Goal: Task Accomplishment & Management: Manage account settings

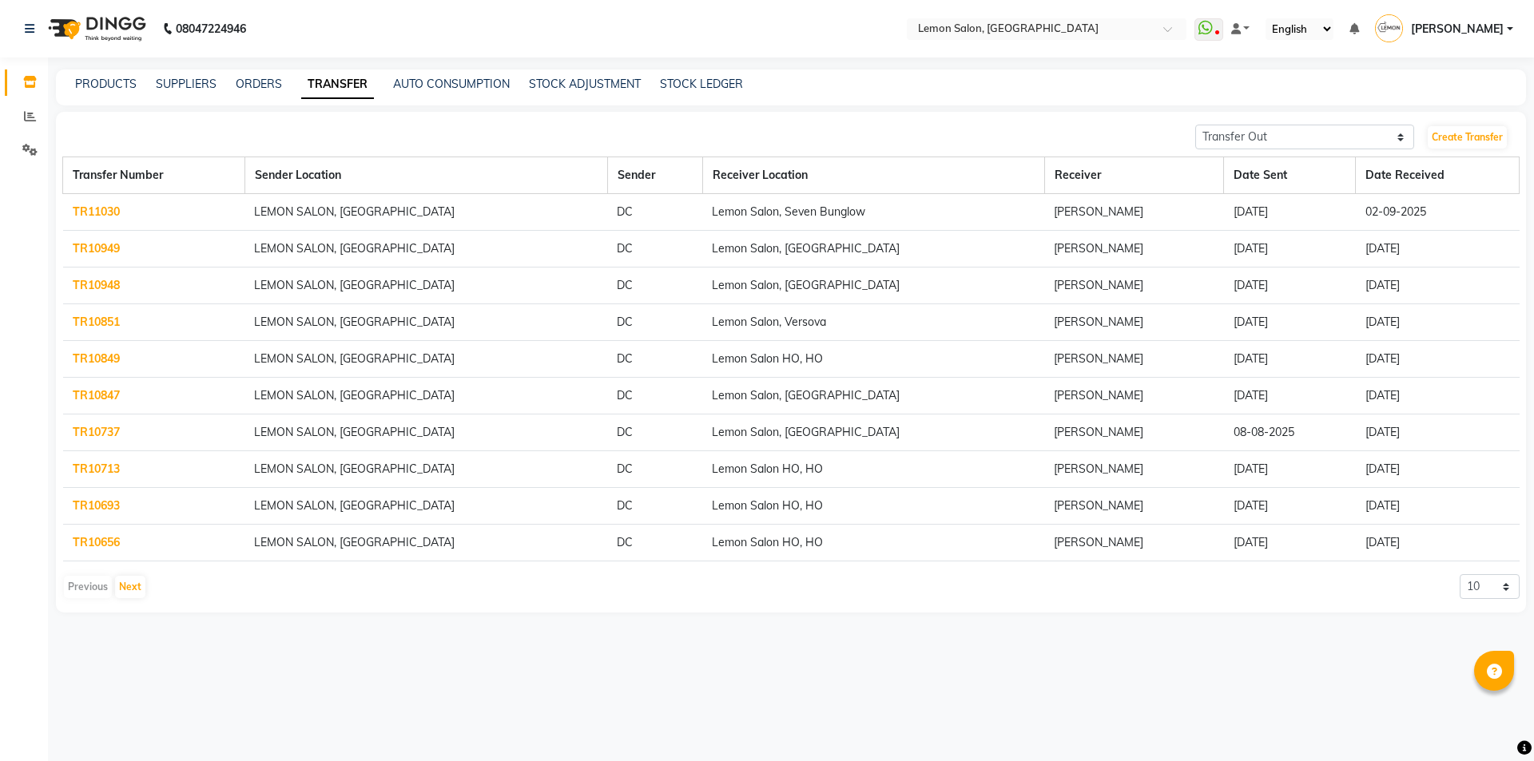
select select "sender"
click at [1463, 138] on link "Create Transfer" at bounding box center [1467, 137] width 79 height 22
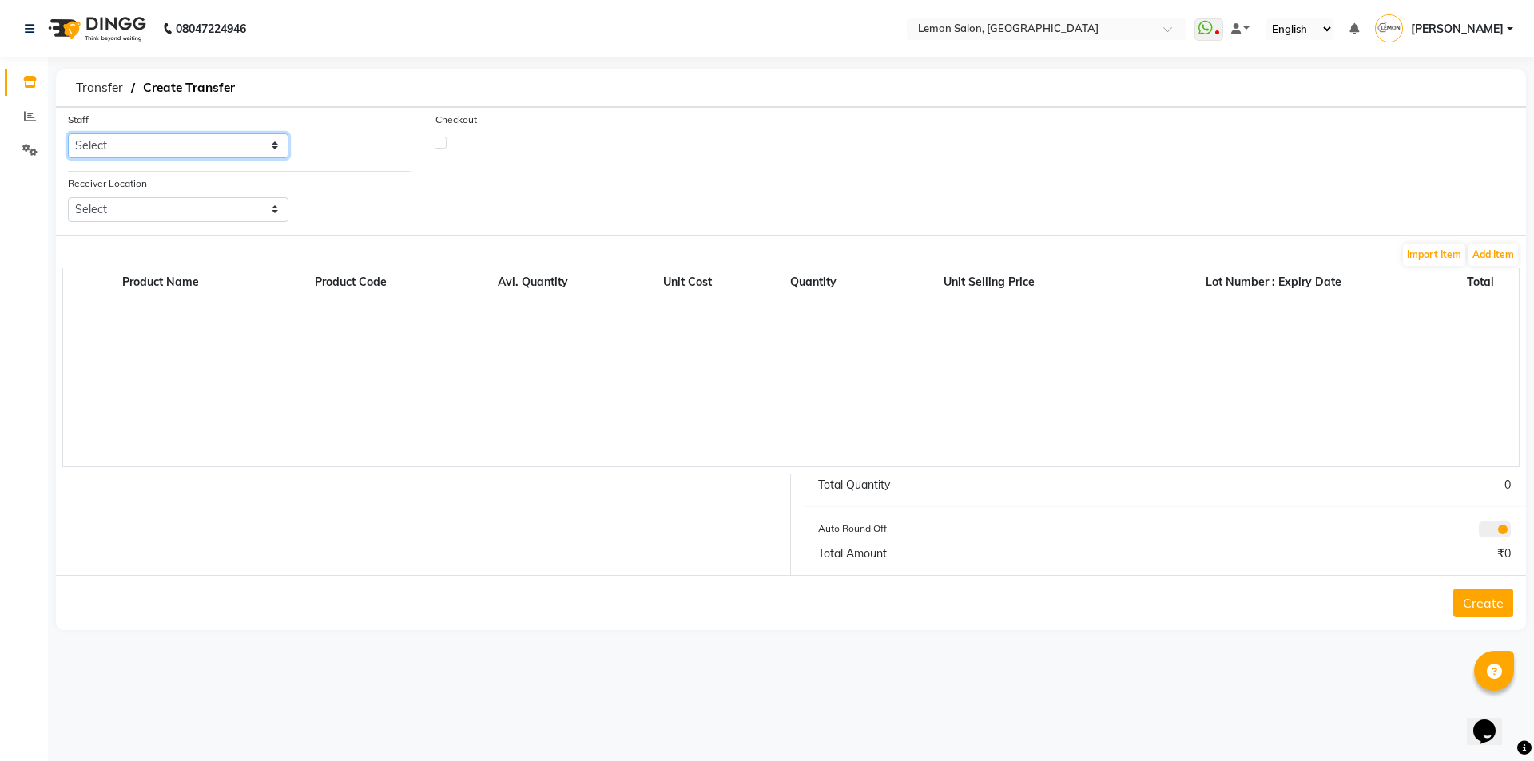
drag, startPoint x: 212, startPoint y: 141, endPoint x: 213, endPoint y: 150, distance: 9.6
click at [212, 141] on select "Select Aalam Saifi Abhishek Shelar Ansar Ahmed Archana Muke Archana Rajbhar Ars…" at bounding box center [178, 145] width 221 height 25
select select "7889"
click at [68, 133] on select "Select Aalam Saifi Abhishek Shelar Ansar Ahmed Archana Muke Archana Rajbhar Ars…" at bounding box center [178, 145] width 221 height 25
click at [204, 216] on select "Select Lemon Salon, Malad Lemon Salon, Seven Bunglow Lemon Salon, Bandra Lemon …" at bounding box center [178, 209] width 221 height 25
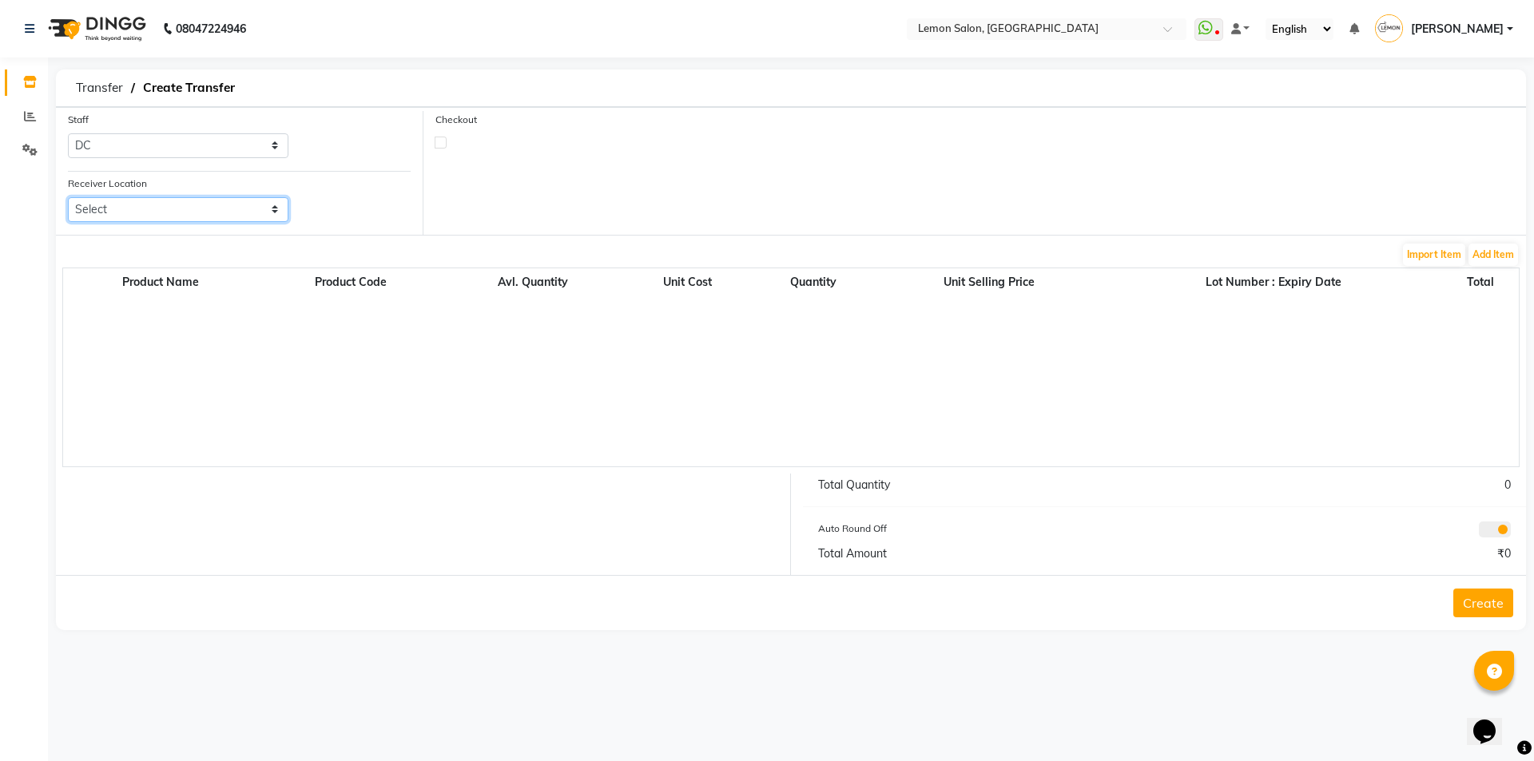
select select "968"
click at [68, 197] on select "Select Lemon Salon, Malad Lemon Salon, Seven Bunglow Lemon Salon, Bandra Lemon …" at bounding box center [178, 209] width 221 height 25
click at [442, 149] on div "Checkout" at bounding box center [974, 173] width 1103 height 124
click at [438, 144] on label at bounding box center [441, 143] width 12 height 12
click at [438, 144] on input "checkbox" at bounding box center [440, 142] width 10 height 10
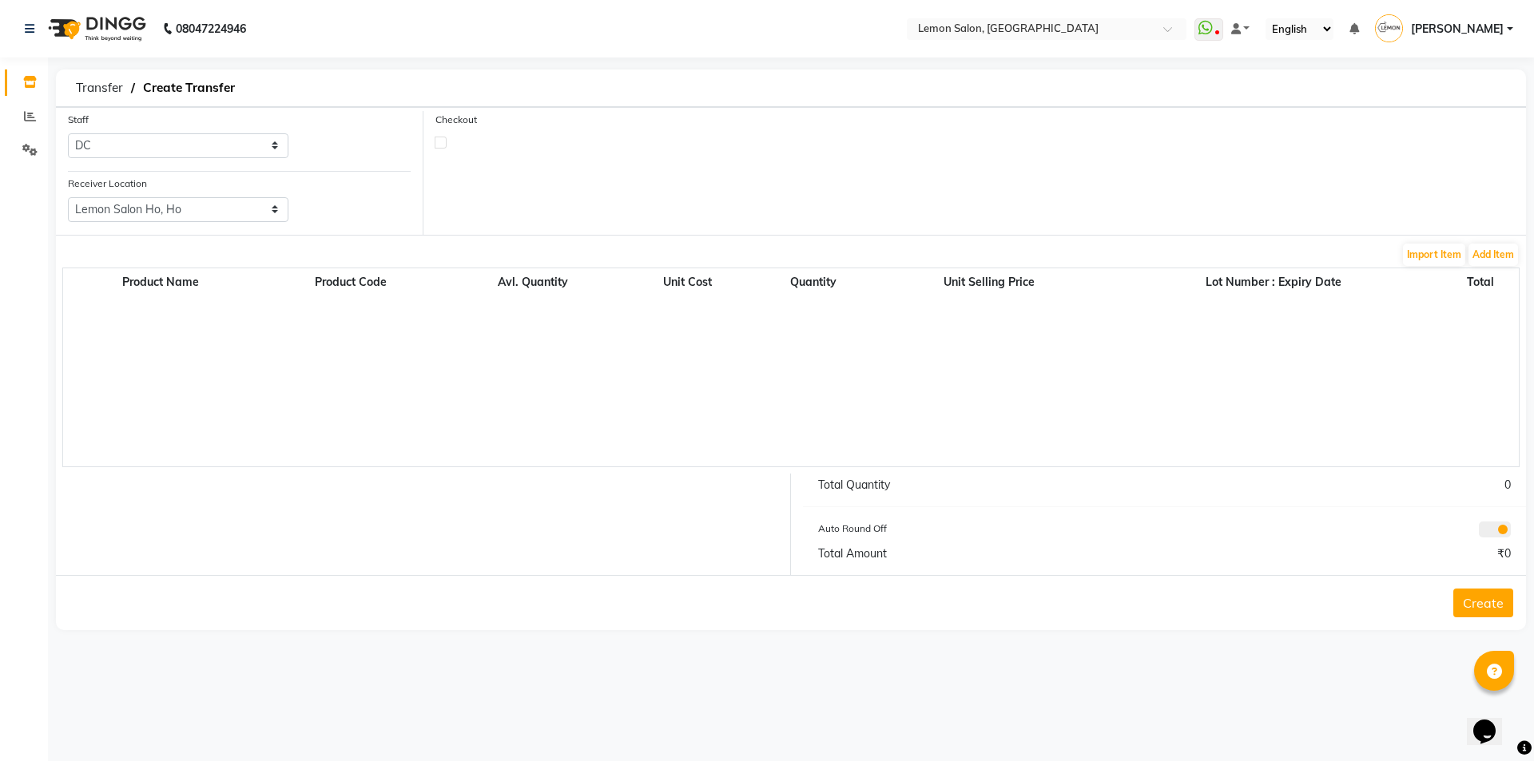
checkbox input "true"
select select "true"
select select "727"
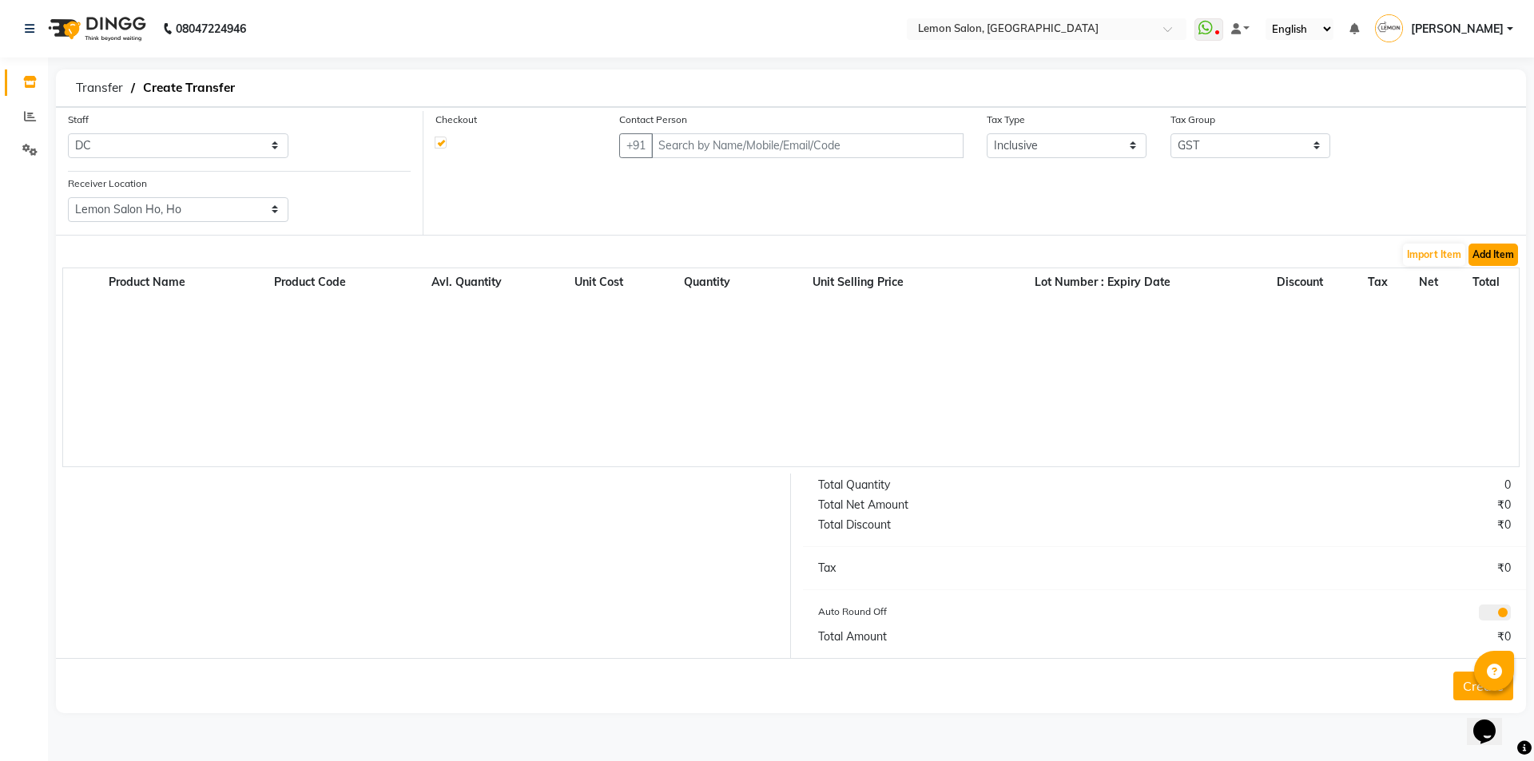
click at [1500, 259] on button "Add Item" at bounding box center [1494, 255] width 50 height 22
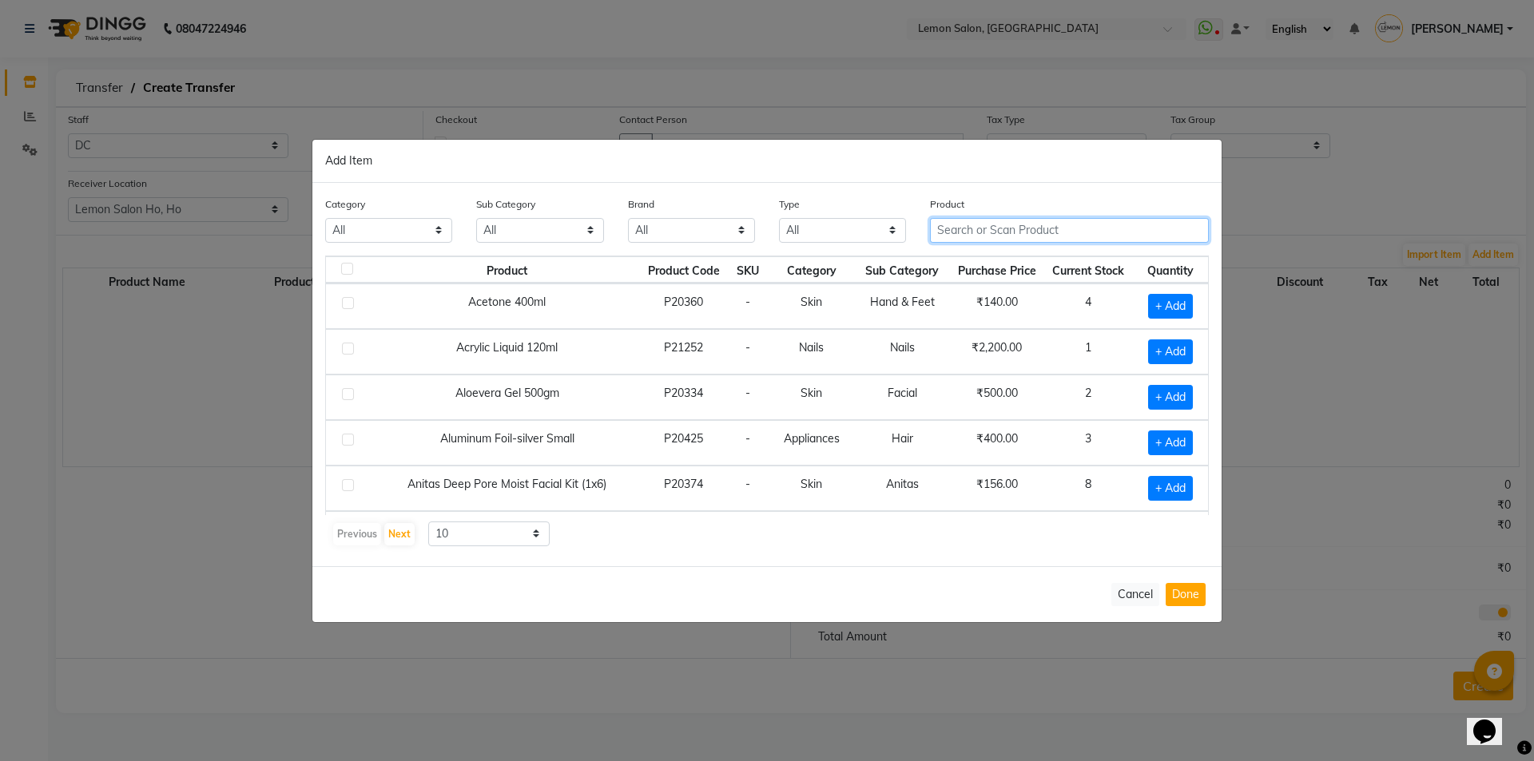
click at [1016, 237] on input "text" at bounding box center [1069, 230] width 279 height 25
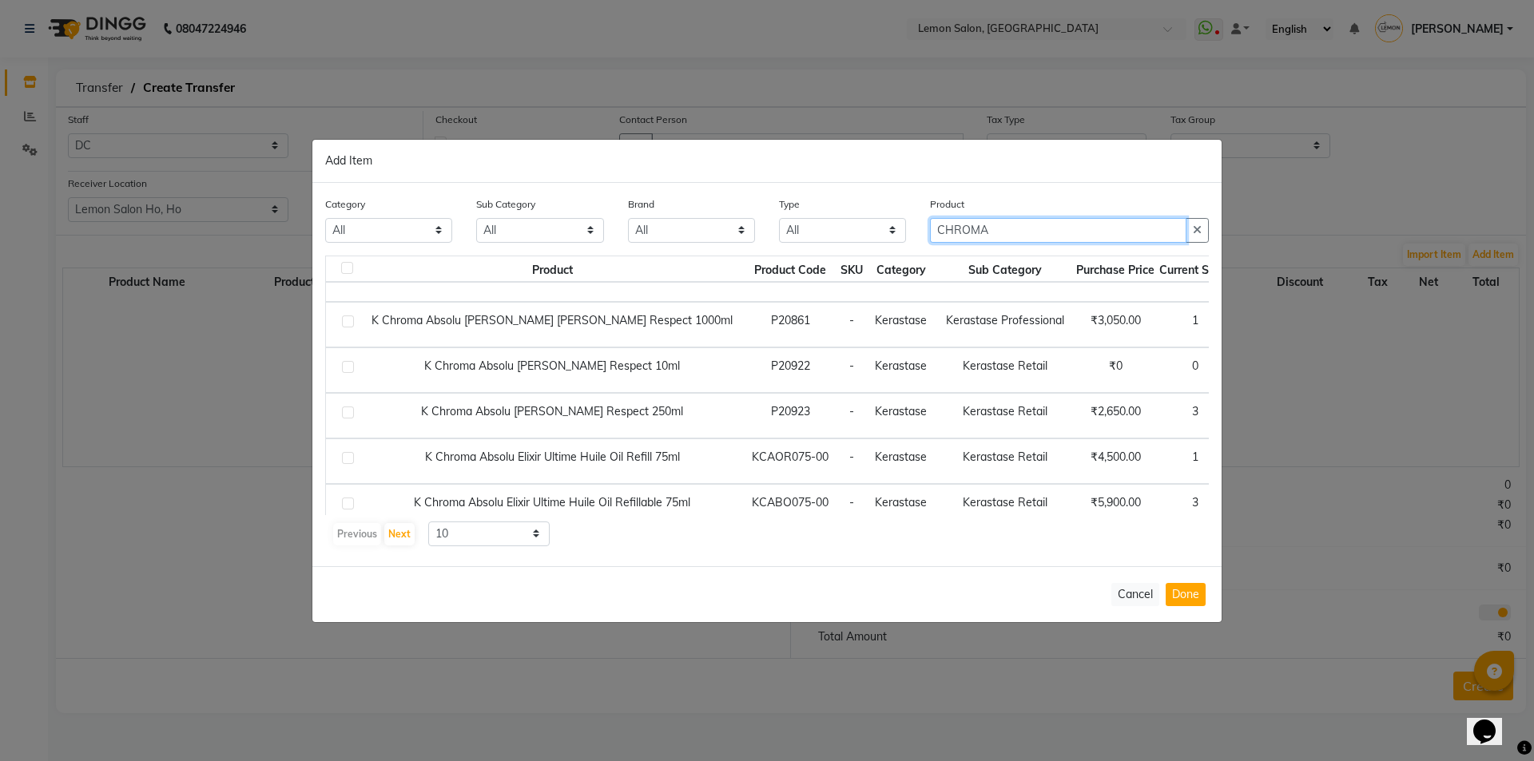
scroll to position [213, 0]
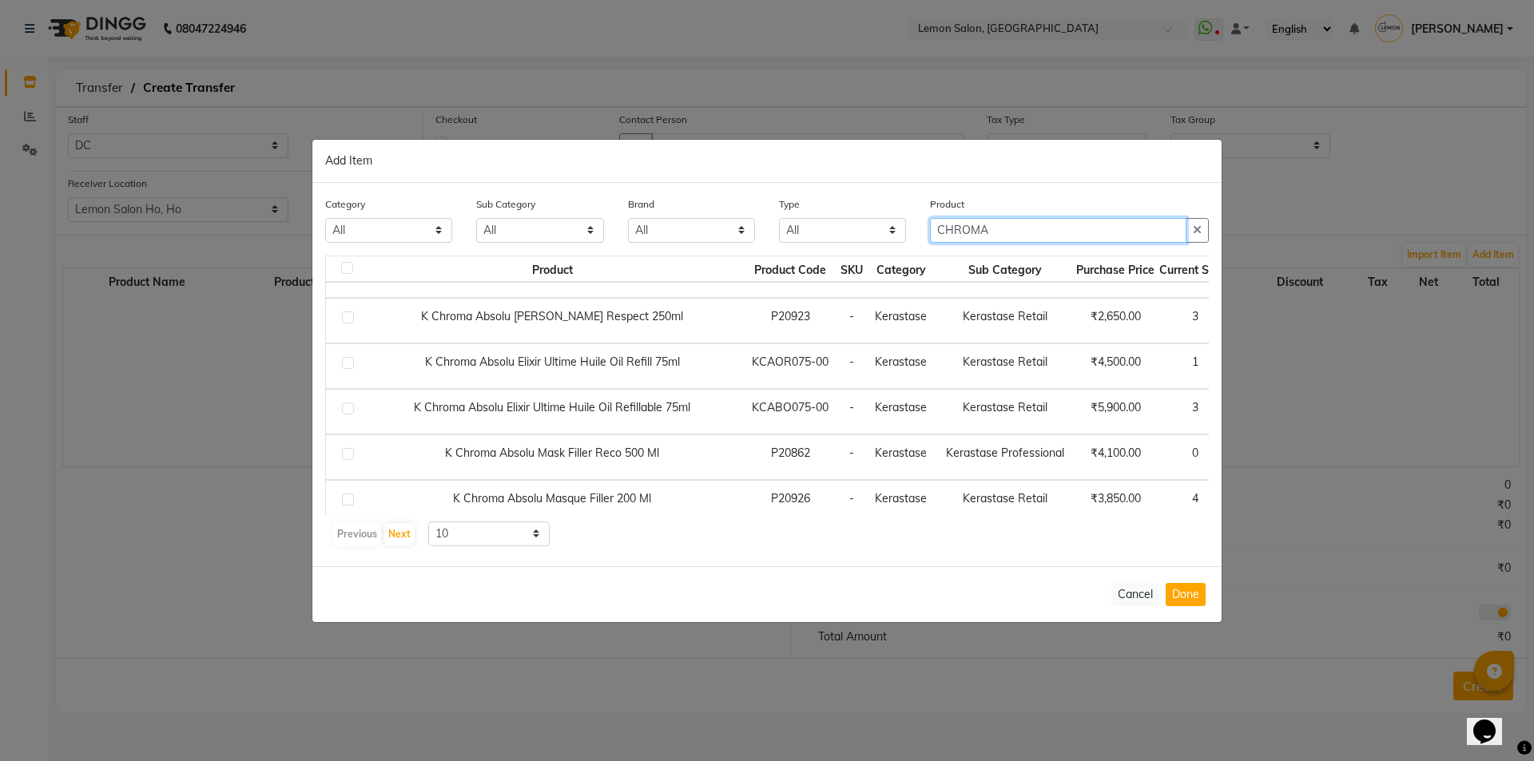
type input "CHROMA"
click at [1243, 411] on span "+ Add" at bounding box center [1265, 412] width 45 height 25
checkbox input "true"
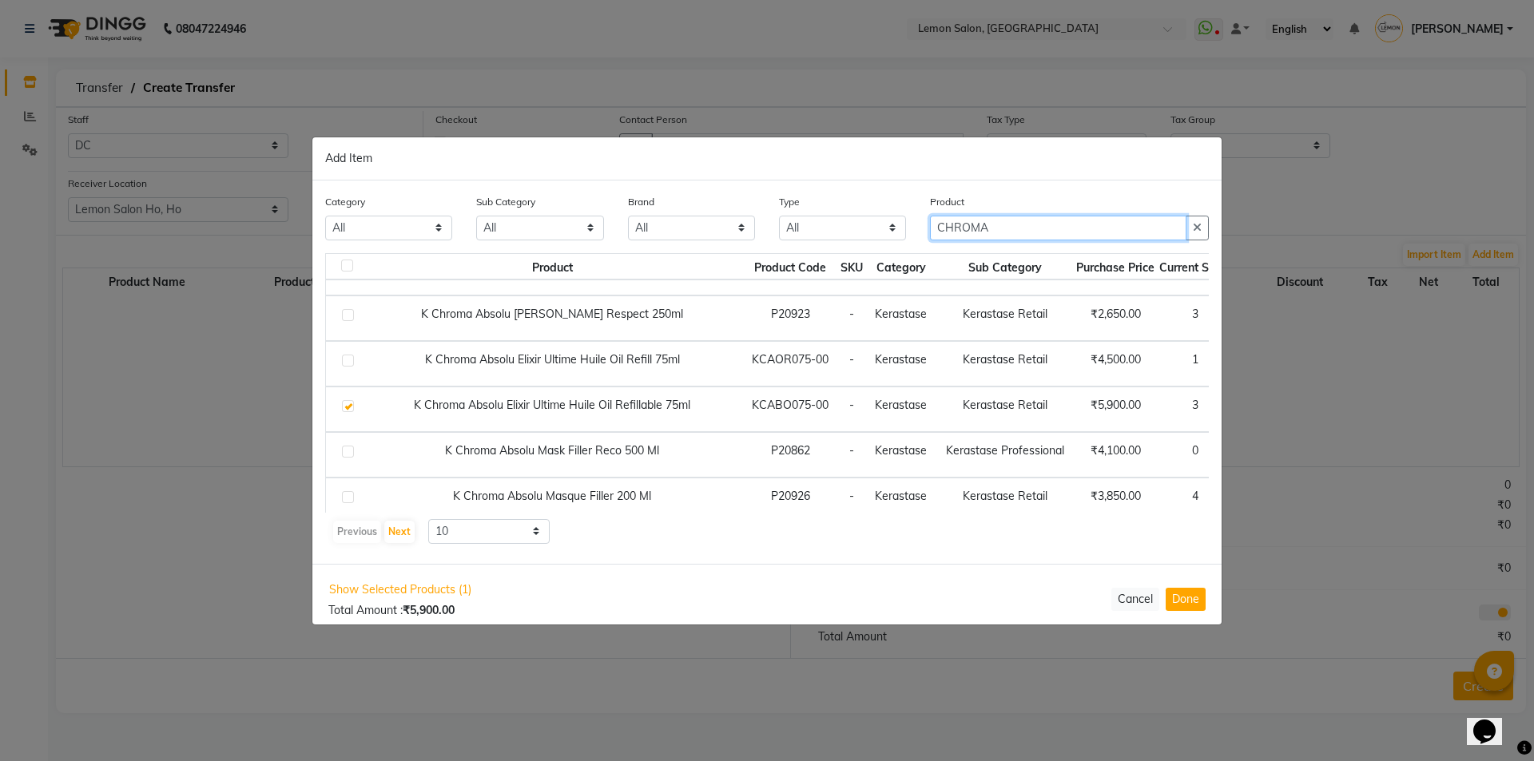
drag, startPoint x: 997, startPoint y: 232, endPoint x: 777, endPoint y: 236, distance: 219.8
click at [777, 236] on div "Category All Hair Skin Makeup Personal Care Appliances [PERSON_NAME] Waxing Dis…" at bounding box center [767, 223] width 908 height 60
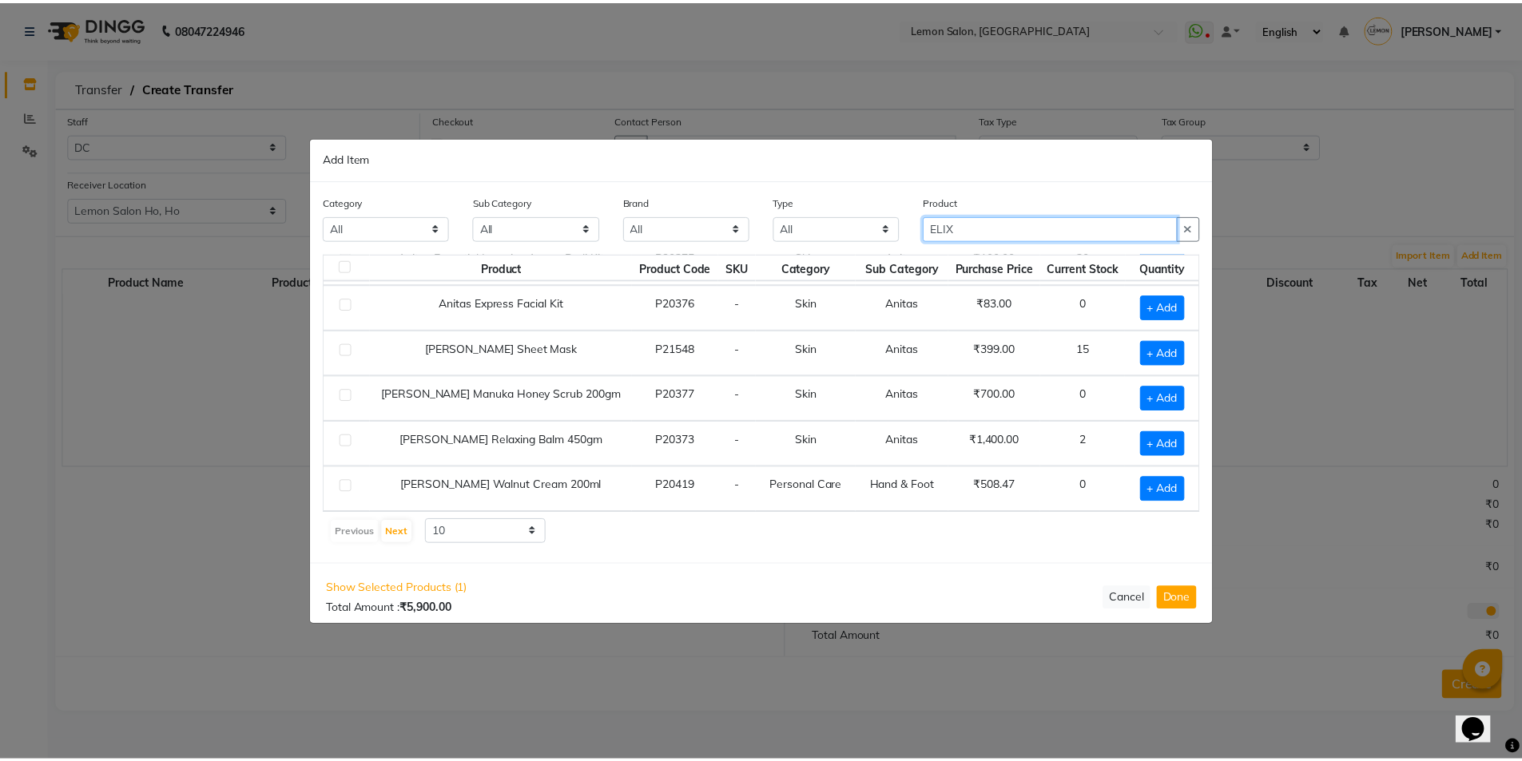
scroll to position [237, 0]
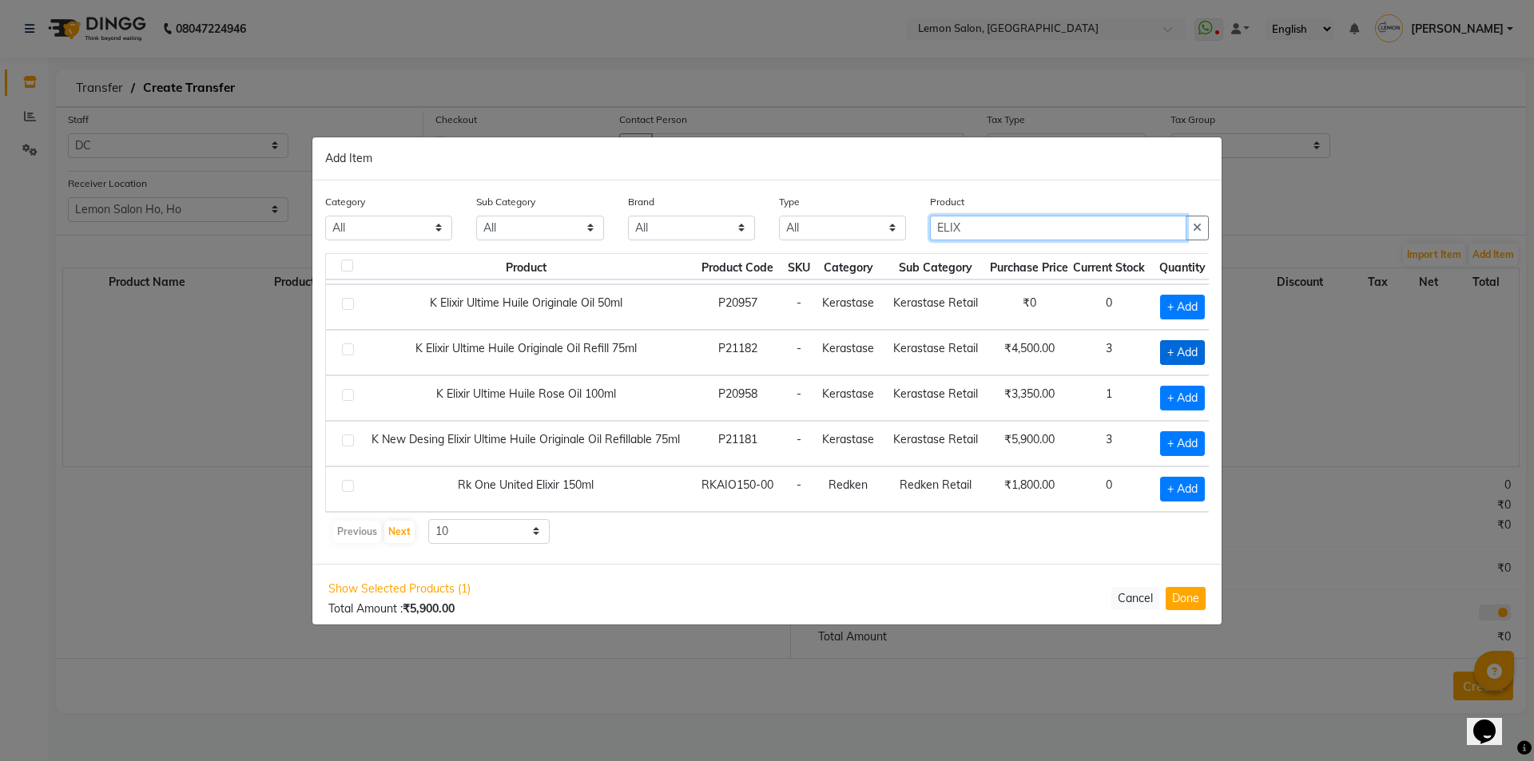
type input "ELIX"
click at [1173, 343] on span "+ Add" at bounding box center [1182, 352] width 45 height 25
checkbox input "true"
click at [1171, 602] on button "Done" at bounding box center [1186, 598] width 40 height 23
select select "727"
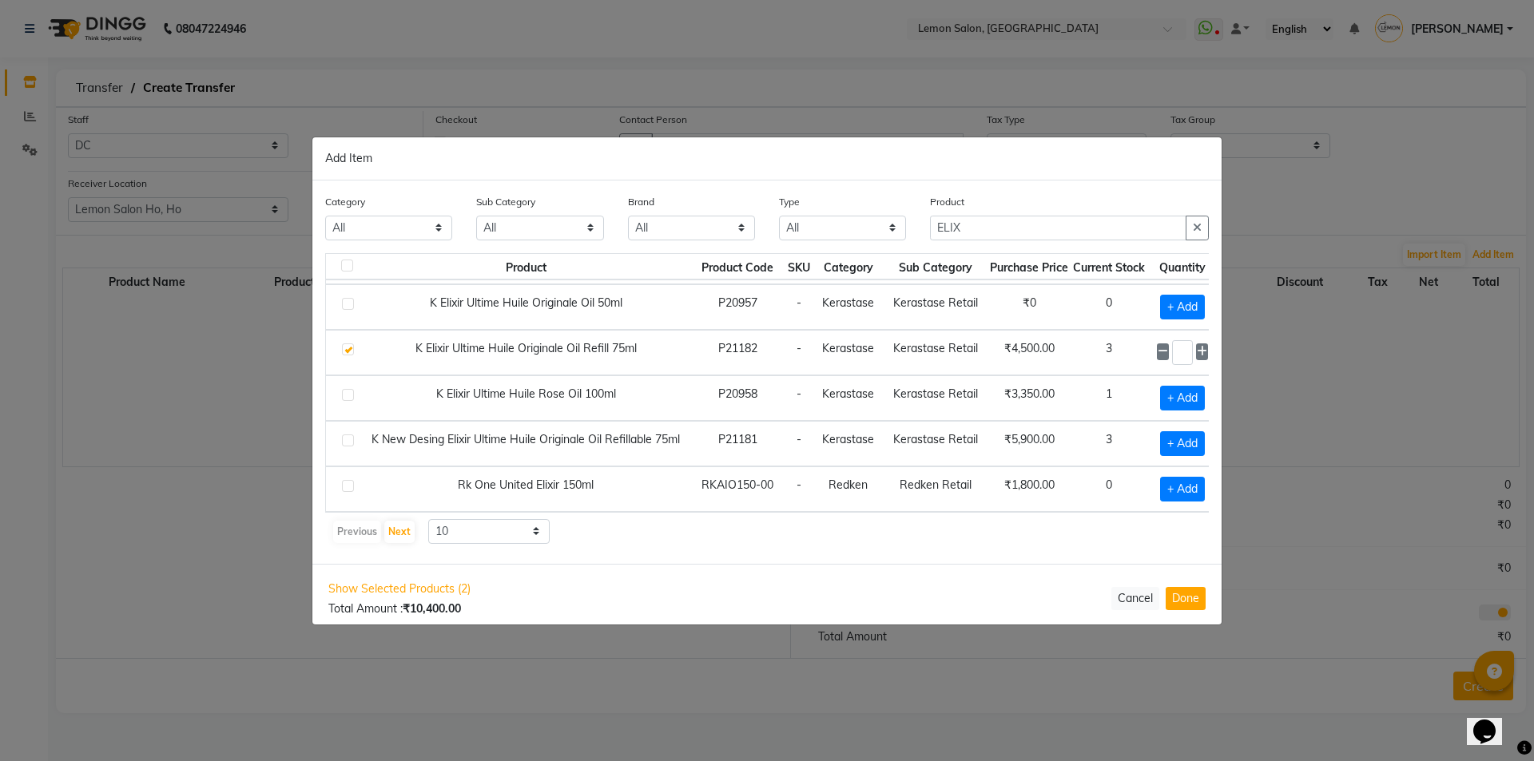
select select "727"
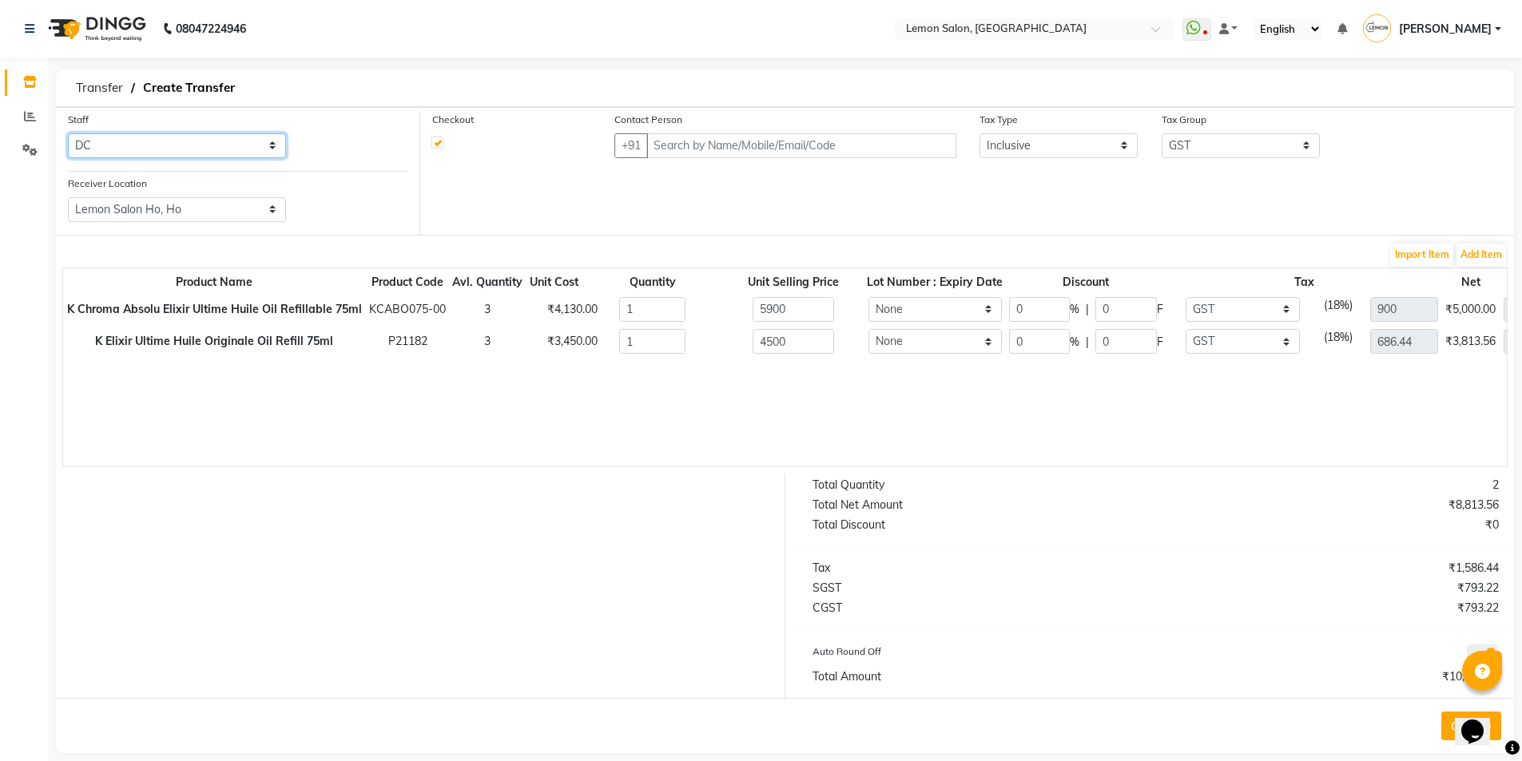
click at [237, 140] on select "Select Aalam Saifi Abhishek Shelar Ansar Ahmed Archana Muke Archana Rajbhar Ars…" at bounding box center [177, 145] width 218 height 25
click at [824, 141] on input "text" at bounding box center [800, 145] width 309 height 25
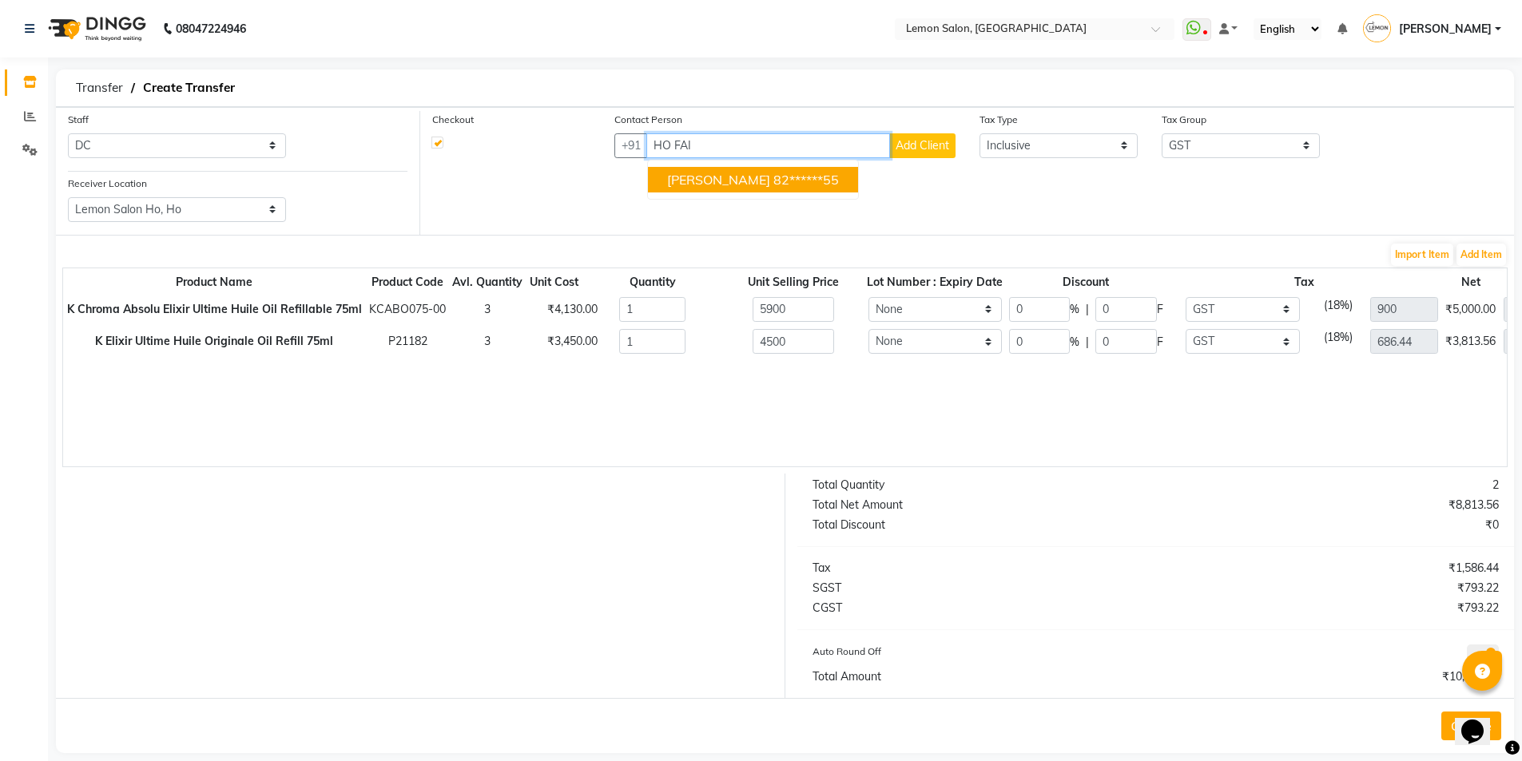
click at [783, 185] on ngb-highlight "82******55" at bounding box center [806, 180] width 66 height 16
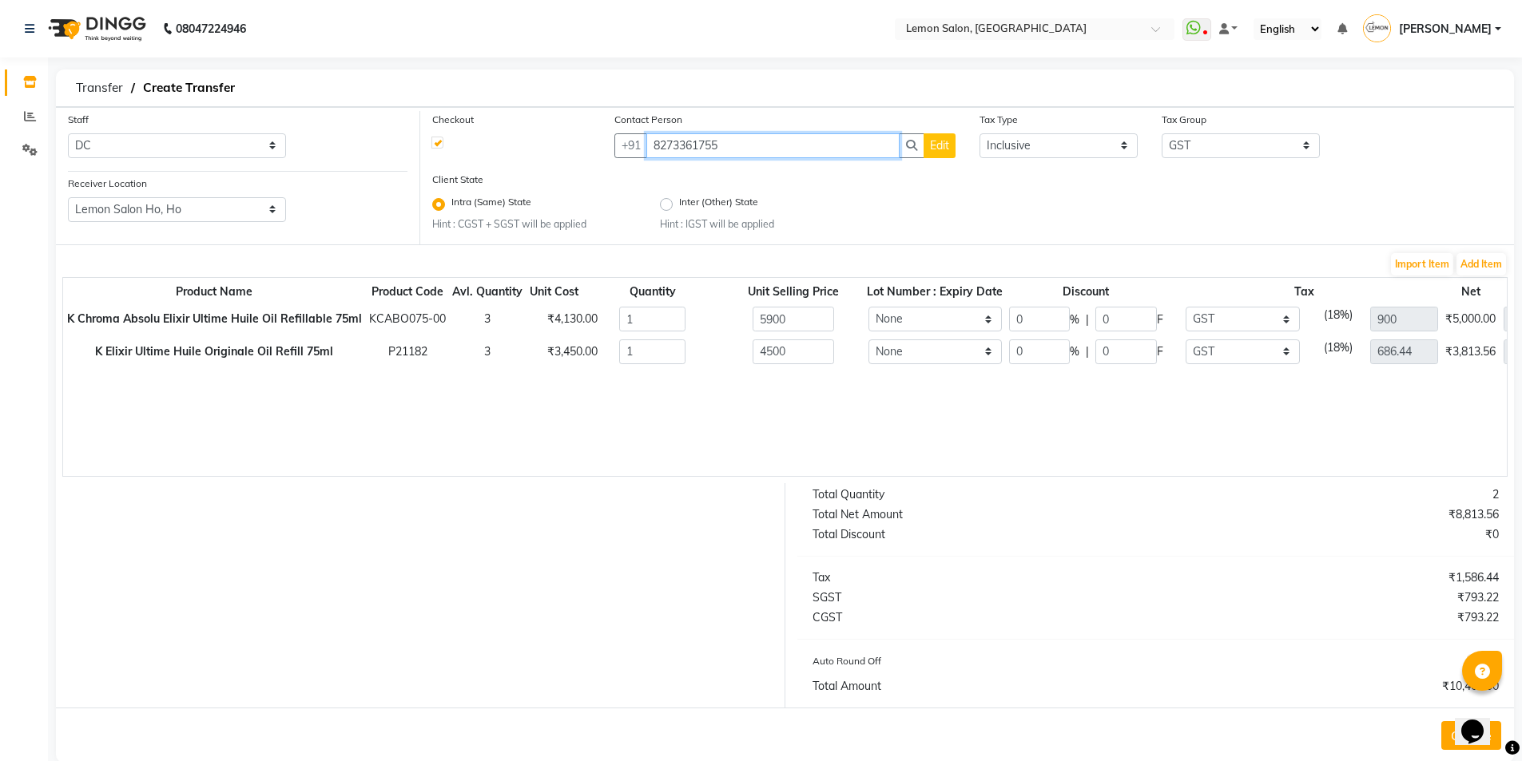
type input "8273361755"
click at [1048, 318] on input "0" at bounding box center [1039, 319] width 61 height 25
type input "30"
type input "1770"
type input "630"
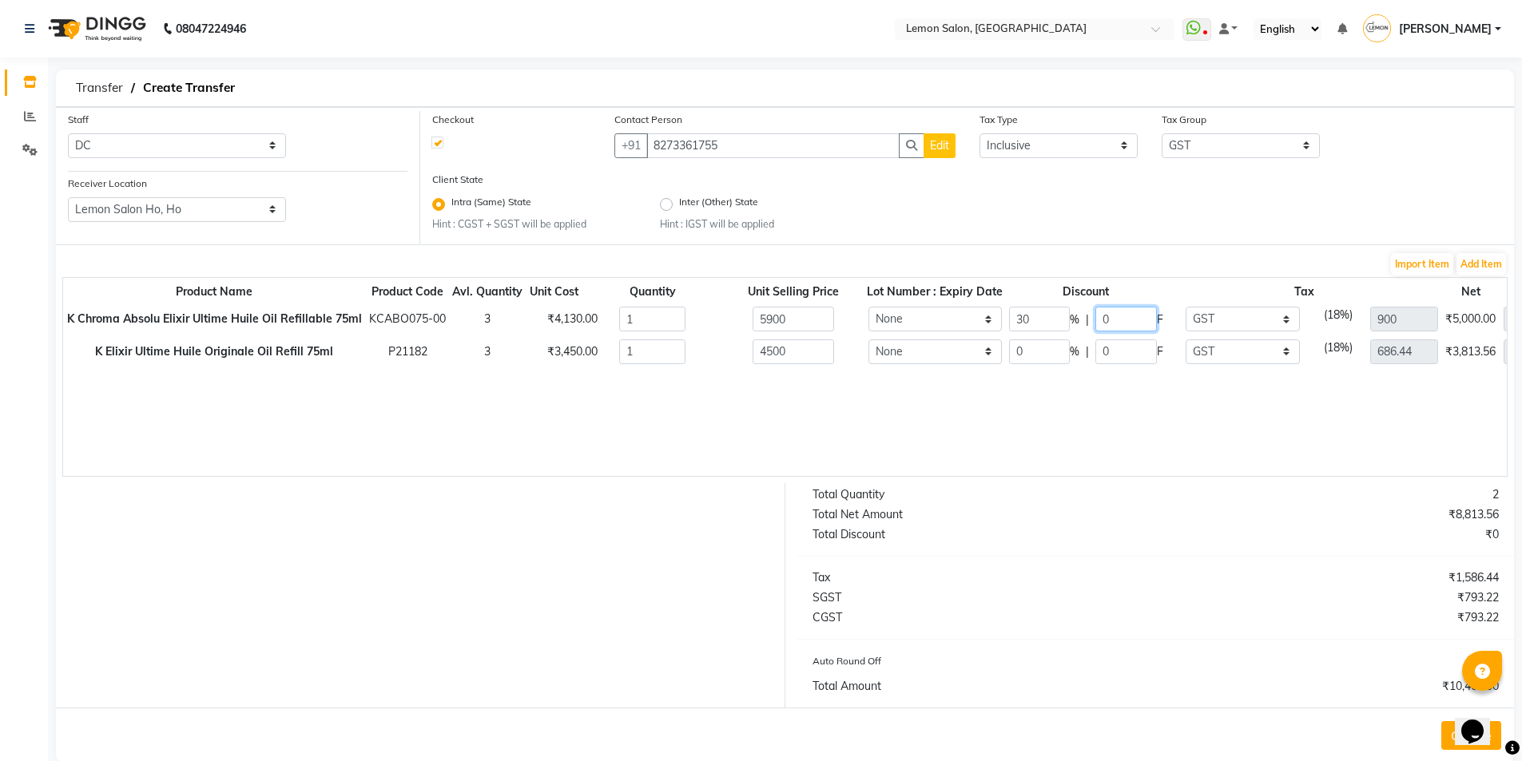
type input "4130"
type input "30"
type input "1350"
type input "480.51"
type input "3150"
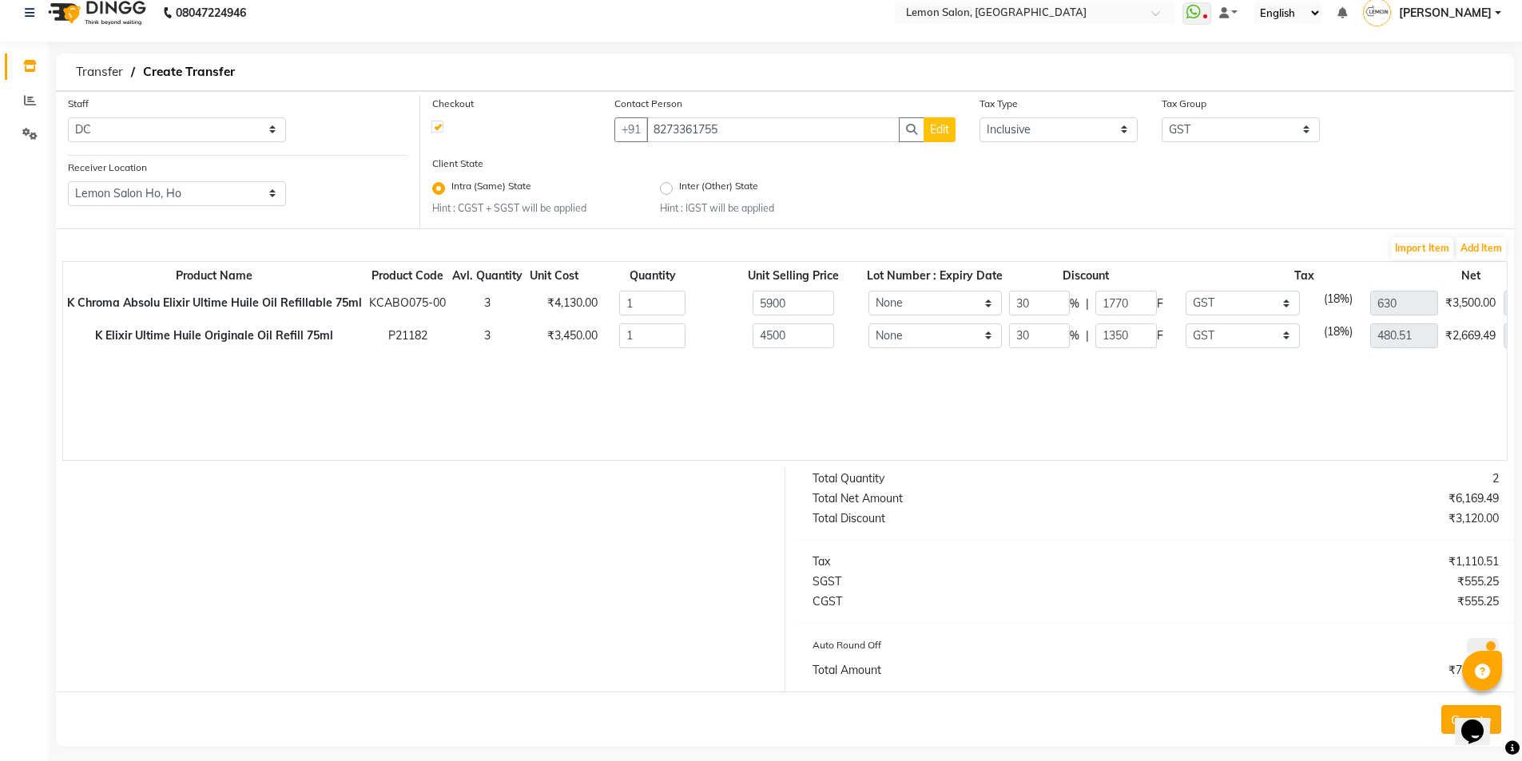
scroll to position [29, 0]
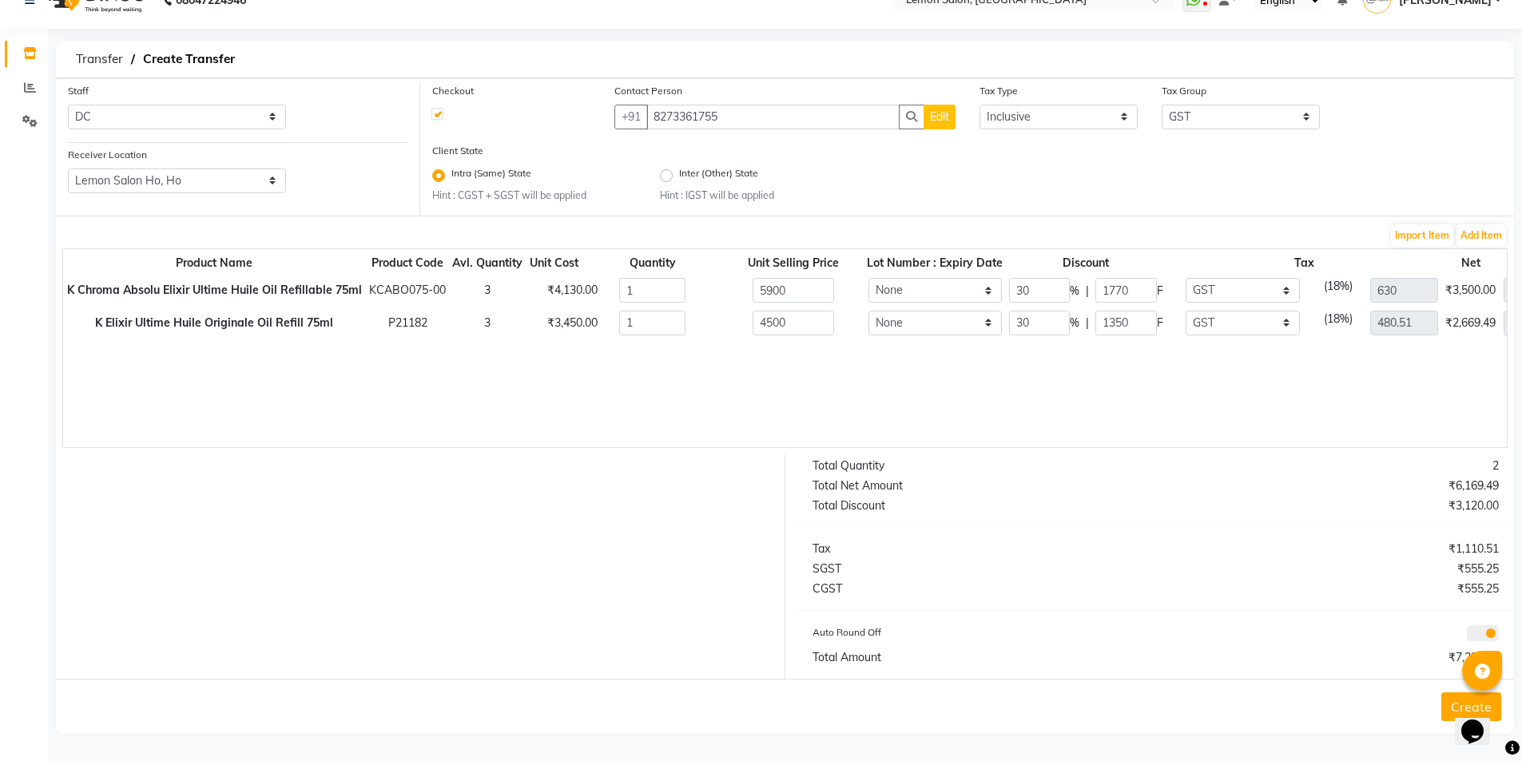
click at [1449, 695] on button "Create" at bounding box center [1471, 707] width 60 height 29
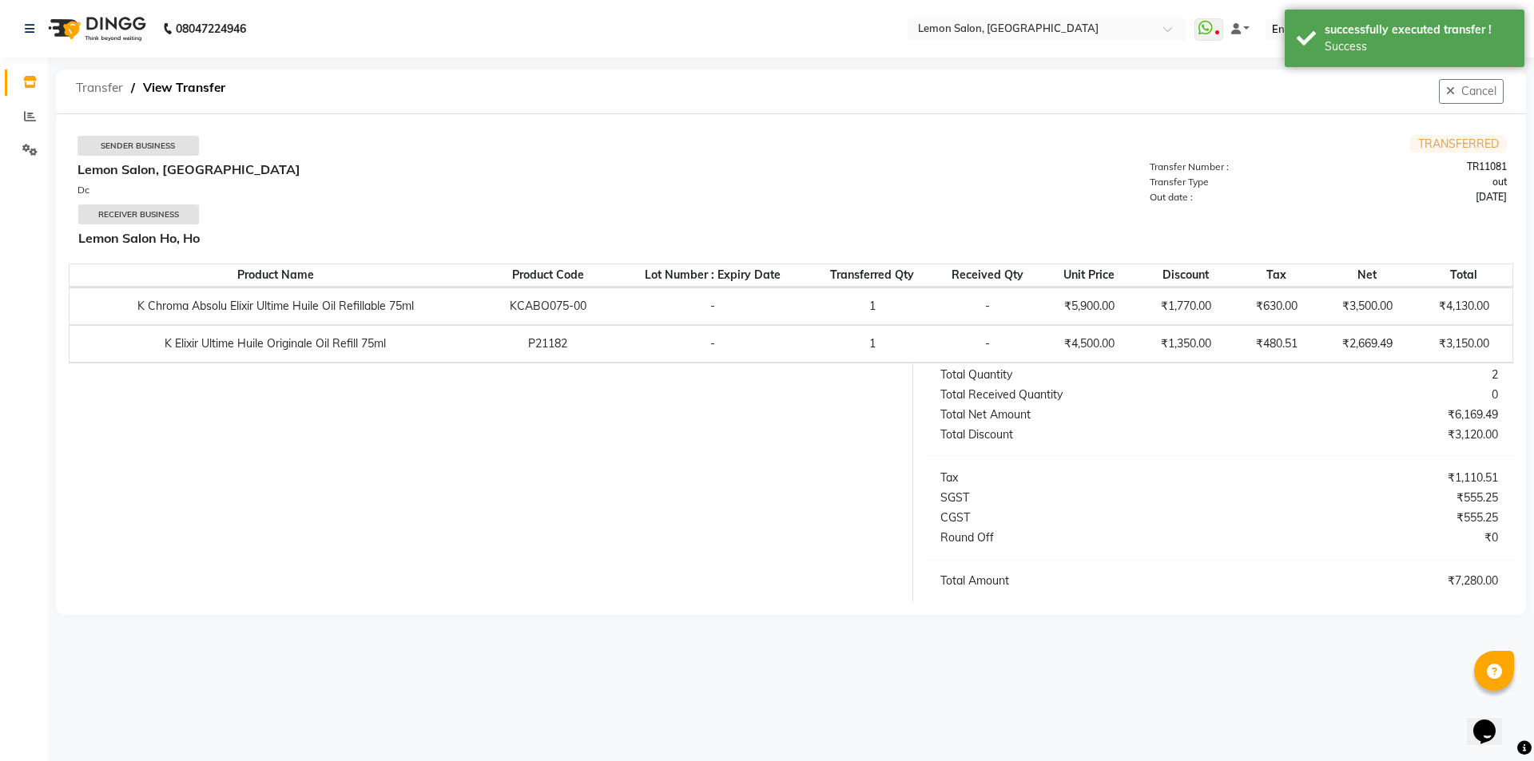
click at [100, 87] on span "Transfer" at bounding box center [99, 88] width 63 height 29
select select "sender"
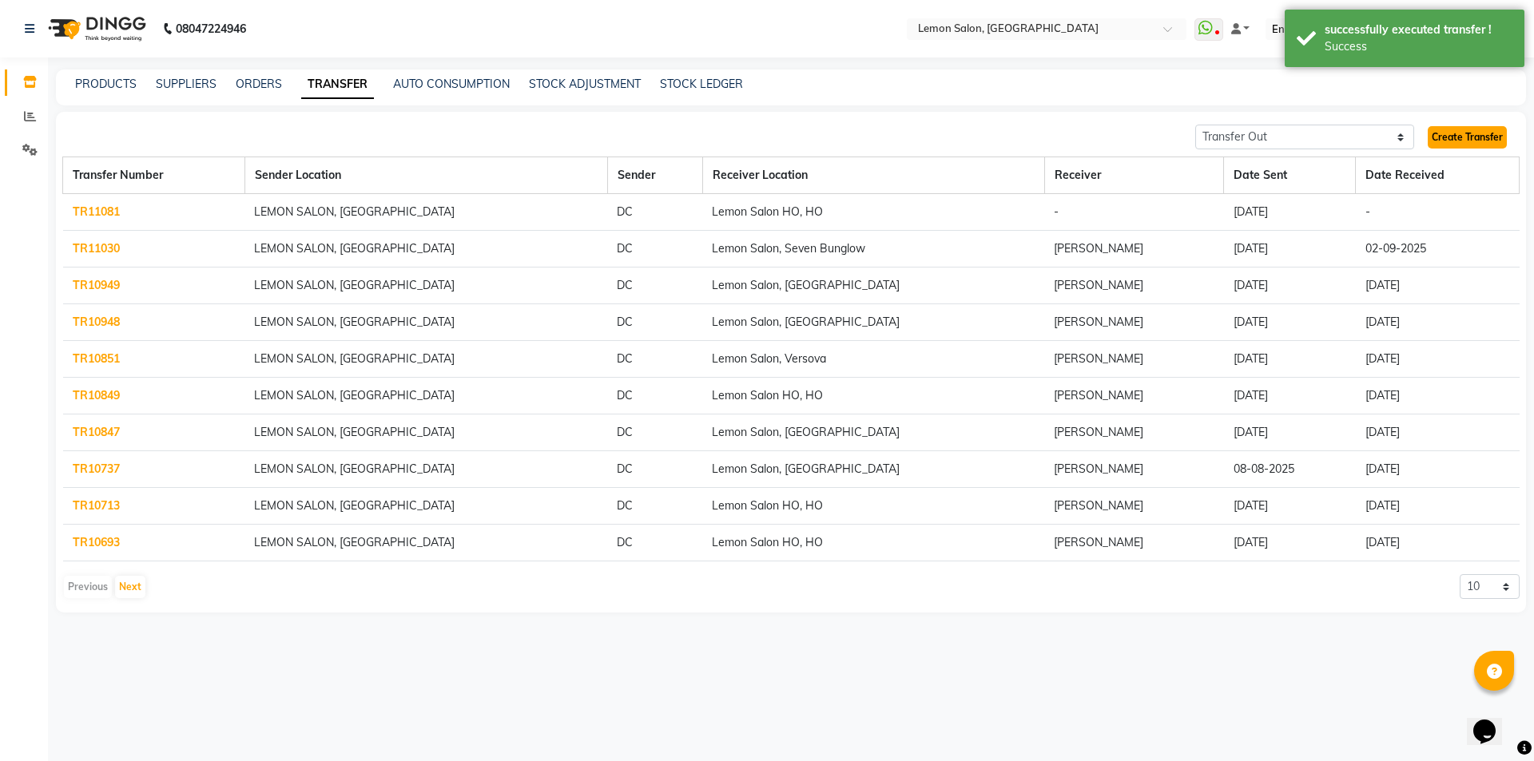
click at [1467, 135] on link "Create Transfer" at bounding box center [1467, 137] width 79 height 22
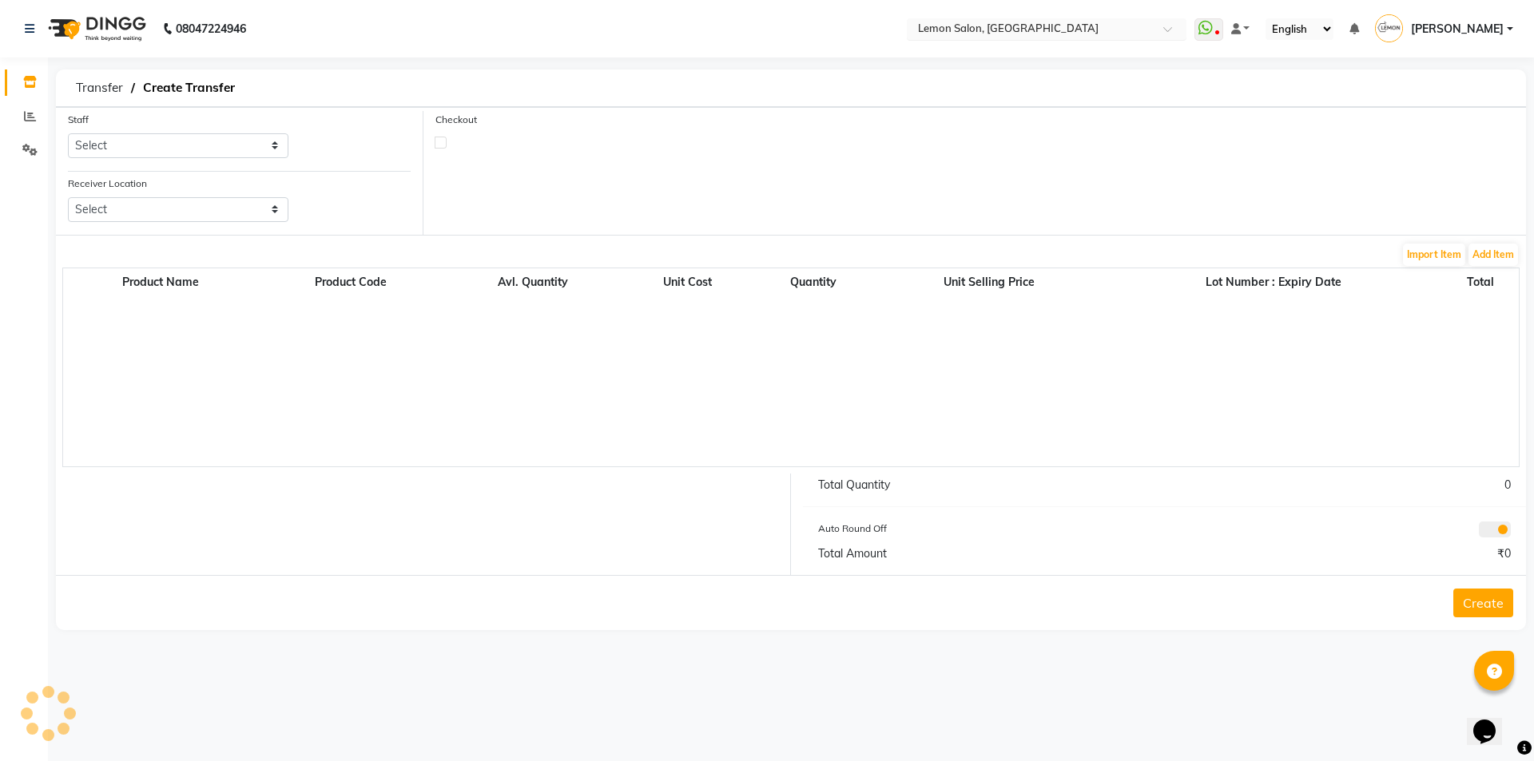
click at [1065, 35] on input "text" at bounding box center [1031, 30] width 232 height 16
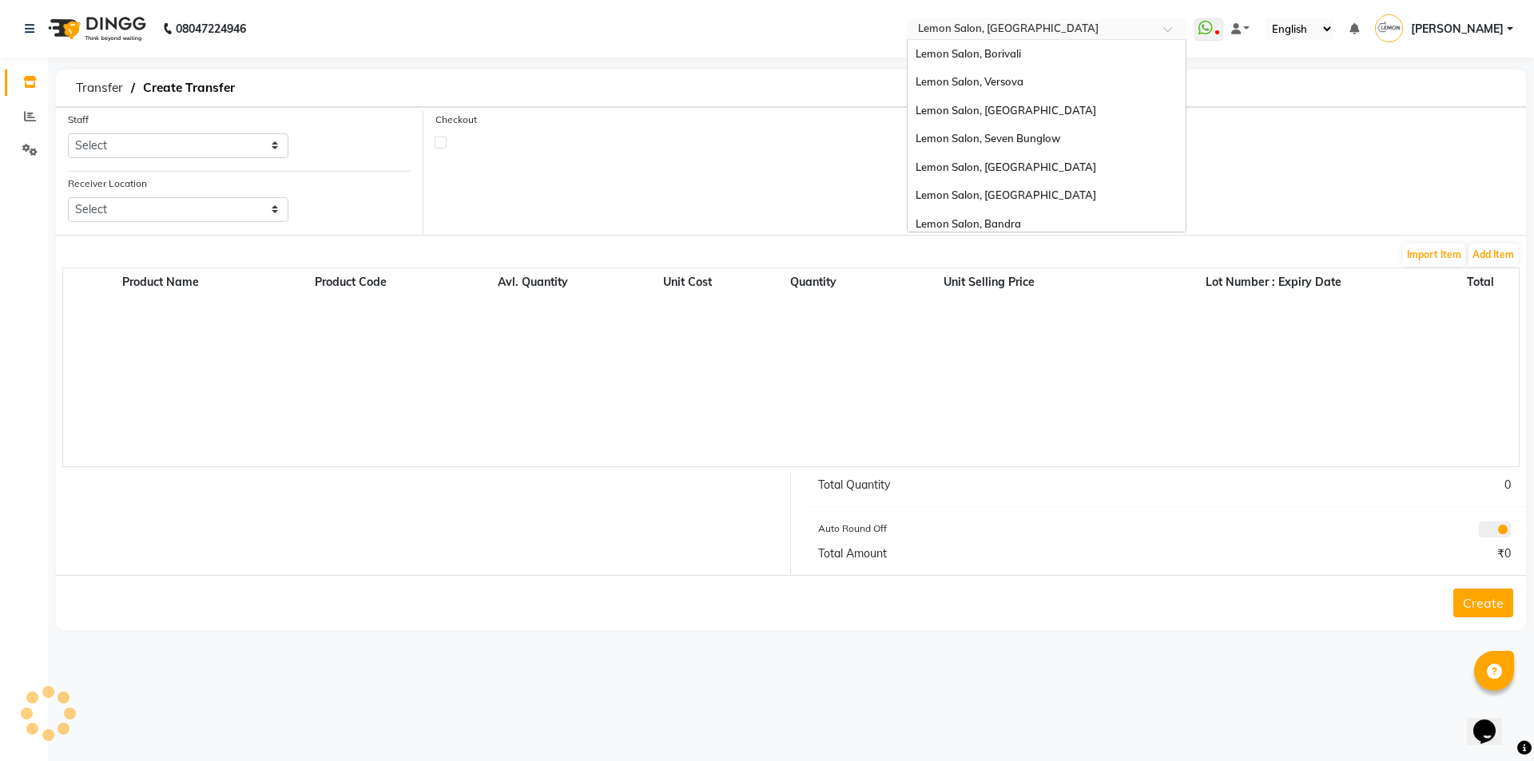
scroll to position [149, 0]
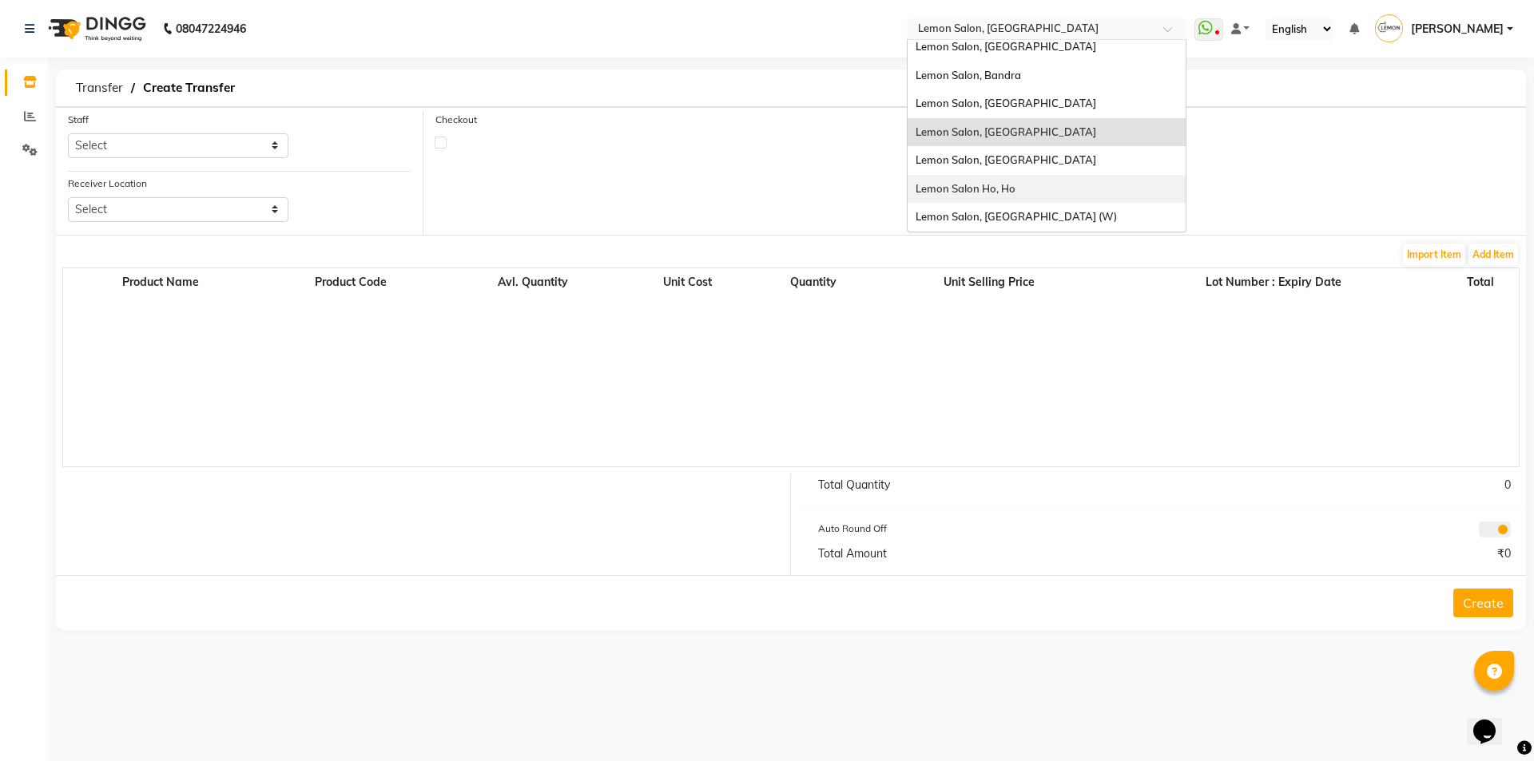
click at [1038, 177] on div "Lemon Salon Ho, Ho" at bounding box center [1047, 189] width 278 height 29
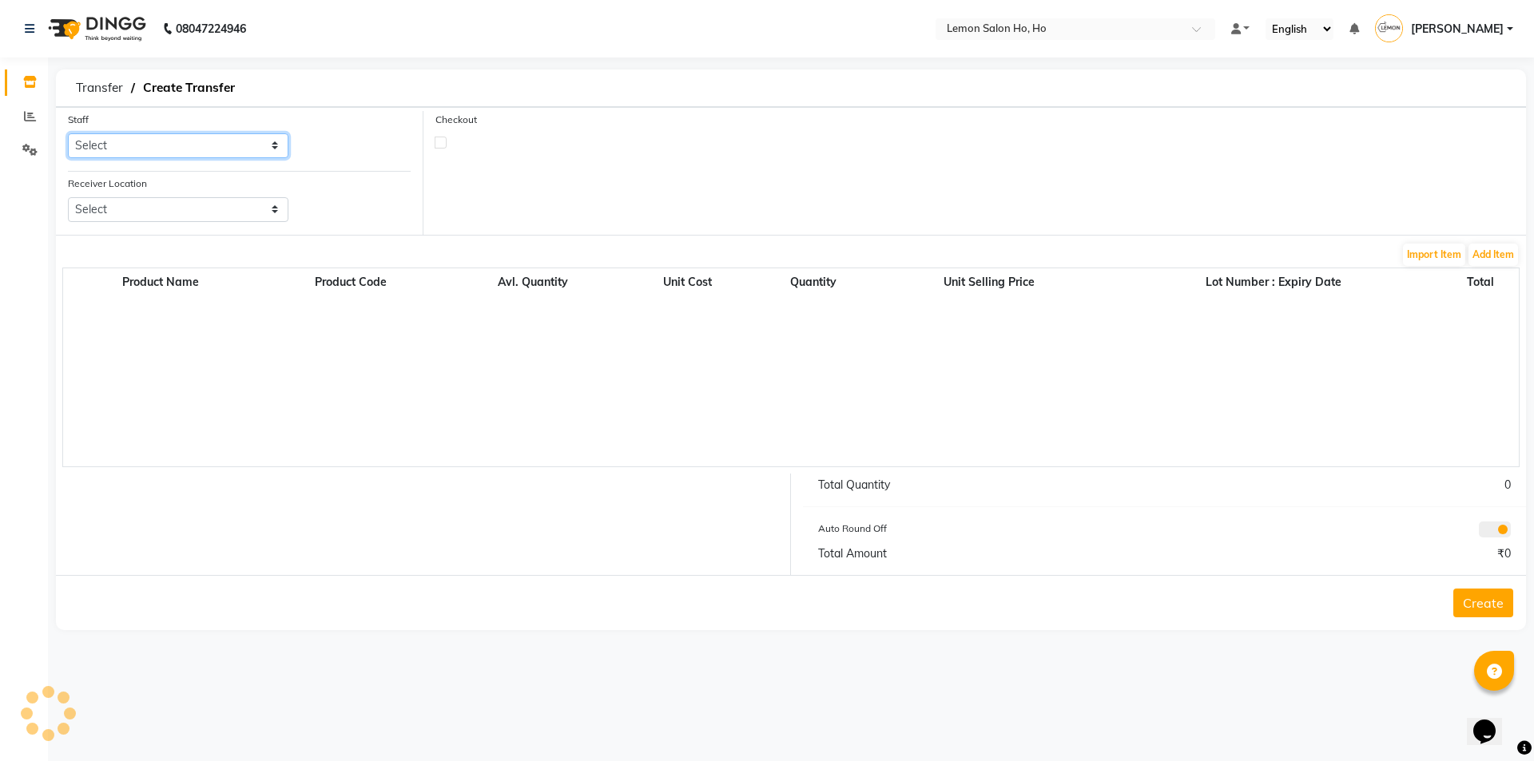
click at [165, 151] on select "Select" at bounding box center [178, 145] width 221 height 25
select select "34406"
click at [68, 133] on select "Select Annie Aquib Khan DC DINGG Support Farheen Ansari Kalpesh Kumavat Mohamme…" at bounding box center [178, 145] width 221 height 25
click at [184, 221] on select "Select Lemon Salon, Lokhandwala Lemon Salon, Malad Lemon Salon, Seven Bunglow L…" at bounding box center [178, 209] width 221 height 25
select select "941"
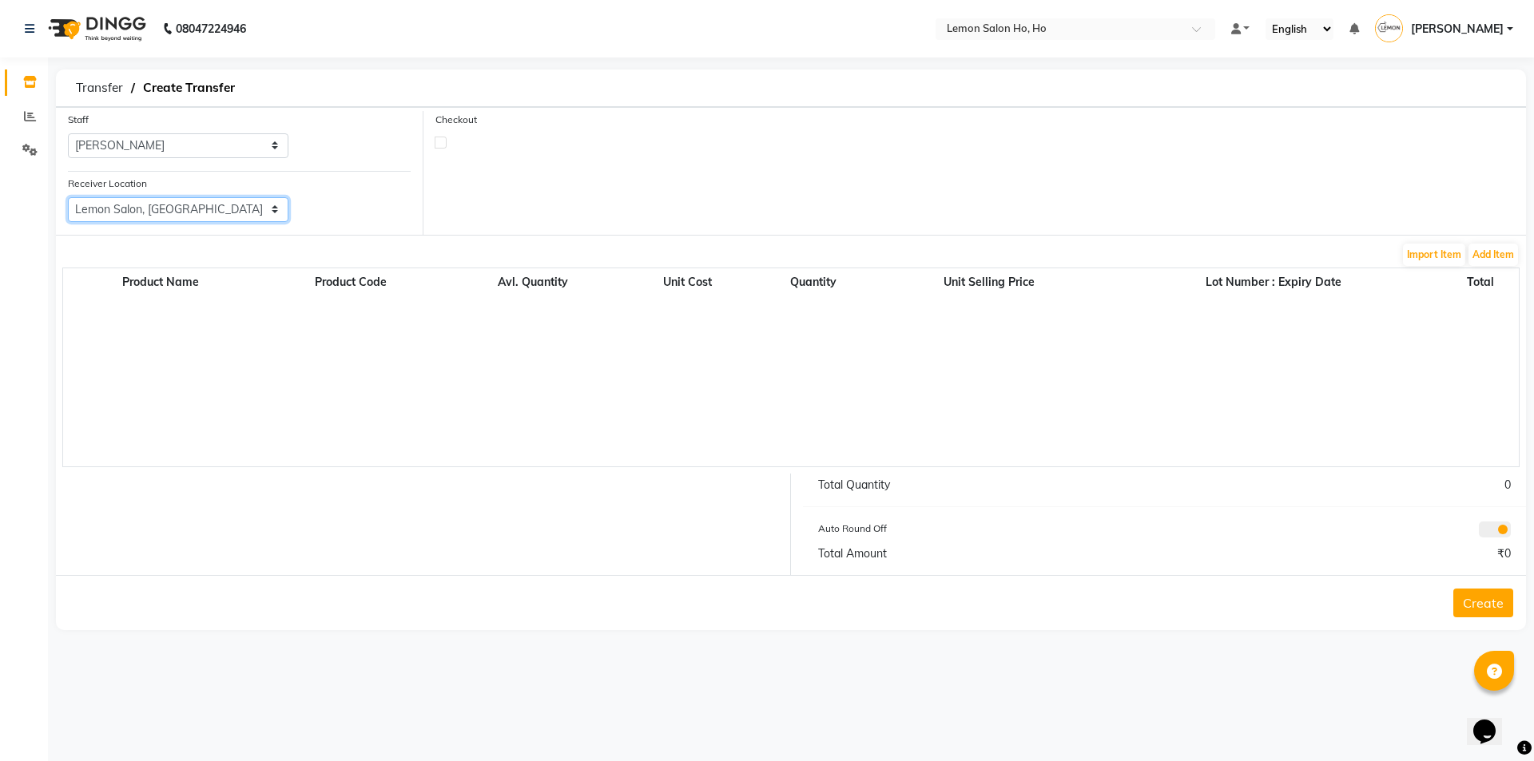
click at [68, 197] on select "Select Lemon Salon, Lokhandwala Lemon Salon, Malad Lemon Salon, Seven Bunglow L…" at bounding box center [178, 209] width 221 height 25
click at [1504, 249] on button "Add Item" at bounding box center [1494, 255] width 50 height 22
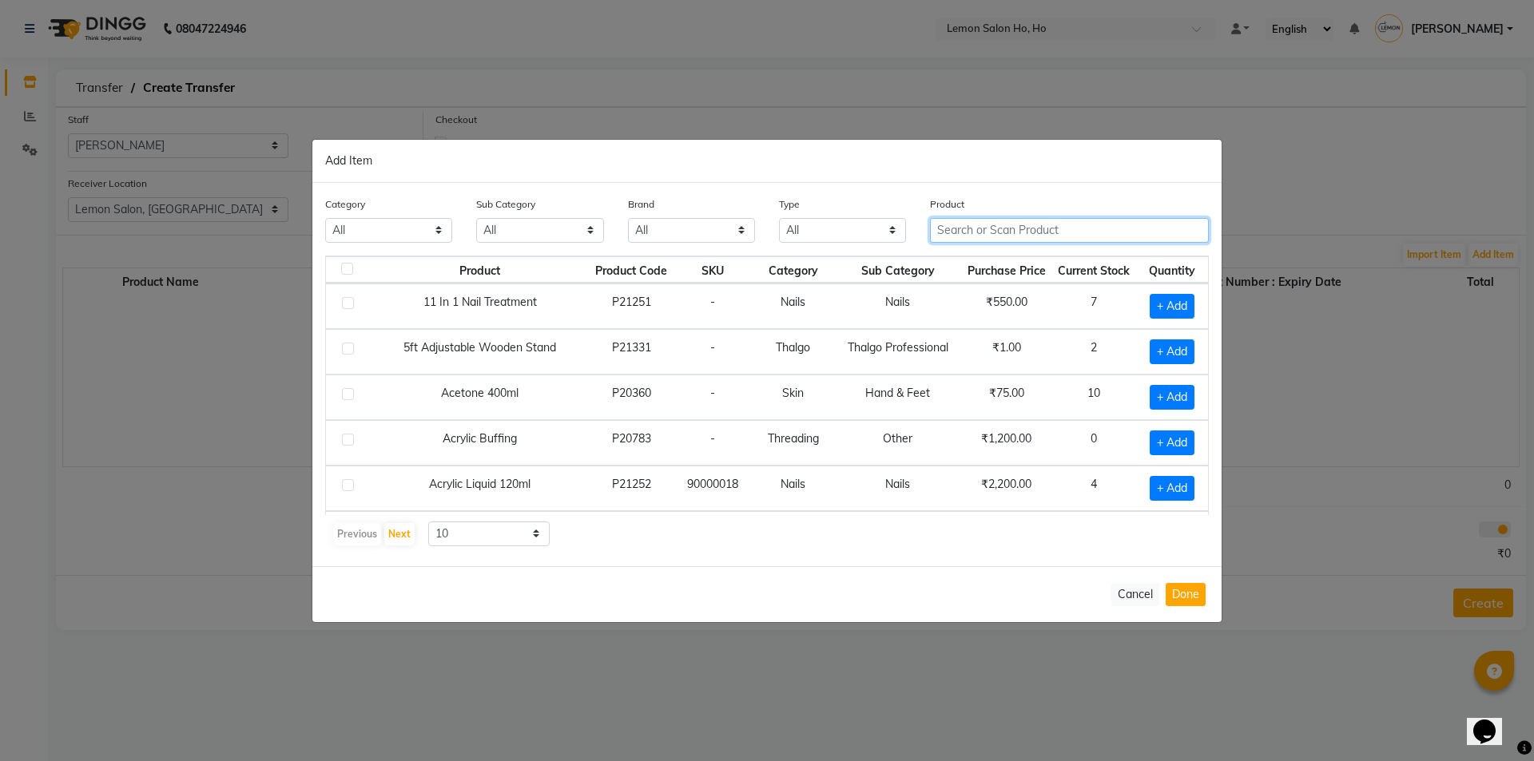
click at [1029, 229] on input "text" at bounding box center [1069, 230] width 279 height 25
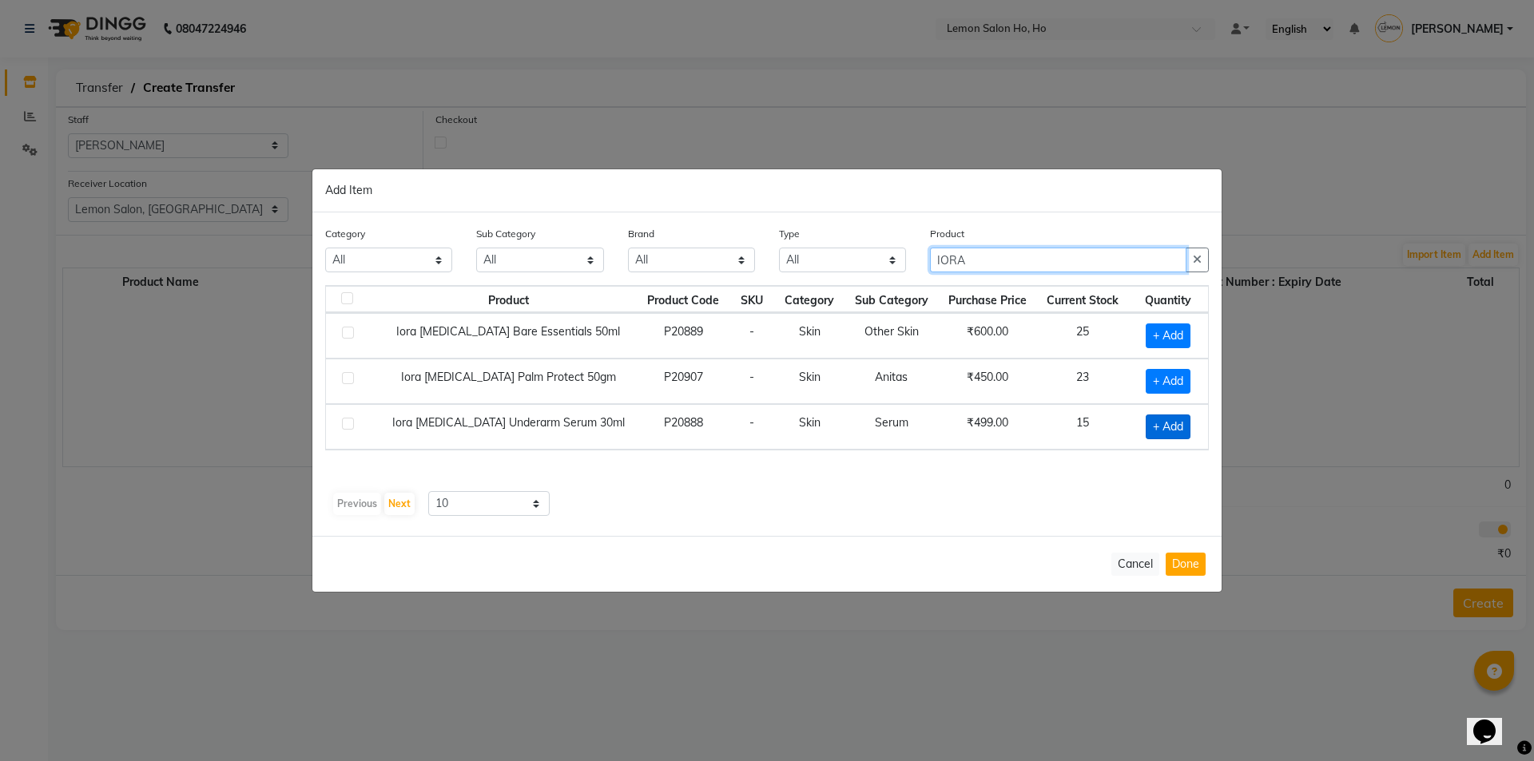
type input "IORA"
click at [1181, 431] on span "+ Add" at bounding box center [1168, 427] width 45 height 25
checkbox input "true"
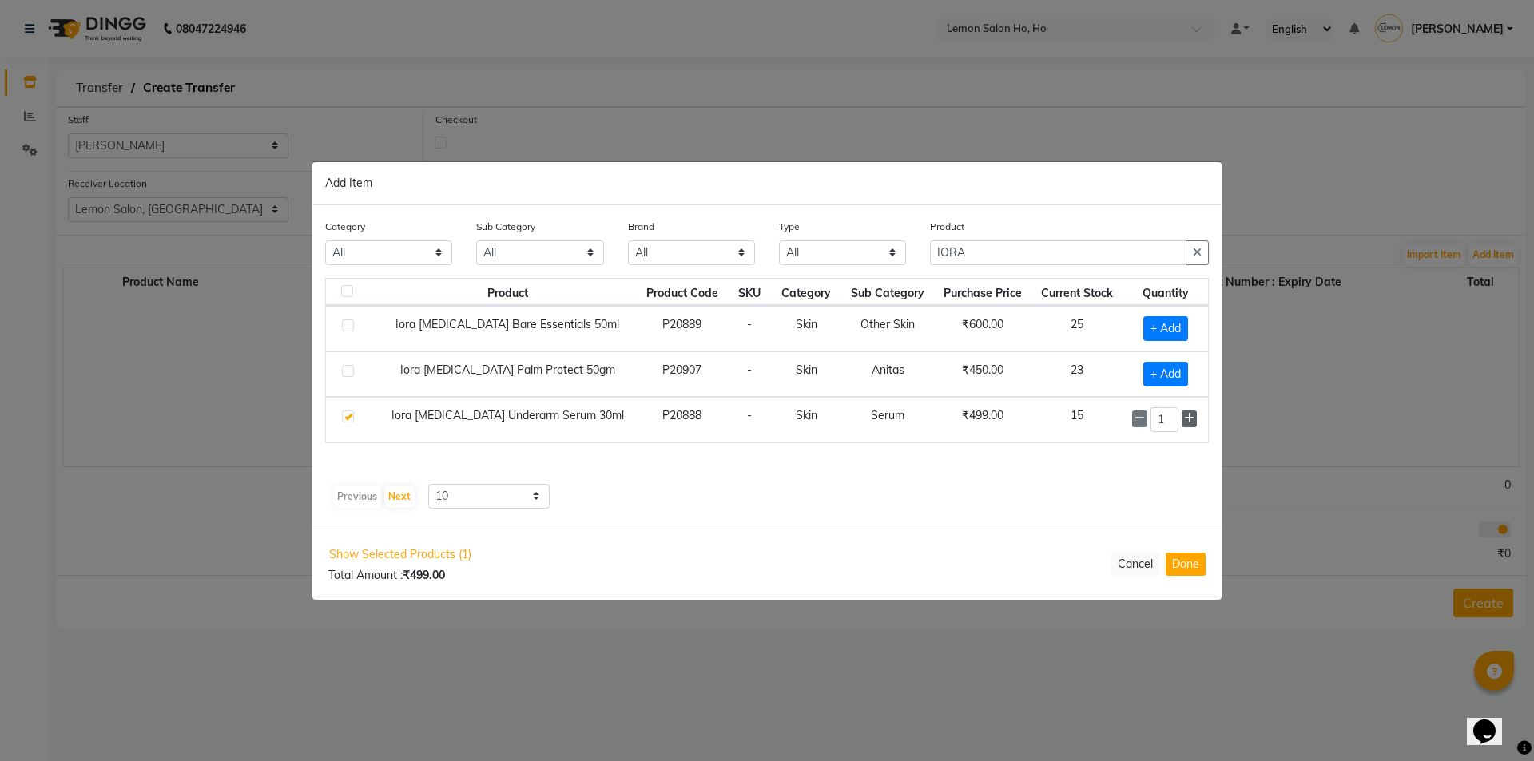
click at [1187, 420] on icon at bounding box center [1189, 418] width 10 height 11
type input "3"
drag, startPoint x: 996, startPoint y: 252, endPoint x: 844, endPoint y: 263, distance: 152.2
click at [844, 263] on div "Category All Hair Skin Makeup Personal Care Appliances Beard Waxing Disposable …" at bounding box center [767, 249] width 908 height 60
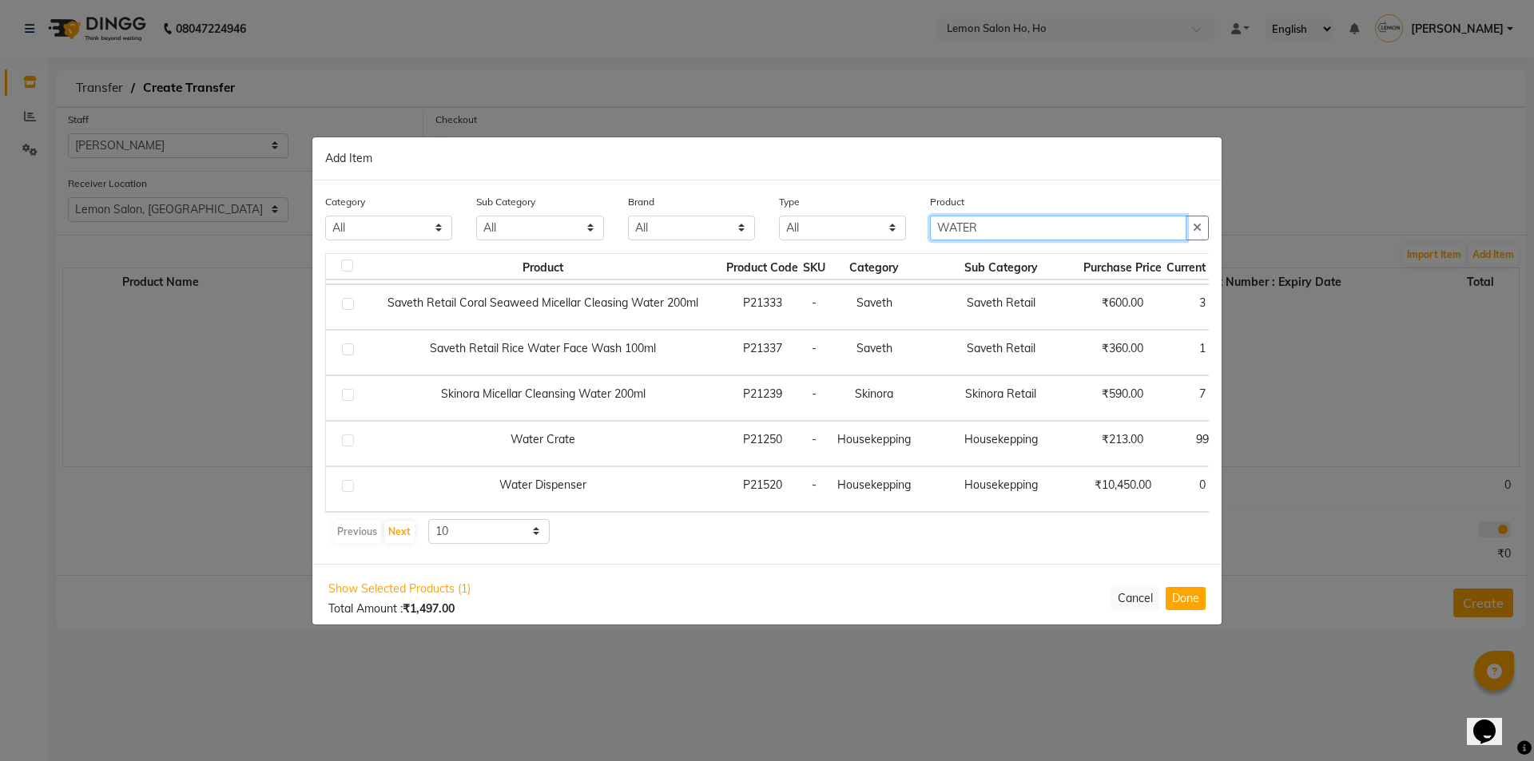
scroll to position [237, 0]
type input "WATER"
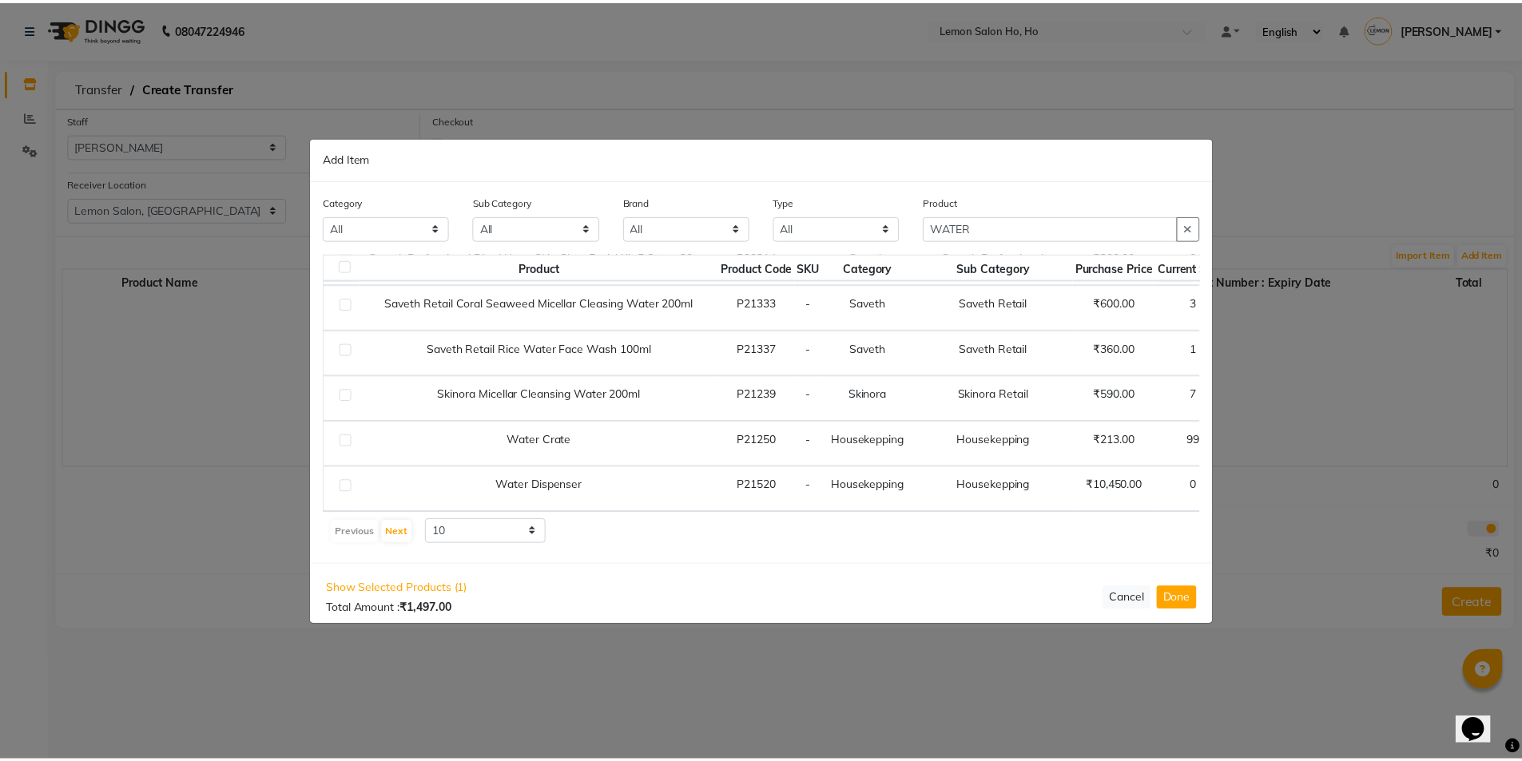
scroll to position [237, 105]
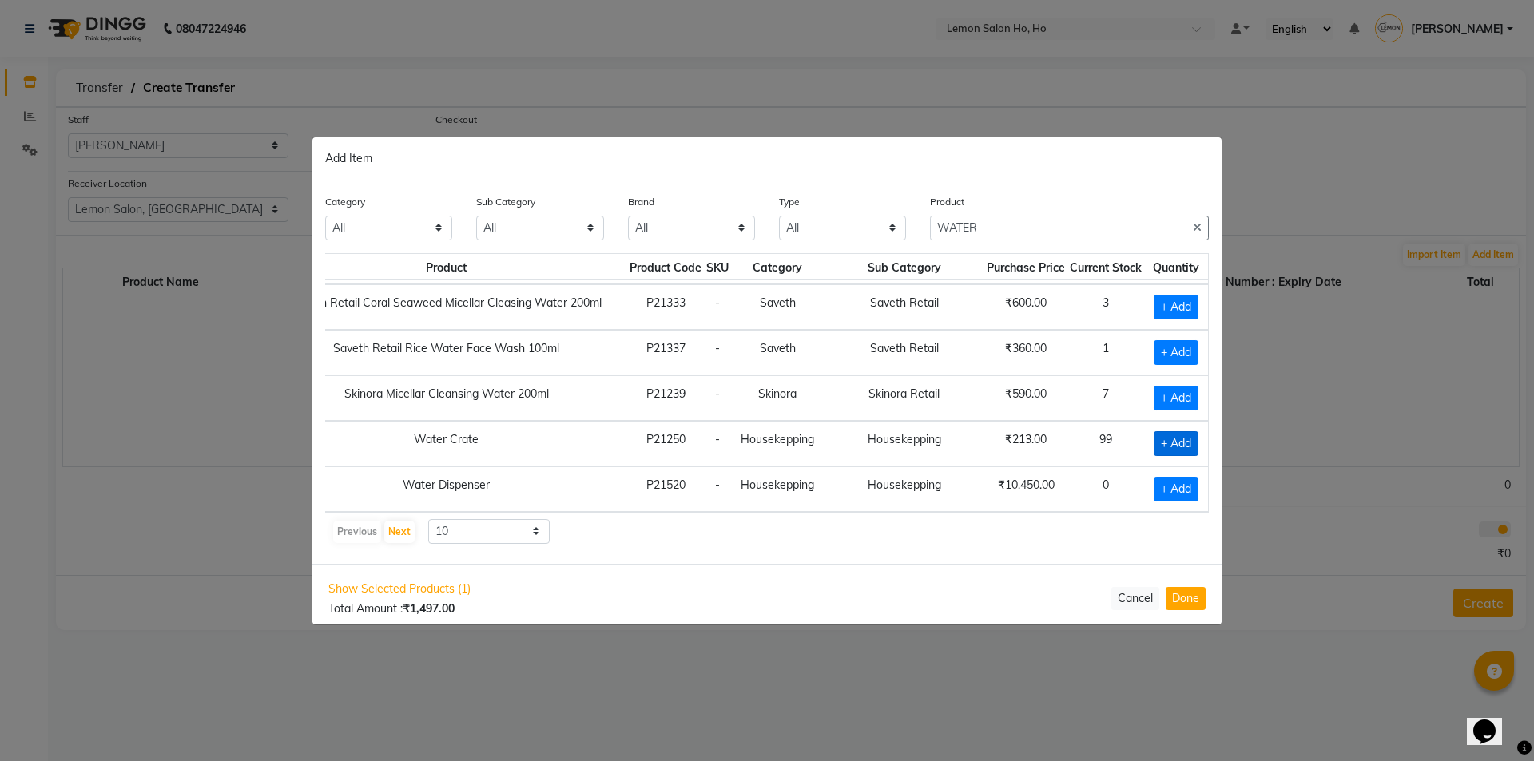
click at [1176, 438] on span "+ Add" at bounding box center [1176, 443] width 45 height 25
checkbox input "true"
click at [1189, 590] on button "Done" at bounding box center [1186, 598] width 40 height 23
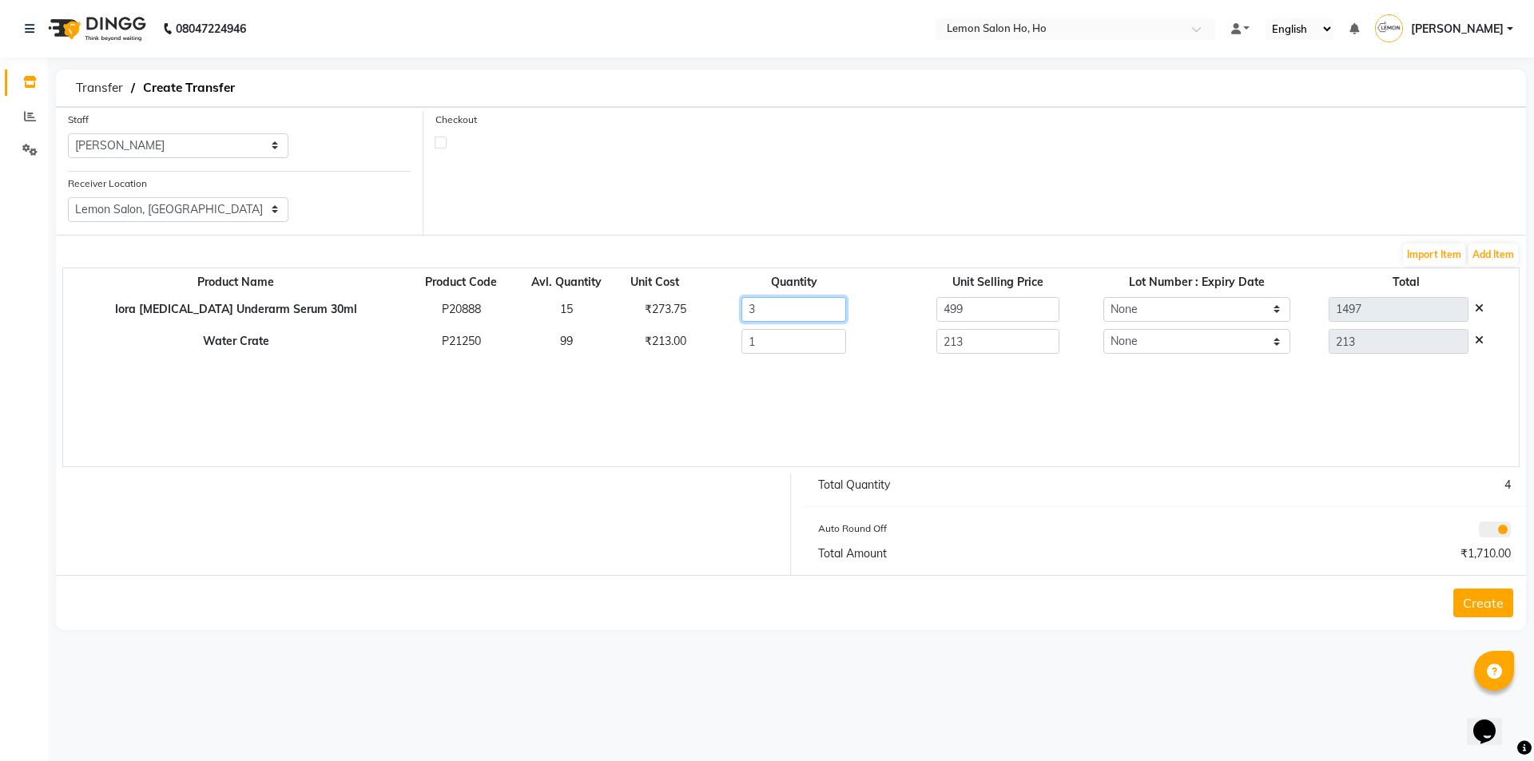
click at [769, 308] on input "3" at bounding box center [794, 309] width 105 height 25
click at [441, 148] on label at bounding box center [441, 143] width 12 height 12
click at [441, 147] on input "checkbox" at bounding box center [440, 142] width 10 height 10
checkbox input "true"
select select "true"
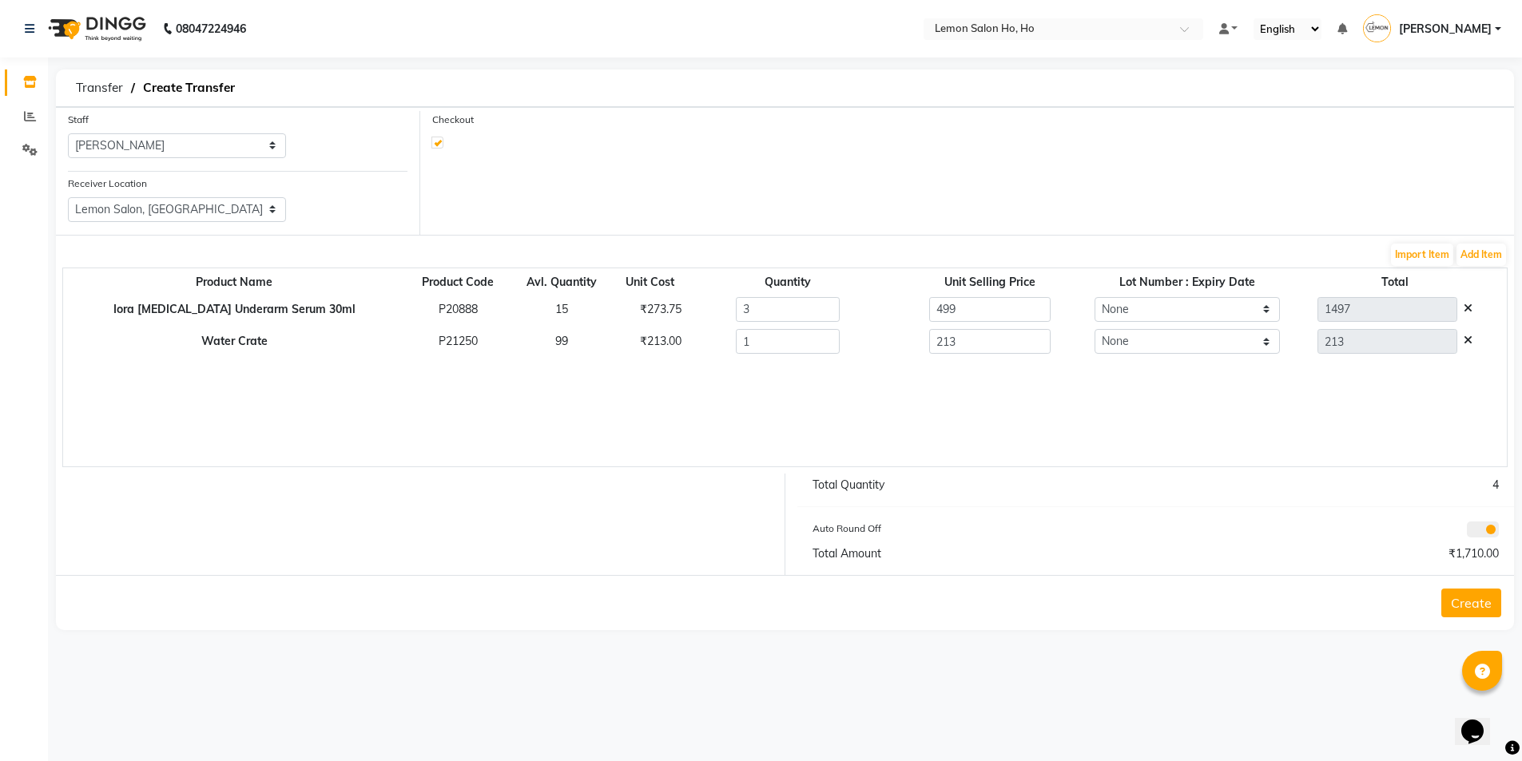
select select "2069"
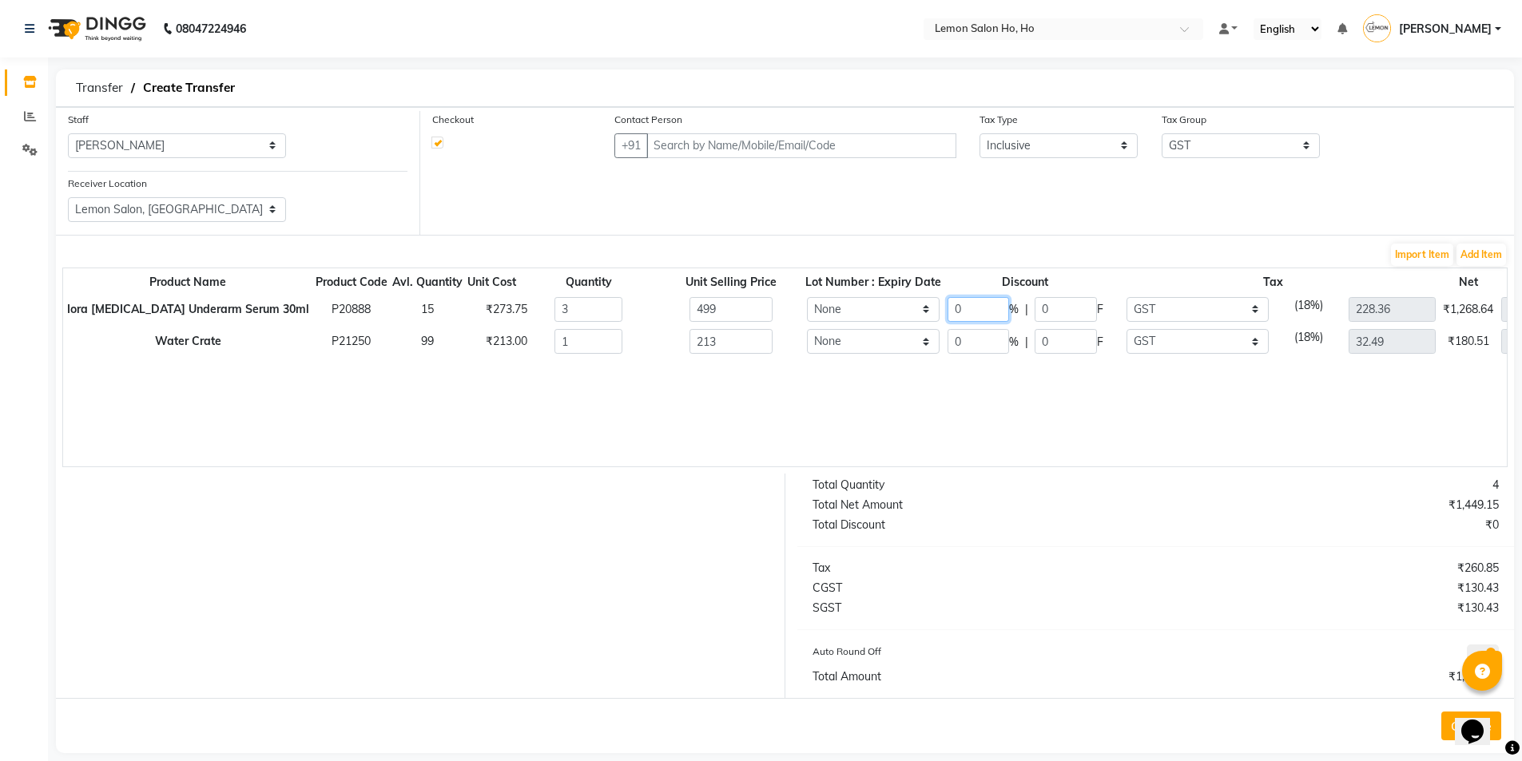
click at [951, 315] on input "0" at bounding box center [979, 309] width 62 height 25
type input "35"
type input "973.05"
type input "174.65"
type input "148.43"
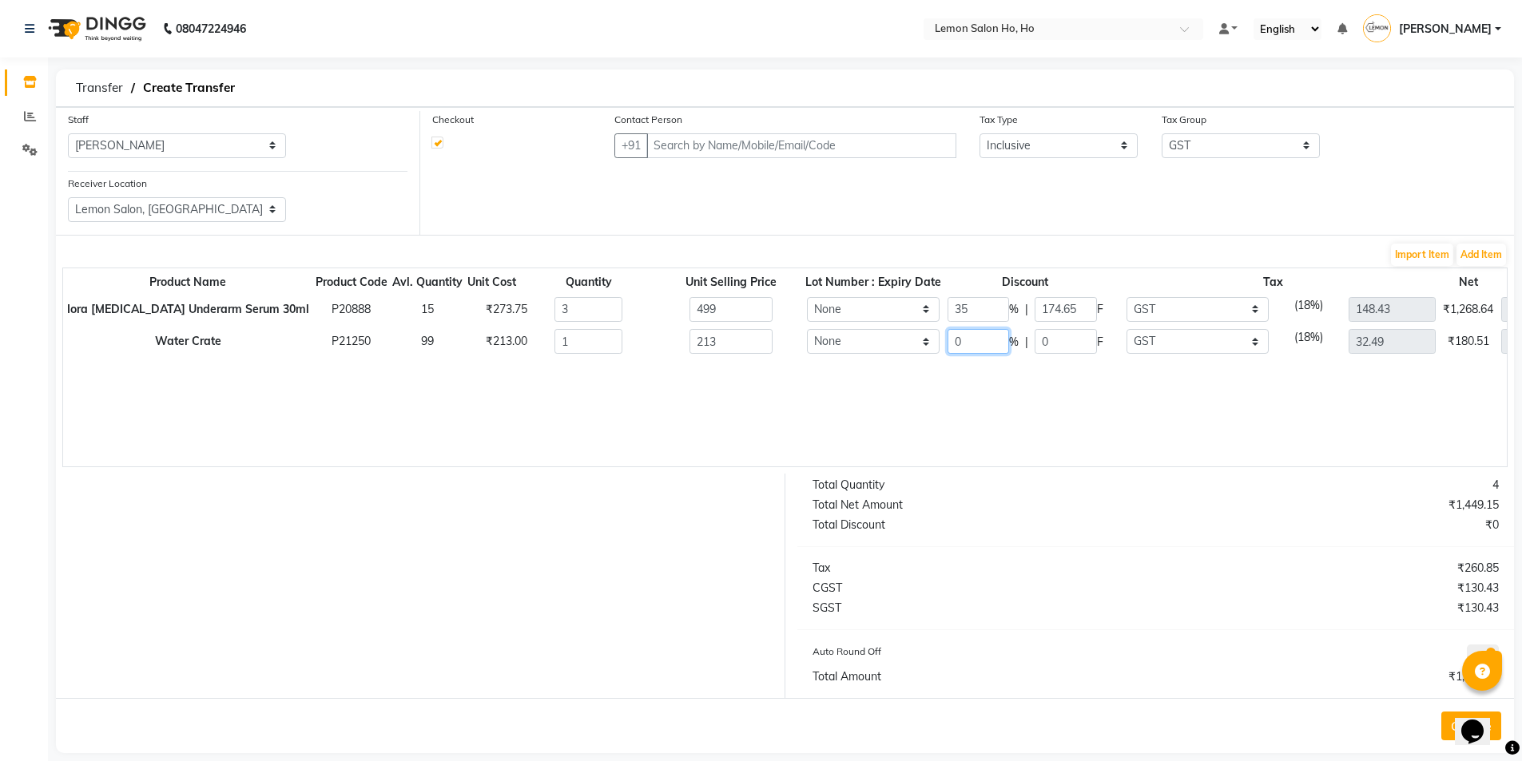
click at [948, 344] on input "0" at bounding box center [979, 341] width 62 height 25
type input "0"
click at [791, 145] on input "text" at bounding box center [800, 145] width 309 height 25
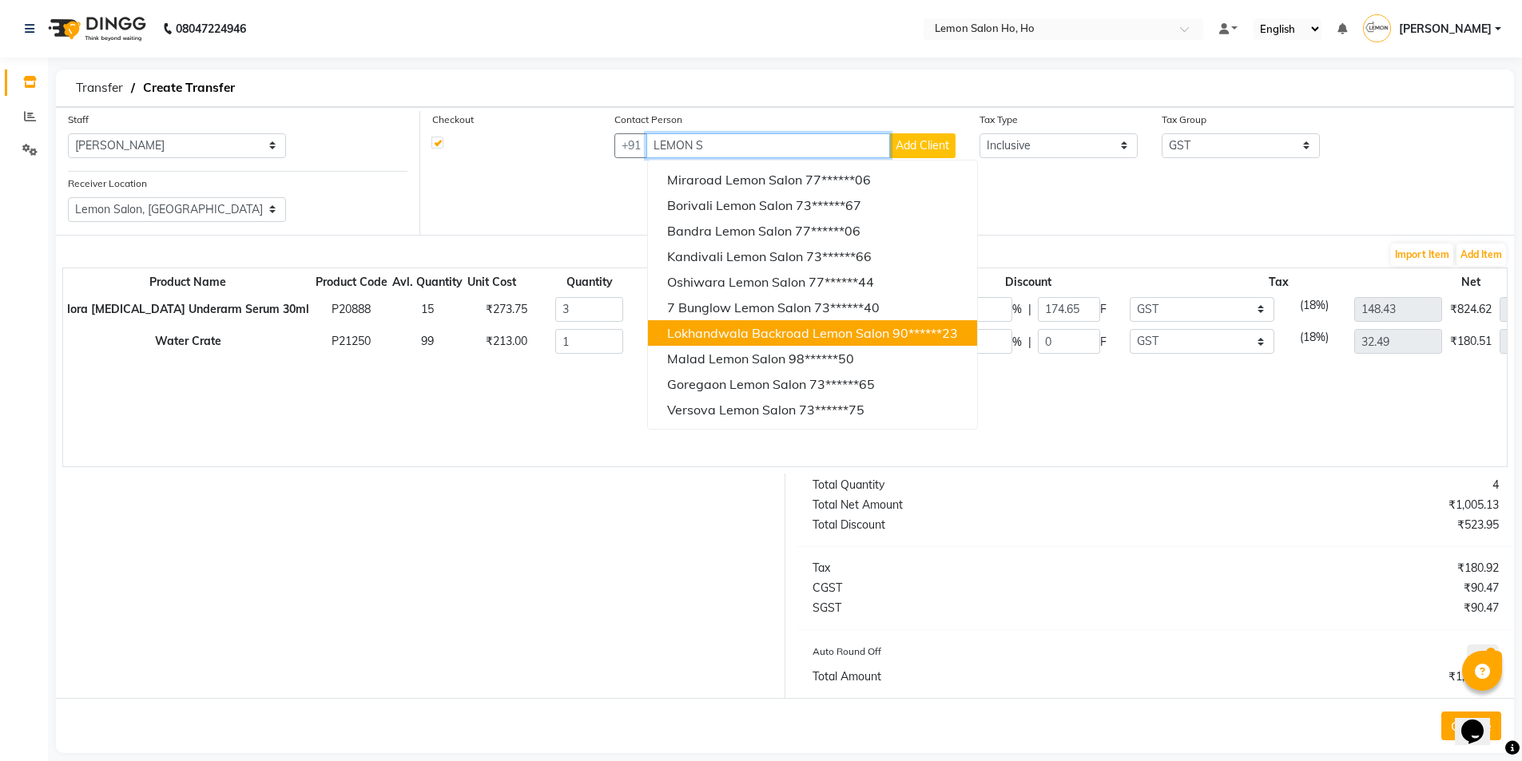
click at [751, 327] on span "Lokhandwala Backroad Lemon Salon" at bounding box center [778, 333] width 222 height 16
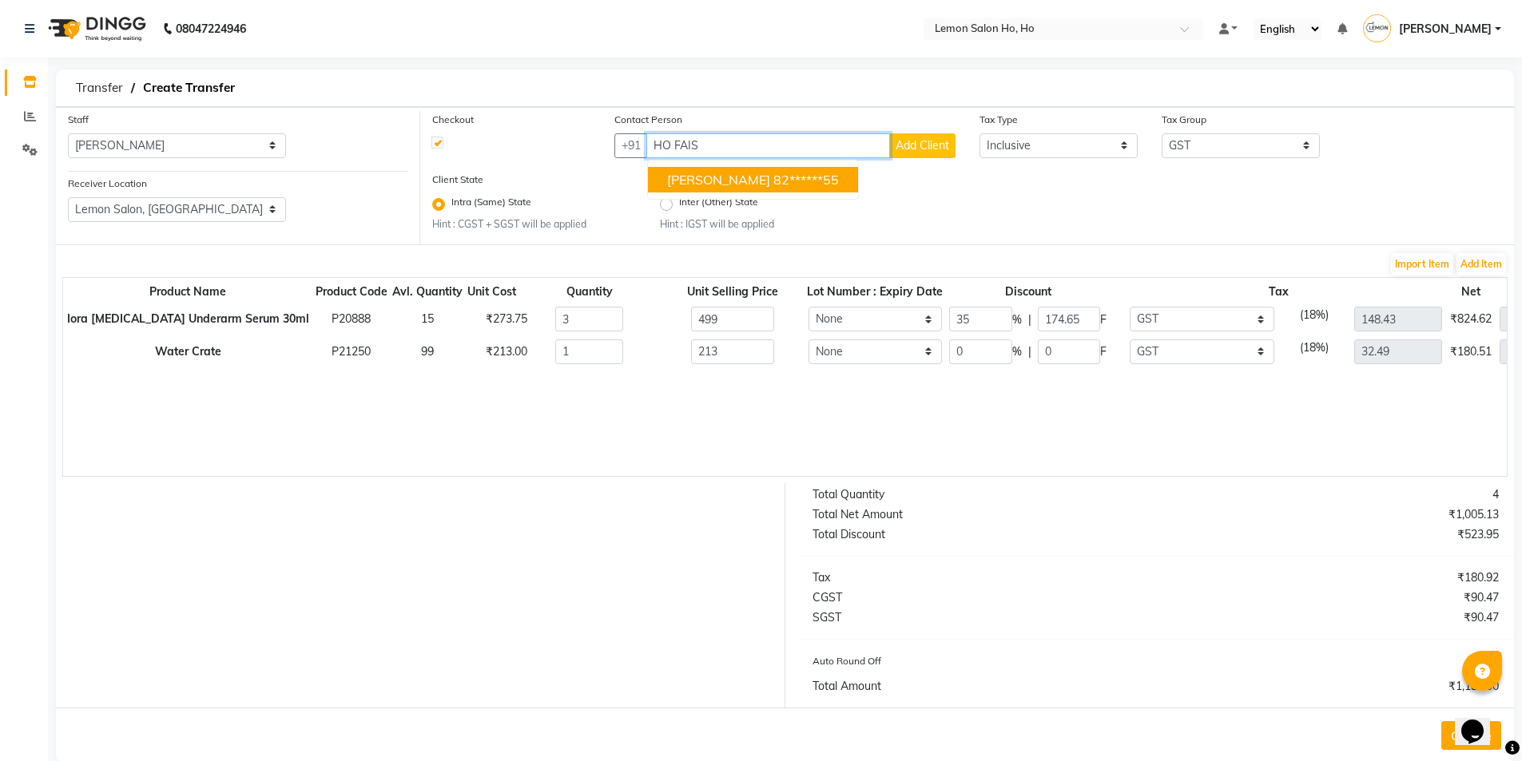
click at [773, 180] on ngb-highlight "82******55" at bounding box center [806, 180] width 66 height 16
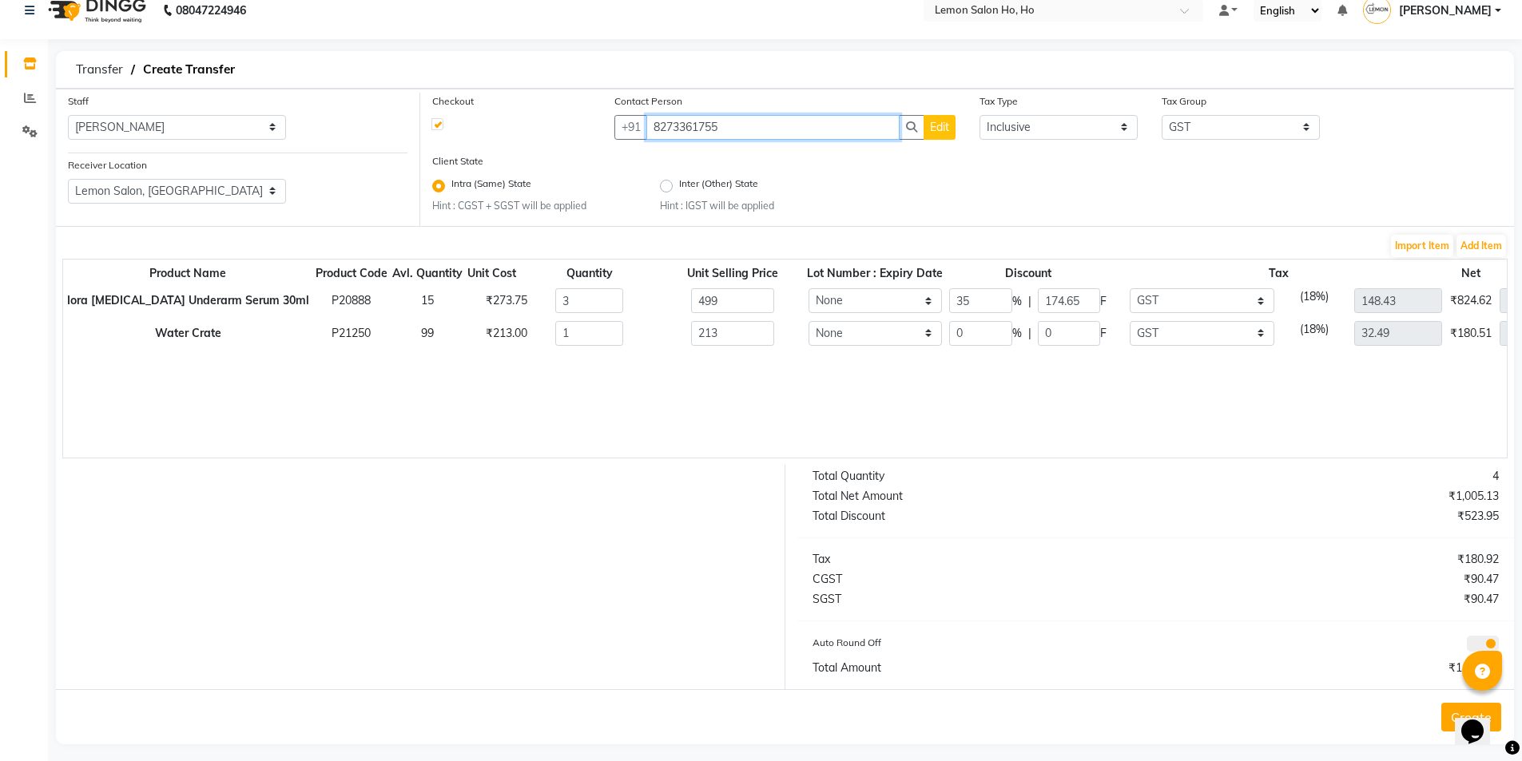
scroll to position [29, 0]
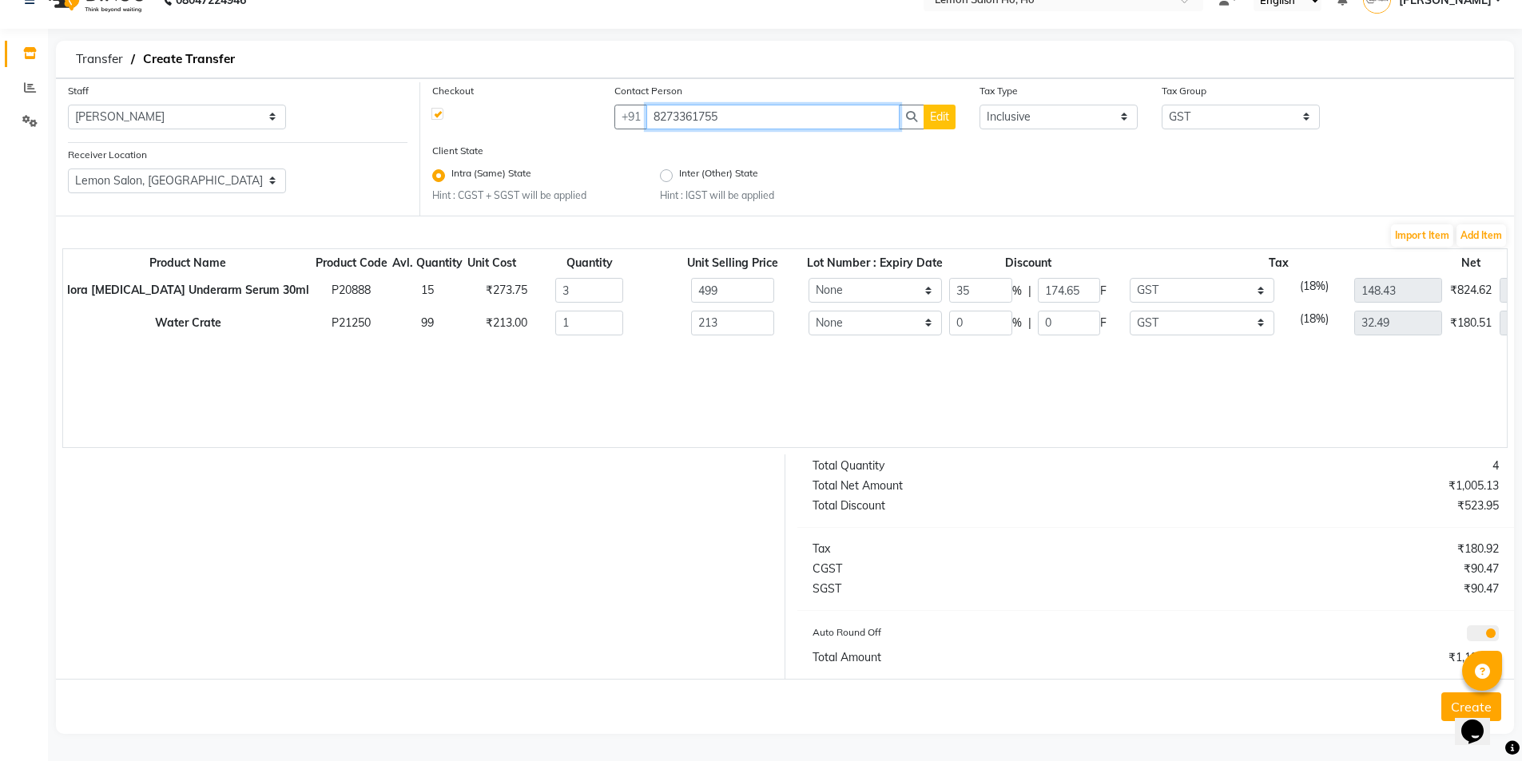
type input "8273361755"
click at [1446, 702] on button "Create" at bounding box center [1471, 707] width 60 height 29
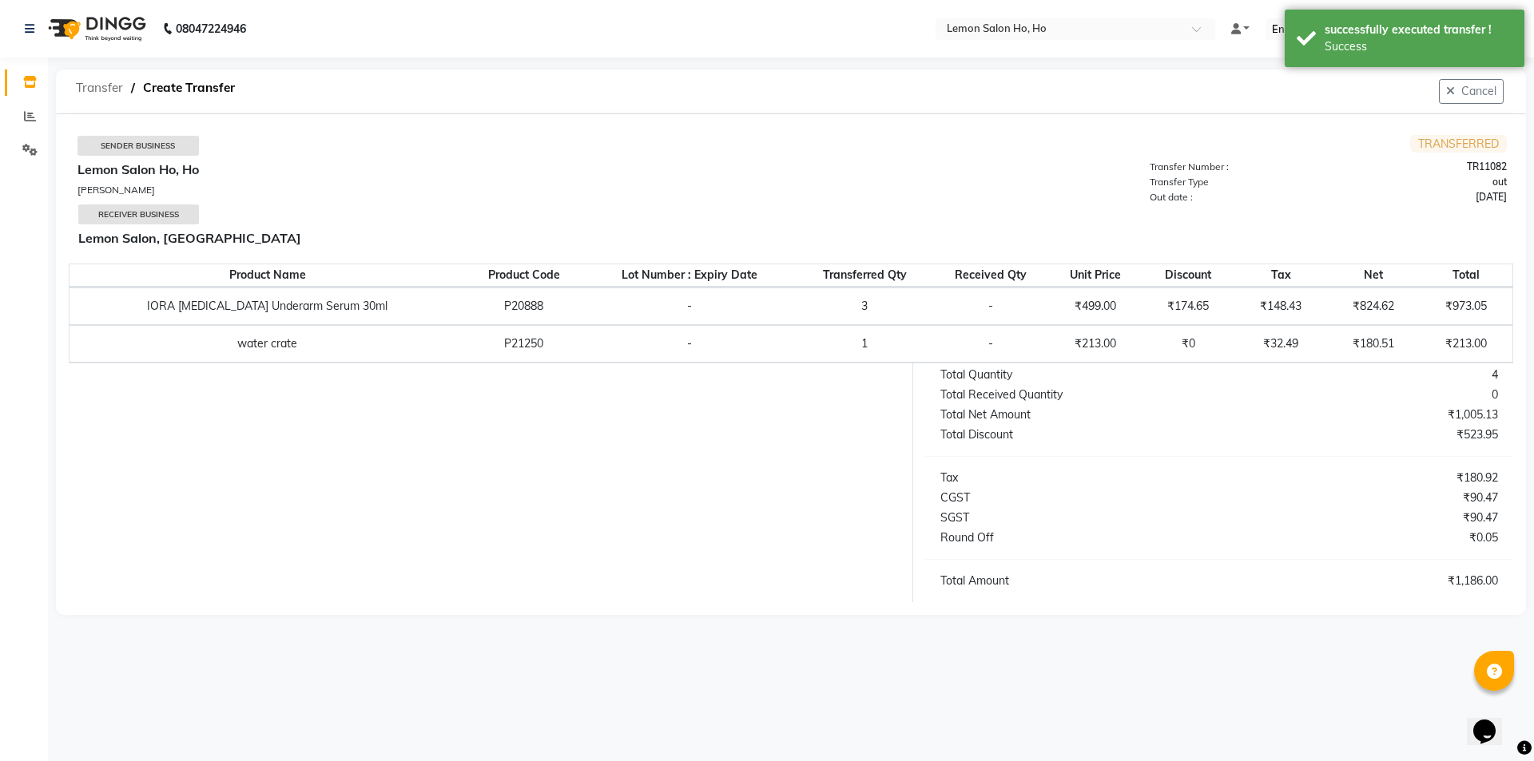
click at [96, 74] on span "Transfer" at bounding box center [99, 88] width 63 height 29
select select "sender"
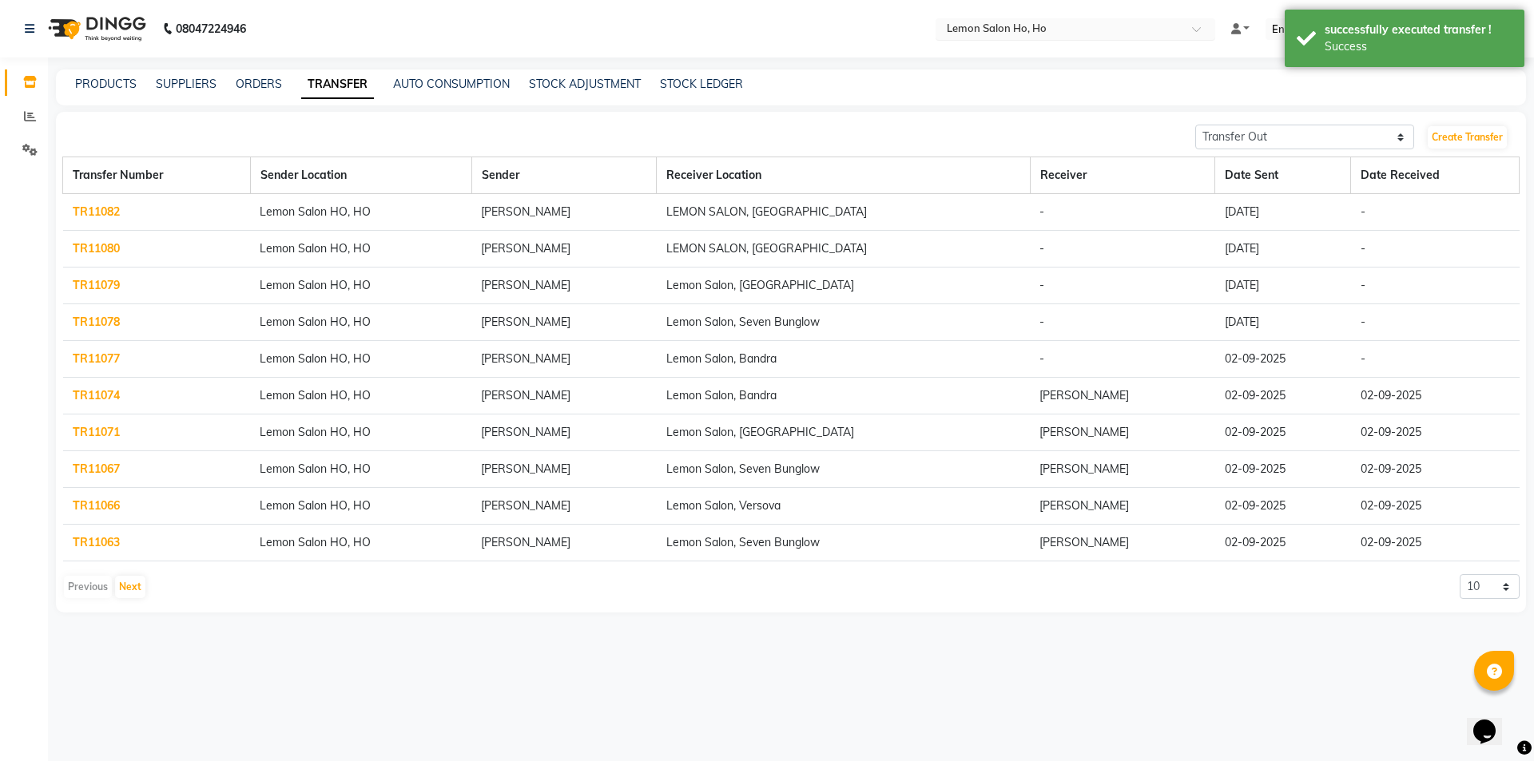
click at [1155, 27] on input "text" at bounding box center [1060, 30] width 232 height 16
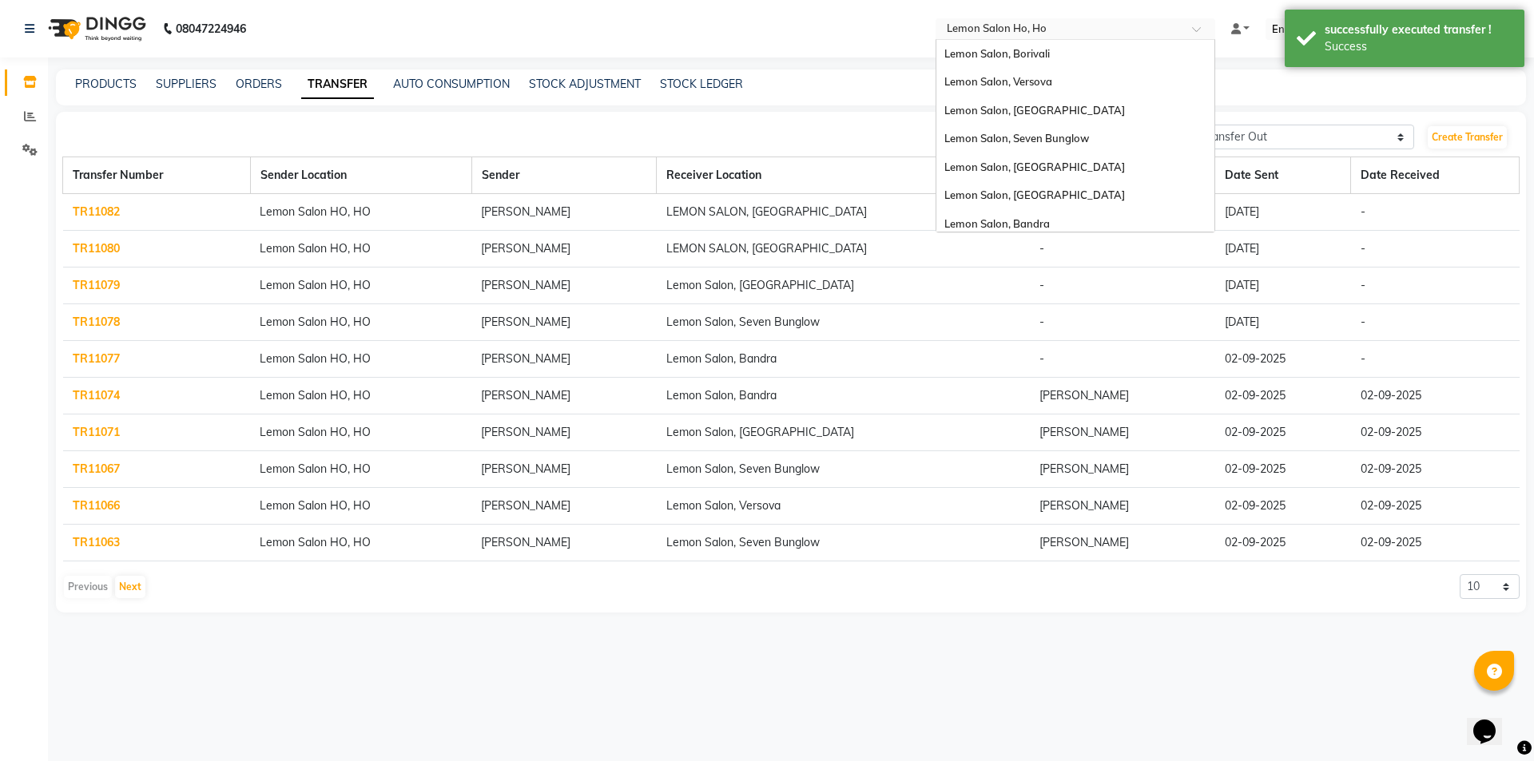
scroll to position [149, 0]
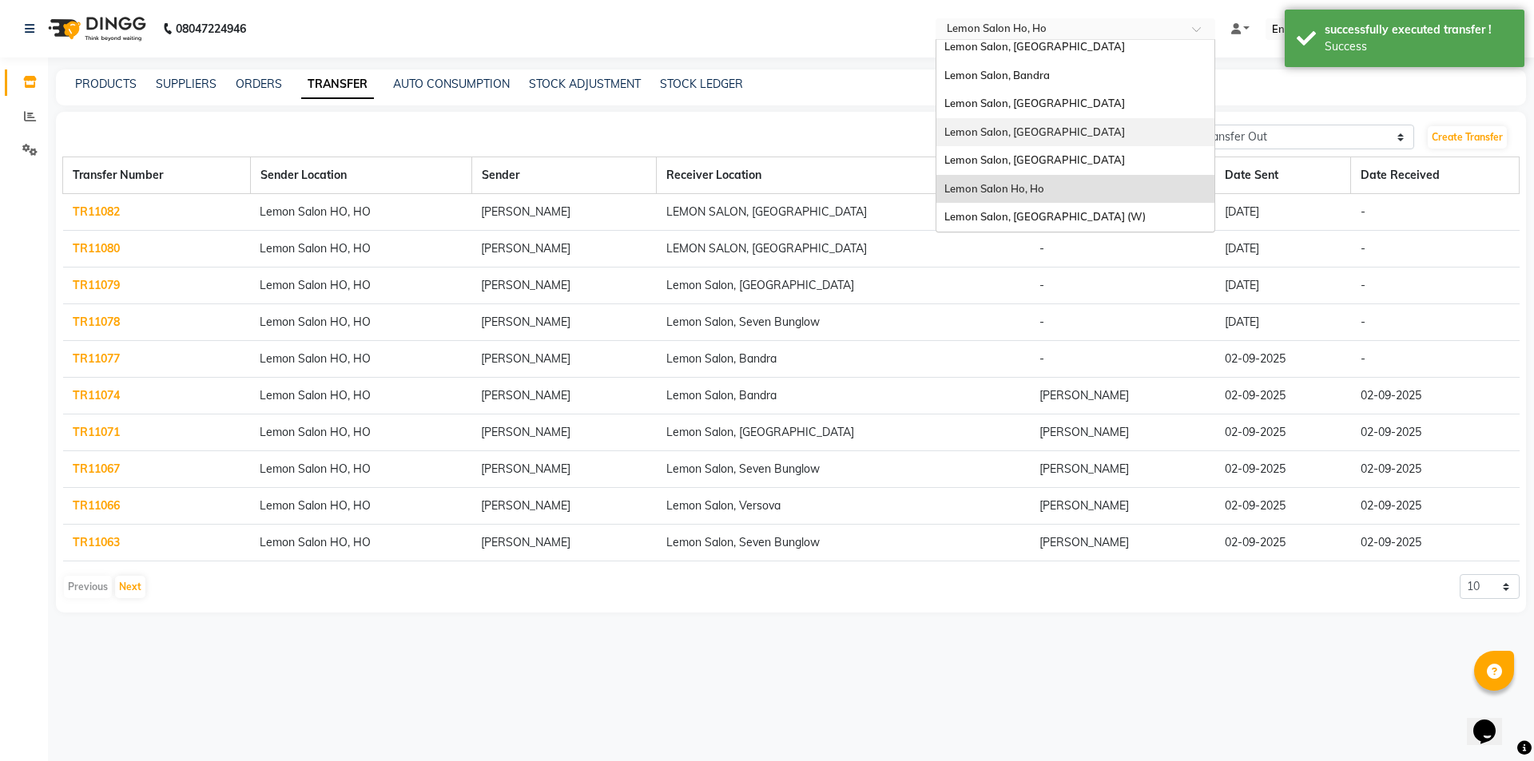
click at [1107, 135] on div "Lemon Salon, Lokhandwala" at bounding box center [1075, 132] width 278 height 29
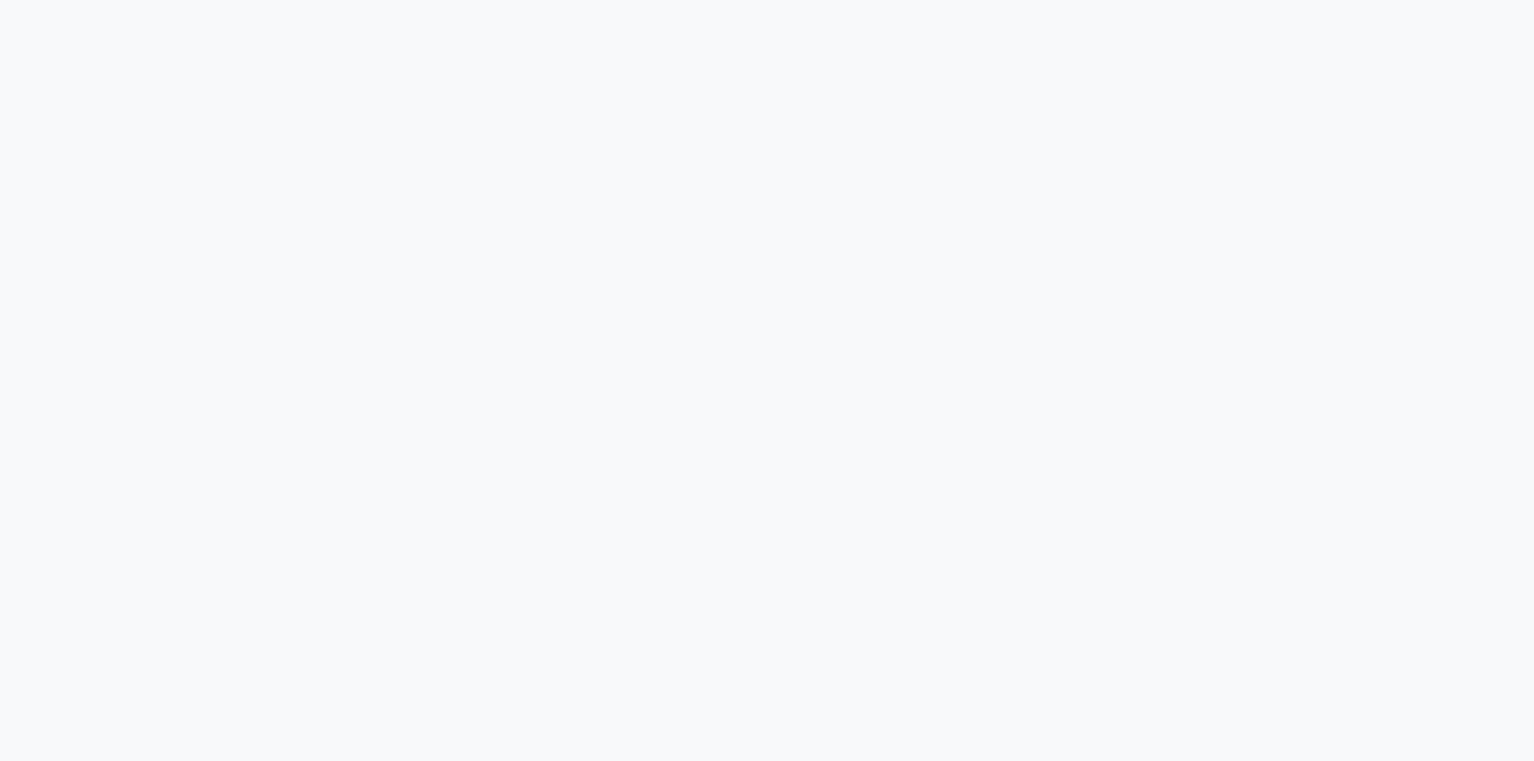
select select "sender"
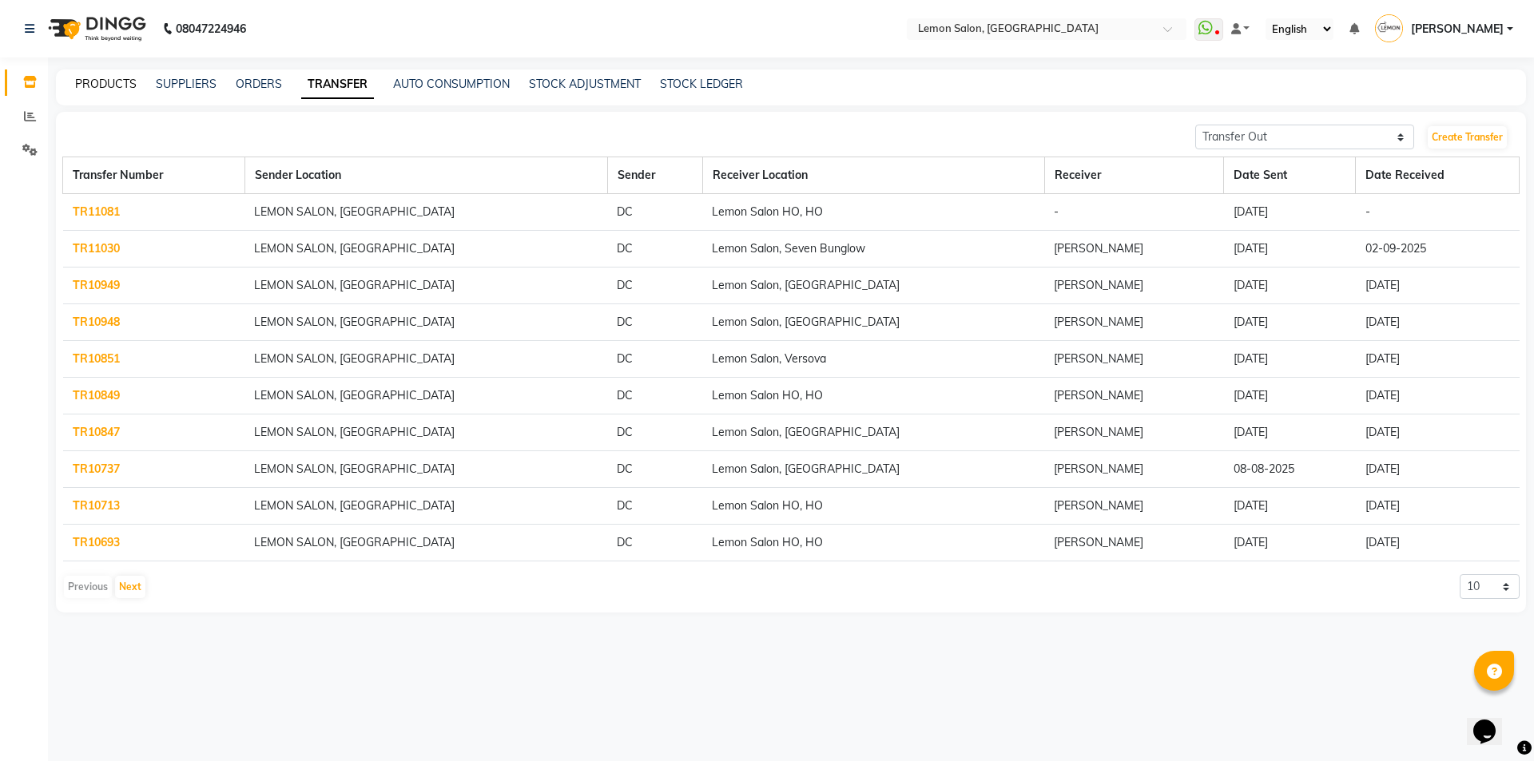
click at [105, 86] on link "PRODUCTS" at bounding box center [106, 84] width 62 height 14
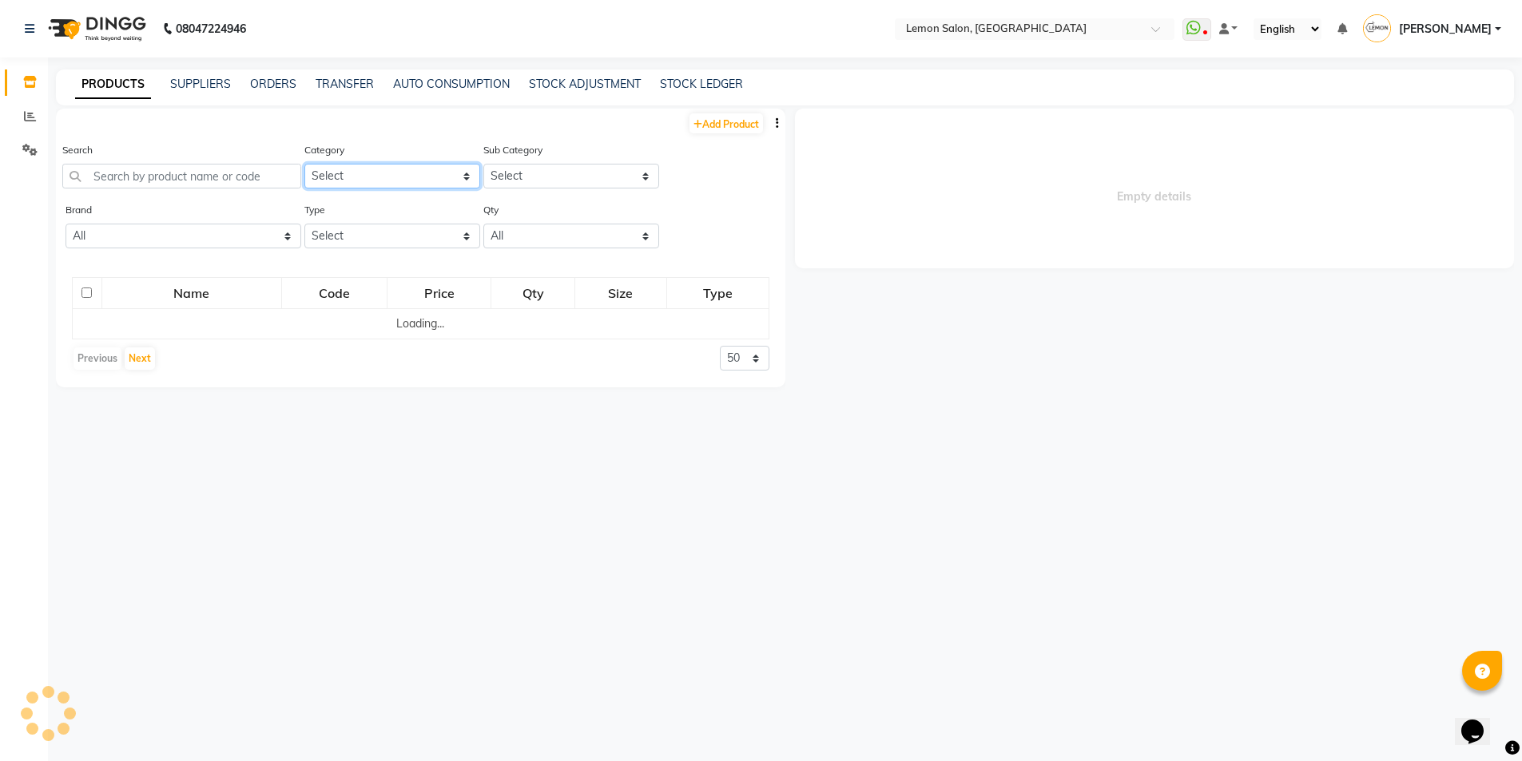
click at [330, 176] on select "Select Hair Skin Makeup Personal Care Appliances Beard Waxing Disposable Thread…" at bounding box center [392, 176] width 176 height 25
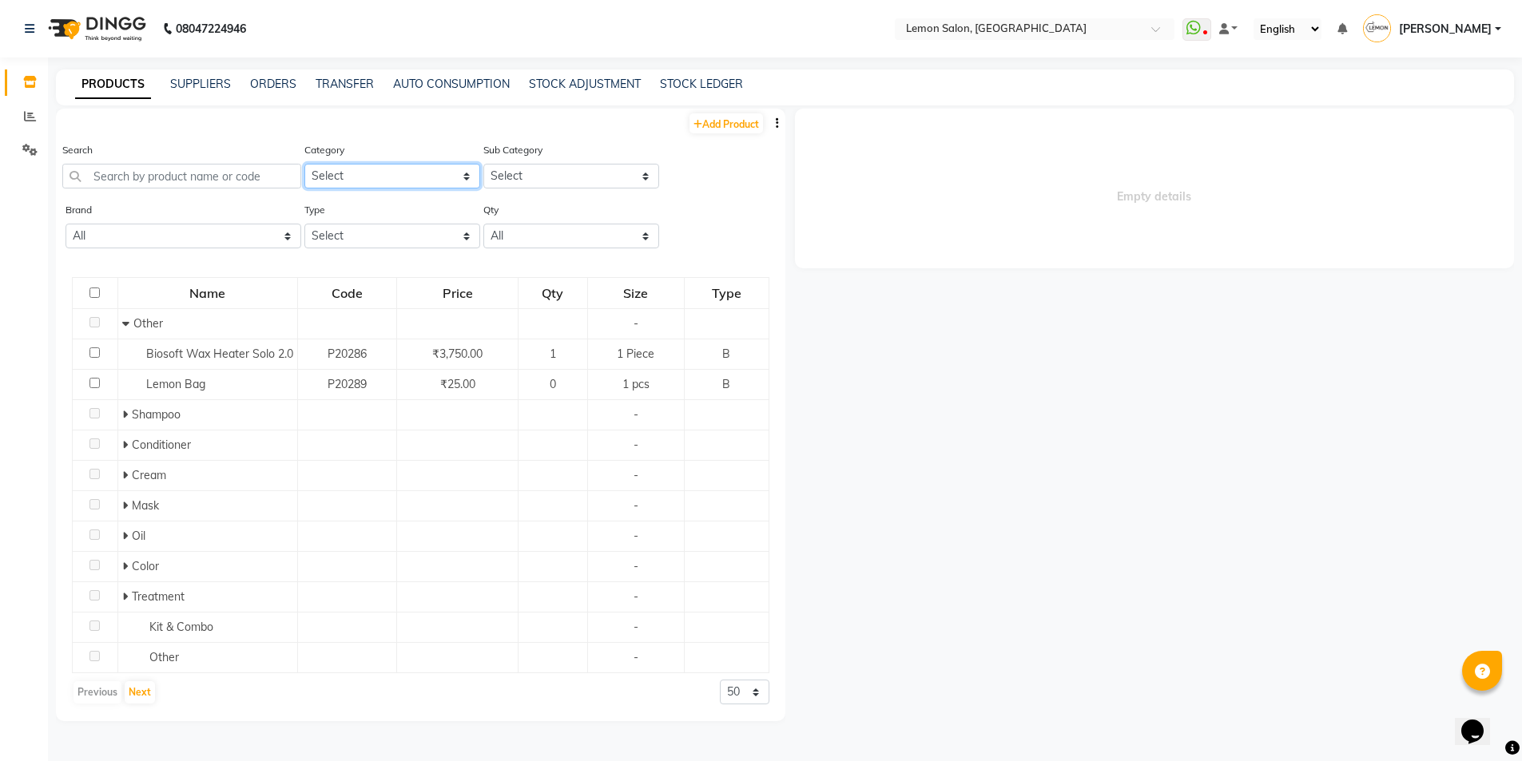
select select "213702150"
click at [304, 164] on select "Select Hair Skin Makeup Personal Care Appliances Beard Waxing Disposable Thread…" at bounding box center [392, 176] width 176 height 25
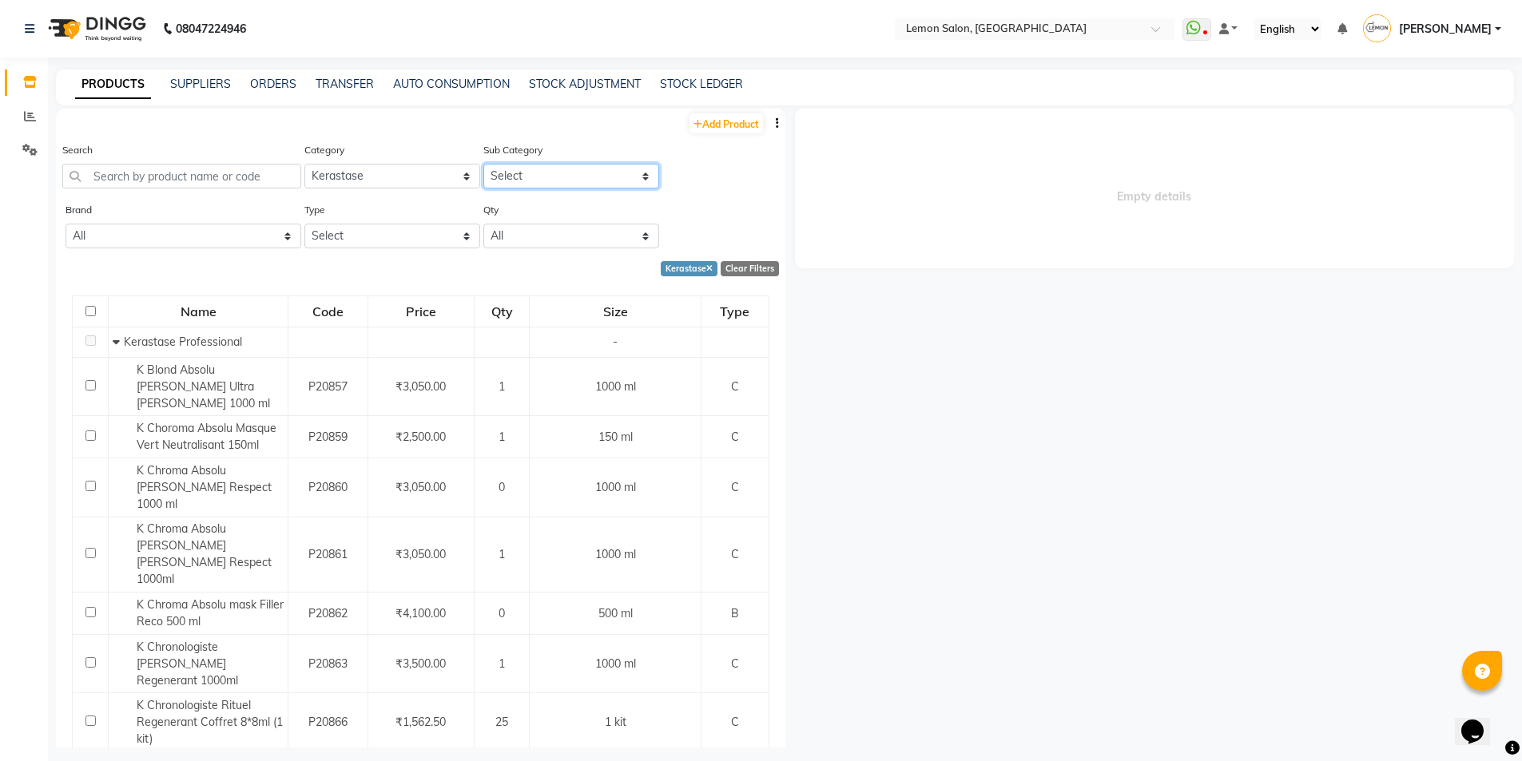
click at [515, 178] on select "Select Kerastase Professional Kerastase Retail" at bounding box center [571, 176] width 176 height 25
select select "2137021502"
click at [483, 164] on select "Select Kerastase Professional Kerastase Retail" at bounding box center [571, 176] width 176 height 25
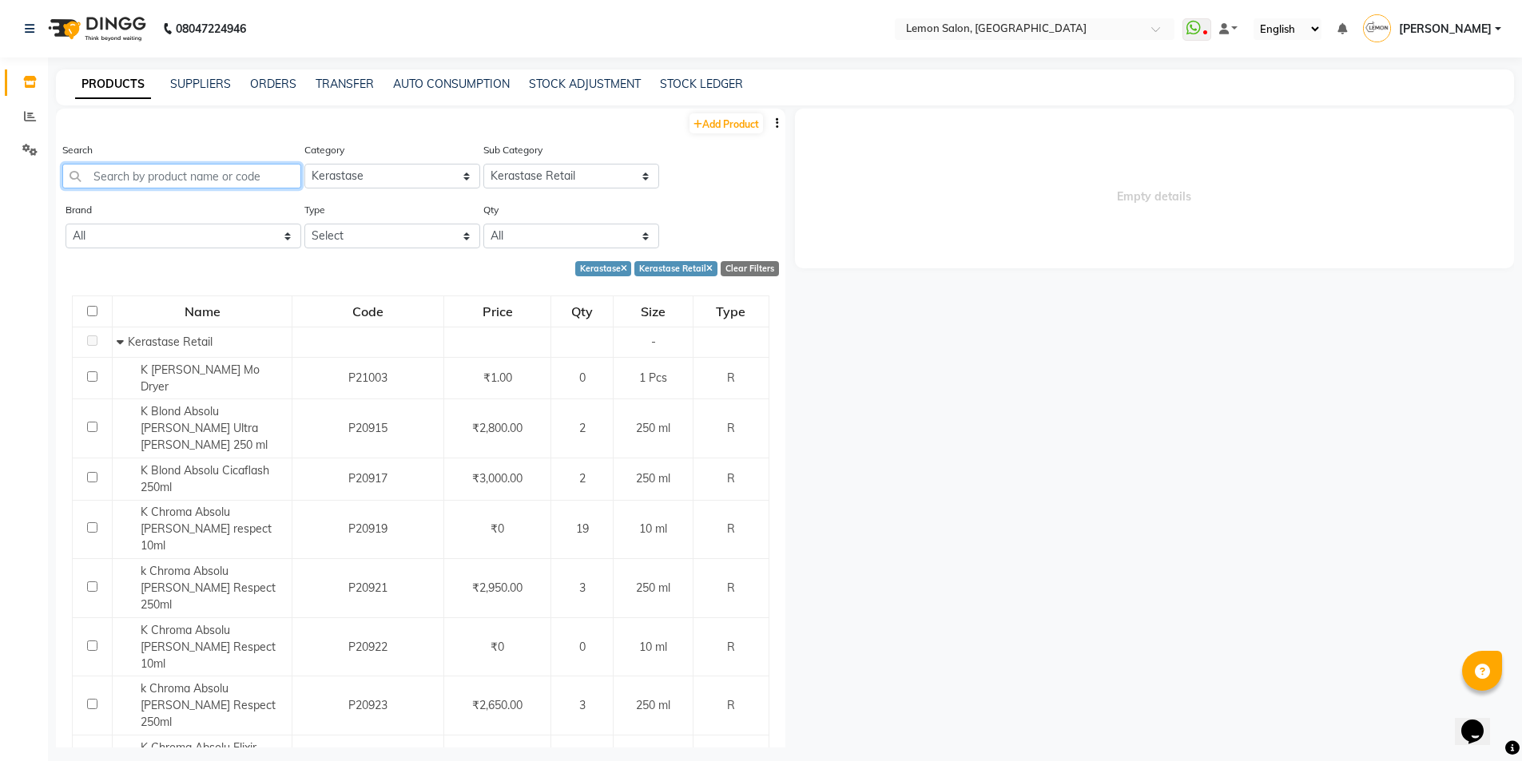
click at [232, 178] on input "text" at bounding box center [181, 176] width 239 height 25
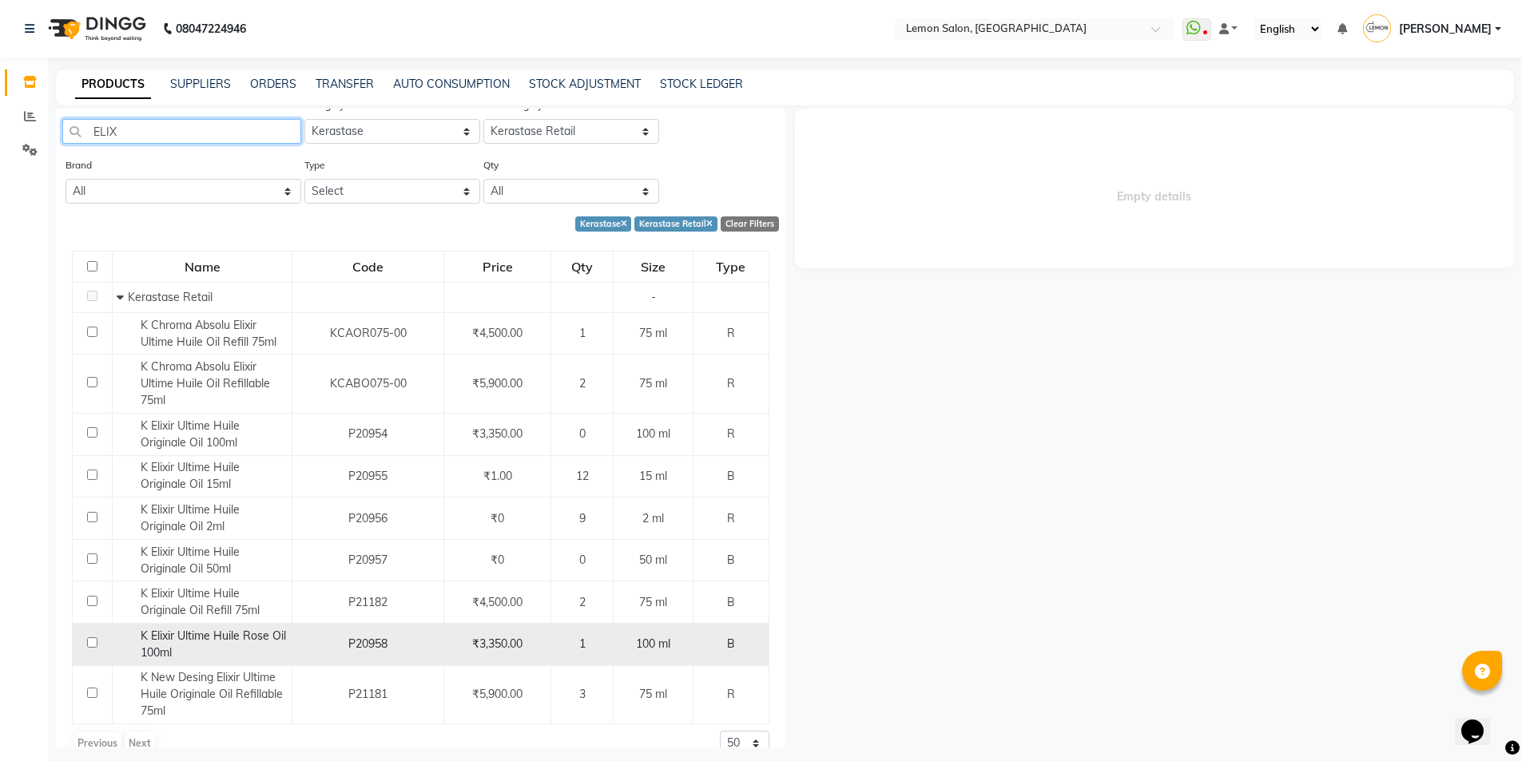
scroll to position [70, 0]
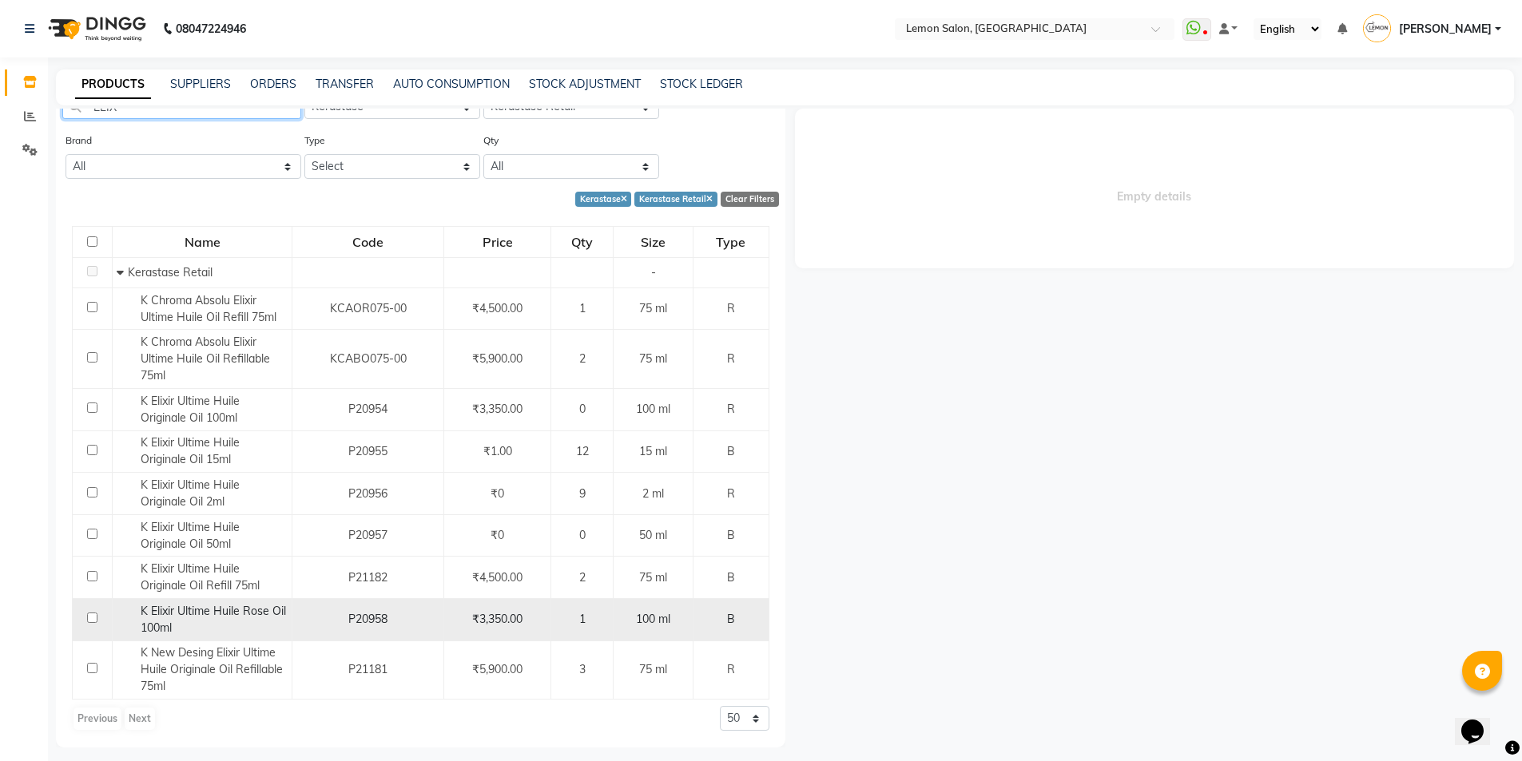
type input "ELIX"
click at [225, 618] on div "K Elixir Ultime Huile Rose Oil 100ml" at bounding box center [202, 620] width 171 height 34
select select
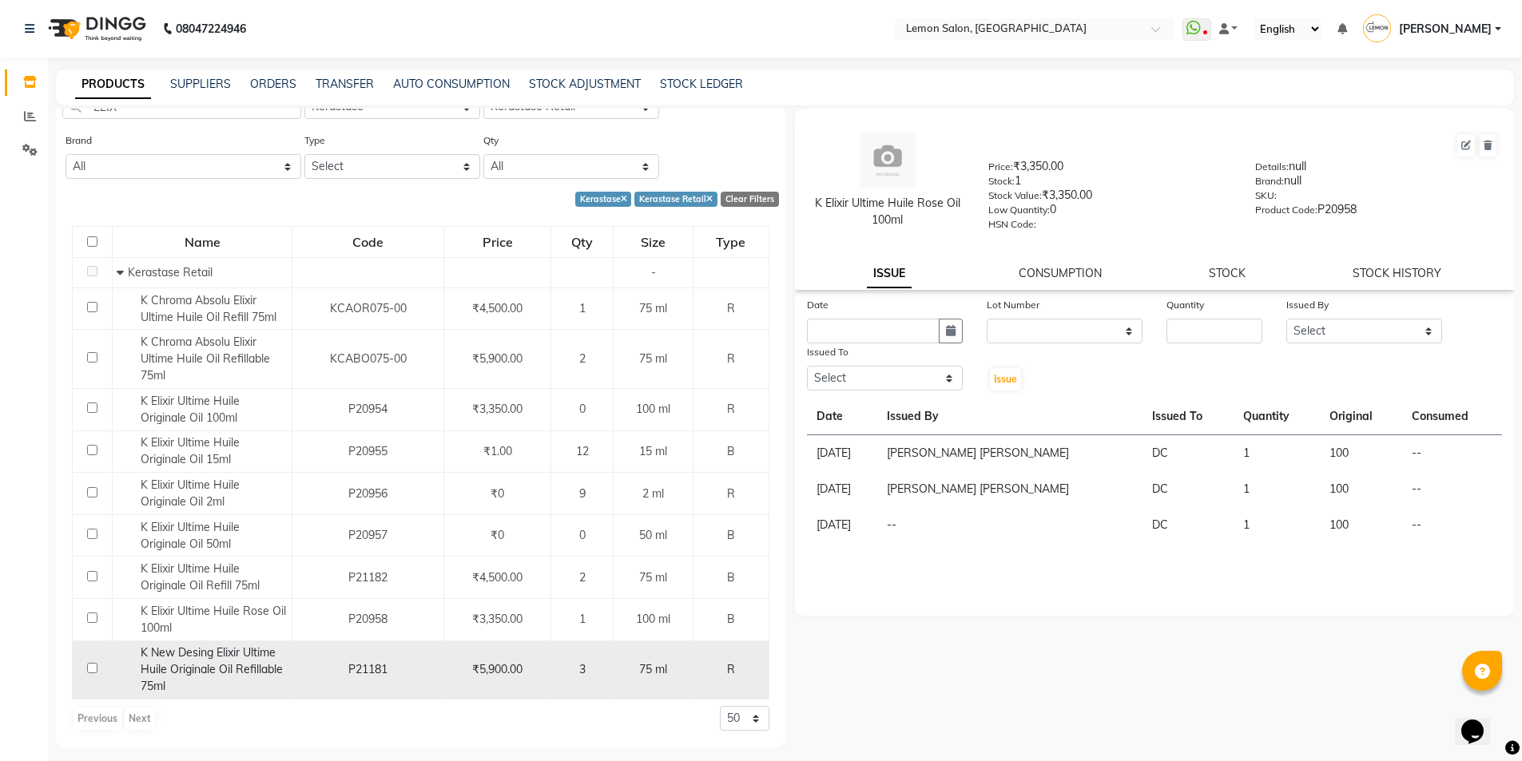
click at [199, 669] on span "K New Desing Elixir Ultime Huile Originale Oil Refillable 75ml" at bounding box center [212, 670] width 142 height 48
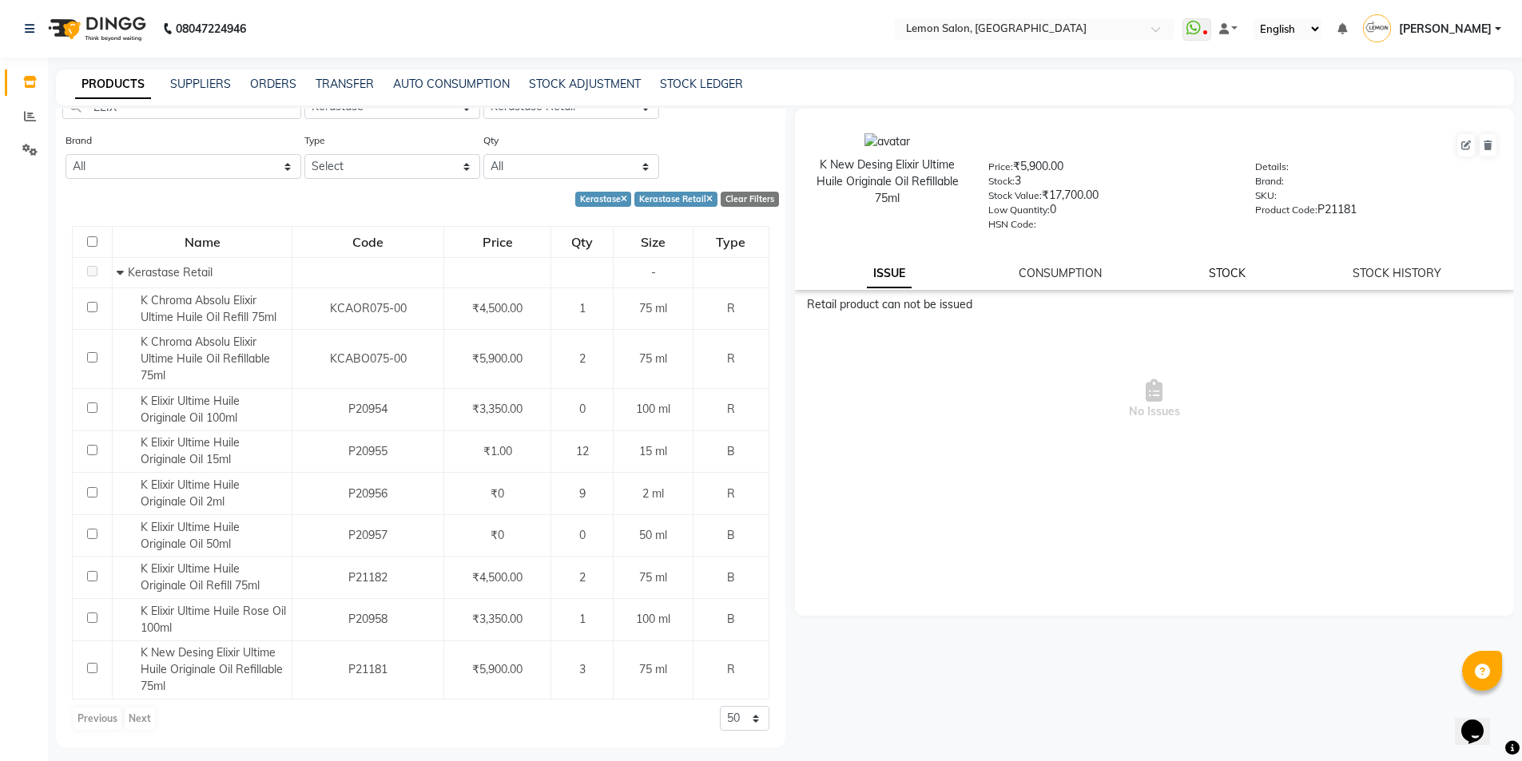
click at [1223, 275] on link "STOCK" at bounding box center [1227, 273] width 37 height 14
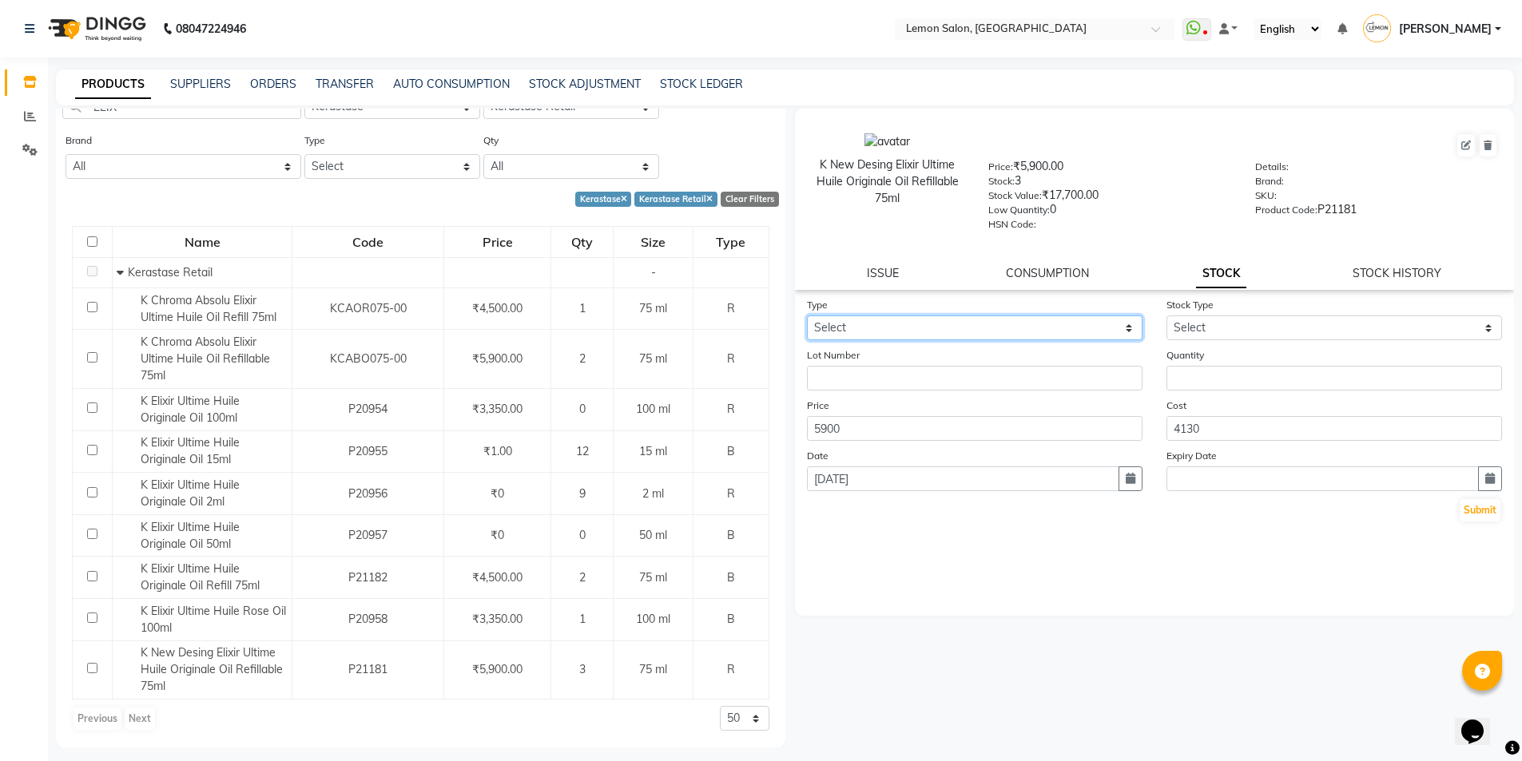
click at [1091, 318] on select "Select In Out" at bounding box center [975, 328] width 336 height 25
select select "out"
click at [807, 316] on select "Select In Out" at bounding box center [975, 328] width 336 height 25
select select
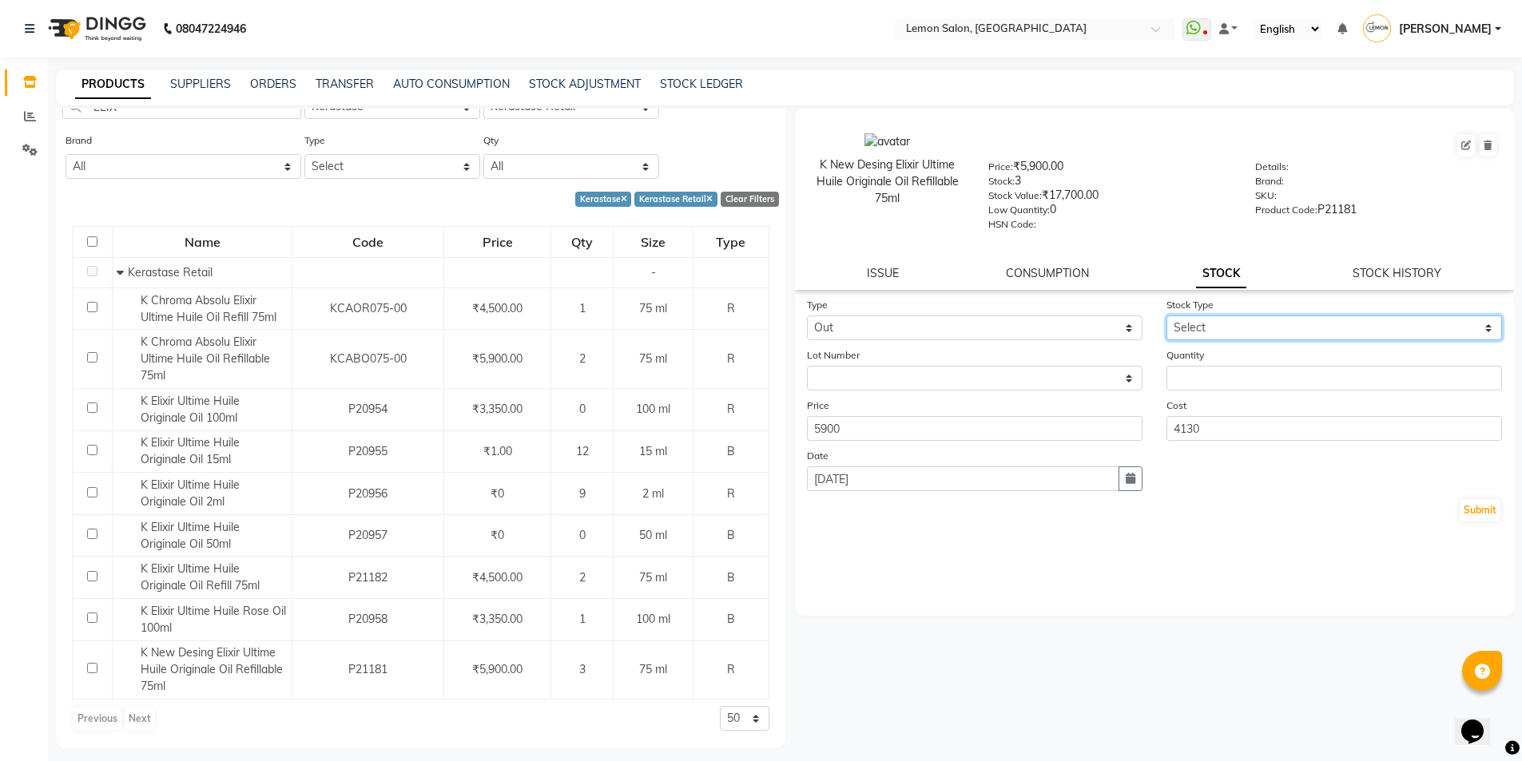
click at [1252, 320] on select "Select Internal Use Damaged Expired Adjustment Return Other" at bounding box center [1335, 328] width 336 height 25
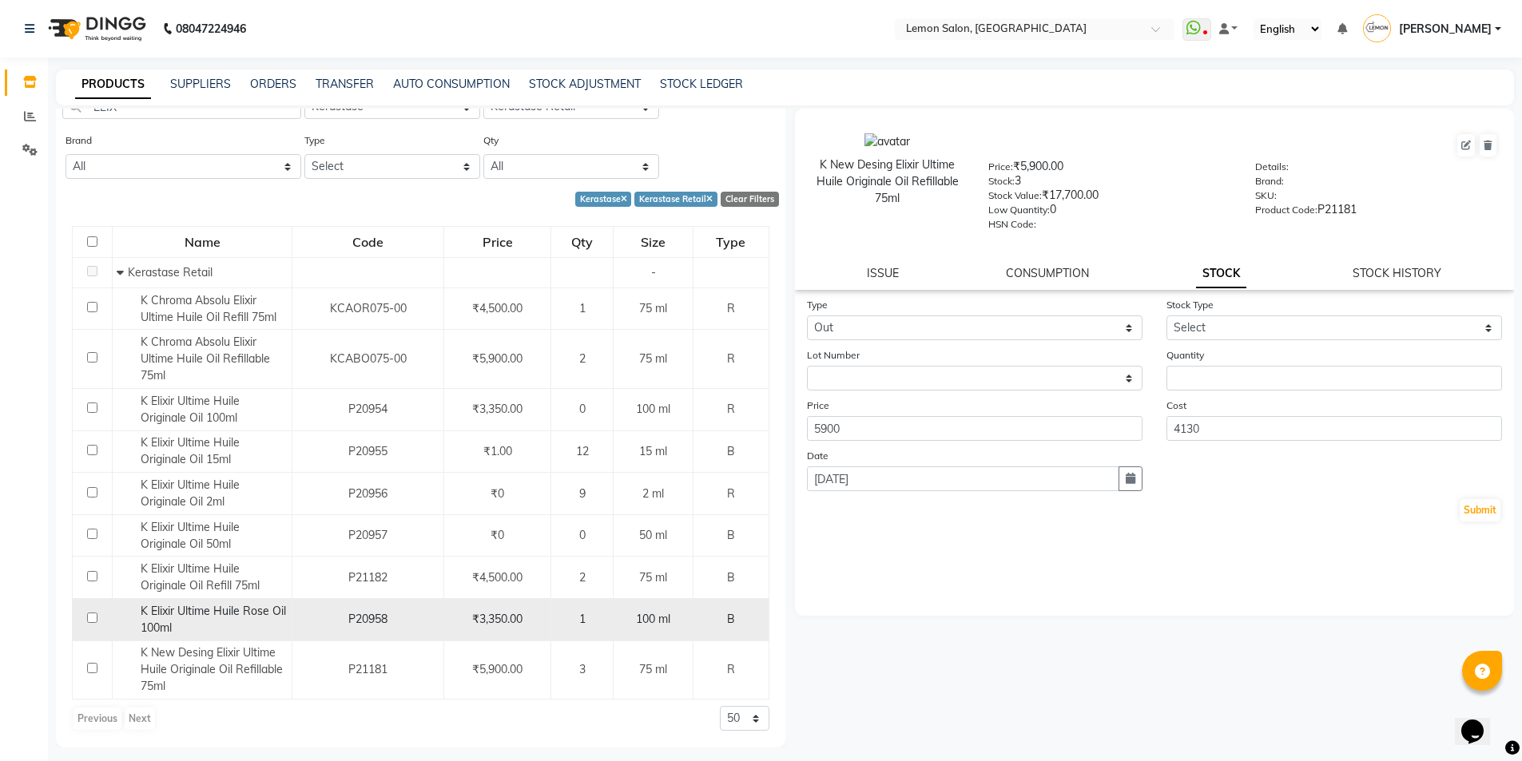
drag, startPoint x: 229, startPoint y: 626, endPoint x: 282, endPoint y: 620, distance: 53.9
click at [229, 626] on div "K Elixir Ultime Huile Rose Oil 100ml" at bounding box center [202, 620] width 171 height 34
select select
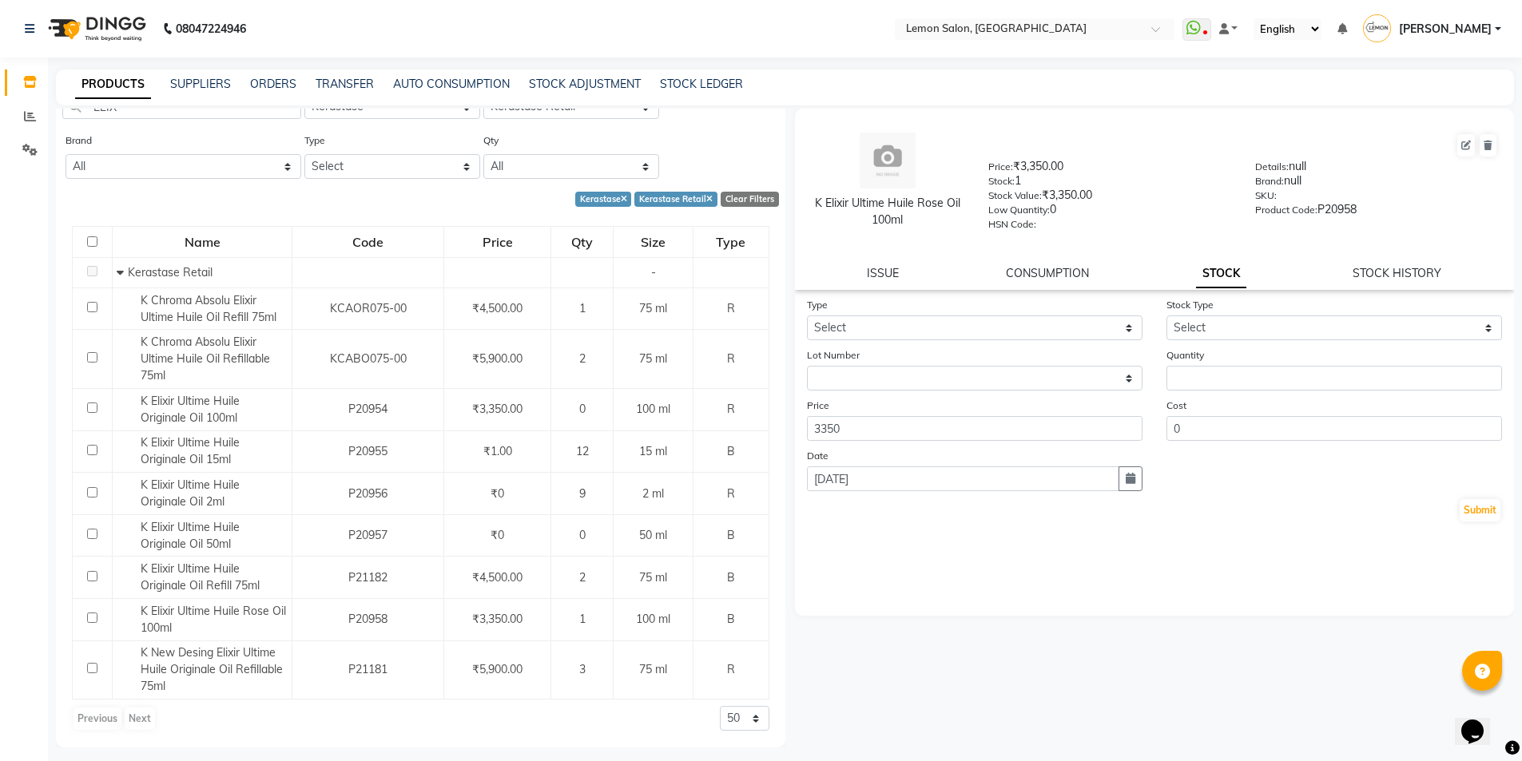
click at [1375, 263] on div "K Elixir Ultime Huile Rose Oil 100ml Price: ₹3,350.00 Stock: 1 Stock Value: ₹3,…" at bounding box center [1155, 199] width 720 height 181
click at [1375, 268] on link "STOCK HISTORY" at bounding box center [1397, 273] width 89 height 14
select select "all"
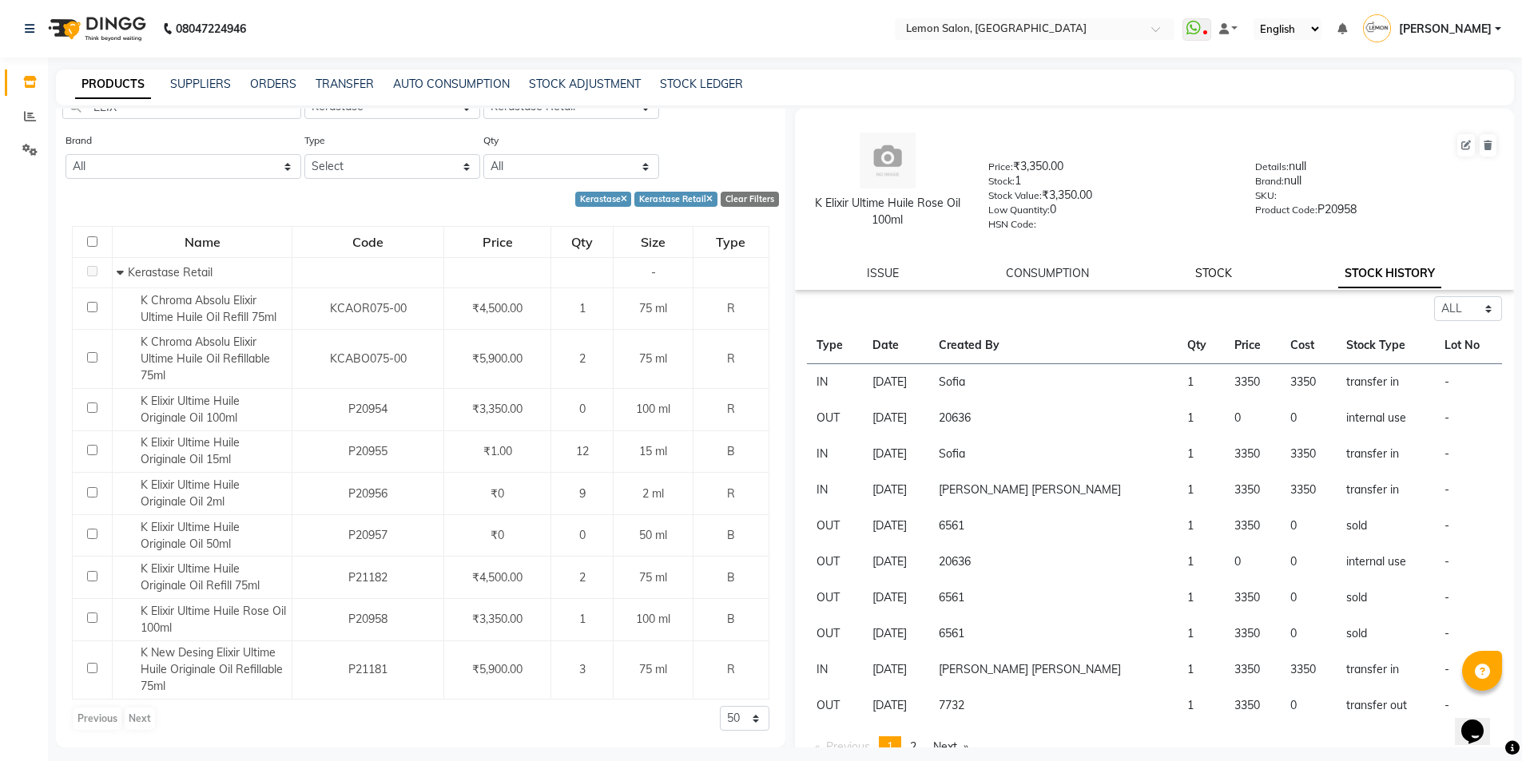
click at [1208, 267] on link "STOCK" at bounding box center [1213, 273] width 37 height 14
select select
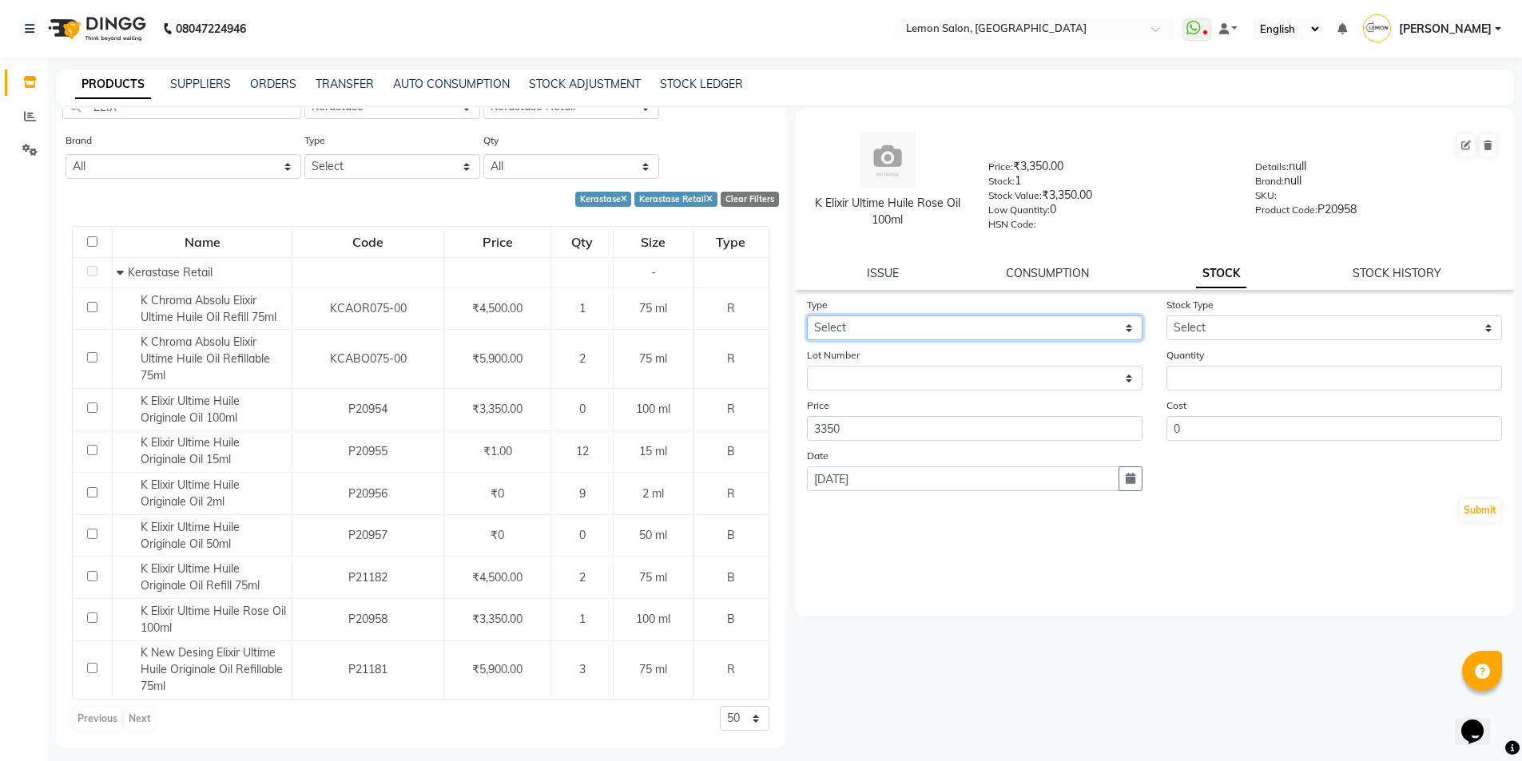
click at [1058, 319] on select "Select In Out" at bounding box center [975, 328] width 336 height 25
select select "in"
click at [807, 316] on select "Select In Out" at bounding box center [975, 328] width 336 height 25
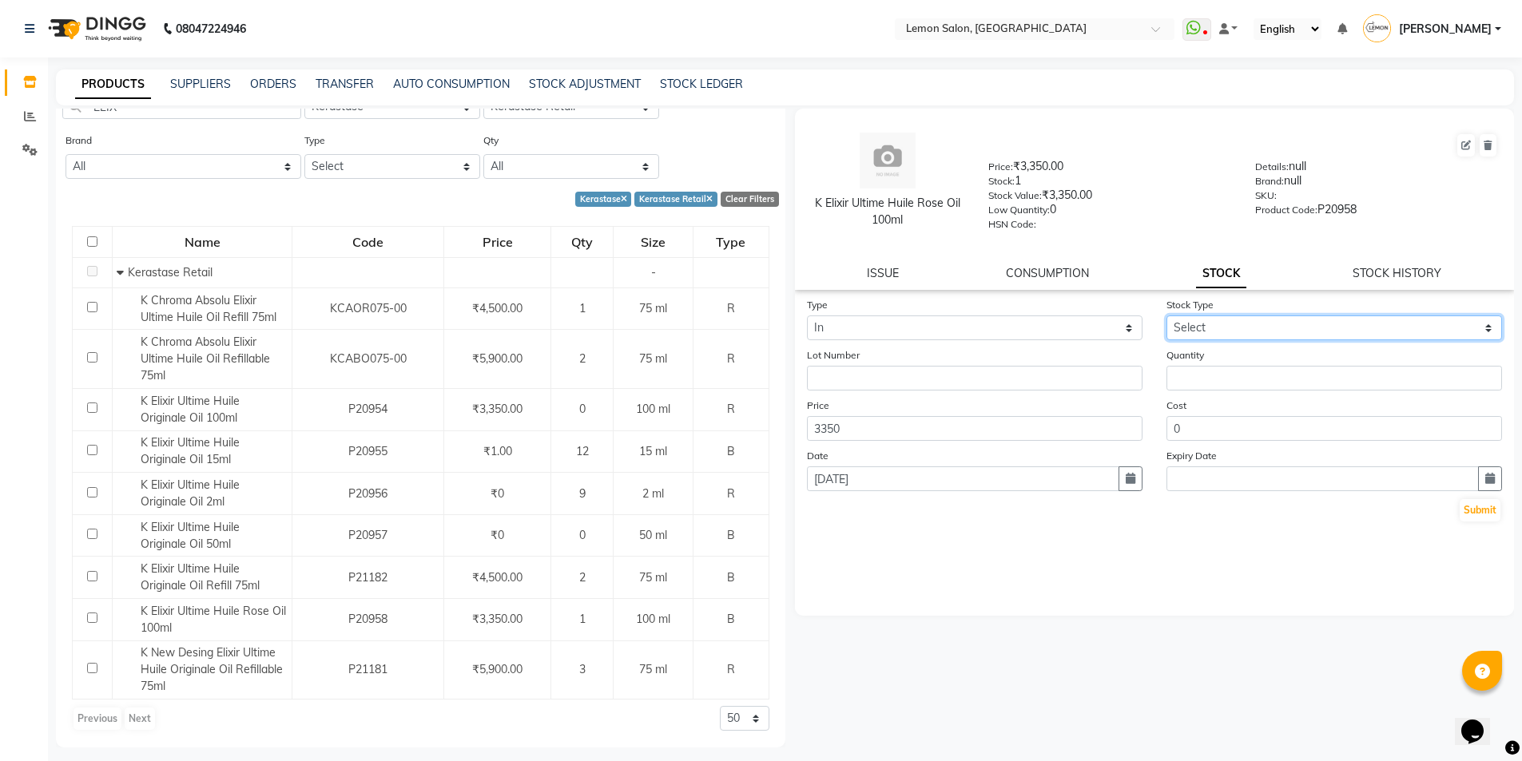
click at [1282, 334] on select "Select New Stock Adjustment Return Other" at bounding box center [1335, 328] width 336 height 25
select select "return"
click at [1167, 316] on select "Select New Stock Adjustment Return Other" at bounding box center [1335, 328] width 336 height 25
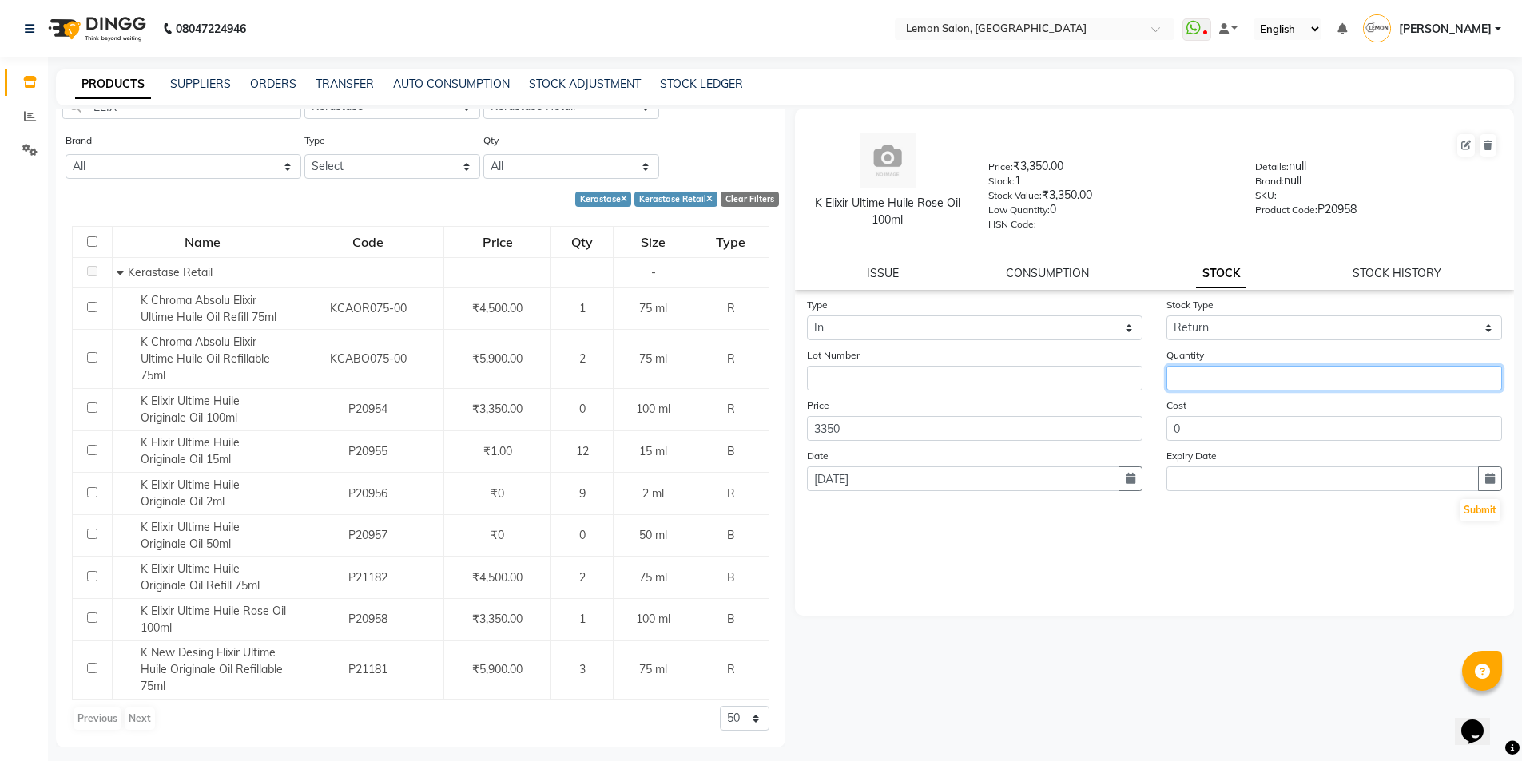
click at [1251, 375] on input "number" at bounding box center [1335, 378] width 336 height 25
type input "1"
click at [1477, 511] on button "Submit" at bounding box center [1480, 510] width 41 height 22
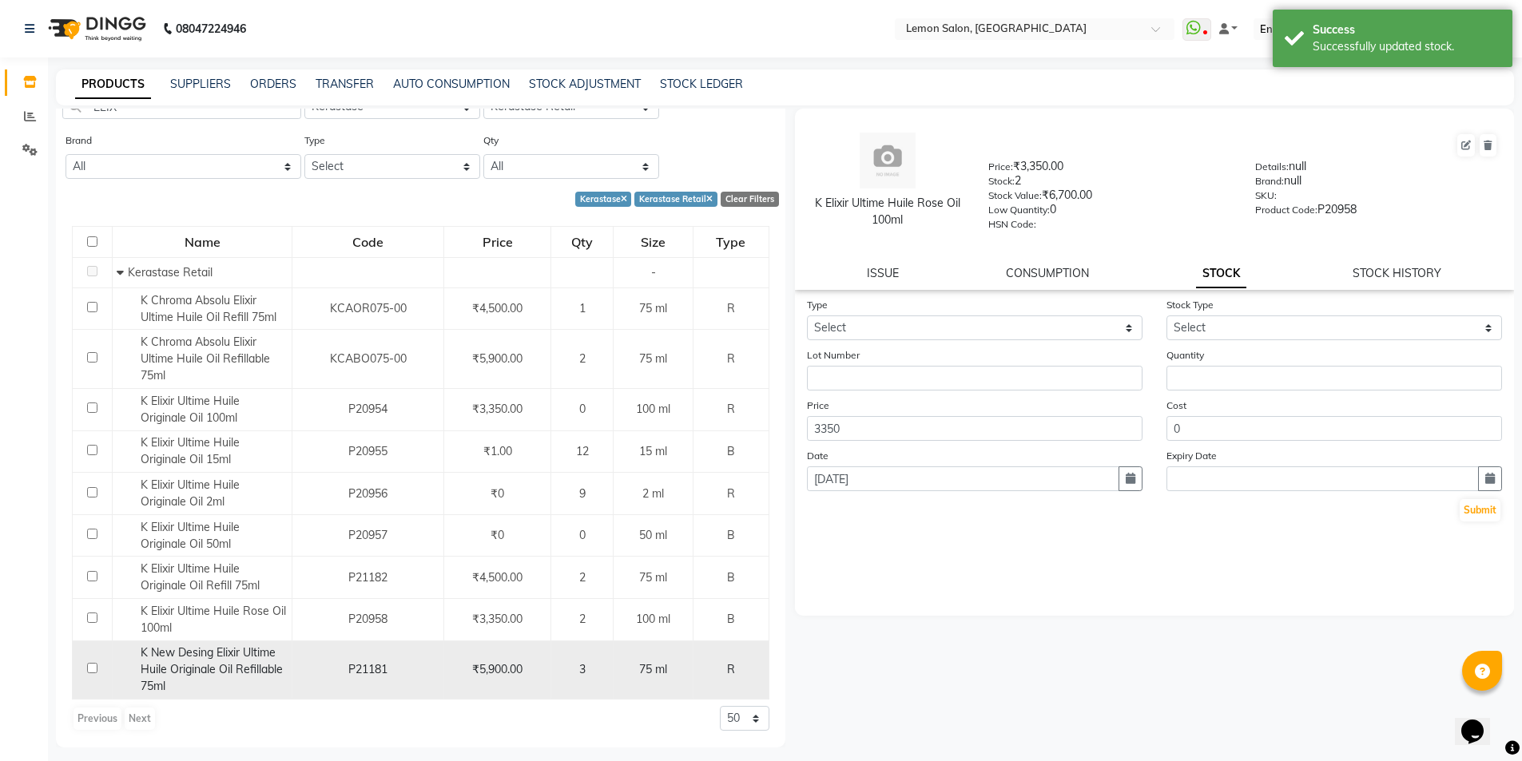
click at [225, 654] on span "K New Desing Elixir Ultime Huile Originale Oil Refillable 75ml" at bounding box center [212, 670] width 142 height 48
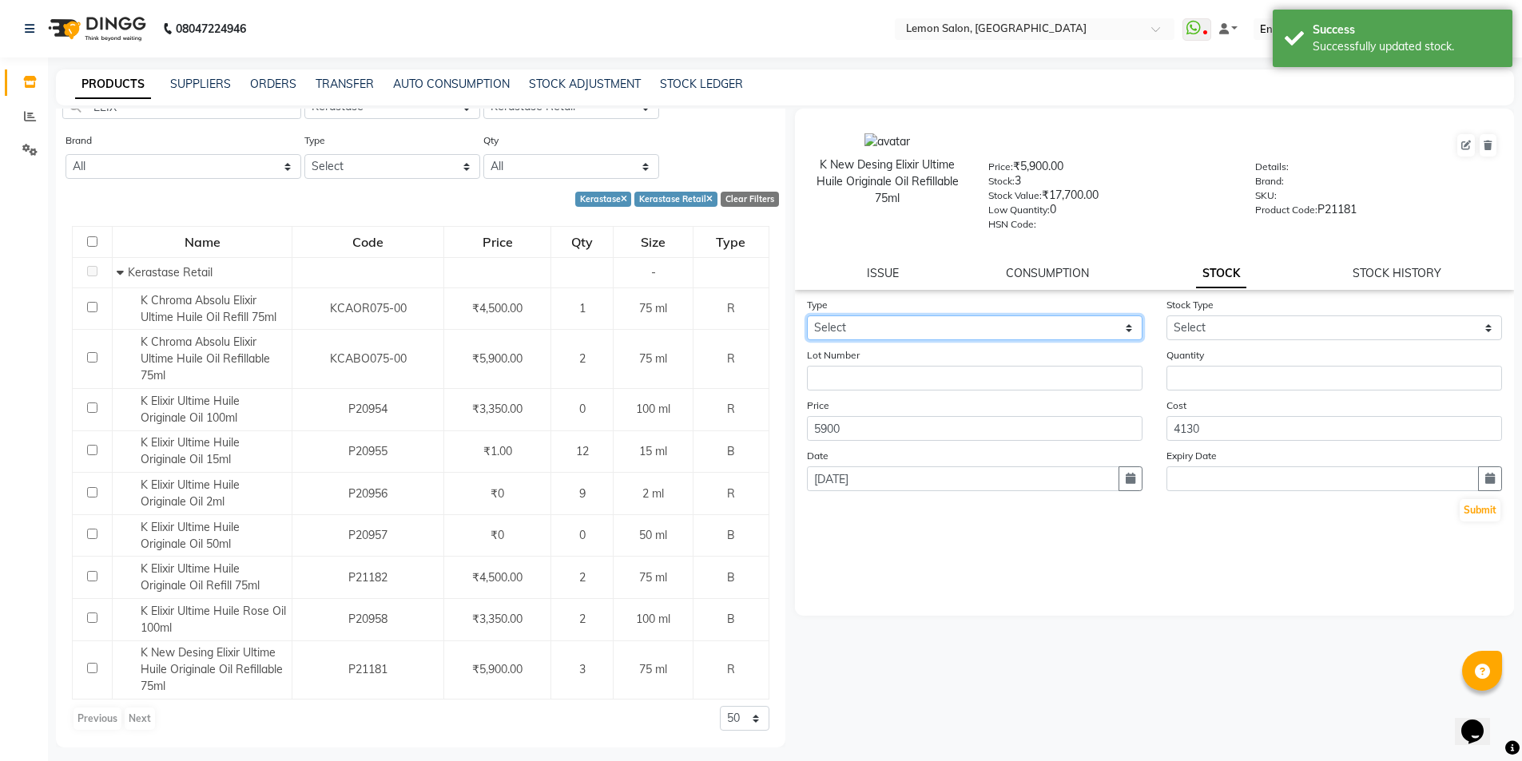
drag, startPoint x: 962, startPoint y: 328, endPoint x: 960, endPoint y: 337, distance: 9.1
click at [962, 328] on select "Select In Out" at bounding box center [975, 328] width 336 height 25
select select "out"
click at [807, 316] on select "Select In Out" at bounding box center [975, 328] width 336 height 25
select select
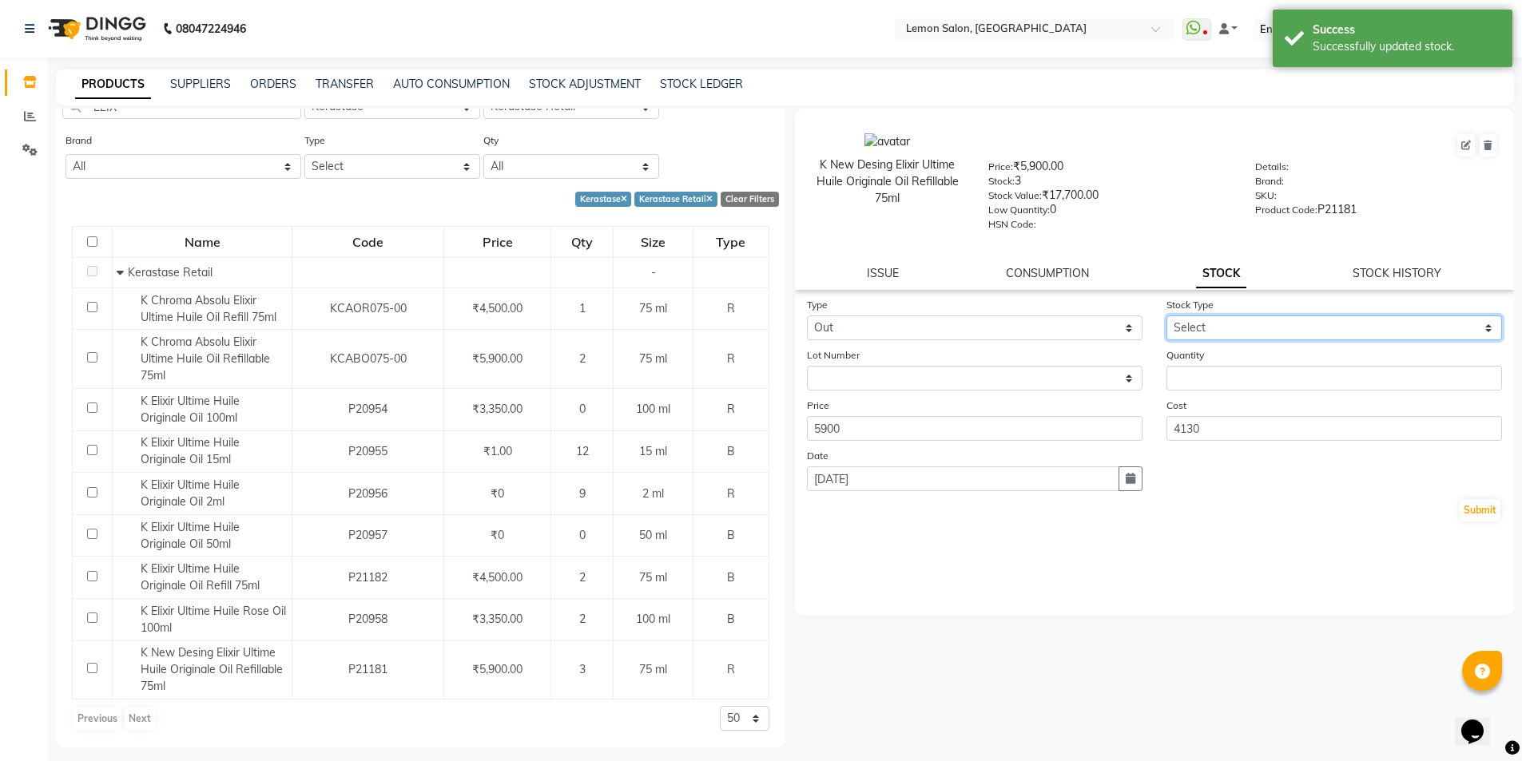
click at [1225, 333] on select "Select Internal Use Damaged Expired Adjustment Return Other" at bounding box center [1335, 328] width 336 height 25
select select "return"
click at [1167, 316] on select "Select Internal Use Damaged Expired Adjustment Return Other" at bounding box center [1335, 328] width 336 height 25
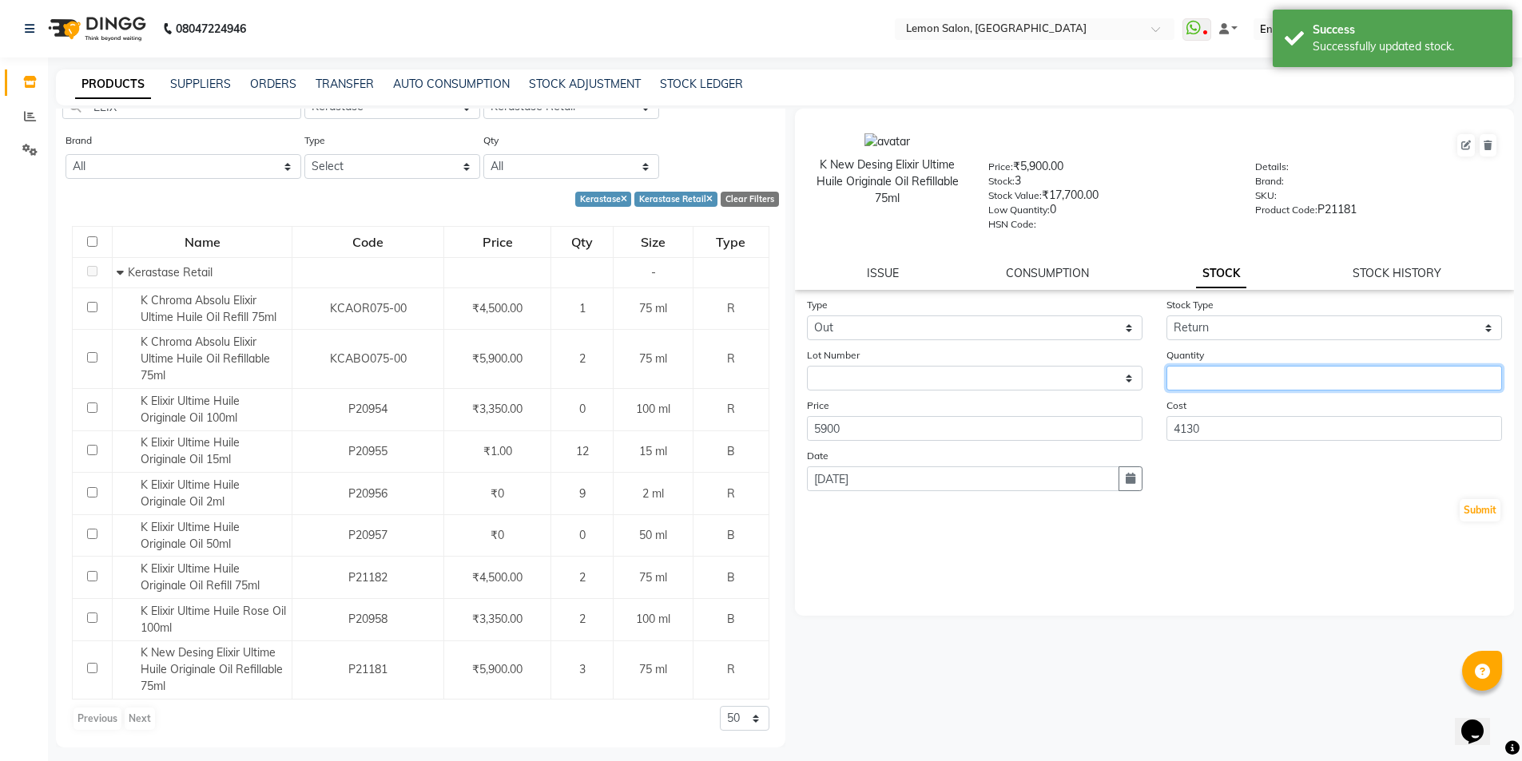
click at [1218, 376] on input "number" at bounding box center [1335, 378] width 336 height 25
type input "1"
click at [1486, 509] on button "Submit" at bounding box center [1480, 510] width 41 height 22
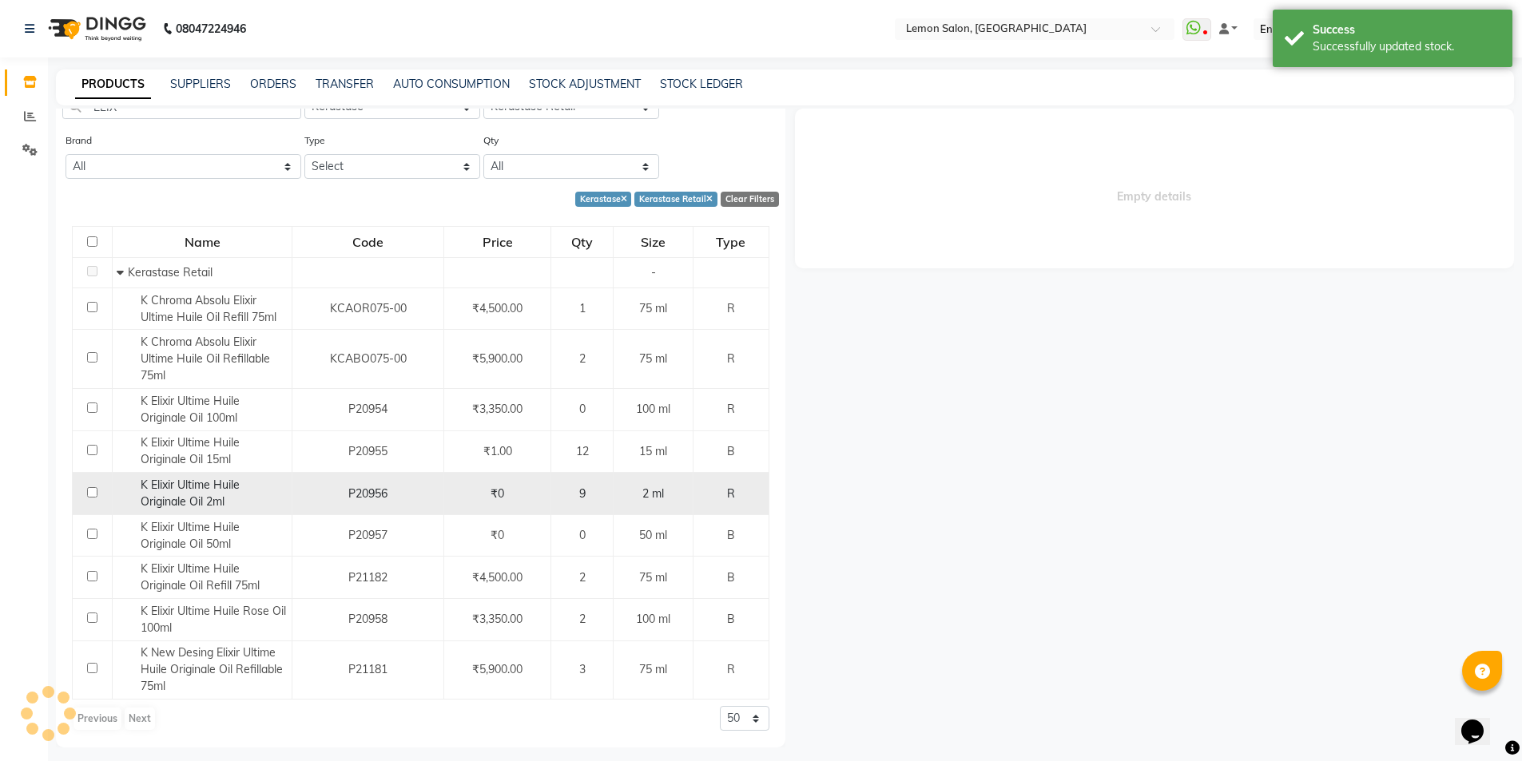
scroll to position [0, 0]
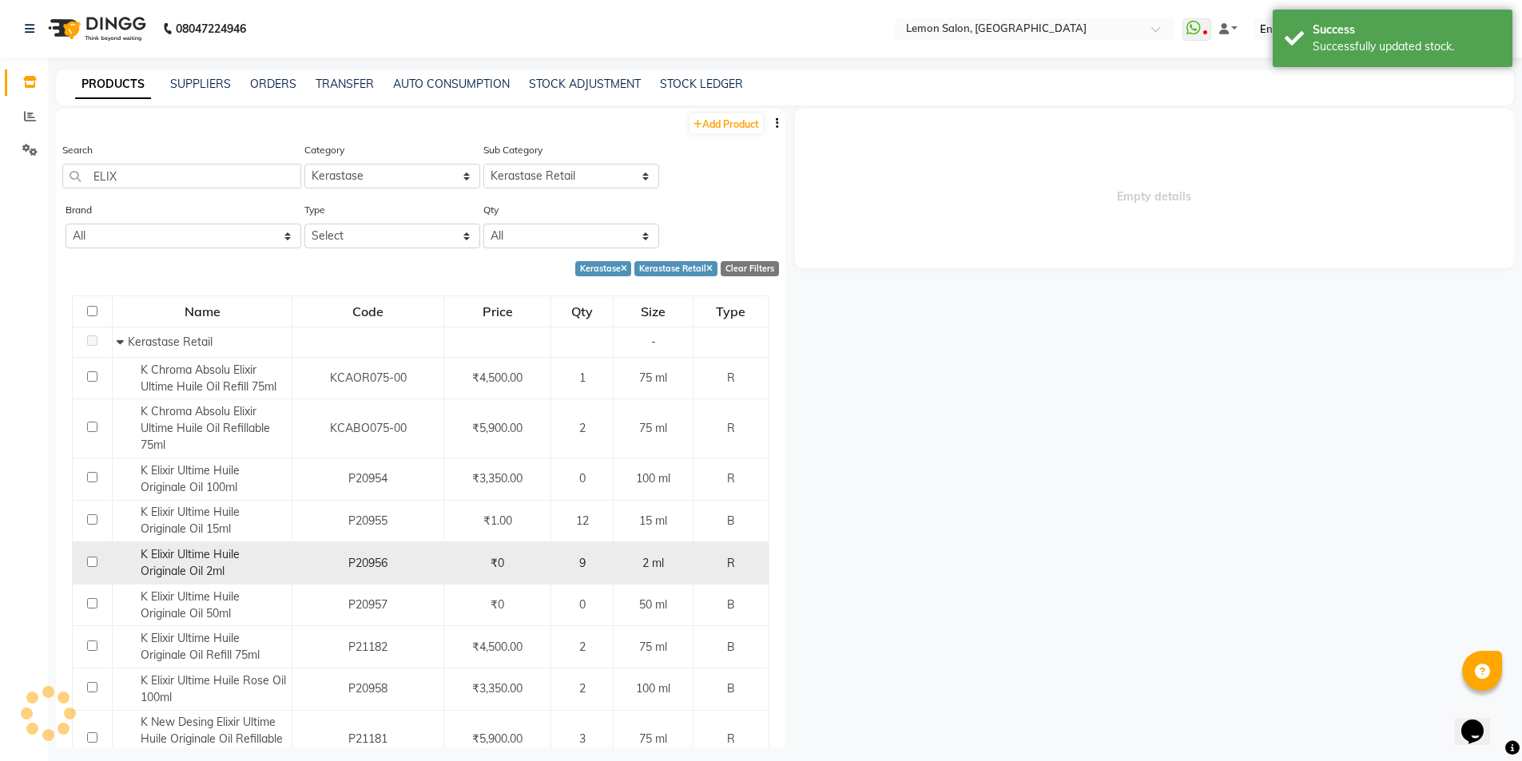
select select
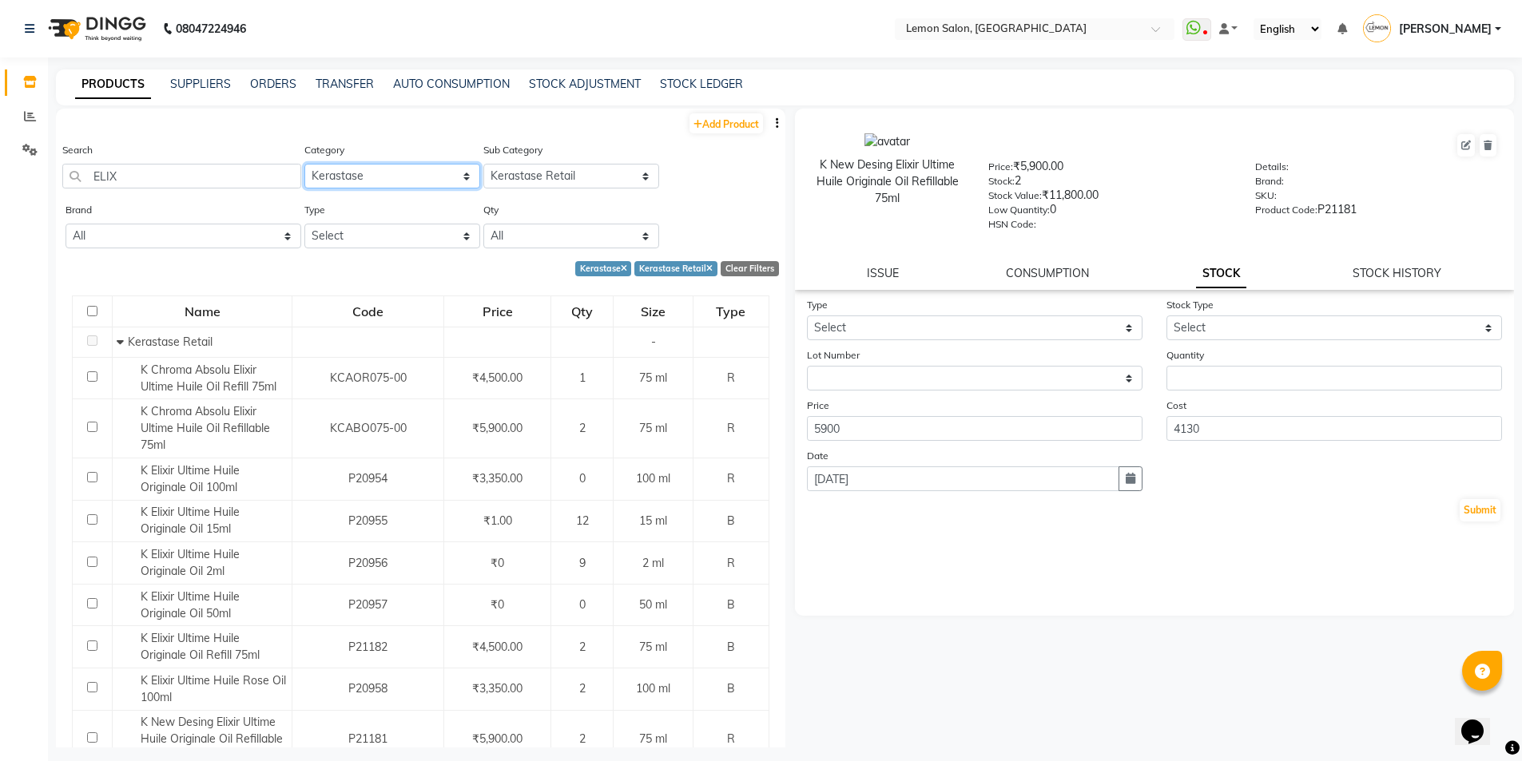
click at [366, 176] on select "Select Hair Skin Makeup Personal Care Appliances Beard Waxing Disposable Thread…" at bounding box center [392, 176] width 176 height 25
select select "213702550"
click at [304, 164] on select "Select Hair Skin Makeup Personal Care Appliances Beard Waxing Disposable Thread…" at bounding box center [392, 176] width 176 height 25
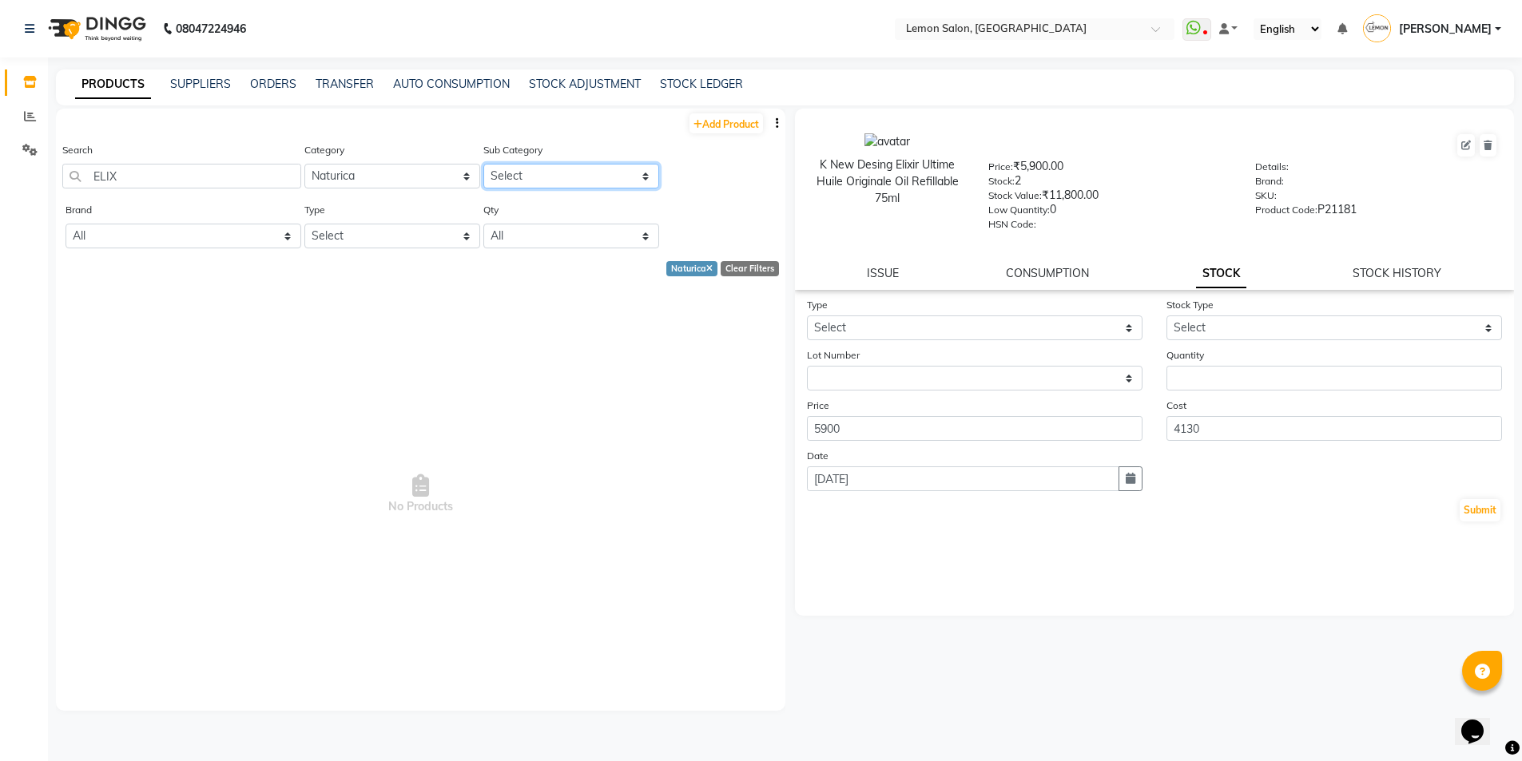
click at [558, 170] on select "Select Naturica Professional Naturica Retail" at bounding box center [571, 176] width 176 height 25
select select "2137025502"
click at [483, 164] on select "Select Naturica Professional Naturica Retail" at bounding box center [571, 176] width 176 height 25
drag, startPoint x: 221, startPoint y: 173, endPoint x: 47, endPoint y: 189, distance: 174.9
click at [47, 189] on app-home "08047224946 Select Location × Lemon Salon, Lokhandwala WhatsApp Status ✕ Status…" at bounding box center [761, 386] width 1522 height 772
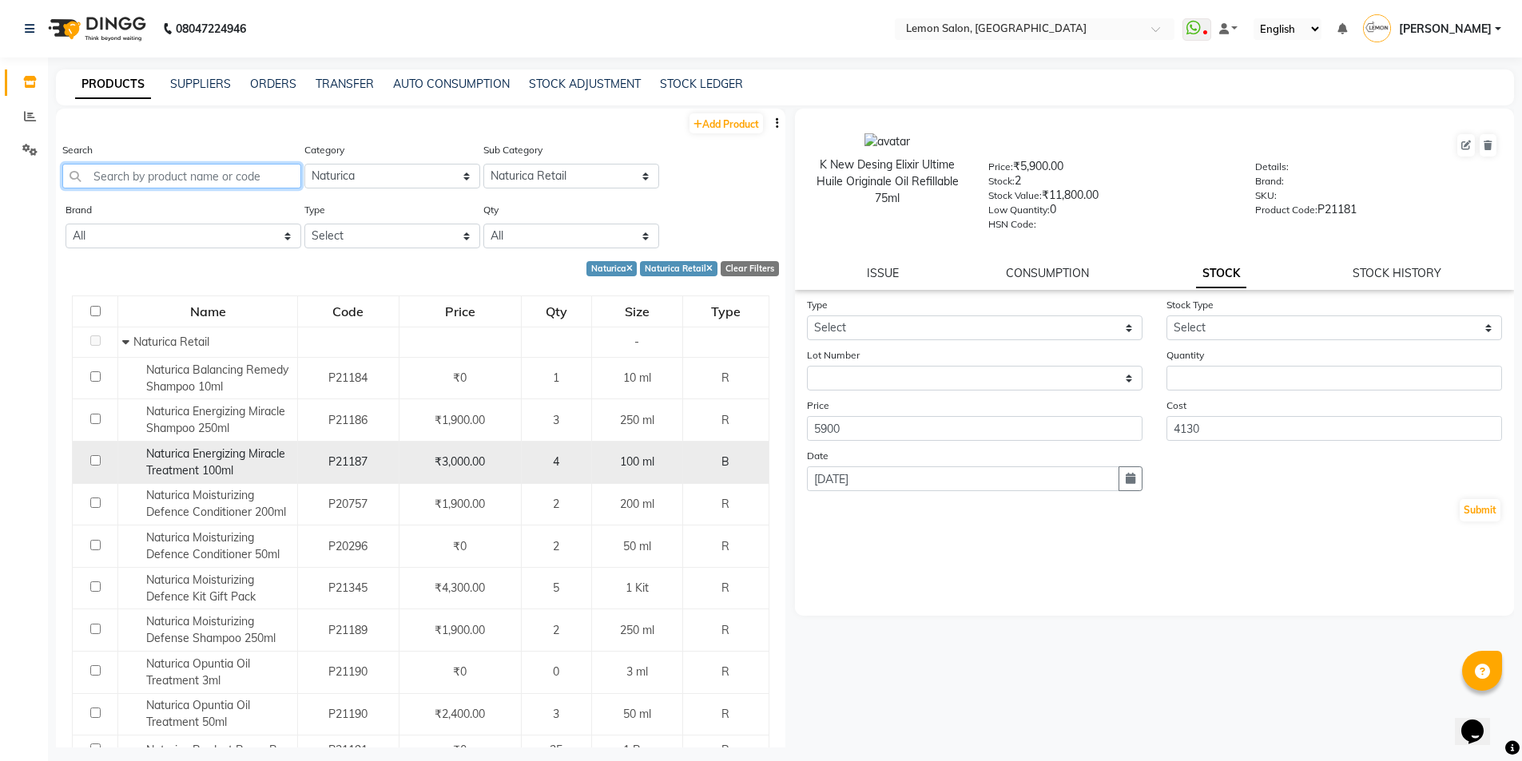
scroll to position [106, 0]
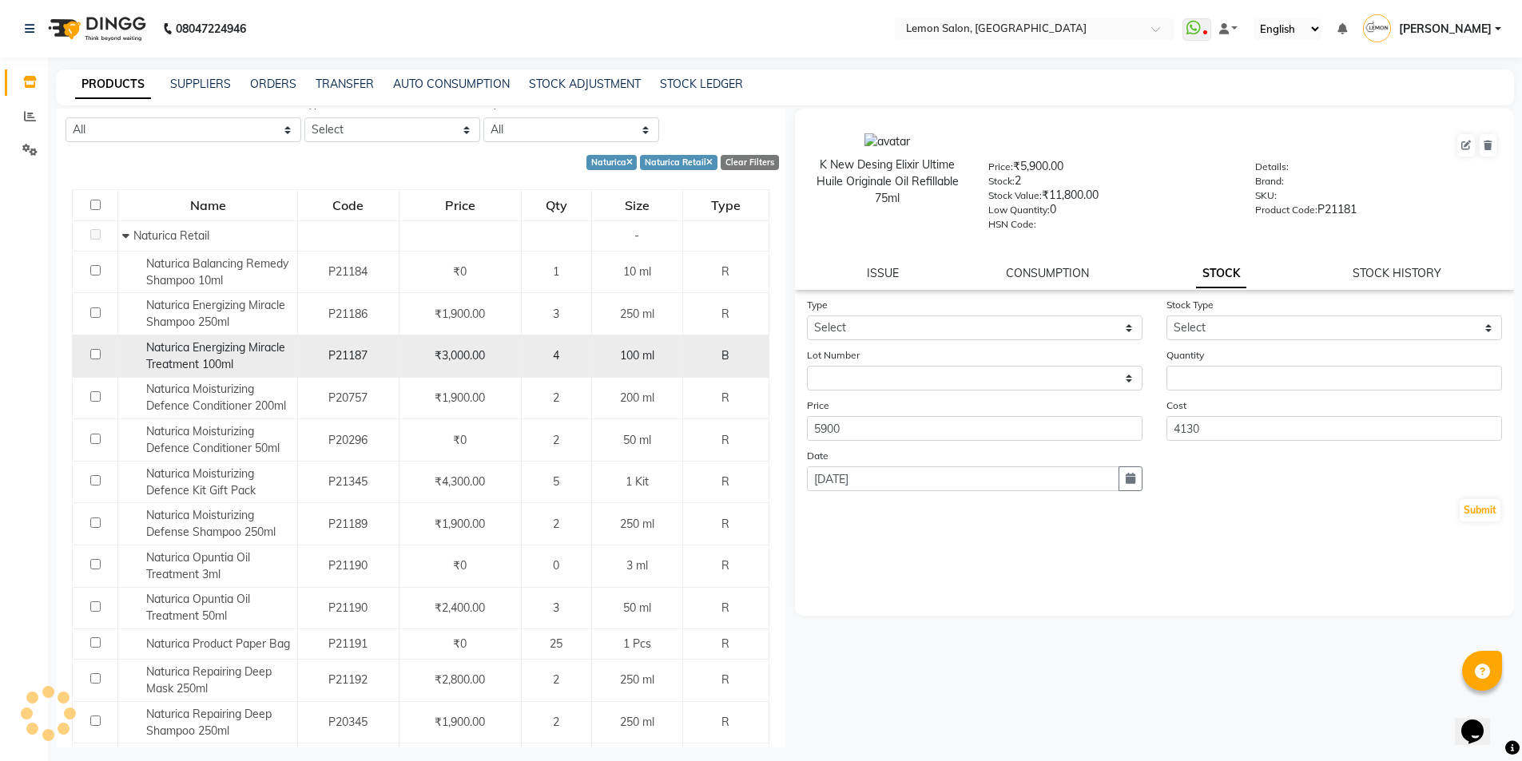
click at [253, 359] on div "Naturica Energizing Miracle Treatment 100ml" at bounding box center [207, 357] width 171 height 34
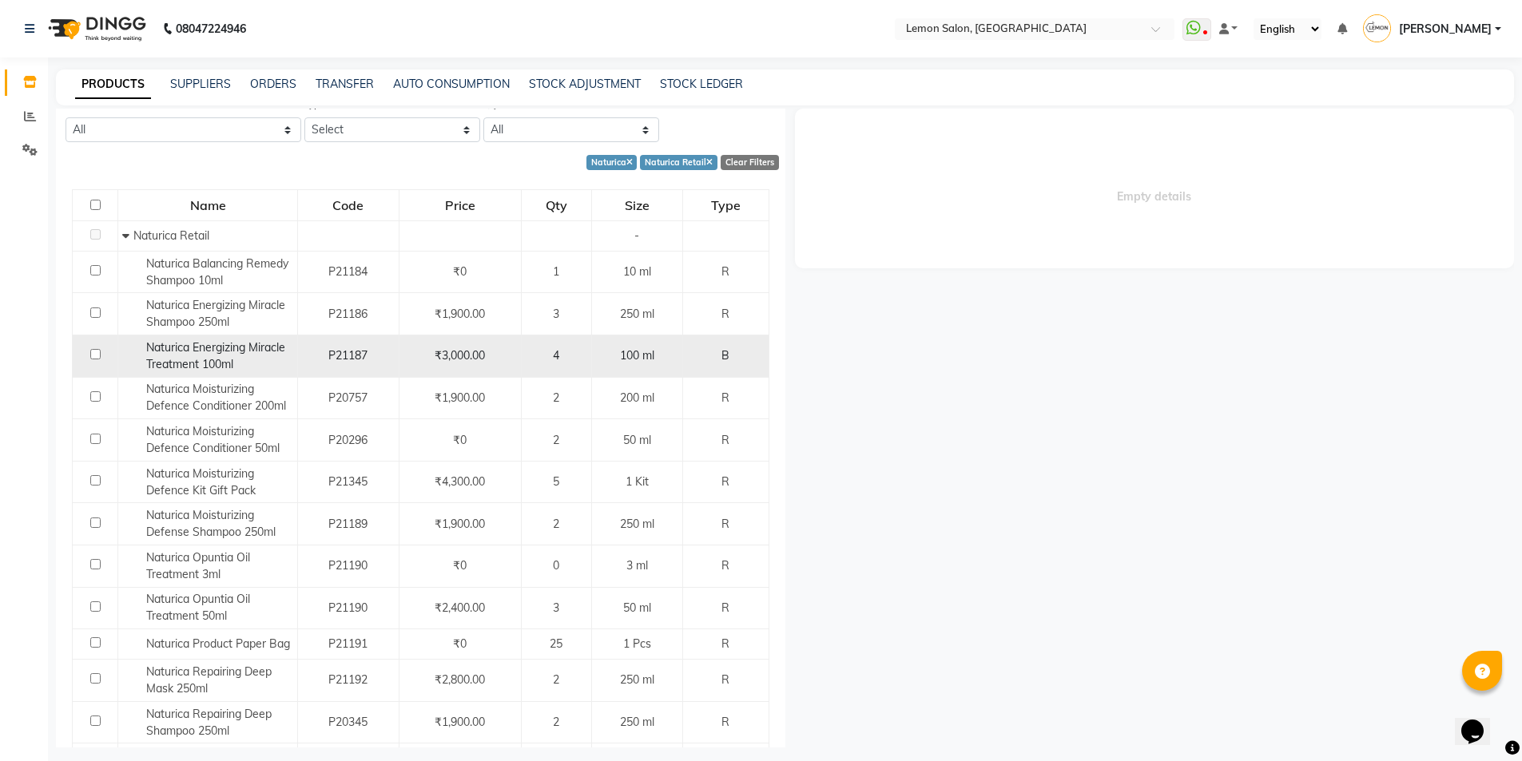
select select
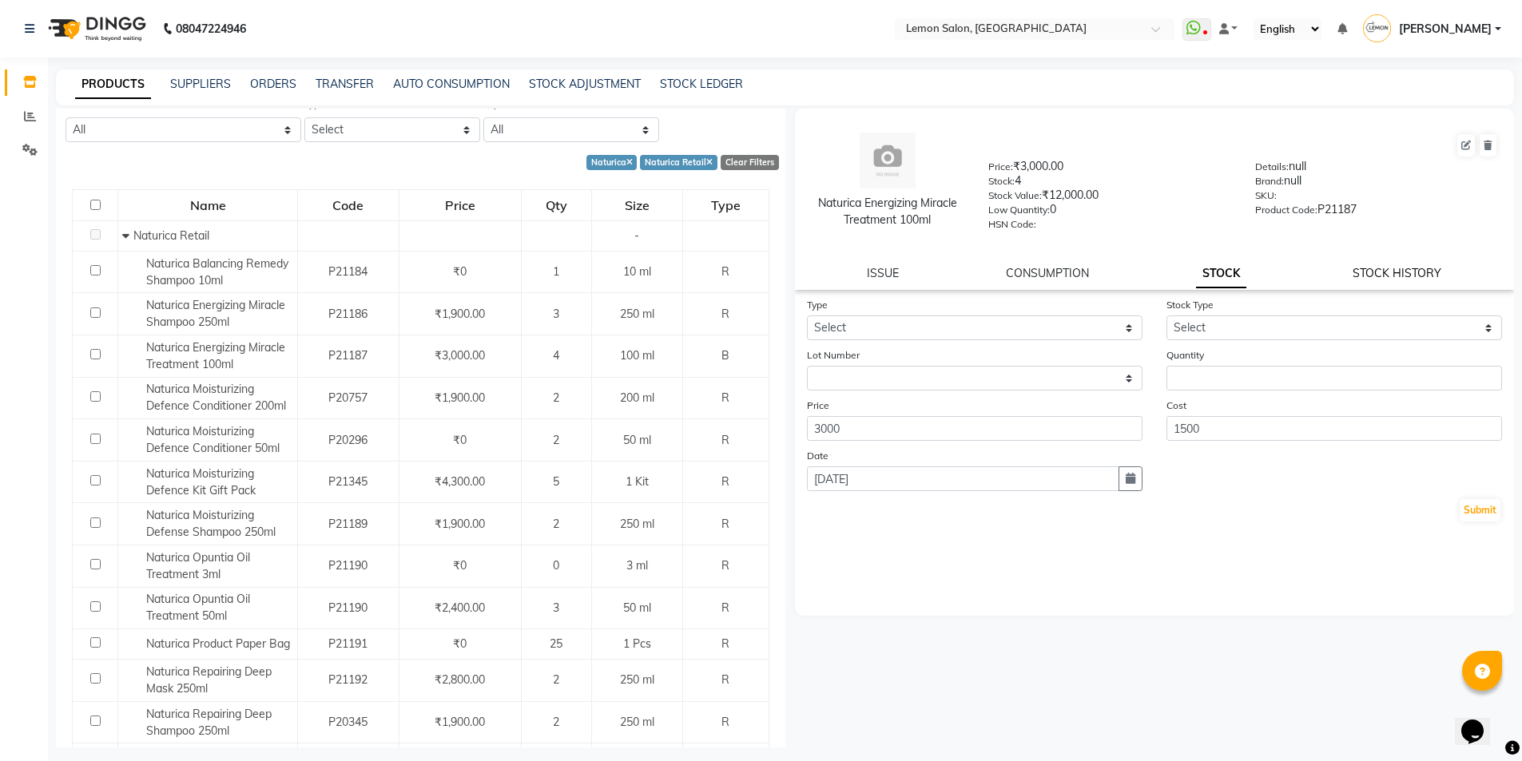
click at [1420, 277] on link "STOCK HISTORY" at bounding box center [1397, 273] width 89 height 14
select select "all"
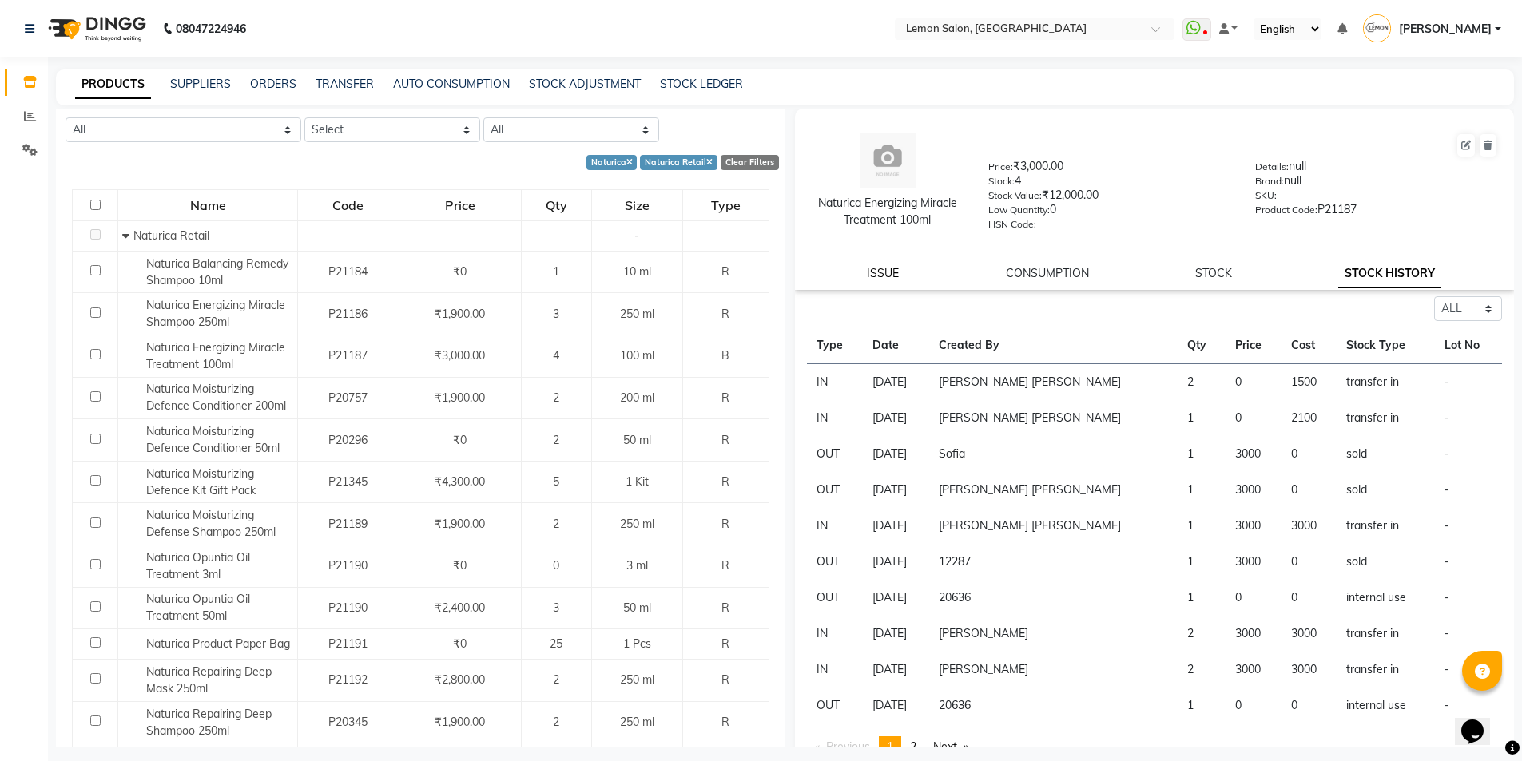
click at [867, 270] on link "ISSUE" at bounding box center [883, 273] width 32 height 14
select select
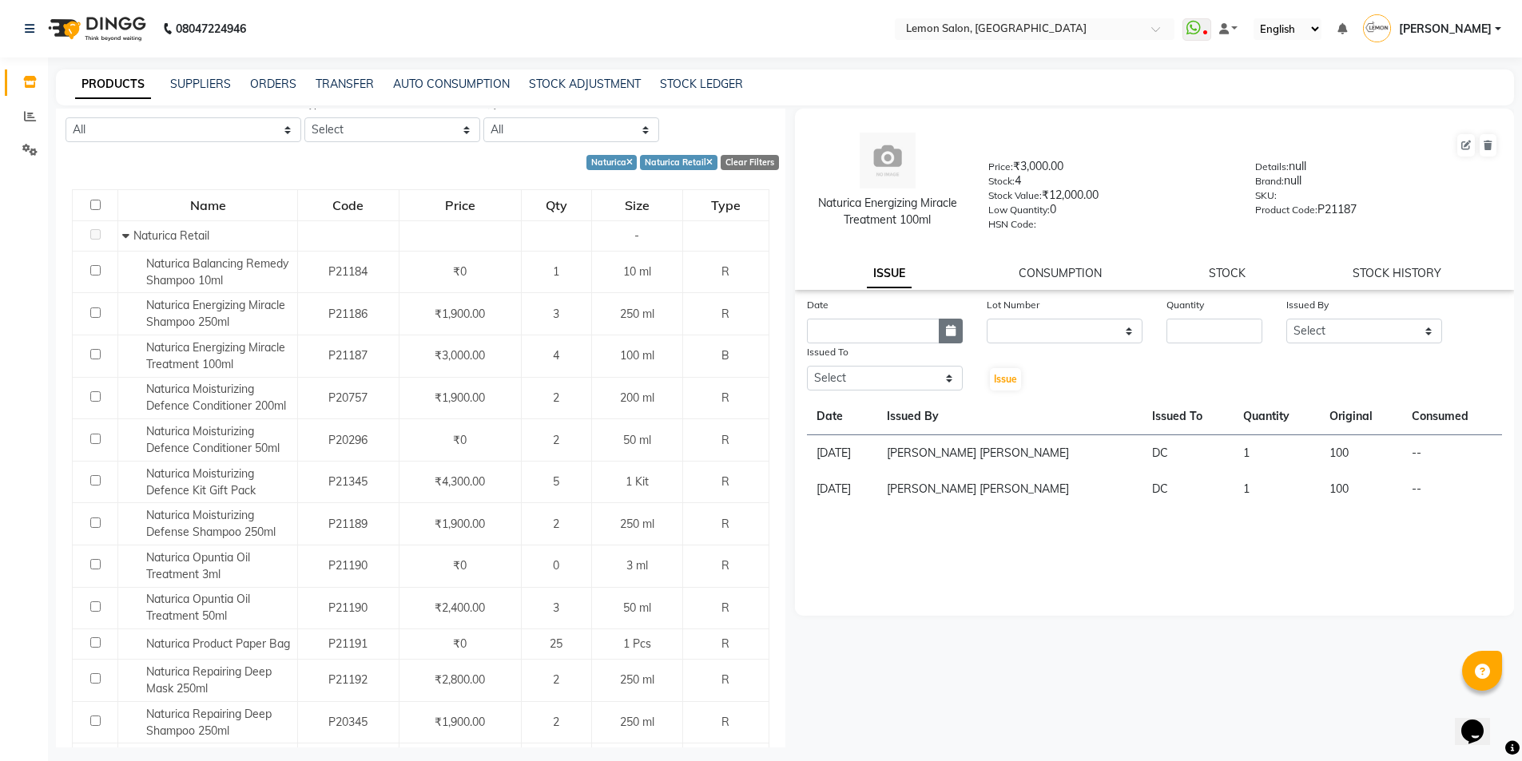
click at [955, 330] on icon "button" at bounding box center [951, 330] width 10 height 11
select select "9"
select select "2025"
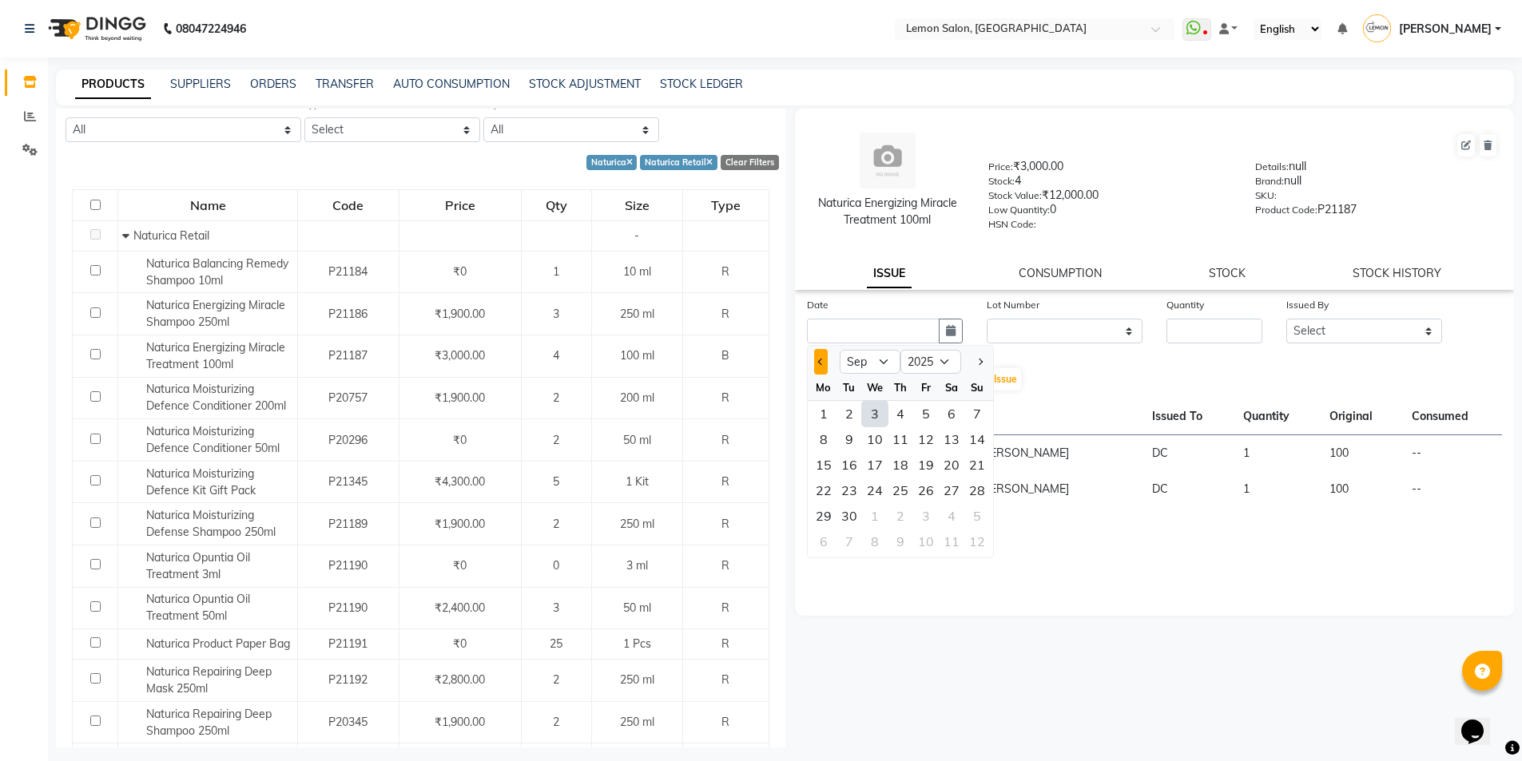
click at [825, 360] on button "Previous month" at bounding box center [821, 362] width 14 height 26
select select "7"
click at [874, 413] on div "2" at bounding box center [875, 414] width 26 height 26
type input "02-07-2025"
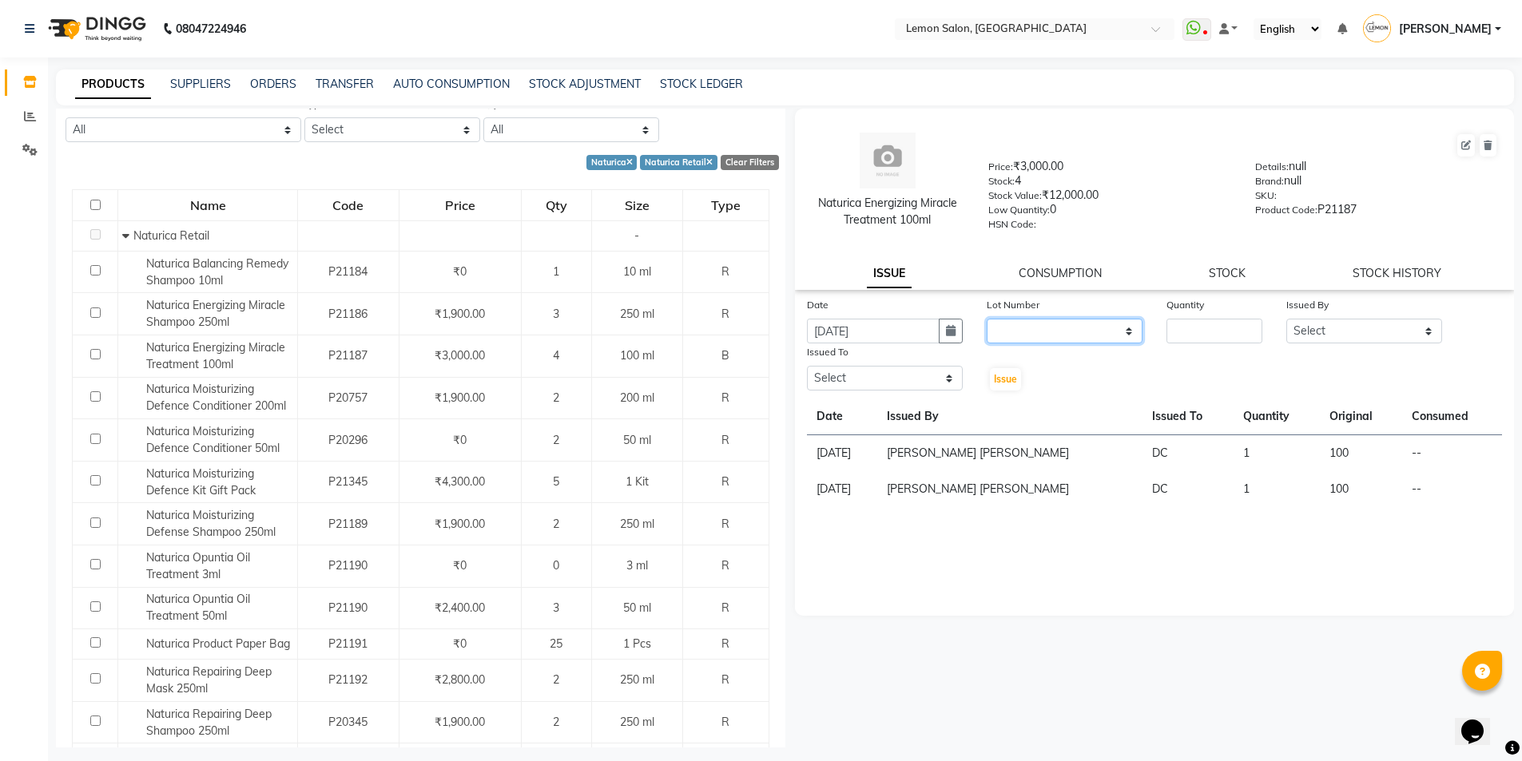
click at [1095, 328] on select "None" at bounding box center [1065, 331] width 156 height 25
select select "0: null"
click at [987, 319] on select "None" at bounding box center [1065, 331] width 156 height 25
click at [1214, 336] on input "number" at bounding box center [1215, 331] width 96 height 25
type input "2"
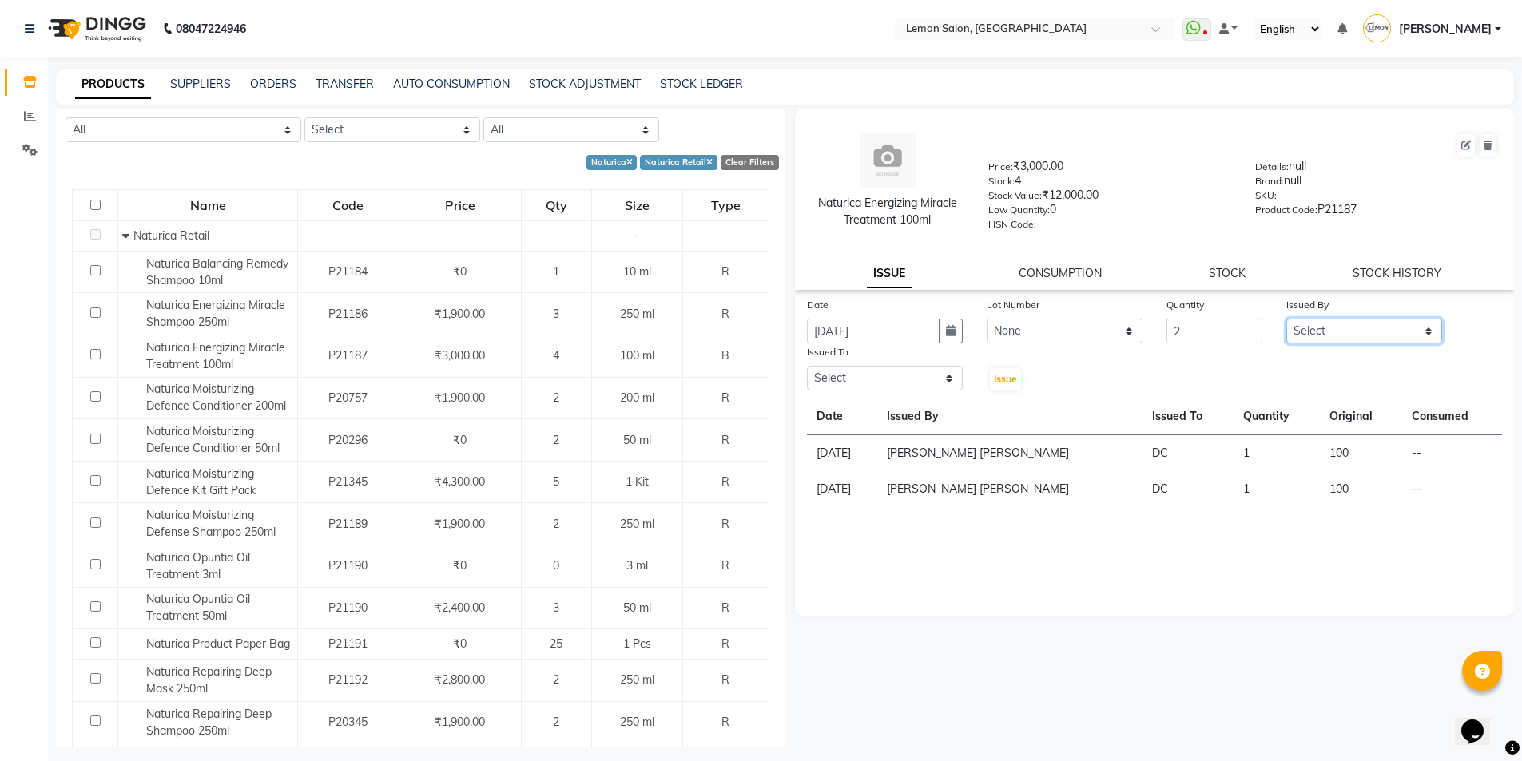
click at [1316, 326] on select "Select Aalam Saifi Abhishek Shelar Ansar Ahmed Archana Muke Archana Rajbhar Ash…" at bounding box center [1364, 331] width 156 height 25
click at [1286, 319] on select "Select Aalam Saifi Abhishek Shelar Ansar Ahmed Archana Muke Archana Rajbhar Ash…" at bounding box center [1364, 331] width 156 height 25
click at [1316, 332] on select "Select Aalam Saifi Abhishek Shelar Ansar Ahmed Archana Muke Archana Rajbhar Ash…" at bounding box center [1364, 331] width 156 height 25
select select "20636"
click at [1286, 319] on select "Select Aalam Saifi Abhishek Shelar Ansar Ahmed Archana Muke Archana Rajbhar Ash…" at bounding box center [1364, 331] width 156 height 25
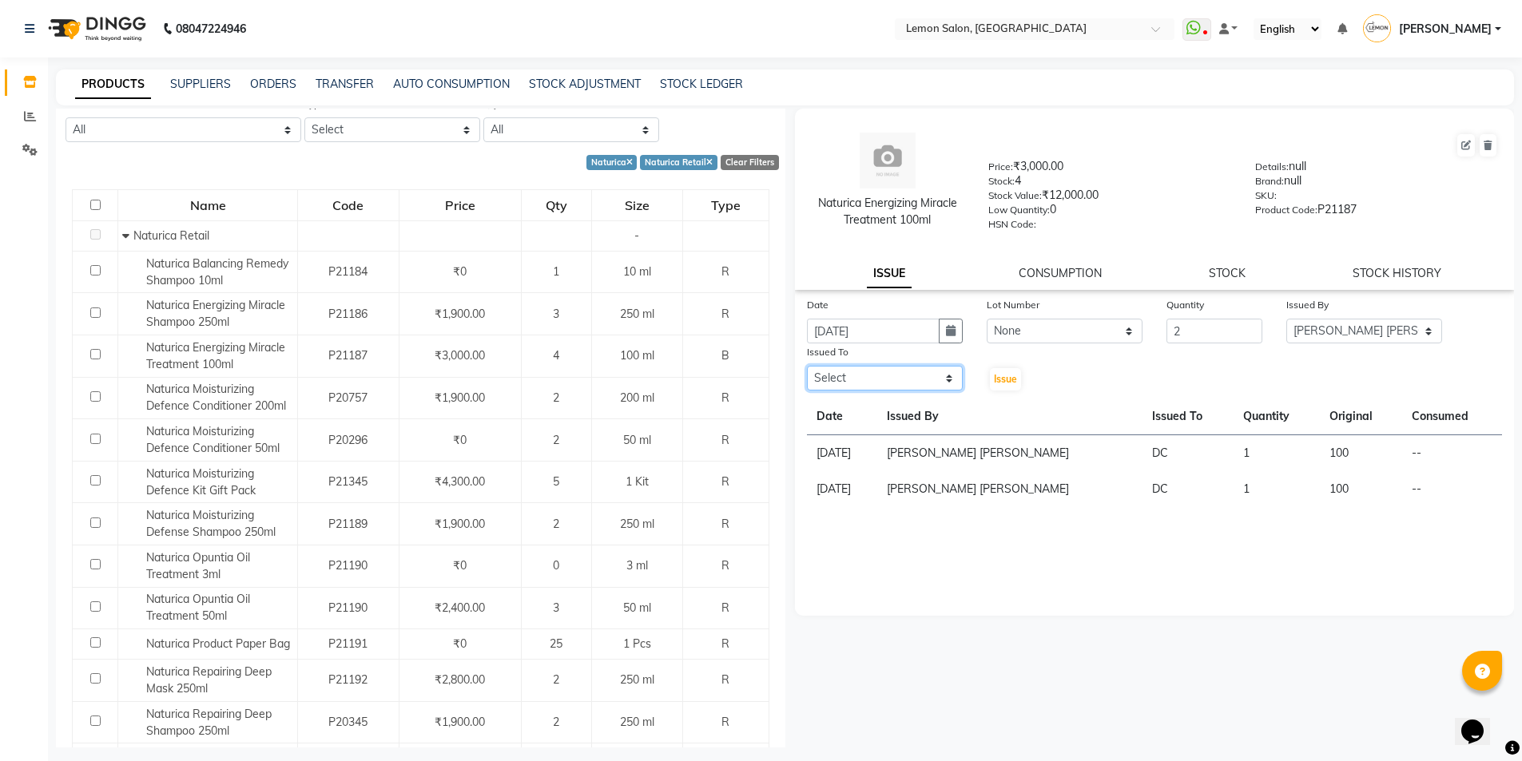
click at [890, 376] on select "Select Aalam Saifi Abhishek Shelar Ansar Ahmed Archana Muke Archana Rajbhar Ash…" at bounding box center [885, 378] width 156 height 25
select select "7889"
click at [807, 366] on select "Select Aalam Saifi Abhishek Shelar Ansar Ahmed Archana Muke Archana Rajbhar Ash…" at bounding box center [885, 378] width 156 height 25
click at [997, 373] on span "Issue" at bounding box center [1005, 379] width 23 height 12
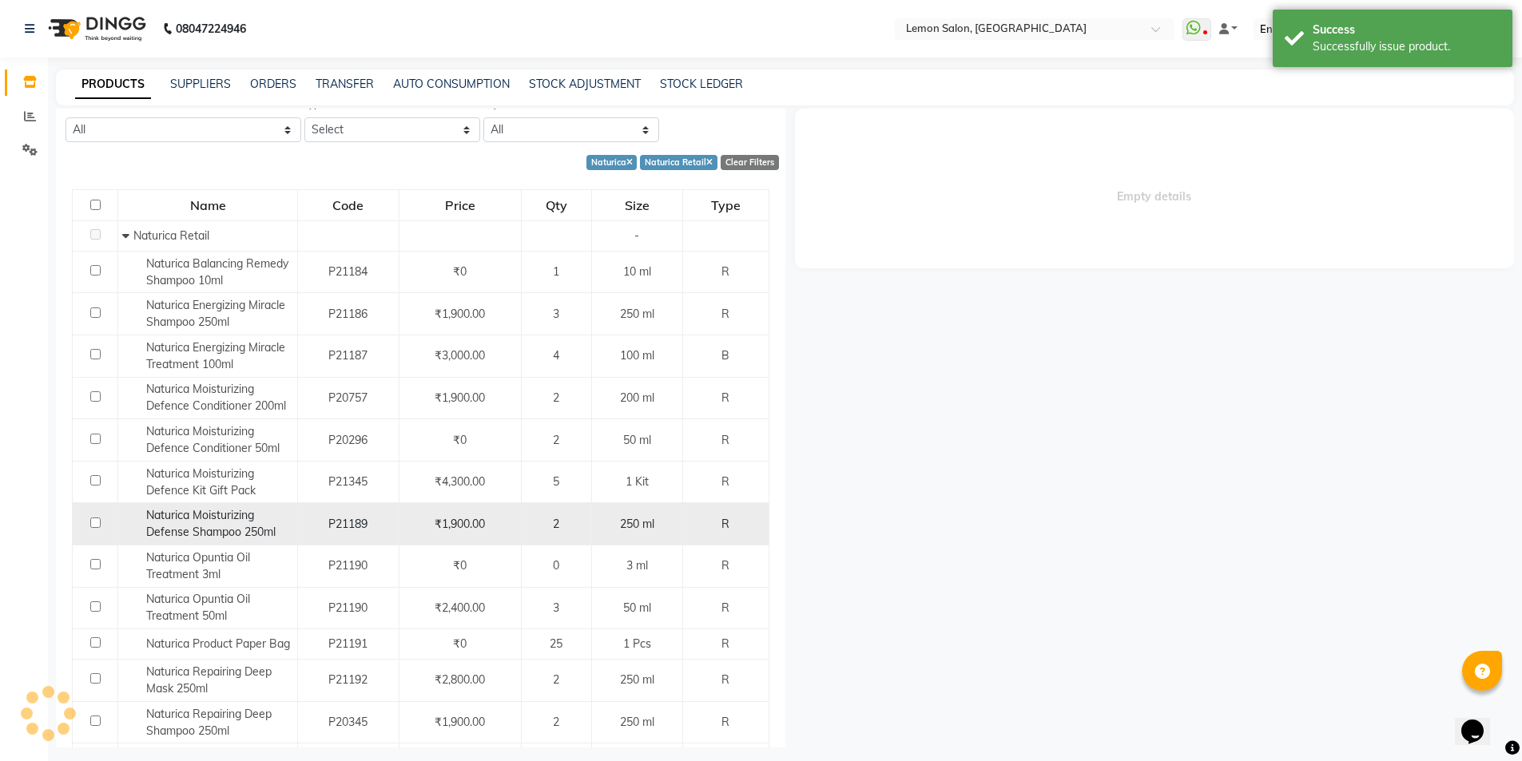
select select
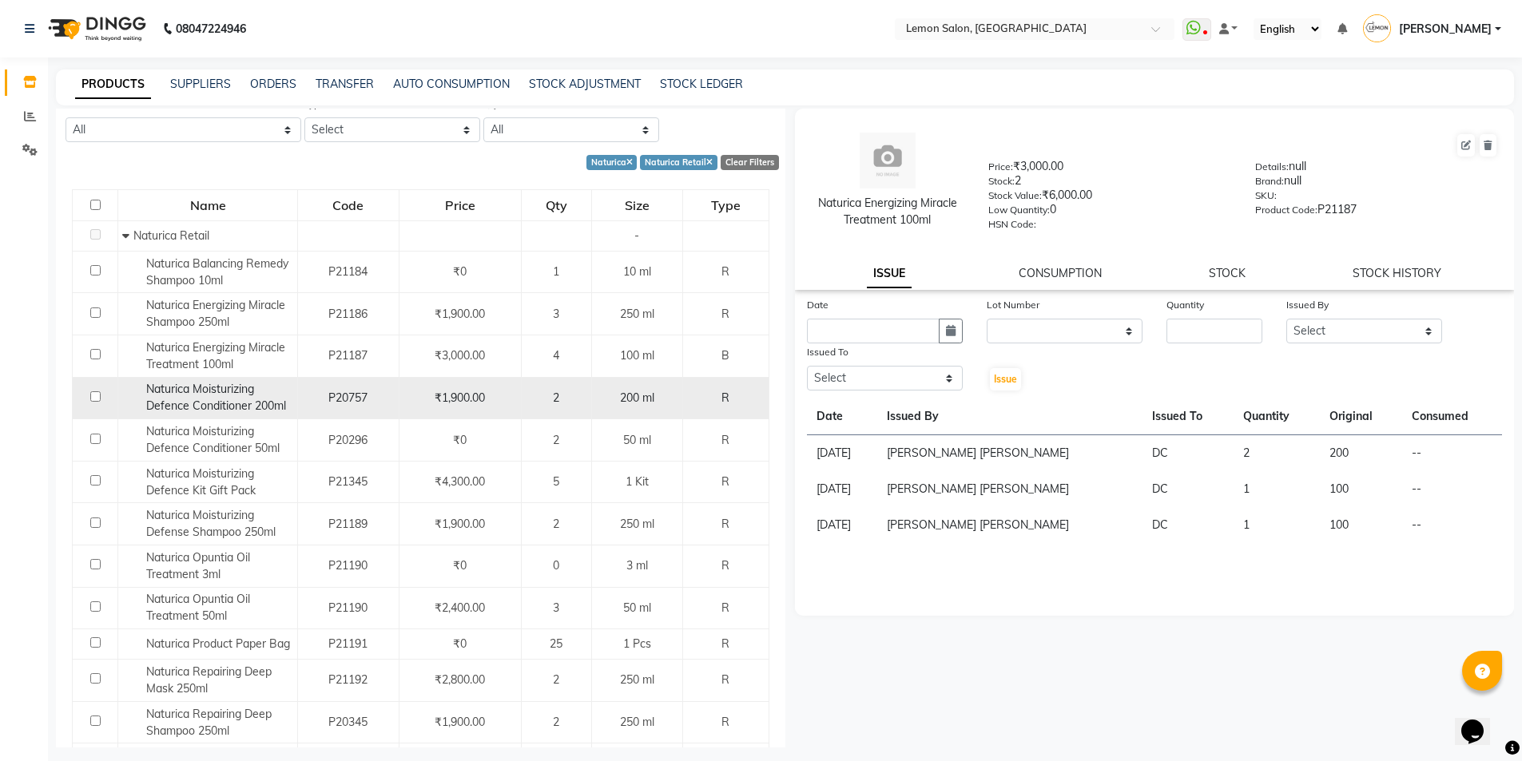
click at [249, 389] on span "Naturica Moisturizing Defence Conditioner 200ml" at bounding box center [216, 397] width 140 height 31
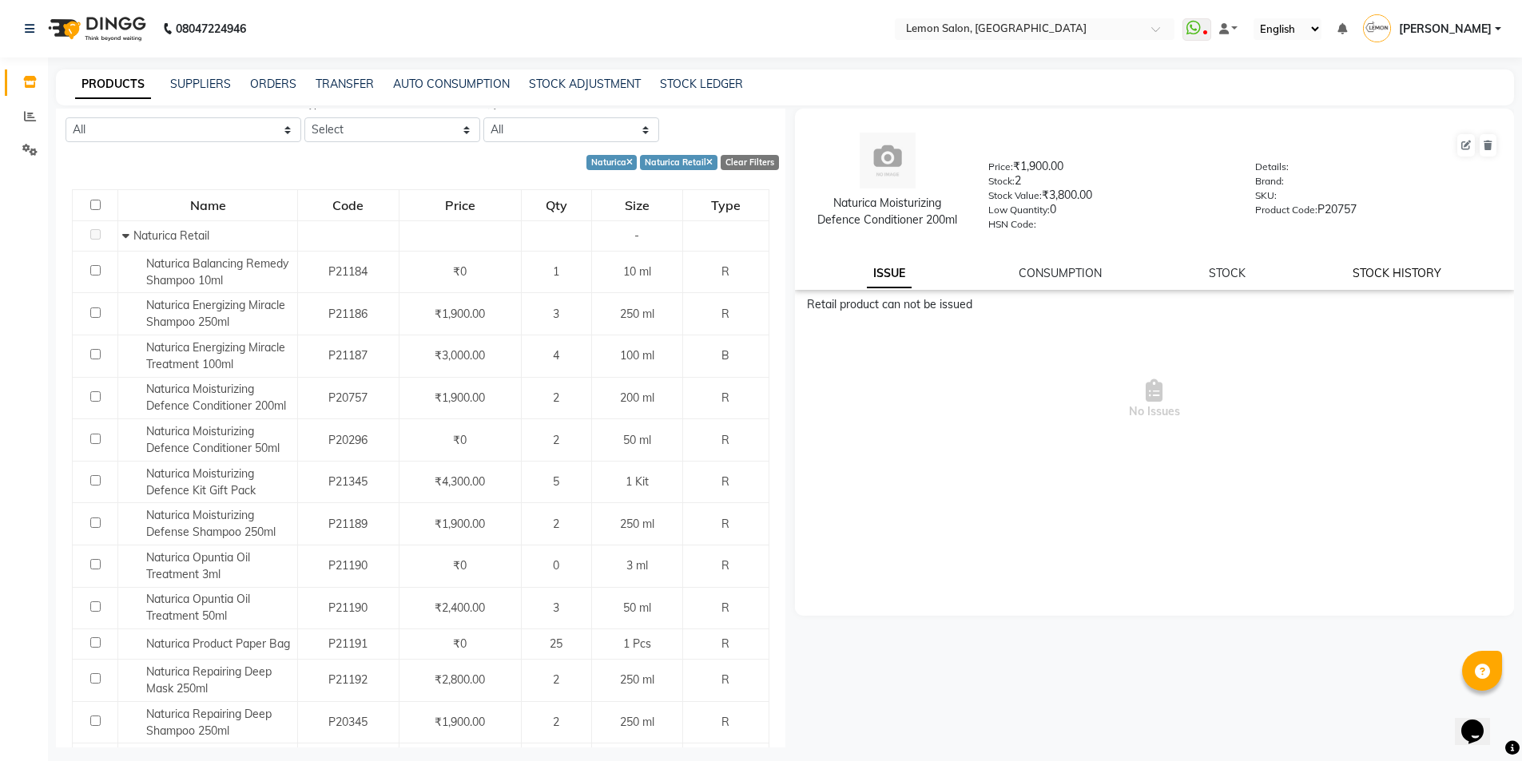
click at [1382, 273] on link "STOCK HISTORY" at bounding box center [1397, 273] width 89 height 14
select select "all"
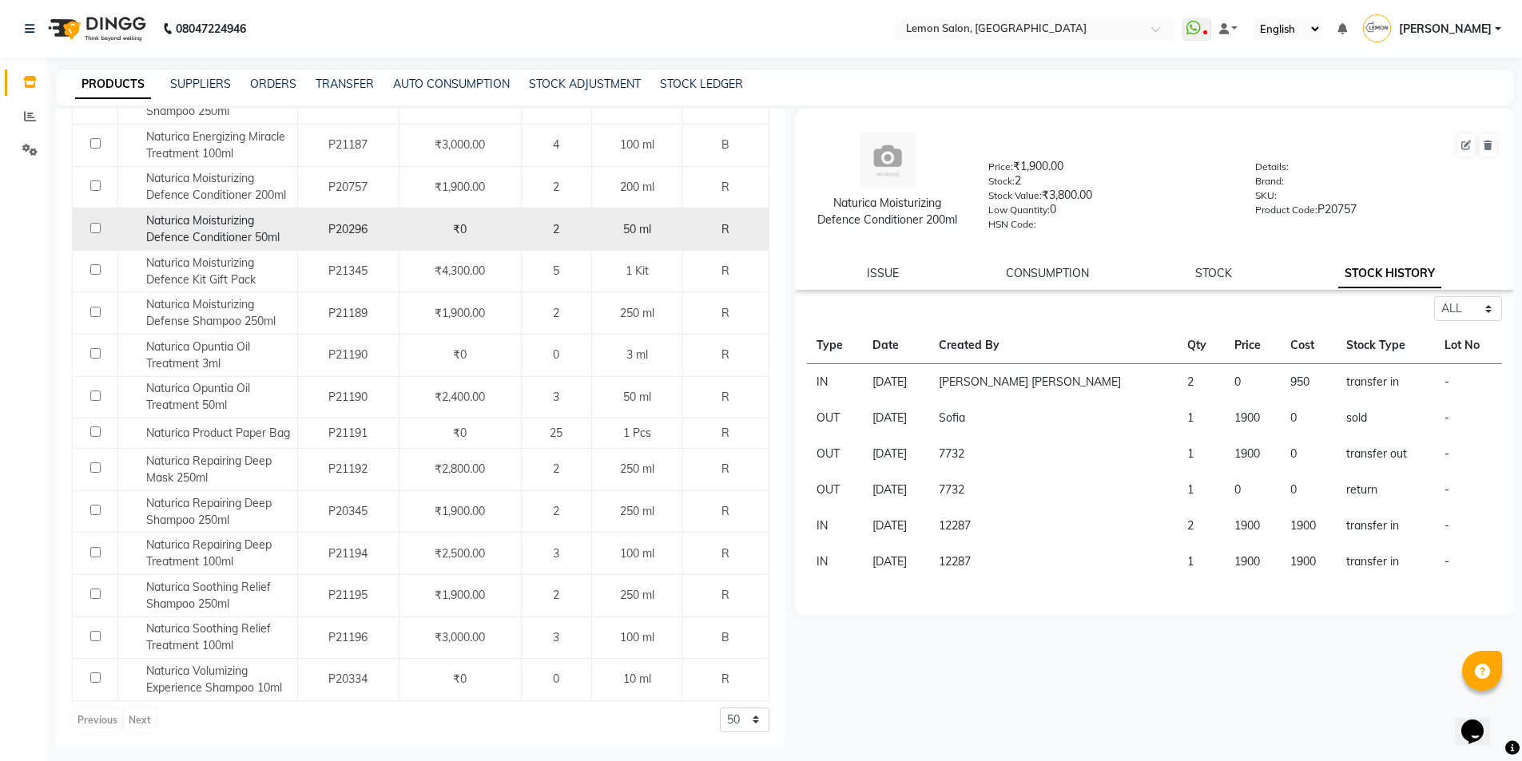
scroll to position [319, 0]
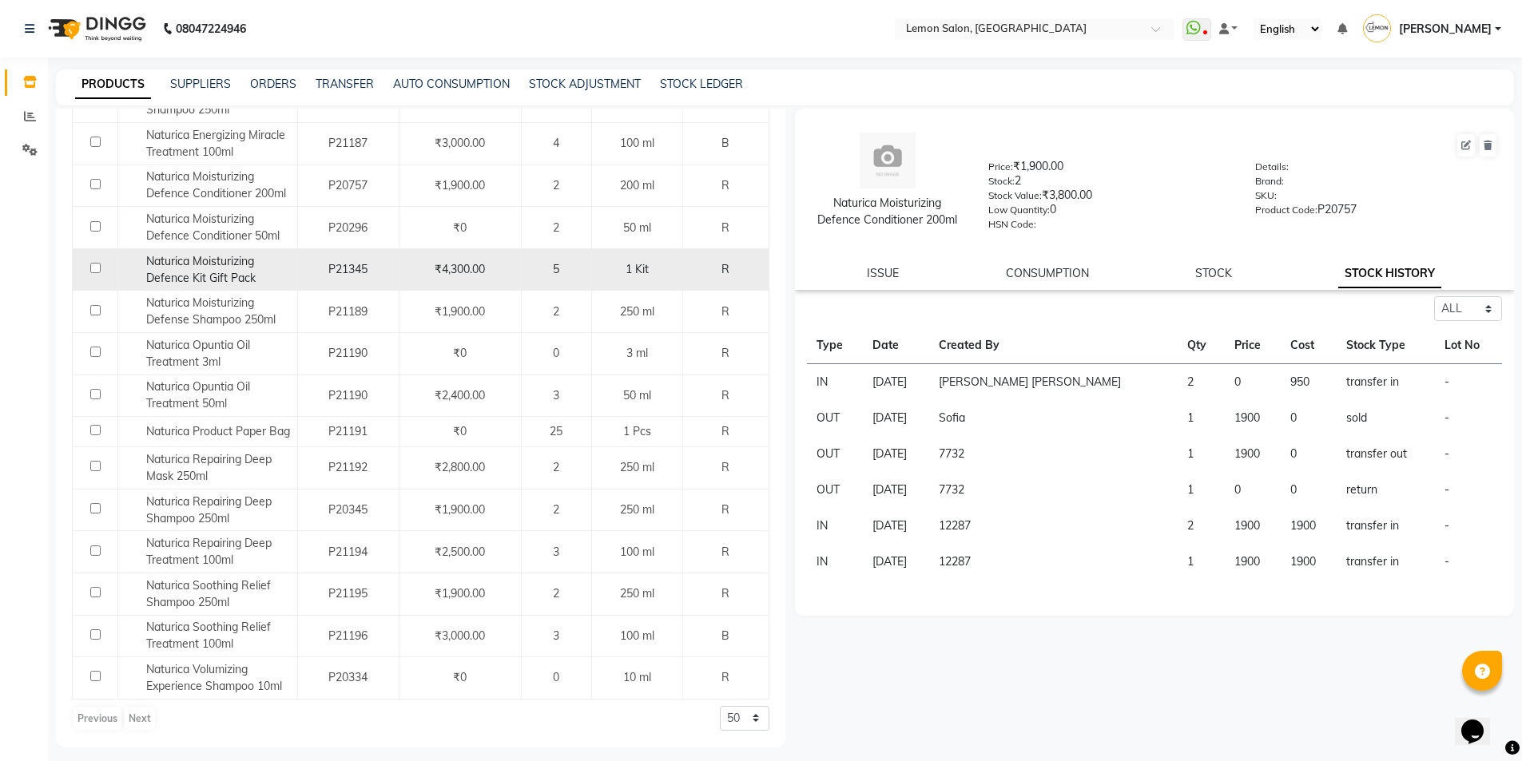
click at [246, 268] on span "Naturica Moisturizing Defence Kit Gift Pack" at bounding box center [200, 269] width 109 height 31
select select "all"
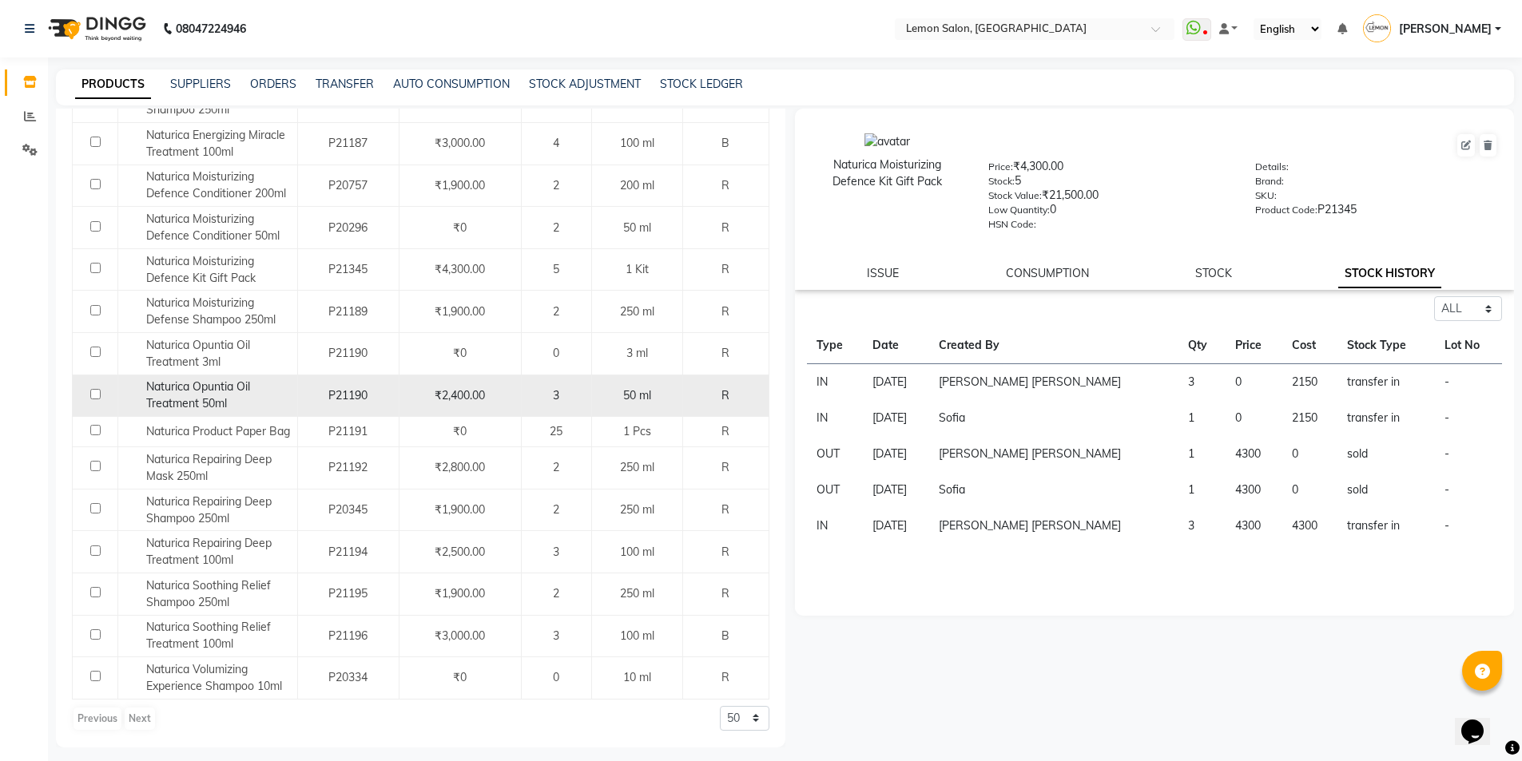
click at [240, 389] on span "Naturica Opuntia Oil Treatment 50ml" at bounding box center [198, 395] width 104 height 31
select select "all"
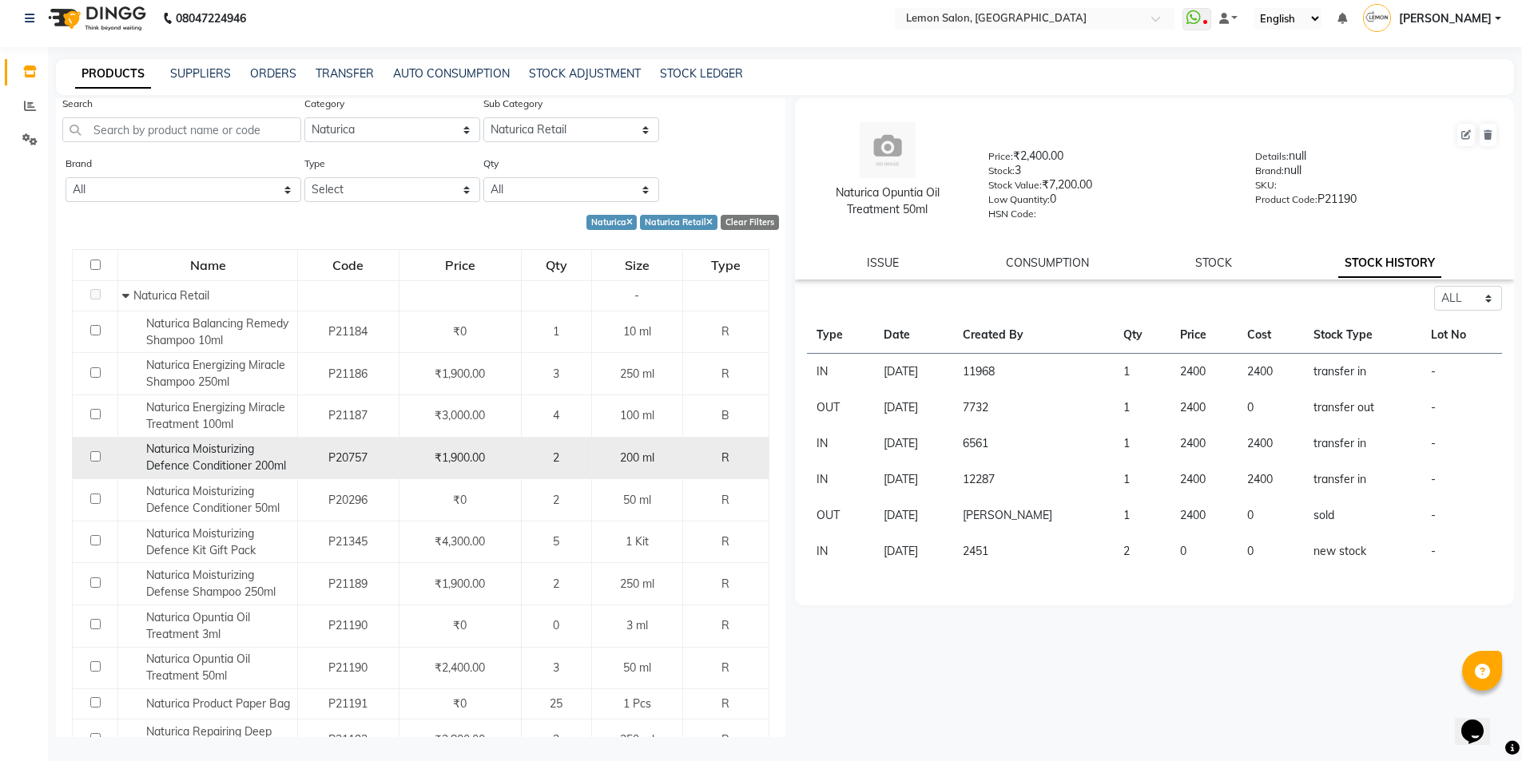
scroll to position [0, 0]
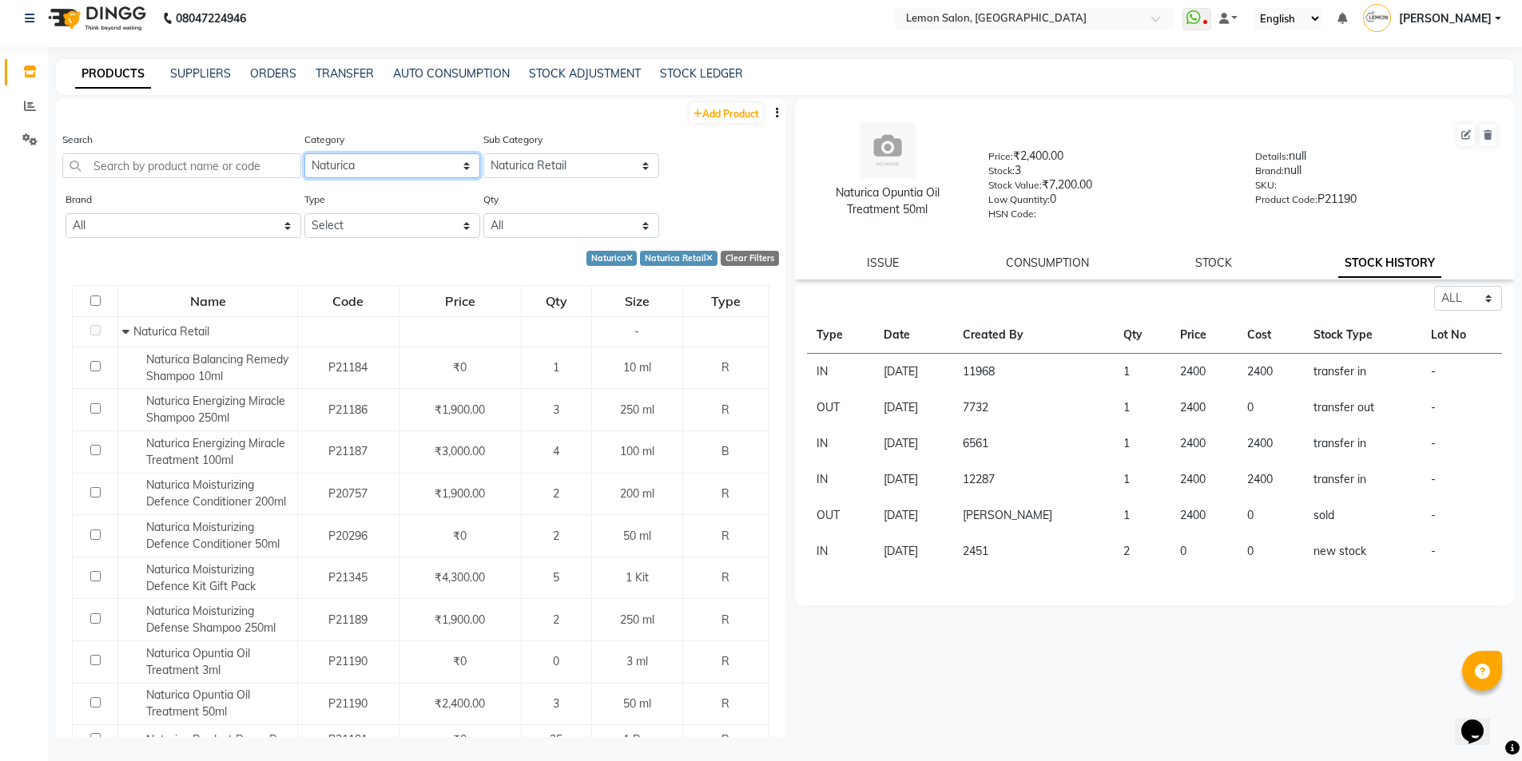
click at [359, 158] on select "Select Hair Skin Makeup Personal Care Appliances [PERSON_NAME] Waxing Disposabl…" at bounding box center [392, 165] width 176 height 25
select select "213702250"
click at [304, 153] on select "Select Hair Skin Makeup Personal Care Appliances [PERSON_NAME] Waxing Disposabl…" at bounding box center [392, 165] width 176 height 25
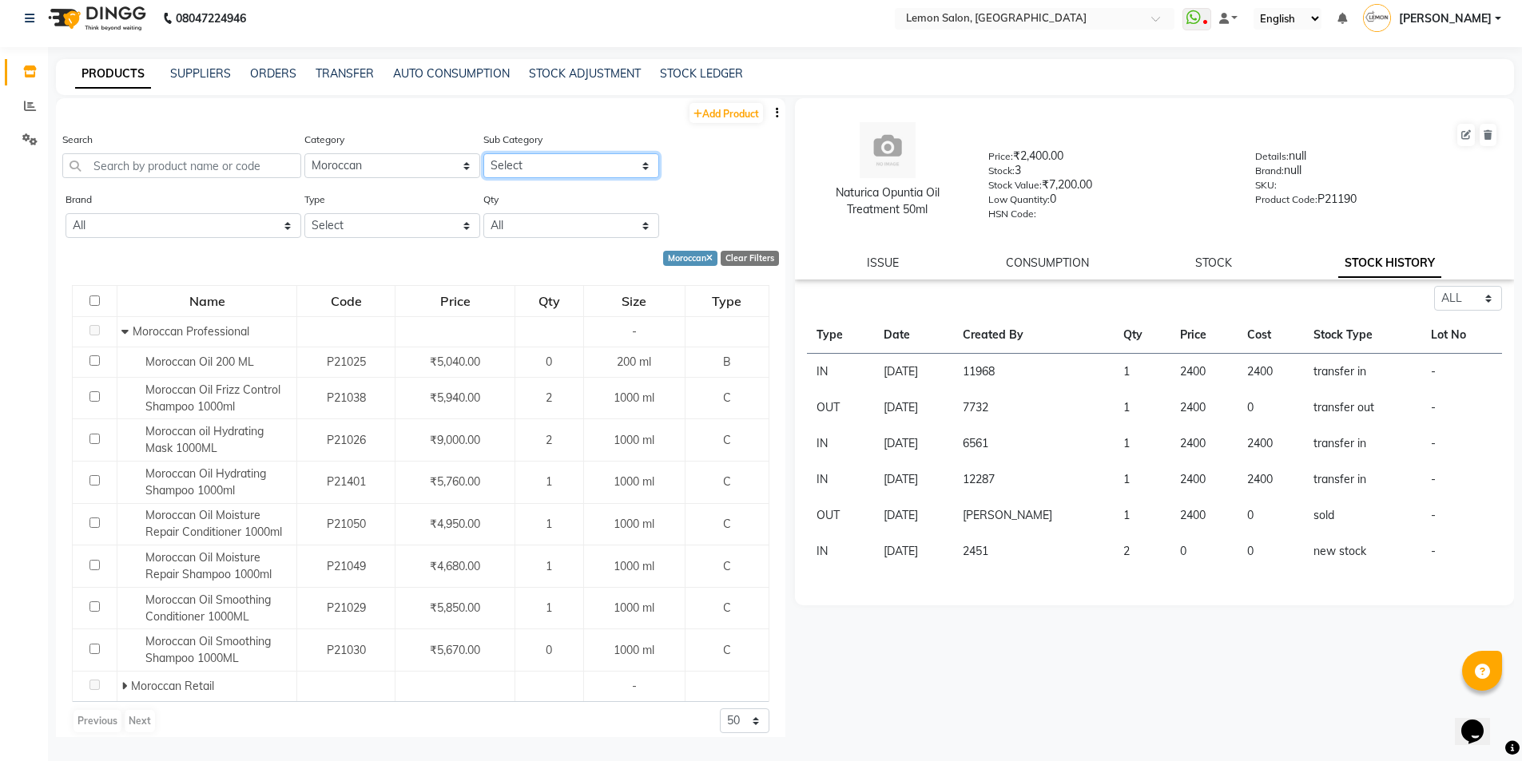
click at [533, 162] on select "Select Moroccan Professional Moroccan Retail" at bounding box center [571, 165] width 176 height 25
select select "2137022502"
click at [483, 153] on select "Select Moroccan Professional Moroccan Retail" at bounding box center [571, 165] width 176 height 25
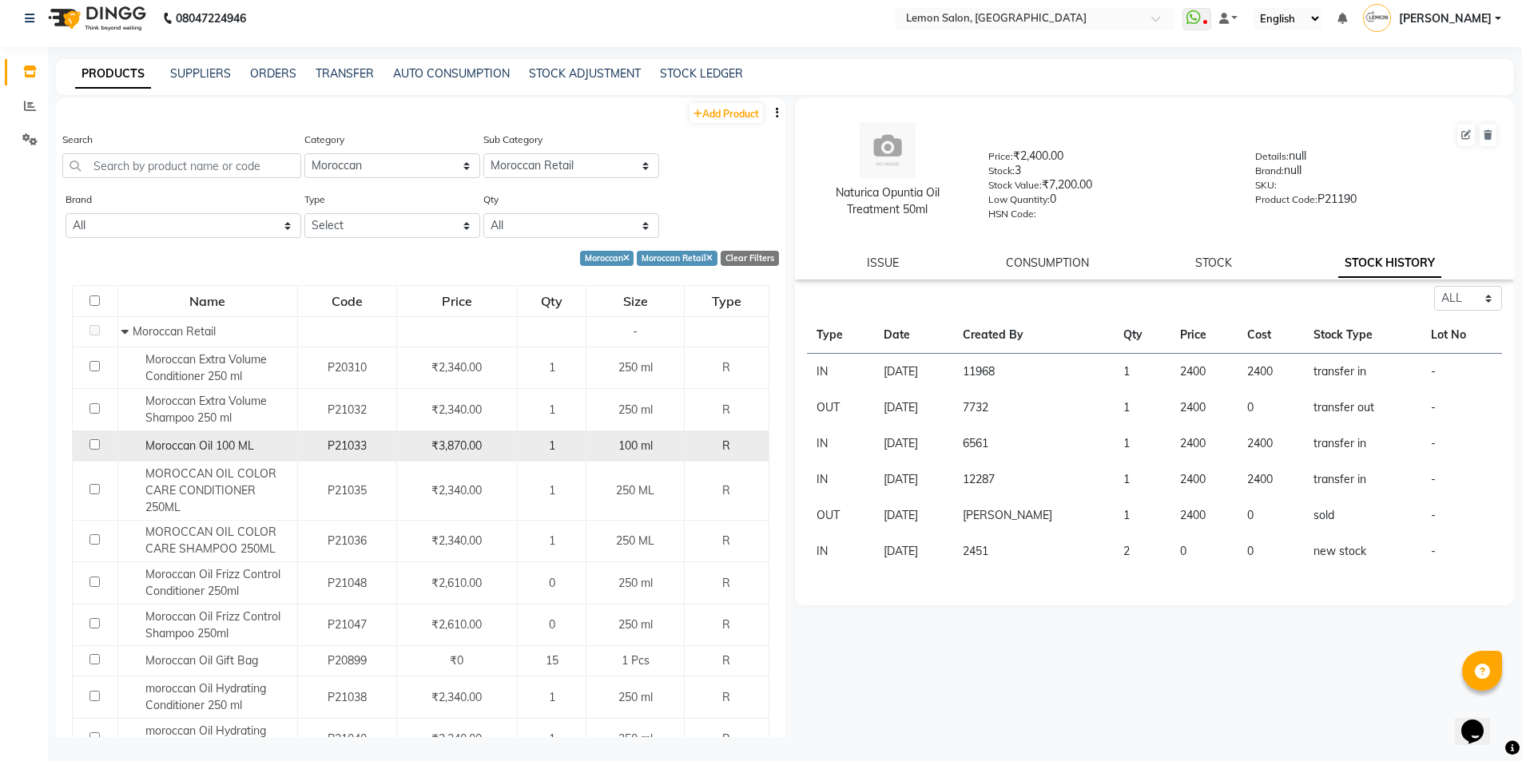
click at [231, 443] on span "Moroccan Oil 100 ML" at bounding box center [199, 446] width 109 height 14
select select "all"
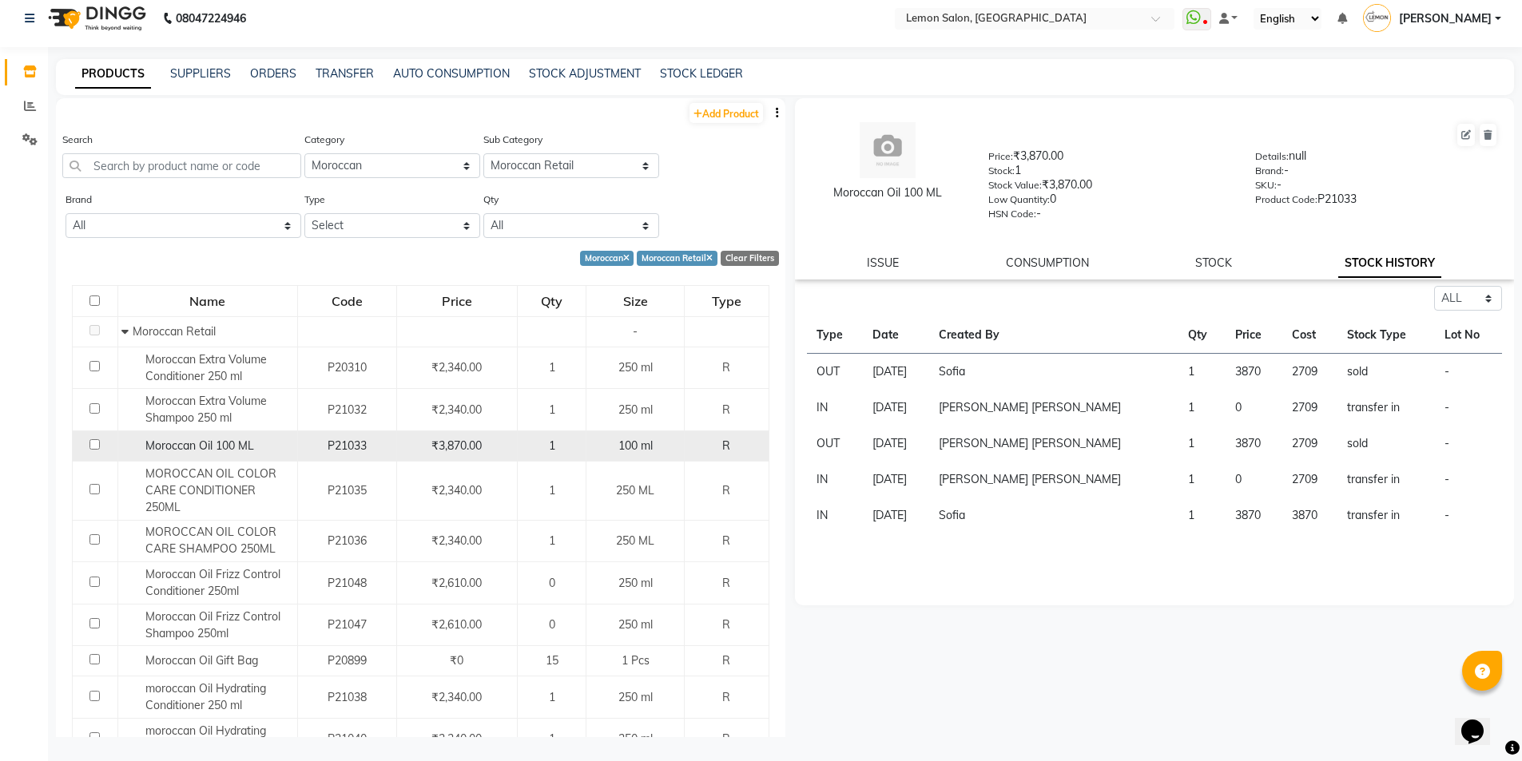
click at [212, 445] on span "Moroccan Oil 100 ML" at bounding box center [199, 446] width 109 height 14
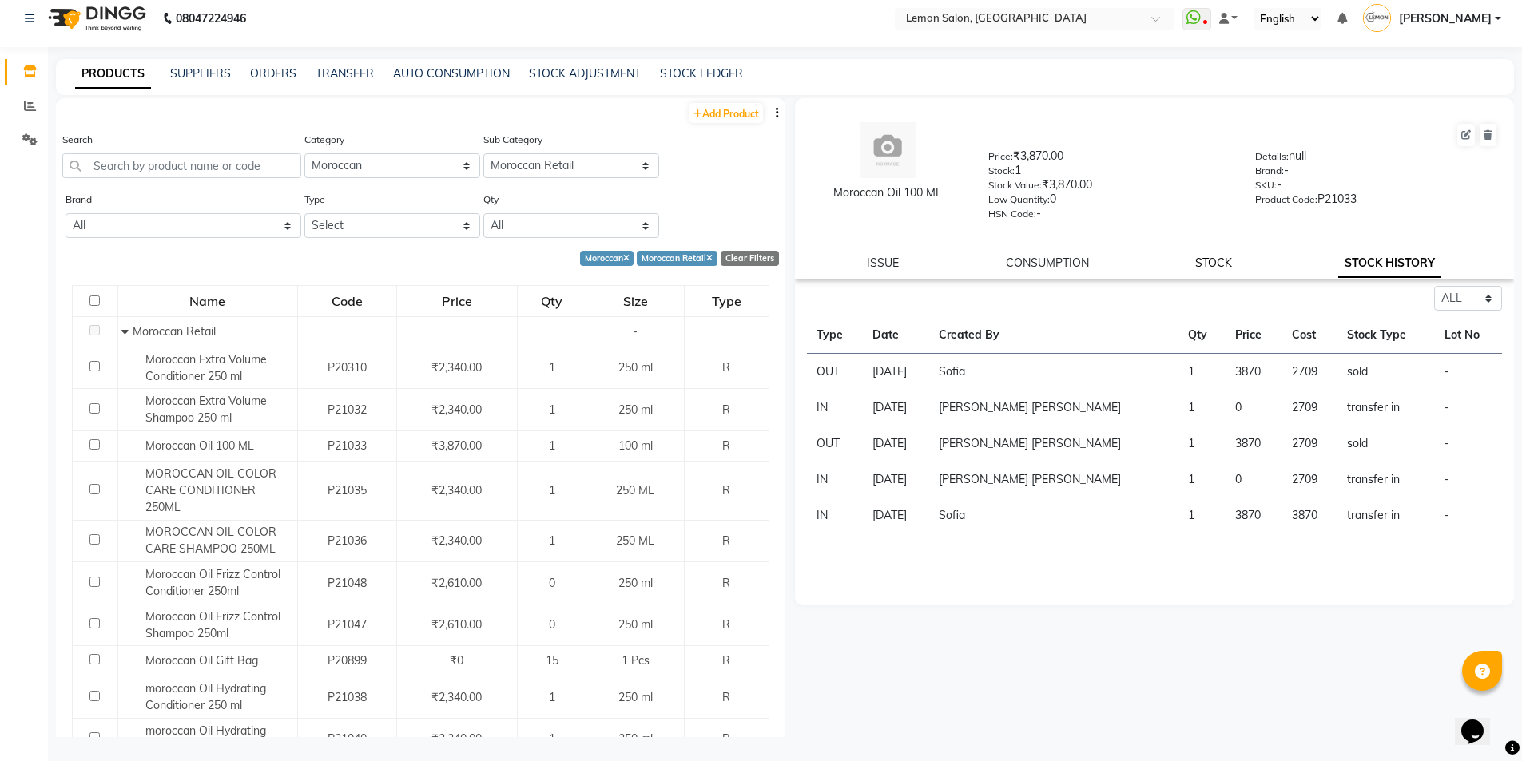
click at [1208, 260] on link "STOCK" at bounding box center [1213, 263] width 37 height 14
select select
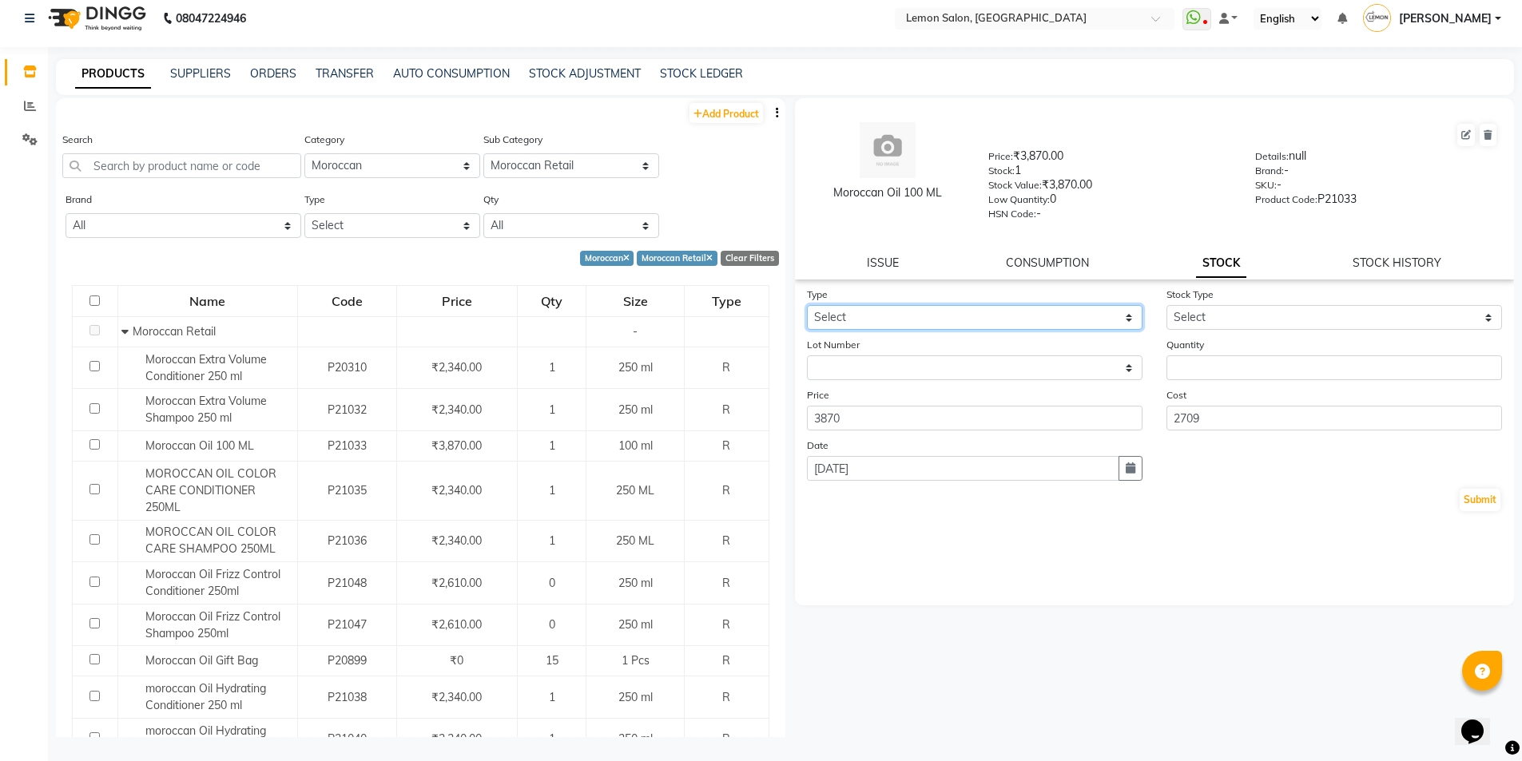
click at [1008, 321] on select "Select In Out" at bounding box center [975, 317] width 336 height 25
select select "in"
click at [807, 305] on select "Select In Out" at bounding box center [975, 317] width 336 height 25
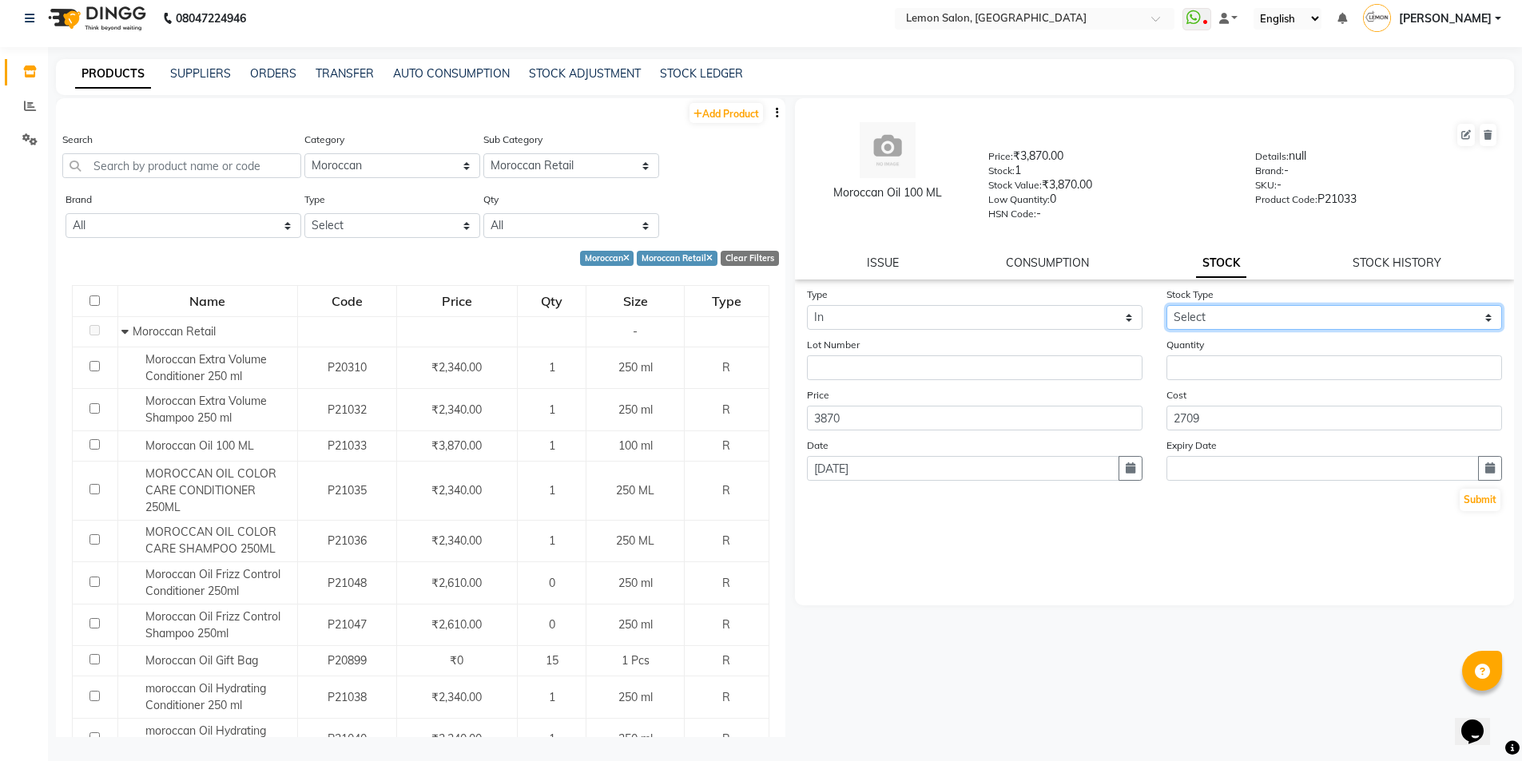
click at [1227, 325] on select "Select New Stock Adjustment Return Other" at bounding box center [1335, 317] width 336 height 25
select select "return"
click at [1167, 305] on select "Select New Stock Adjustment Return Other" at bounding box center [1335, 317] width 336 height 25
click at [1225, 364] on input "number" at bounding box center [1335, 368] width 336 height 25
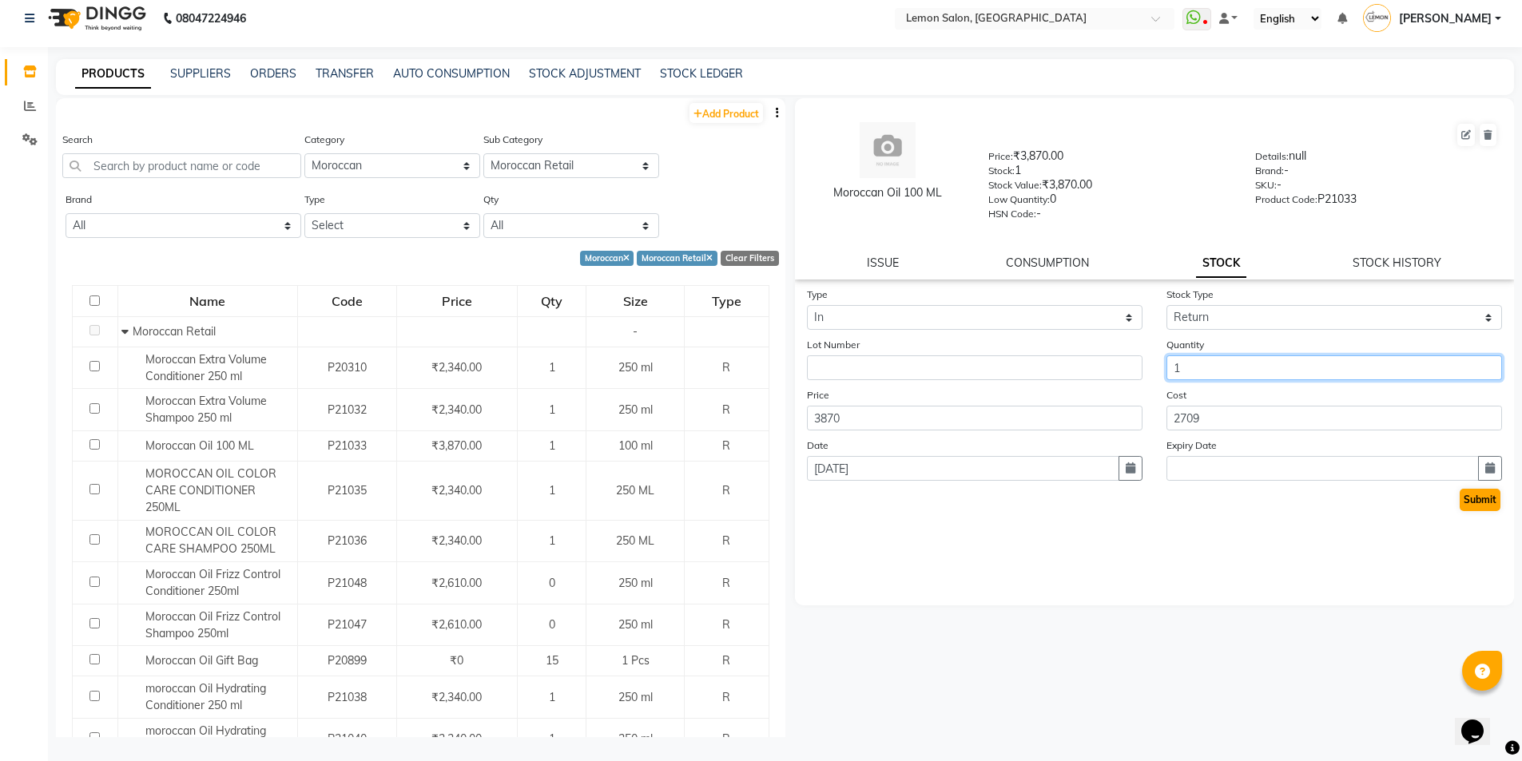
type input "1"
click at [1497, 498] on button "Submit" at bounding box center [1480, 500] width 41 height 22
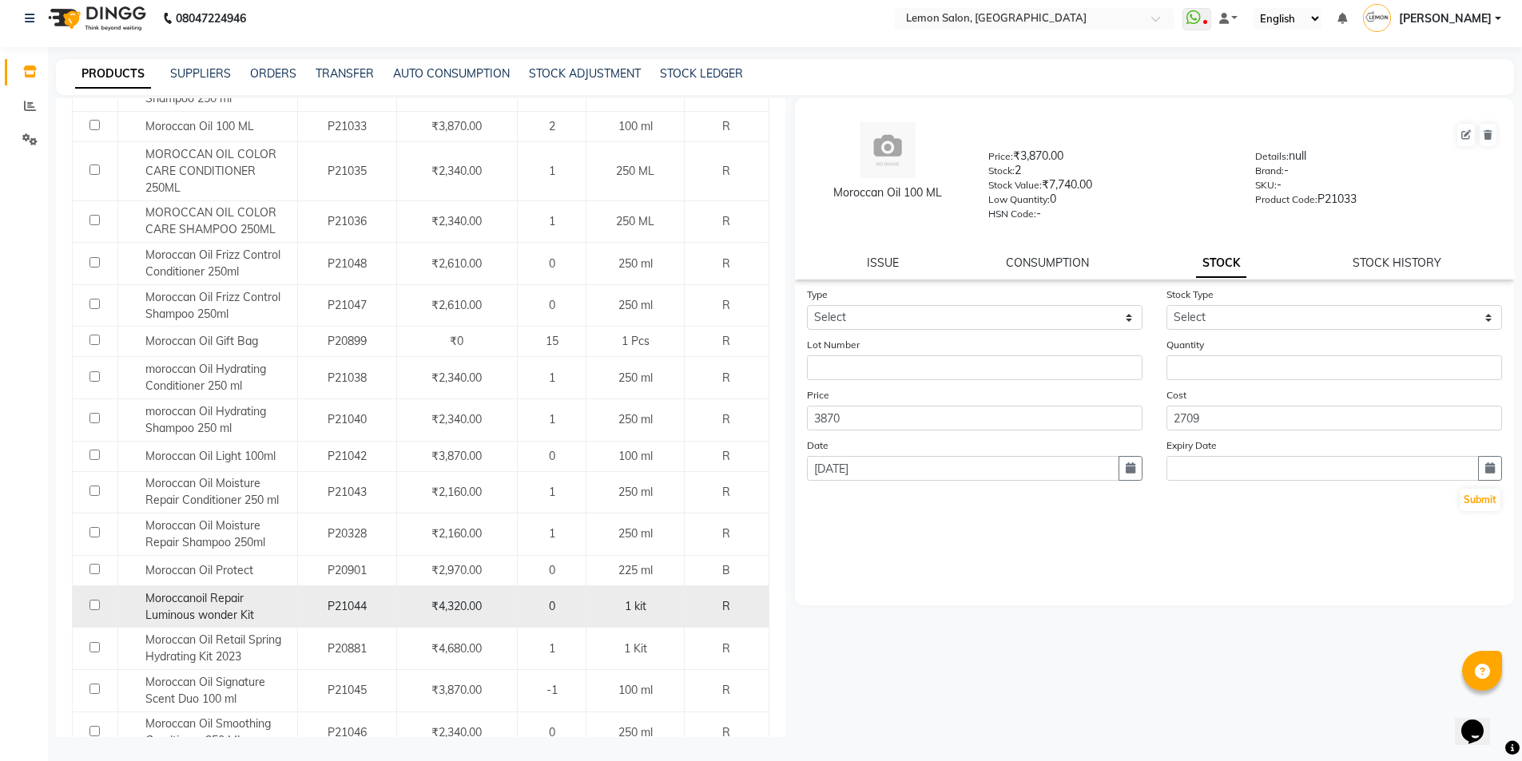
scroll to position [426, 0]
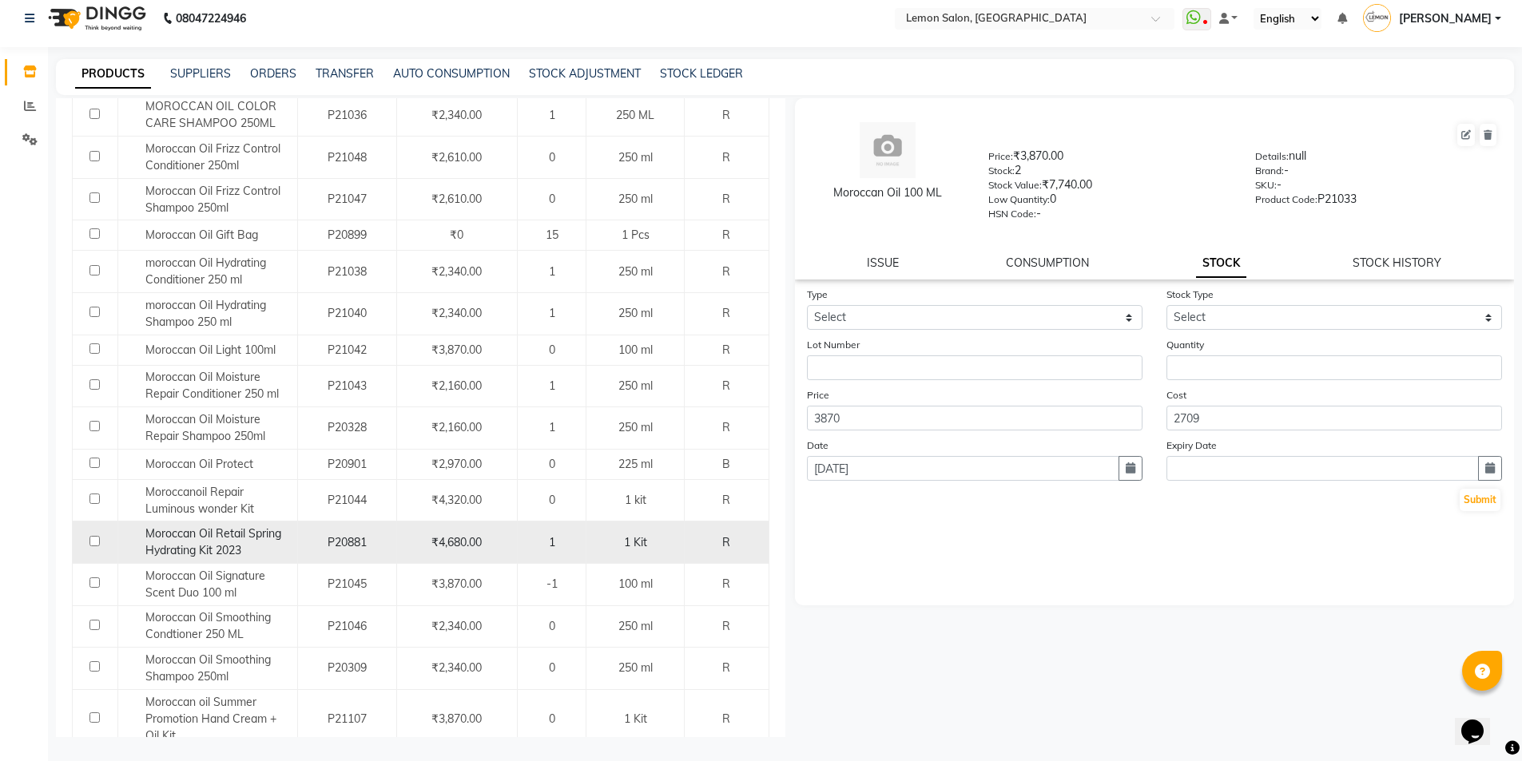
click at [260, 542] on div "Moroccan Oil Retail Spring Hydrating Kit 2023" at bounding box center [206, 543] width 171 height 34
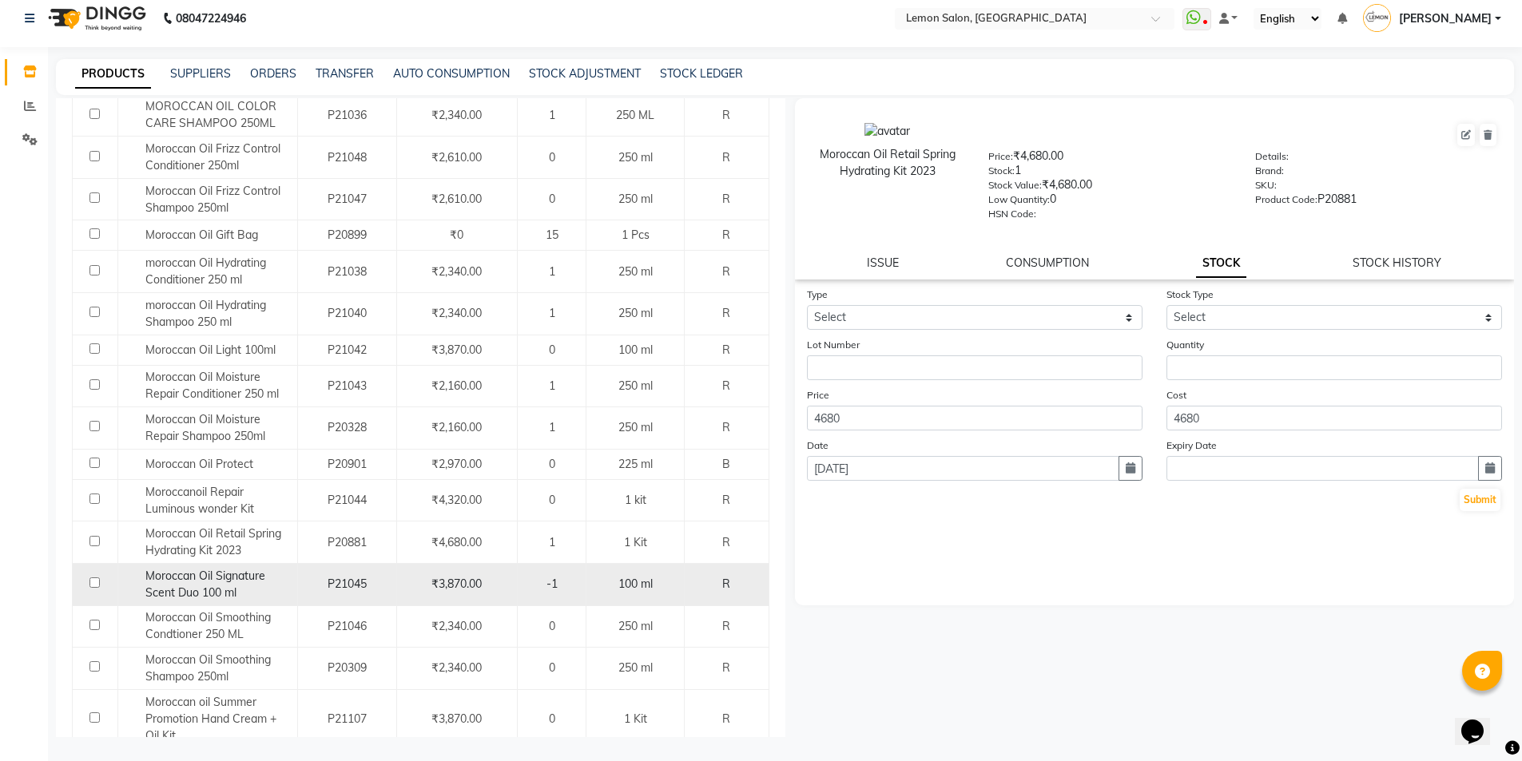
click at [249, 579] on span "Moroccan Oil Signature Scent Duo 100 ml" at bounding box center [205, 584] width 120 height 31
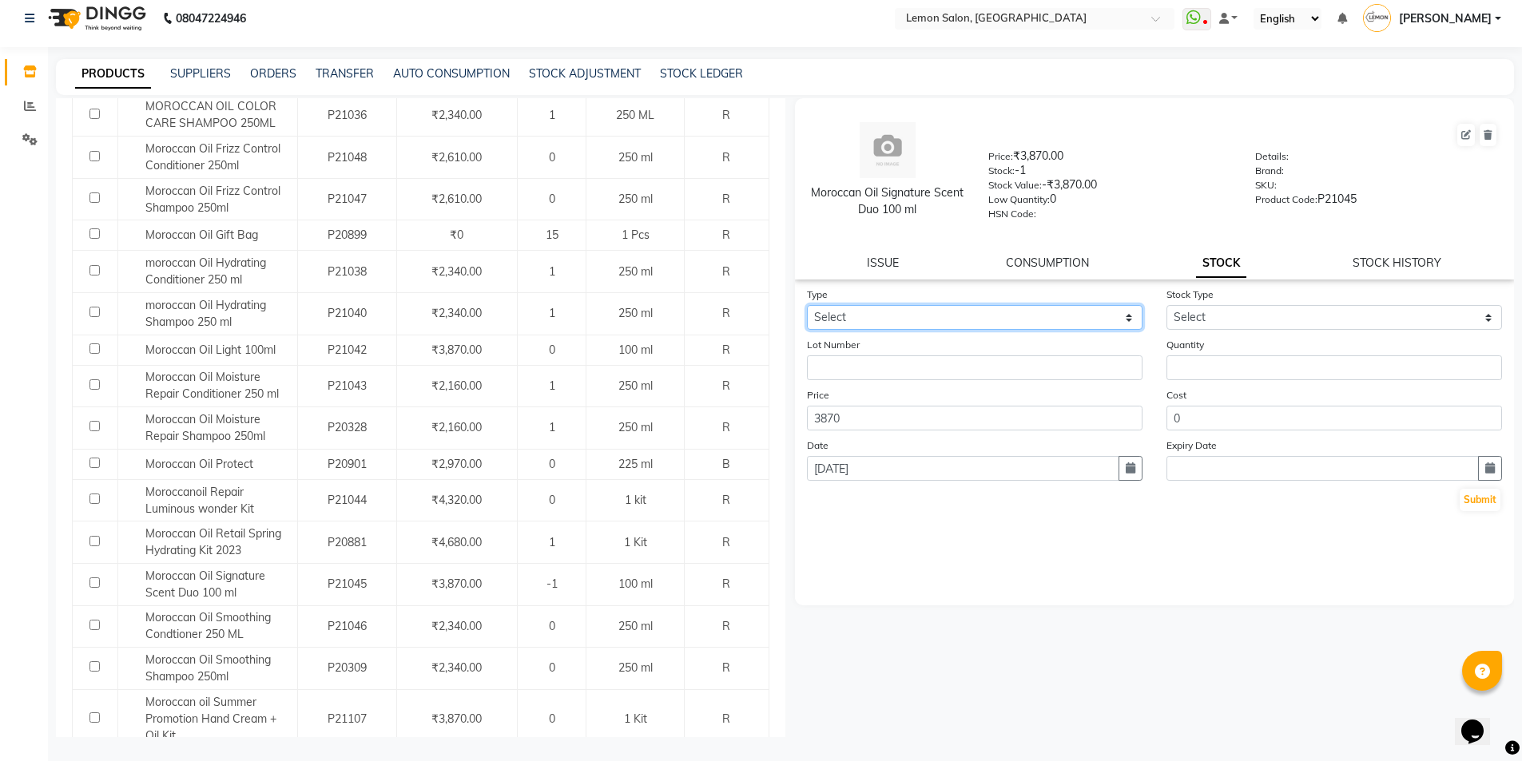
click at [961, 324] on select "Select In Out" at bounding box center [975, 317] width 336 height 25
select select "out"
click at [807, 305] on select "Select In Out" at bounding box center [975, 317] width 336 height 25
select select
click at [1116, 315] on select "Select In Out" at bounding box center [975, 317] width 336 height 25
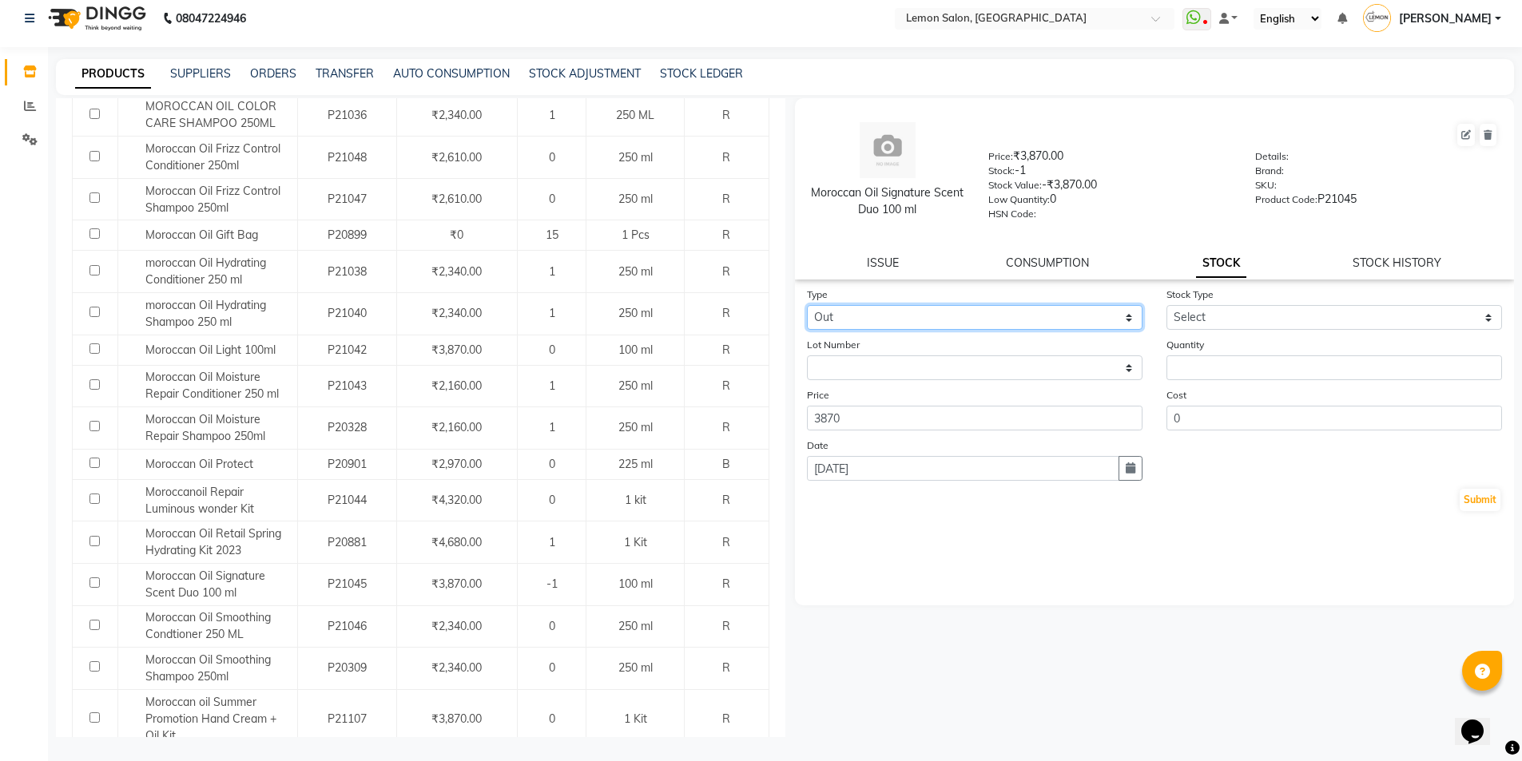
select select "in"
click at [807, 305] on select "Select In Out" at bounding box center [975, 317] width 336 height 25
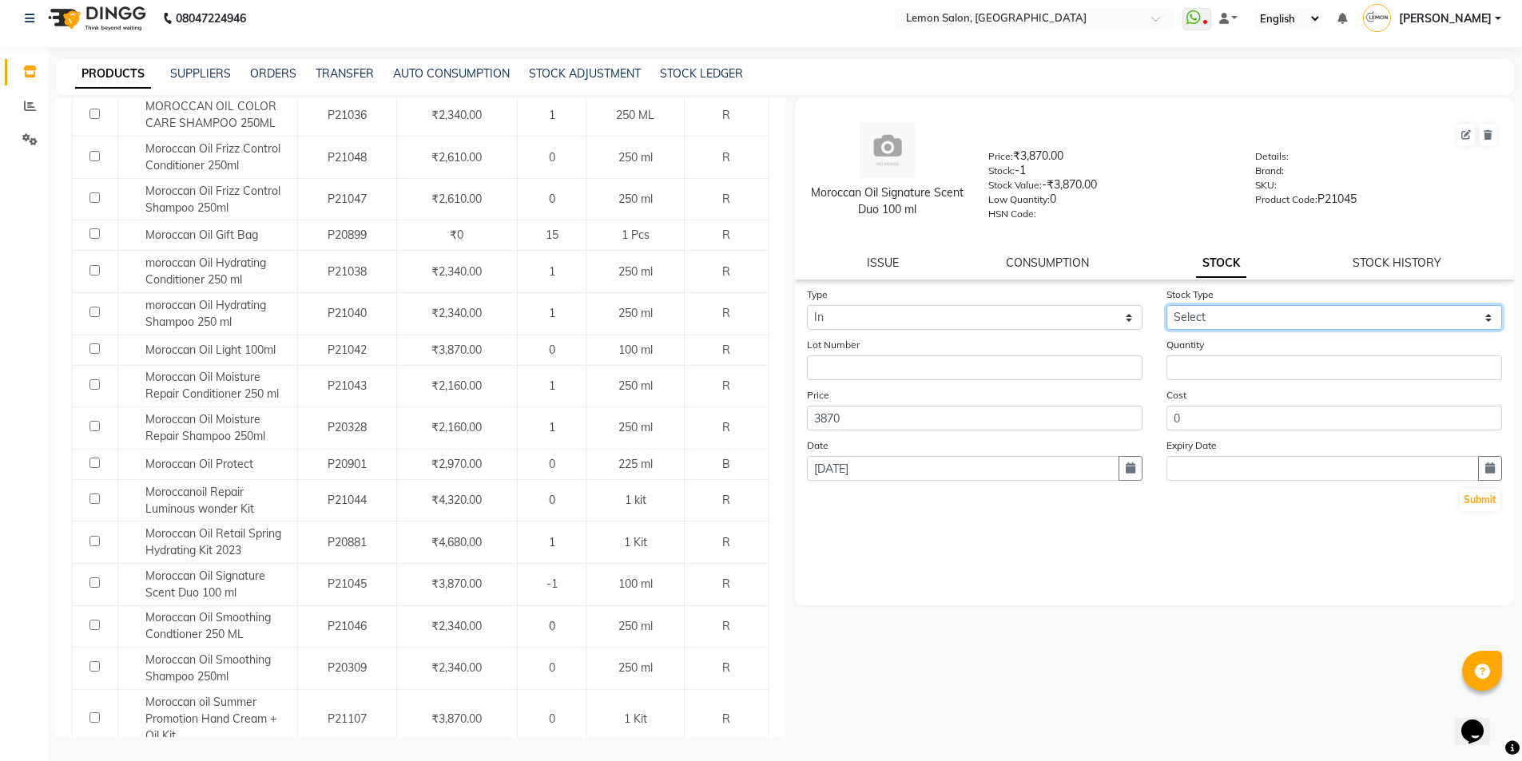
click at [1229, 316] on select "Select New Stock Adjustment Return Other" at bounding box center [1335, 317] width 336 height 25
click at [1167, 305] on select "Select New Stock Adjustment Return Other" at bounding box center [1335, 317] width 336 height 25
click at [1210, 308] on select "Select New Stock Adjustment Return Other" at bounding box center [1335, 317] width 336 height 25
select select "return"
click at [1167, 305] on select "Select New Stock Adjustment Return Other" at bounding box center [1335, 317] width 336 height 25
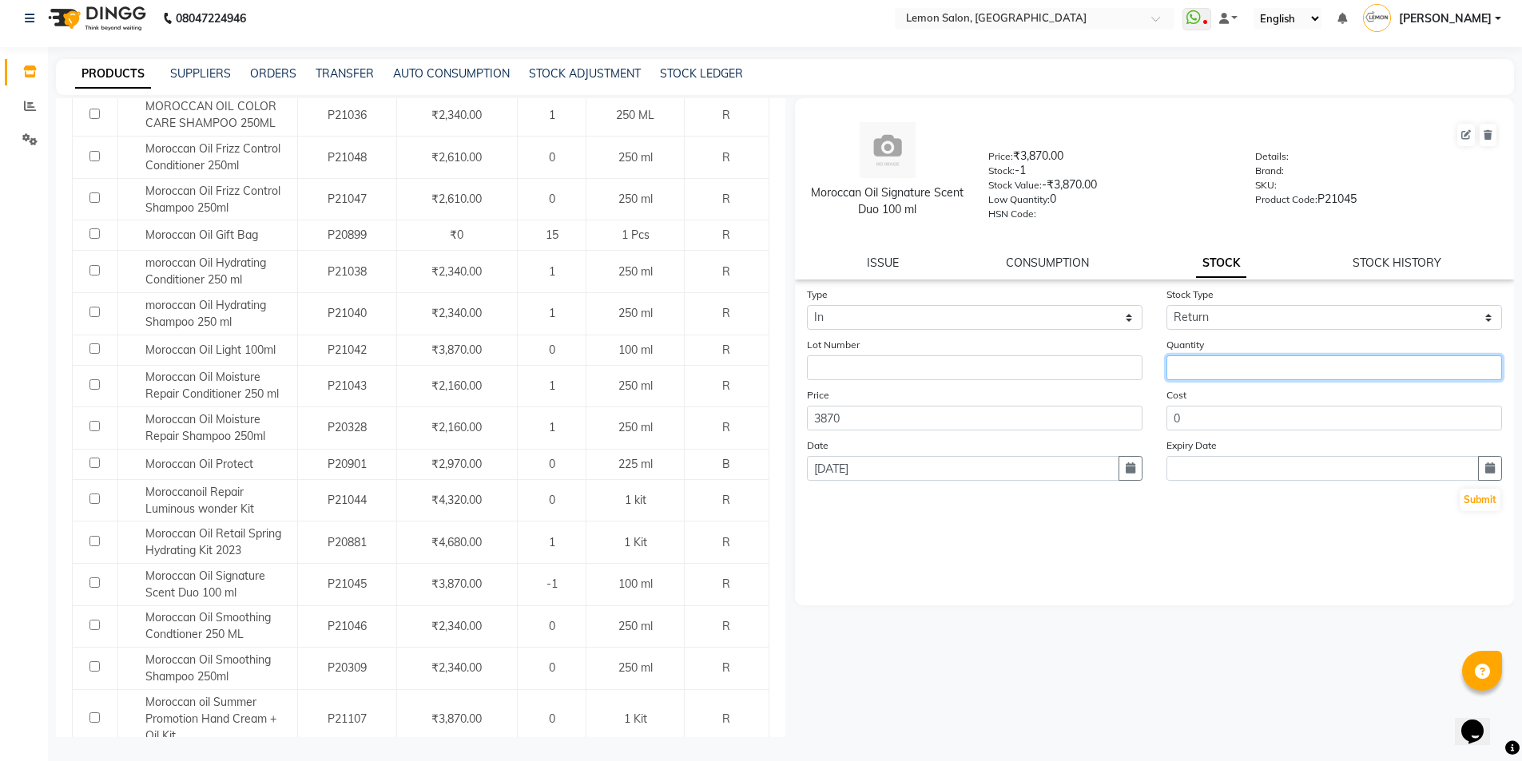
click at [1207, 364] on input "number" at bounding box center [1335, 368] width 336 height 25
type input "1"
click at [1473, 498] on button "Submit" at bounding box center [1480, 500] width 41 height 22
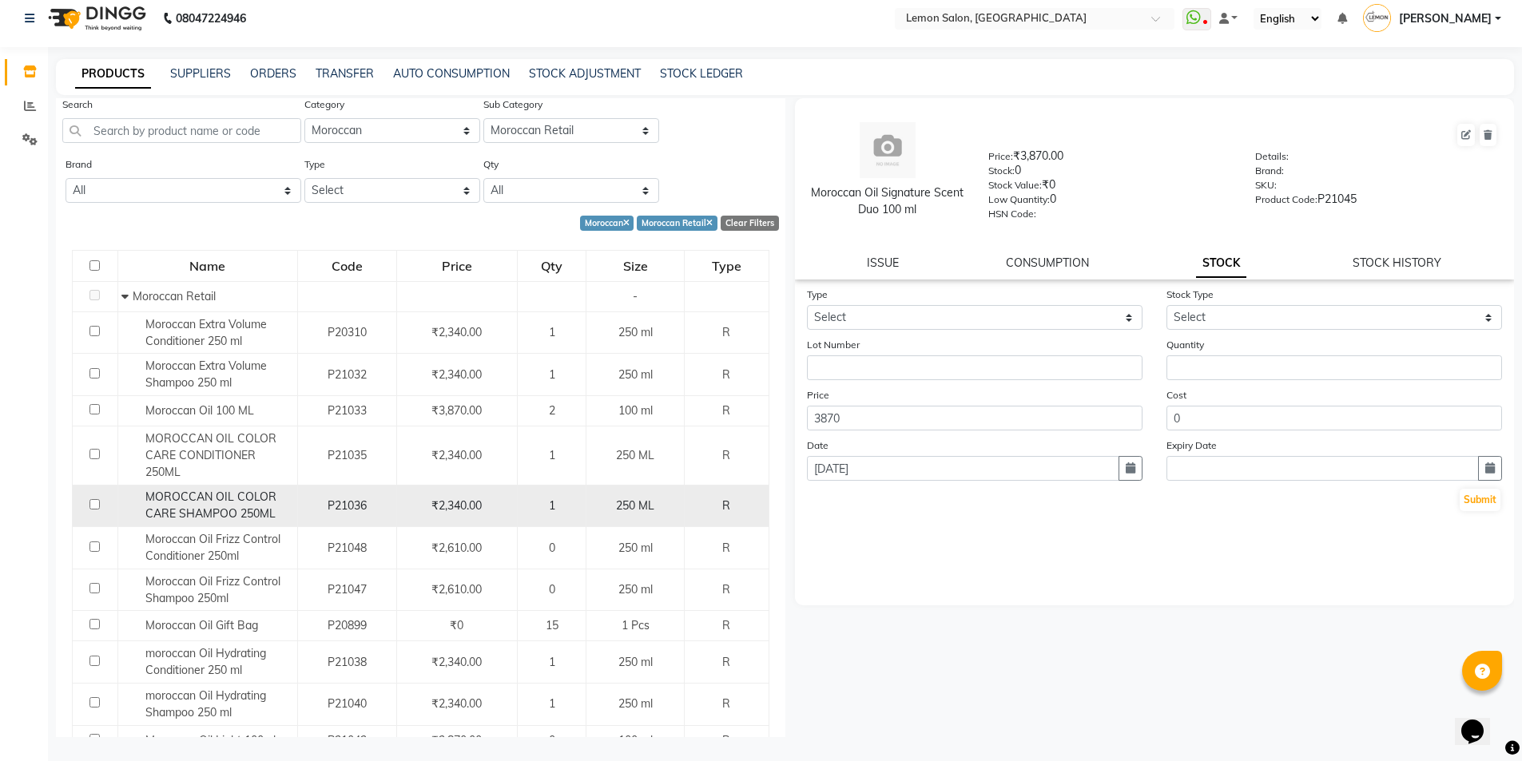
scroll to position [0, 0]
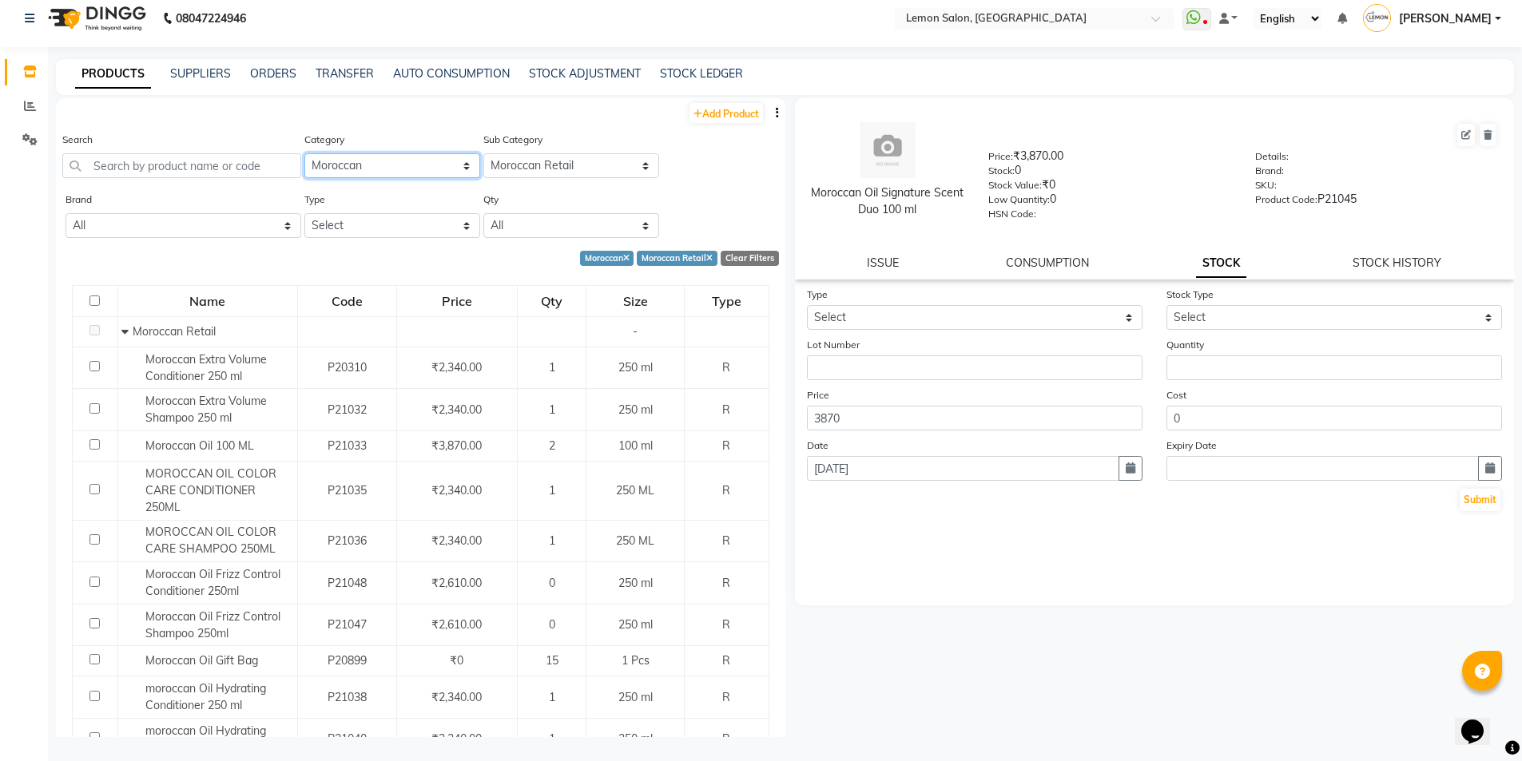
click at [403, 163] on select "Select Hair Skin Makeup Personal Care Appliances [PERSON_NAME] Waxing Disposabl…" at bounding box center [392, 165] width 176 height 25
select select "213703250"
click at [304, 153] on select "Select Hair Skin Makeup Personal Care Appliances [PERSON_NAME] Waxing Disposabl…" at bounding box center [392, 165] width 176 height 25
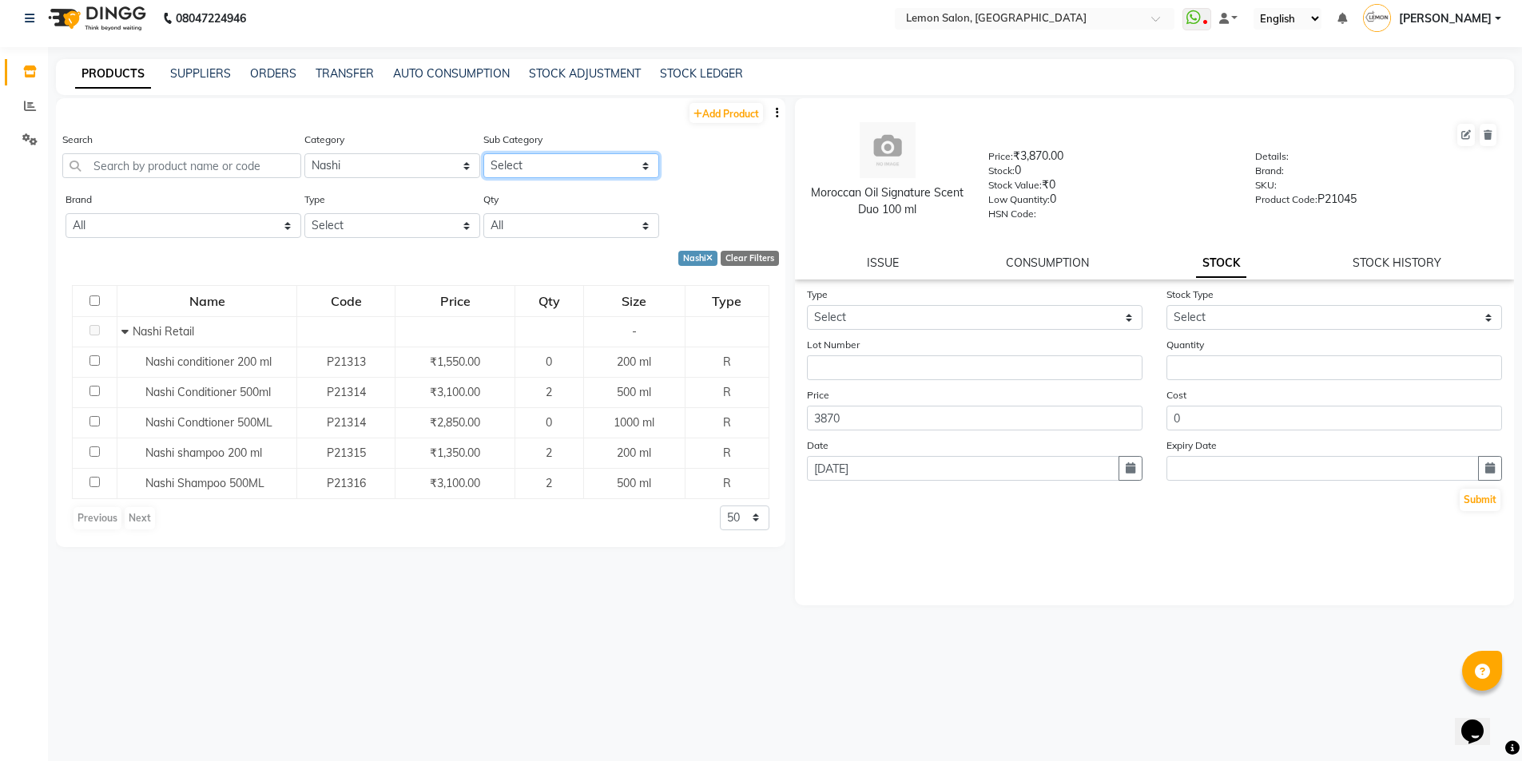
click at [559, 163] on select "Select Nashi Professional Nashi Retail" at bounding box center [571, 165] width 176 height 25
select select "2137032502"
click at [483, 153] on select "Select Nashi Professional Nashi Retail" at bounding box center [571, 165] width 176 height 25
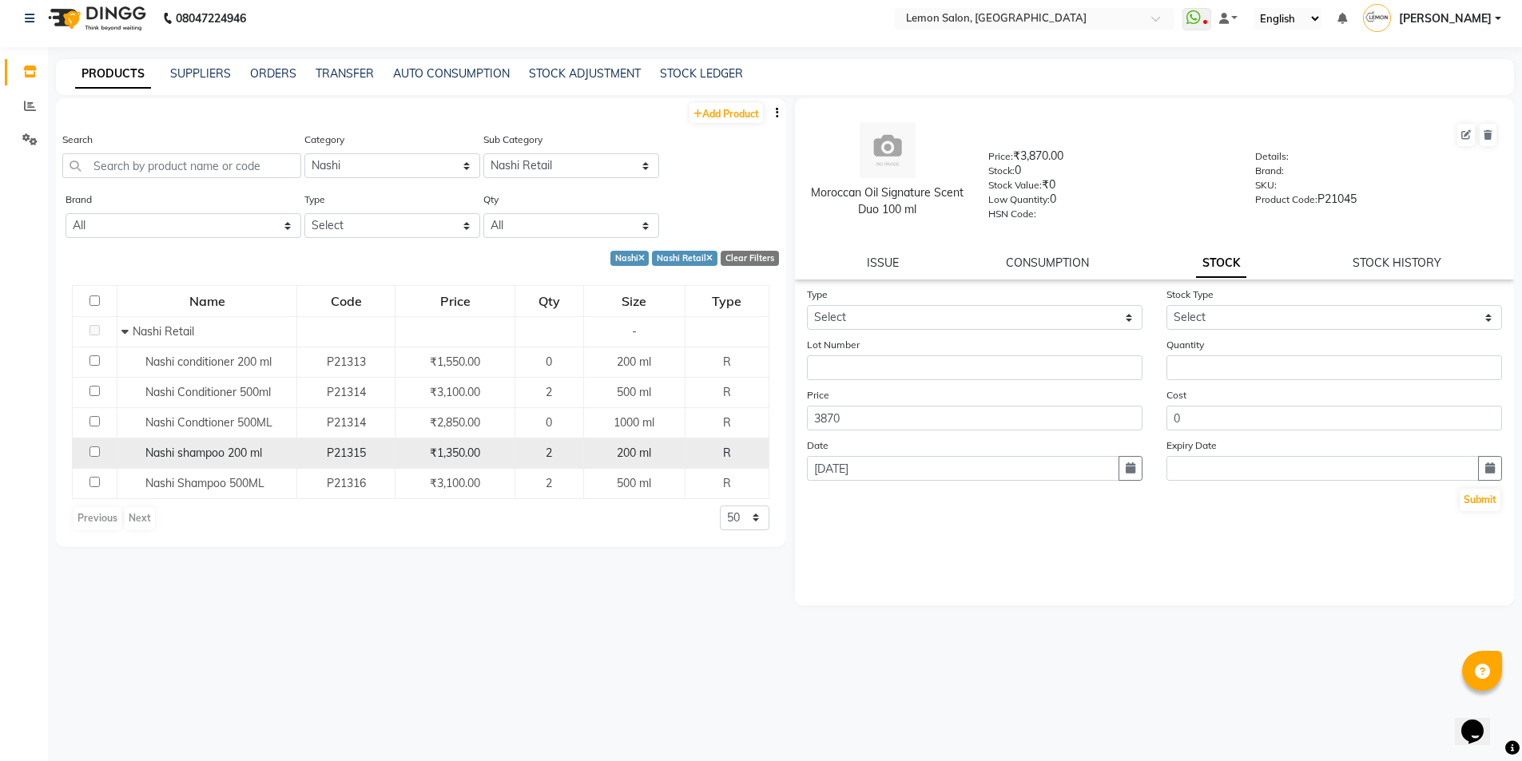
click at [189, 451] on span "Nashi shampoo 200 ml" at bounding box center [203, 453] width 117 height 14
click at [237, 446] on span "Nashi shampoo 200 ml" at bounding box center [203, 453] width 117 height 14
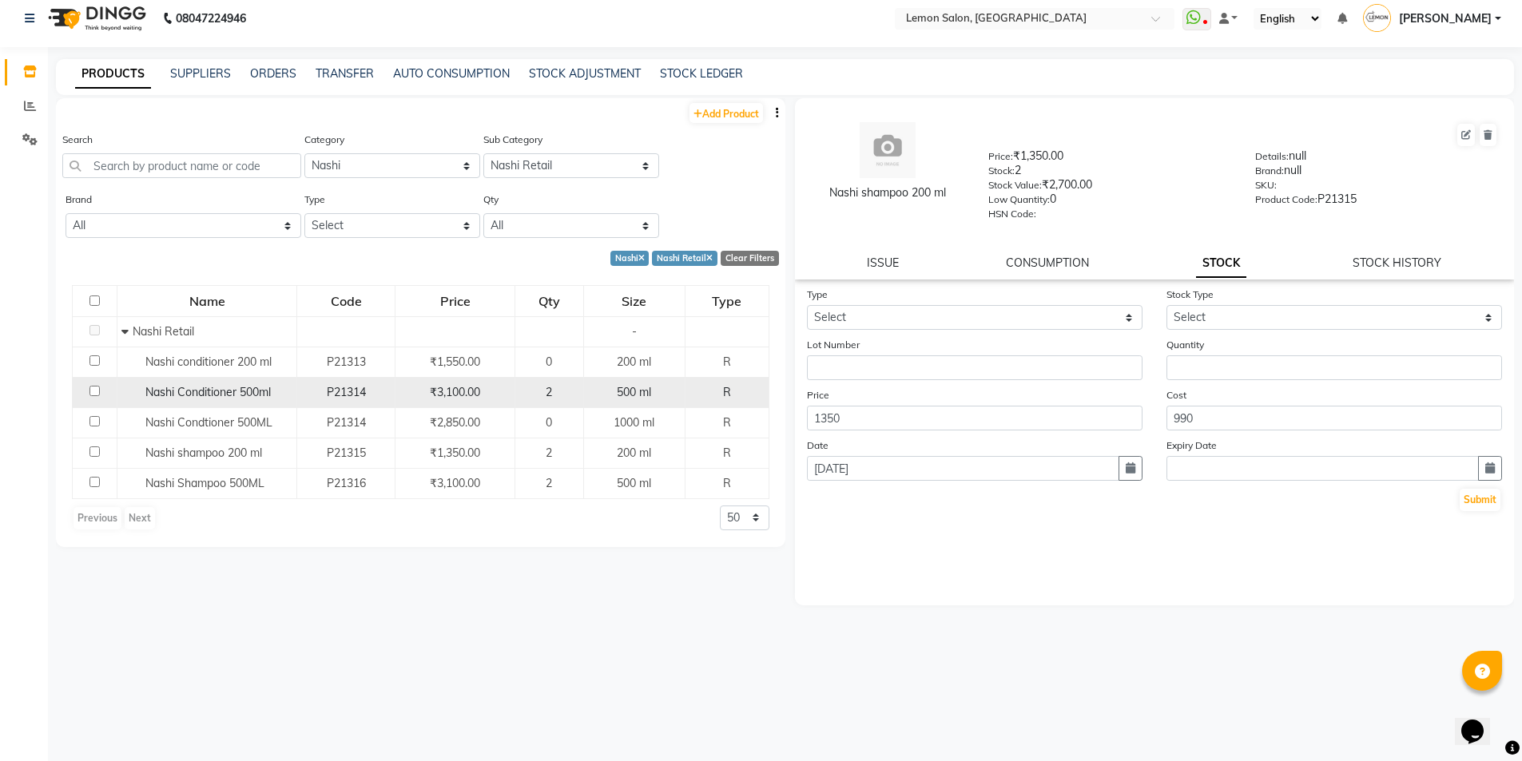
click at [269, 390] on span "Nashi Conditioner 500ml" at bounding box center [207, 392] width 125 height 14
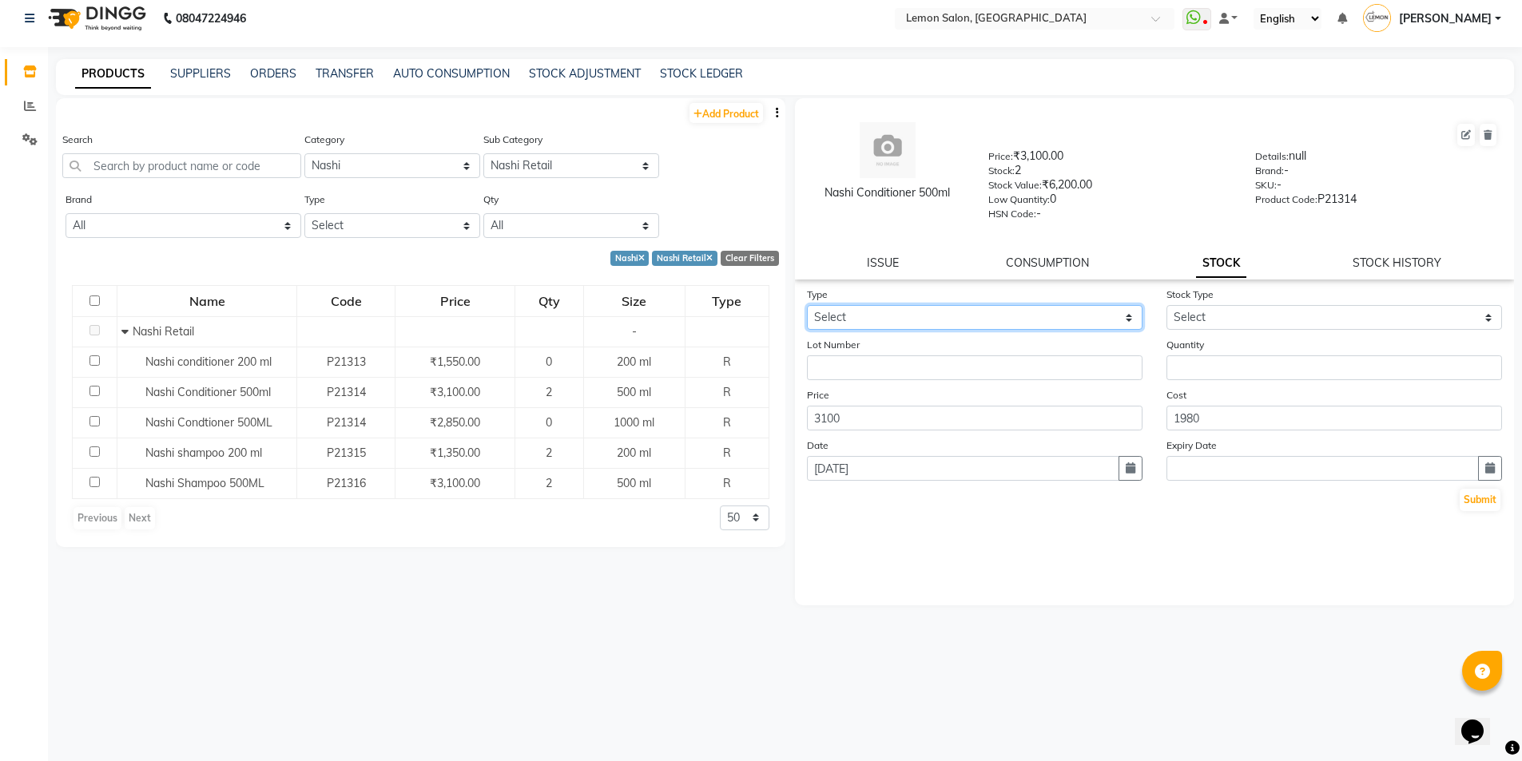
click at [952, 317] on select "Select In Out" at bounding box center [975, 317] width 336 height 25
select select "out"
click at [807, 305] on select "Select In Out" at bounding box center [975, 317] width 336 height 25
select select
click at [1403, 270] on div "STOCK HISTORY" at bounding box center [1397, 263] width 89 height 17
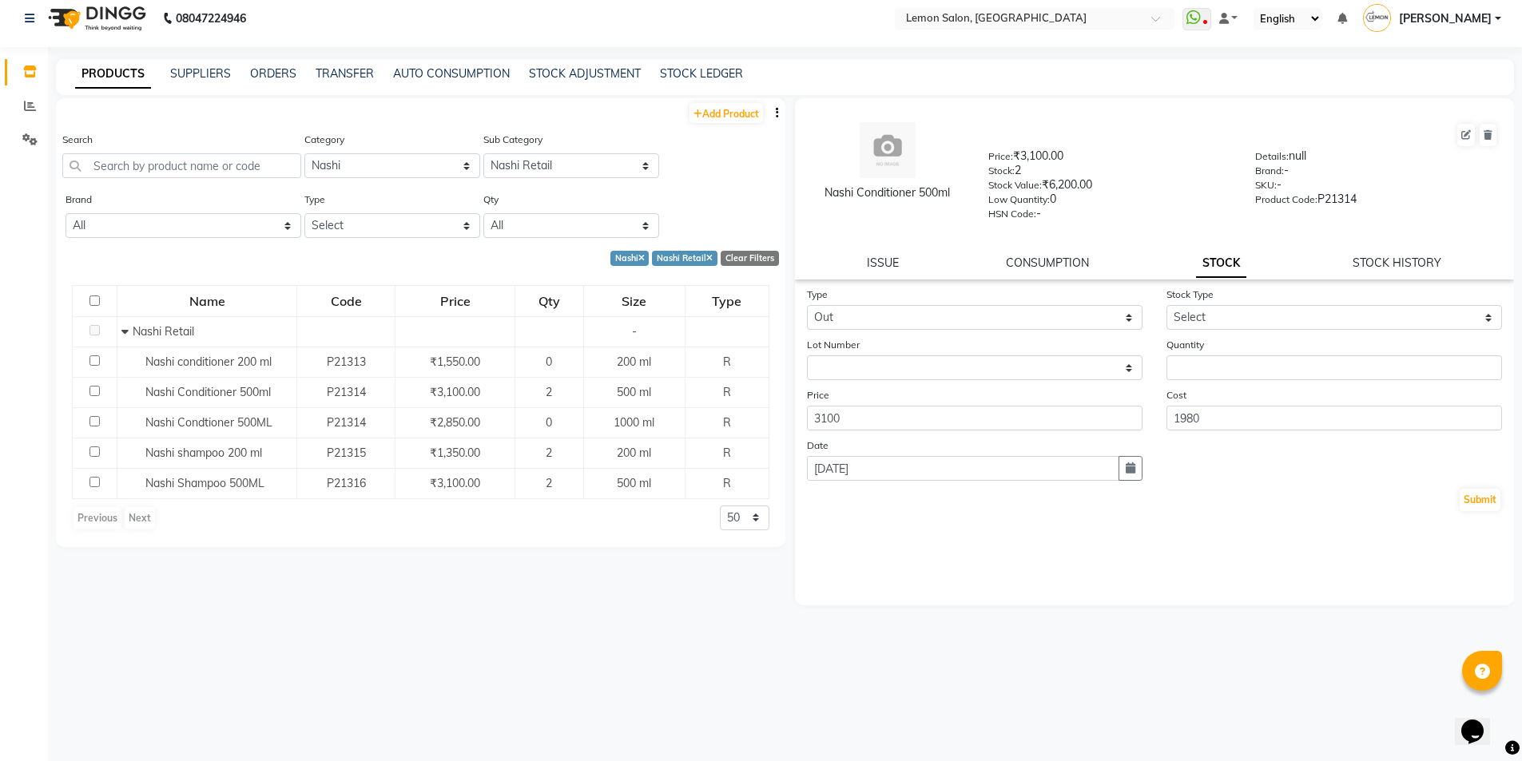
click at [1414, 252] on div "Nashi Conditioner 500ml Price: ₹3,100.00 Stock: 2 Stock Value: ₹6,200.00 Low Qu…" at bounding box center [1155, 188] width 720 height 181
click at [1410, 262] on link "STOCK HISTORY" at bounding box center [1397, 263] width 89 height 14
select select "all"
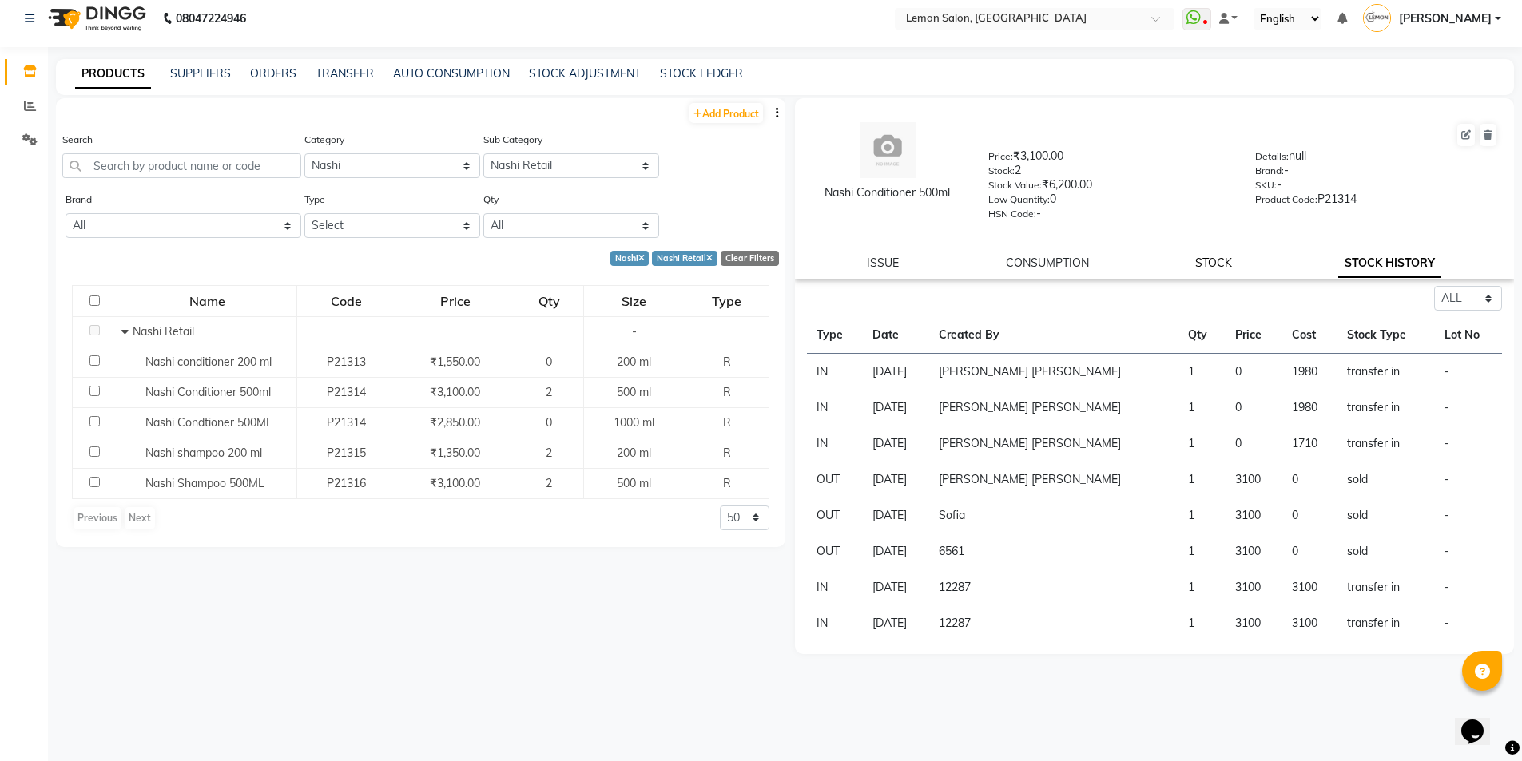
click at [1207, 265] on link "STOCK" at bounding box center [1213, 263] width 37 height 14
select select "in"
select select
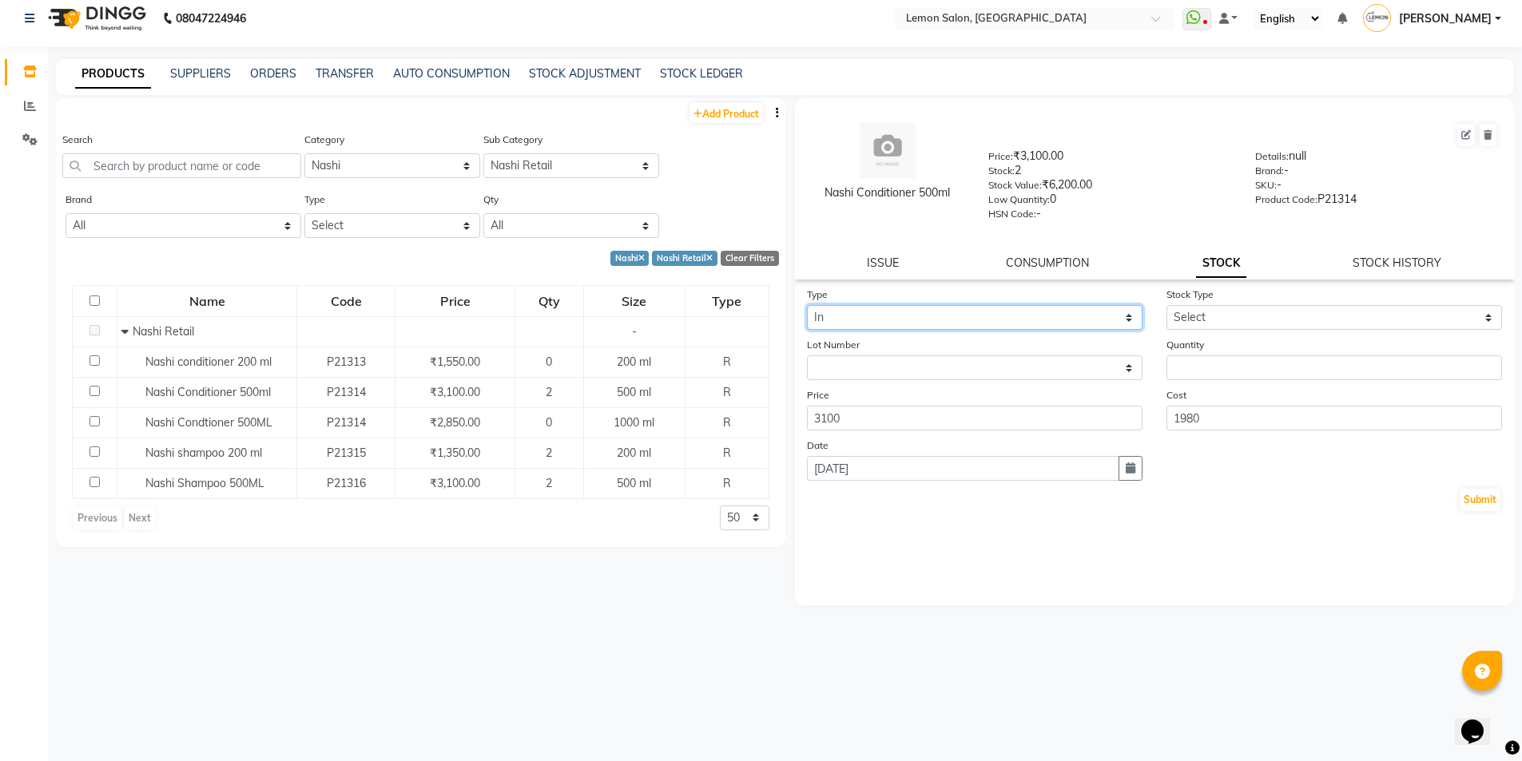
click at [1056, 315] on select "Select In Out" at bounding box center [975, 317] width 336 height 25
select select "out"
click at [807, 305] on select "Select In Out" at bounding box center [975, 317] width 336 height 25
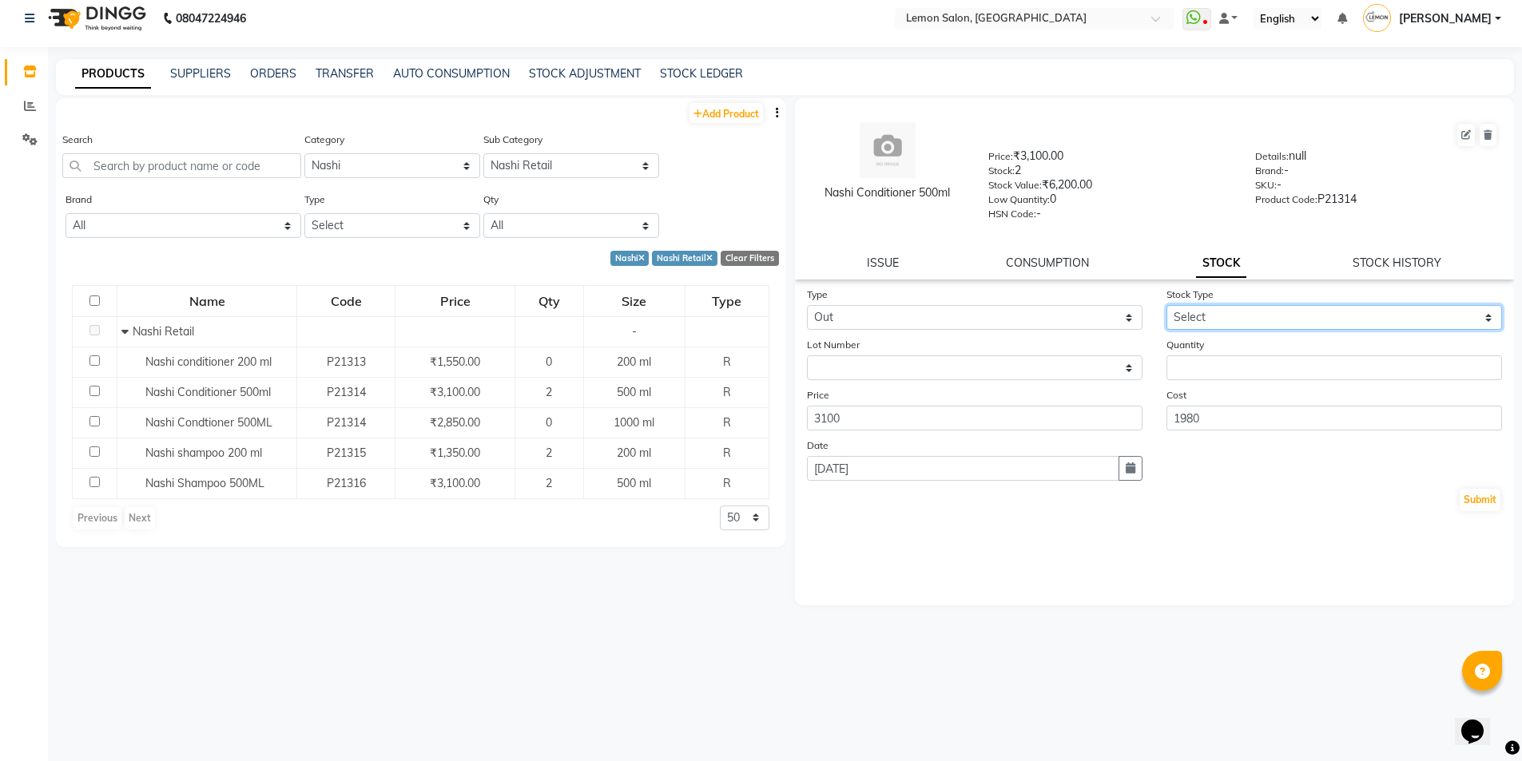
click at [1219, 317] on select "Select Internal Use Damaged Expired Adjustment Return Other" at bounding box center [1335, 317] width 336 height 25
select select "return"
click at [1167, 305] on select "Select Internal Use Damaged Expired Adjustment Return Other" at bounding box center [1335, 317] width 336 height 25
click at [1239, 365] on input "number" at bounding box center [1335, 368] width 336 height 25
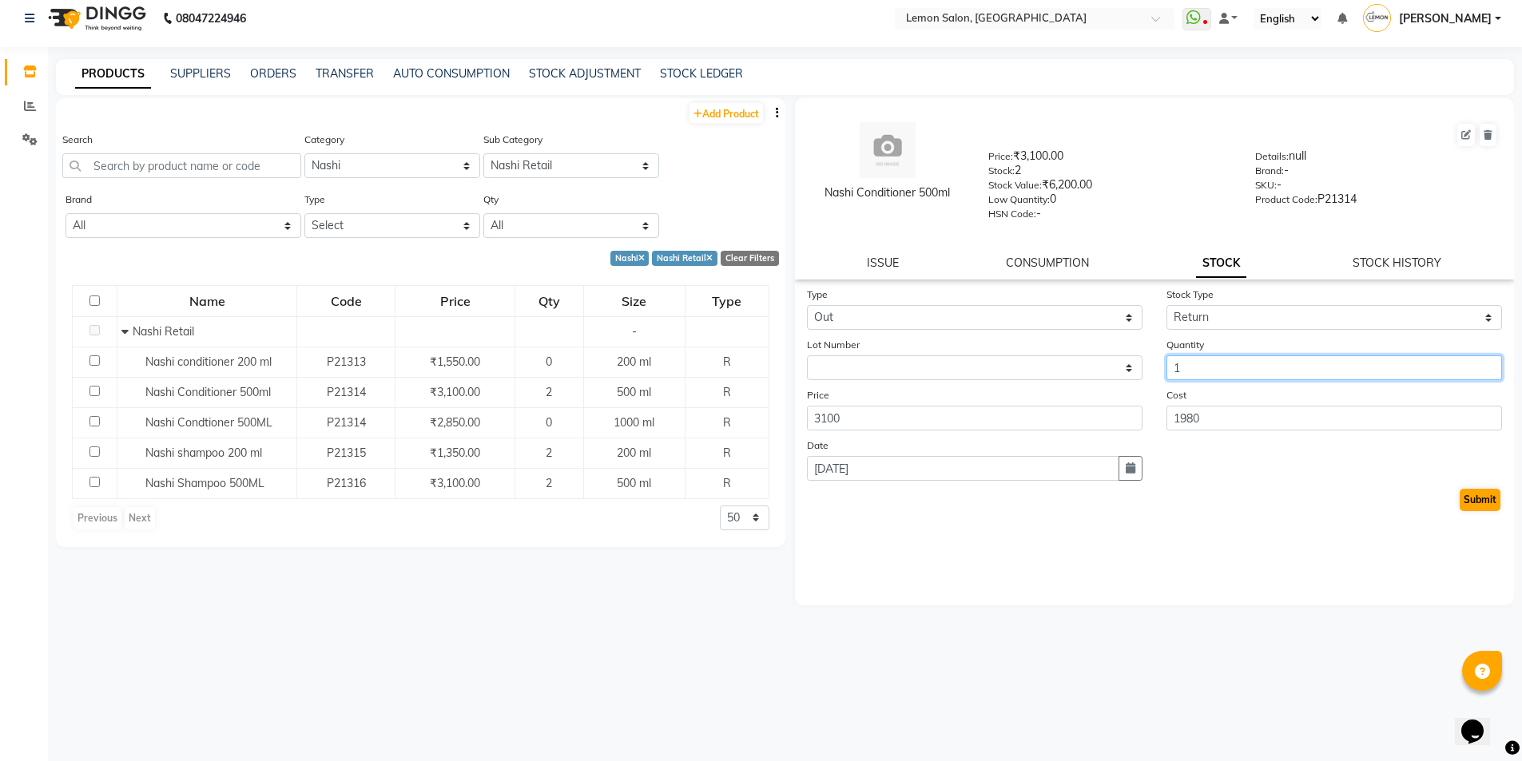
type input "1"
click at [1494, 497] on button "Submit" at bounding box center [1480, 500] width 41 height 22
select select
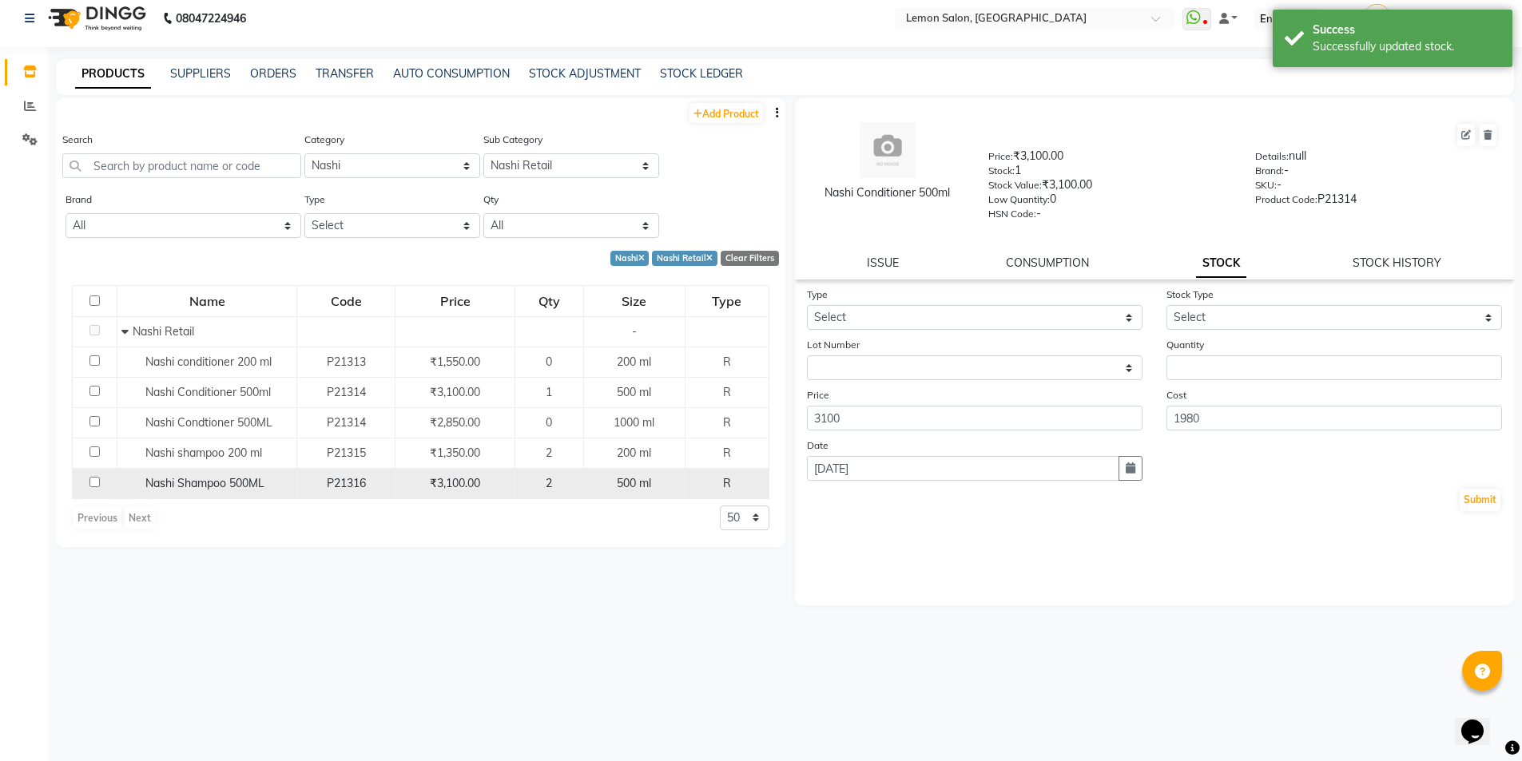
click at [314, 483] on div "P21316" at bounding box center [346, 483] width 85 height 17
select select
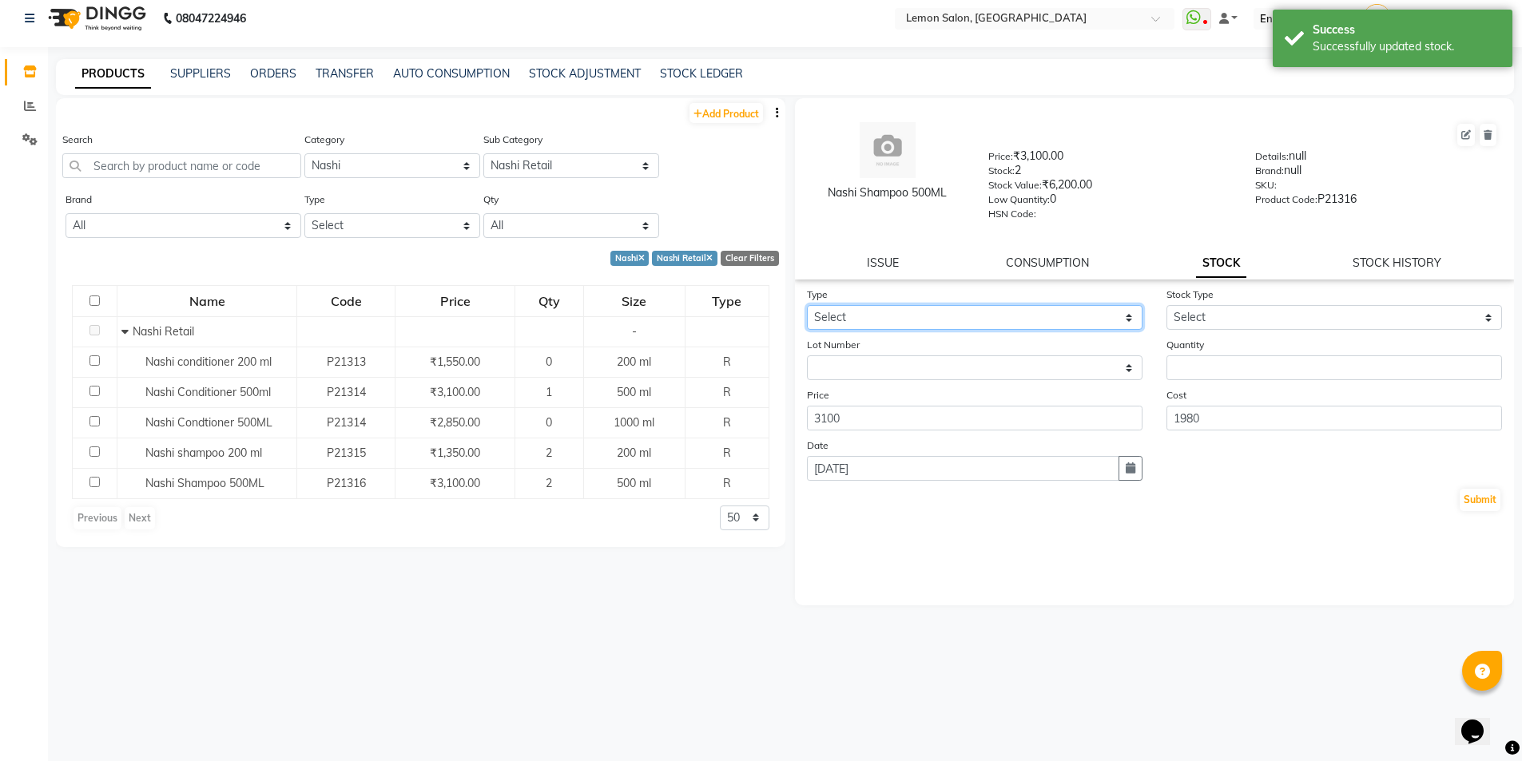
click at [1002, 319] on select "Select In Out" at bounding box center [975, 317] width 336 height 25
select select "out"
click at [807, 305] on select "Select In Out" at bounding box center [975, 317] width 336 height 25
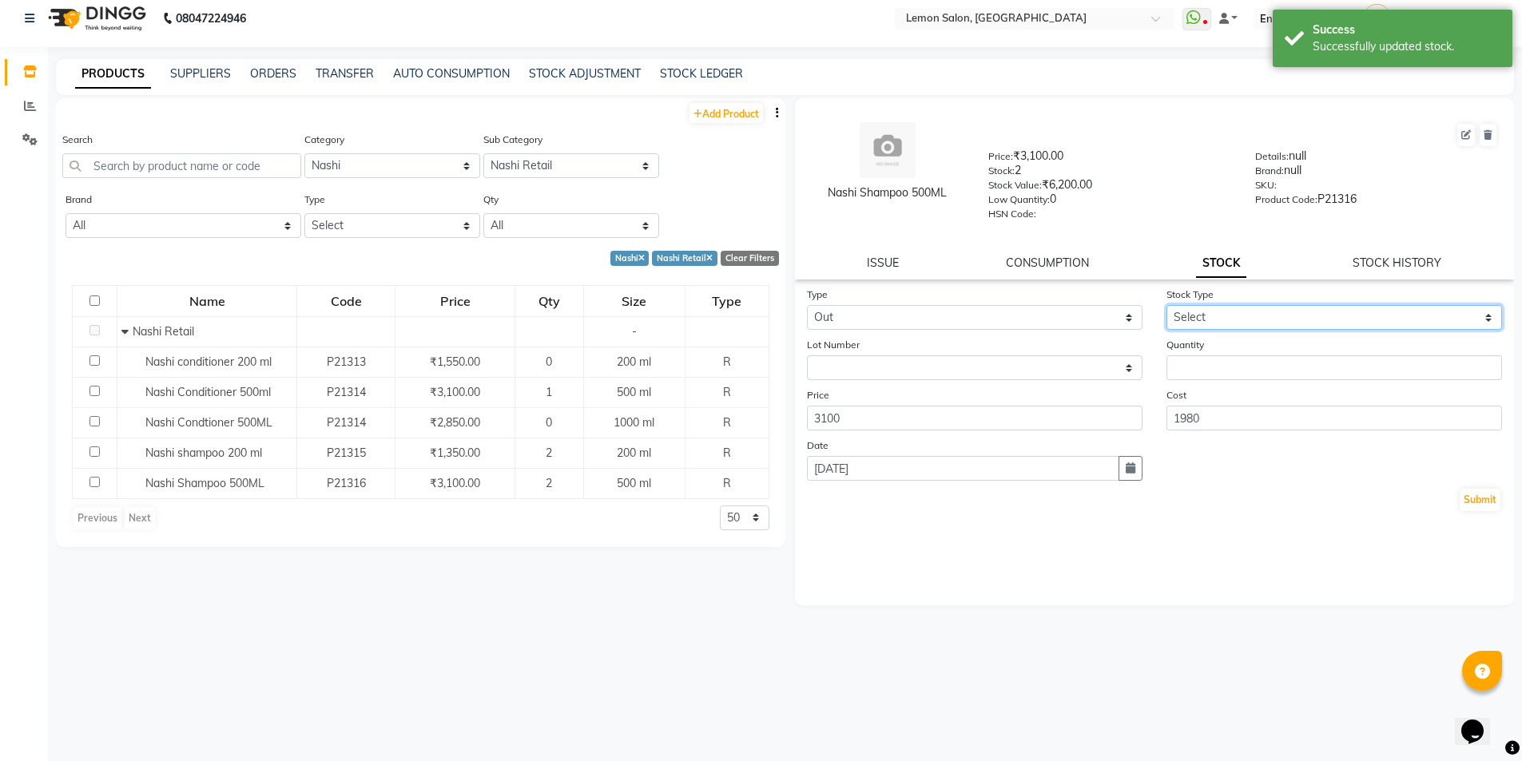
click at [1281, 316] on select "Select Internal Use Damaged Expired Adjustment Return Other" at bounding box center [1335, 317] width 336 height 25
select select "return"
click at [1167, 305] on select "Select Internal Use Damaged Expired Adjustment Return Other" at bounding box center [1335, 317] width 336 height 25
click at [1239, 373] on input "number" at bounding box center [1335, 368] width 336 height 25
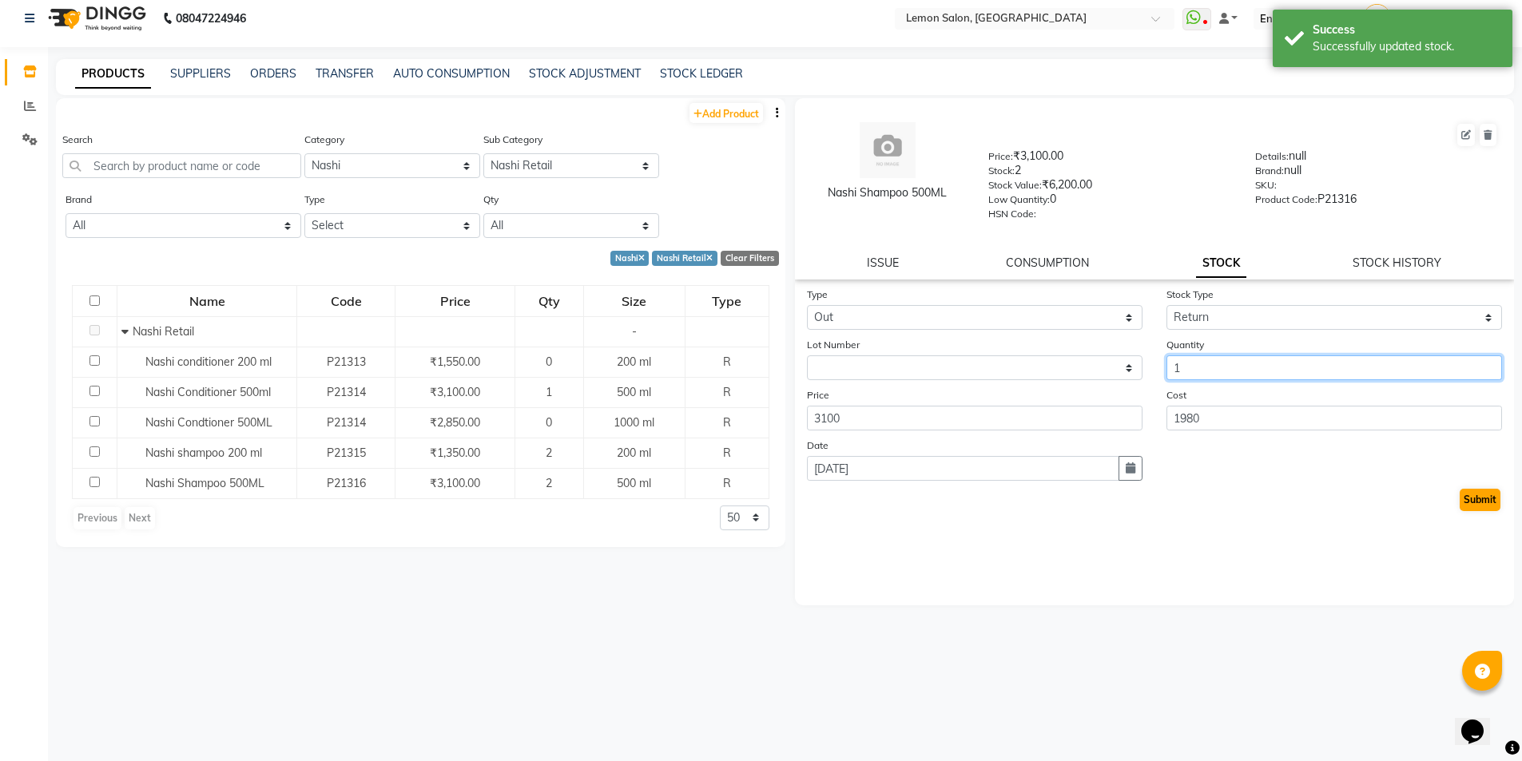
type input "1"
click at [1475, 498] on button "Submit" at bounding box center [1480, 500] width 41 height 22
select select
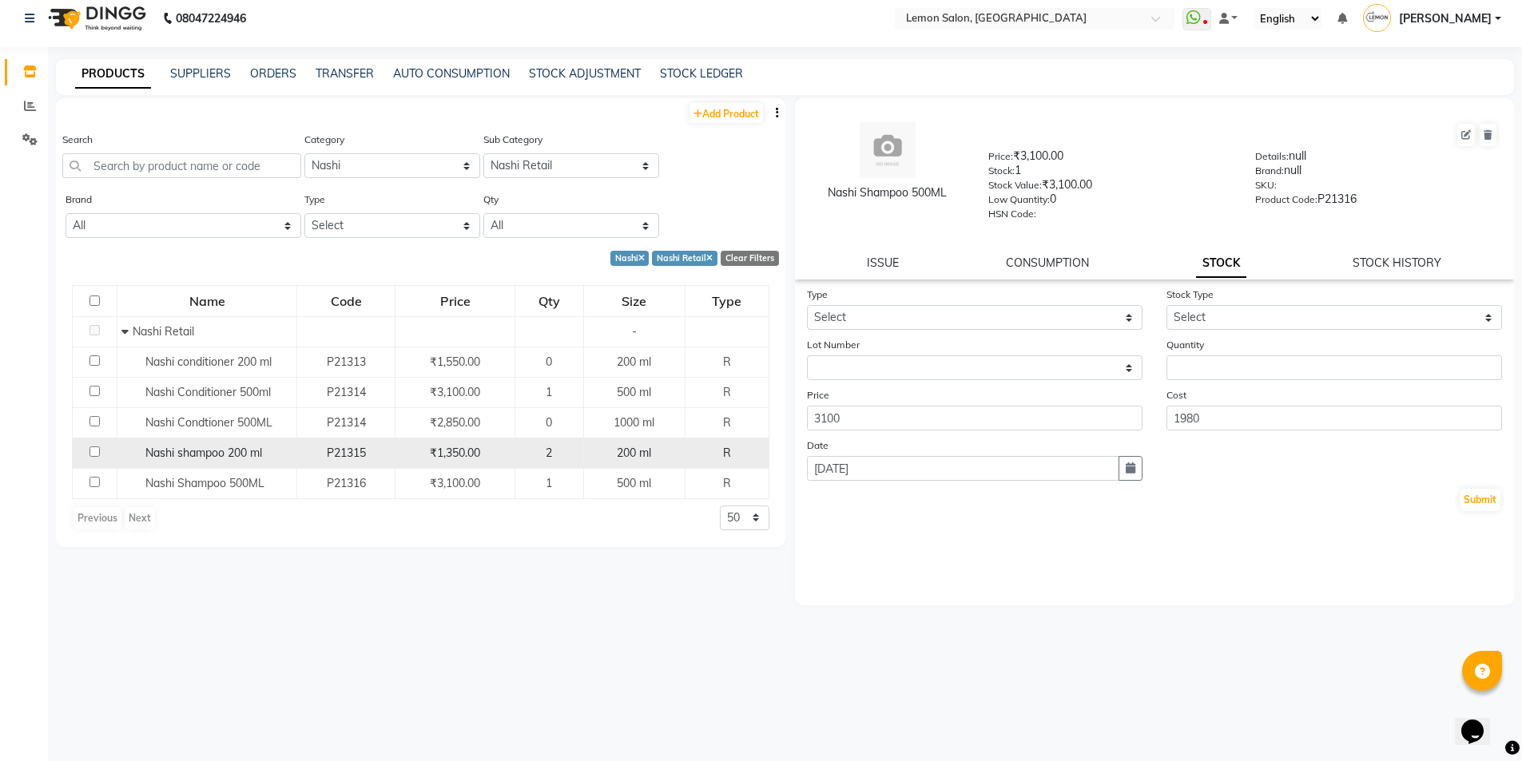
click at [166, 450] on span "Nashi shampoo 200 ml" at bounding box center [203, 453] width 117 height 14
select select
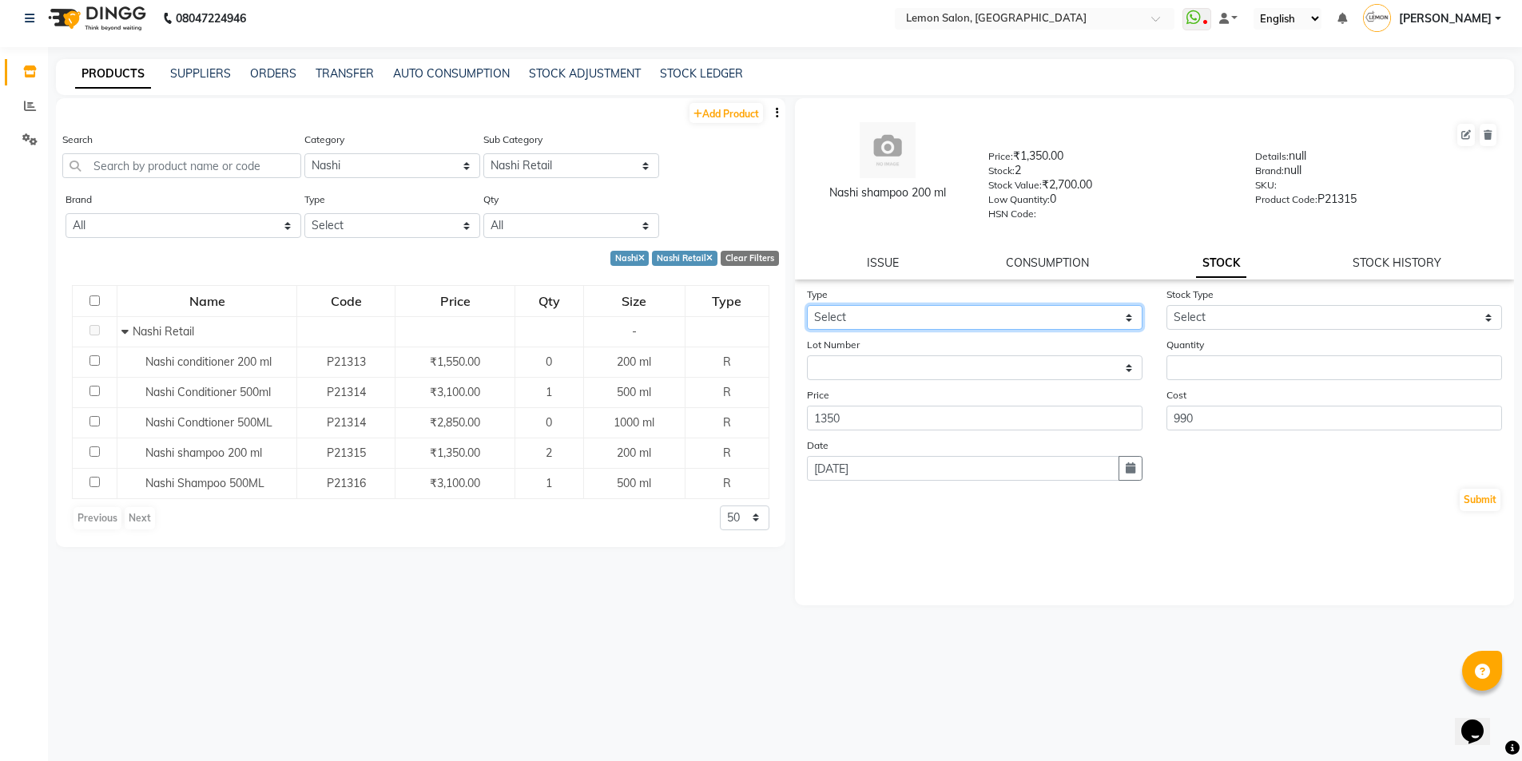
click at [956, 312] on select "Select In Out" at bounding box center [975, 317] width 336 height 25
click at [807, 305] on select "Select In Out" at bounding box center [975, 317] width 336 height 25
click at [969, 317] on select "Select In Out" at bounding box center [975, 317] width 336 height 25
select select "out"
click at [807, 305] on select "Select In Out" at bounding box center [975, 317] width 336 height 25
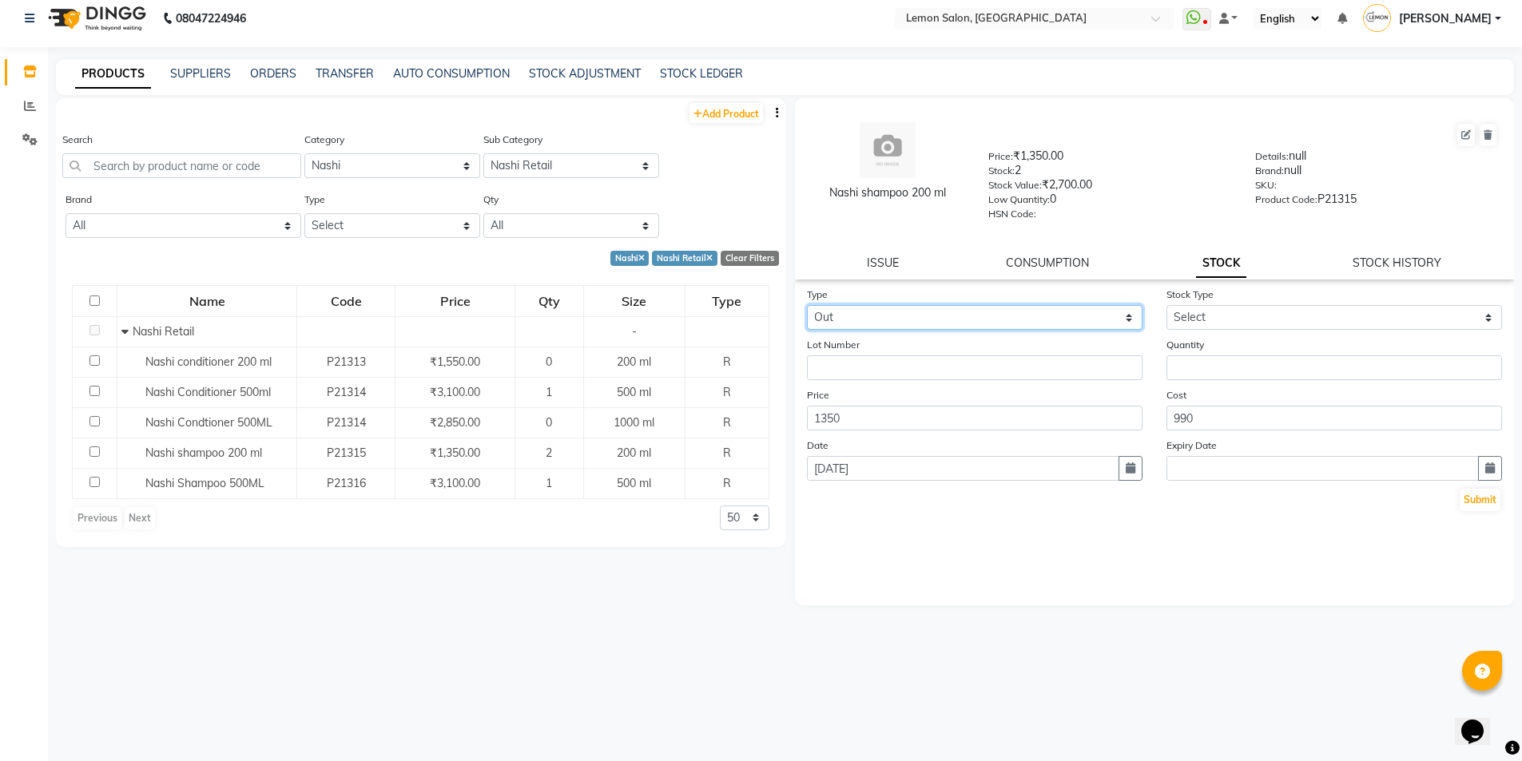
select select
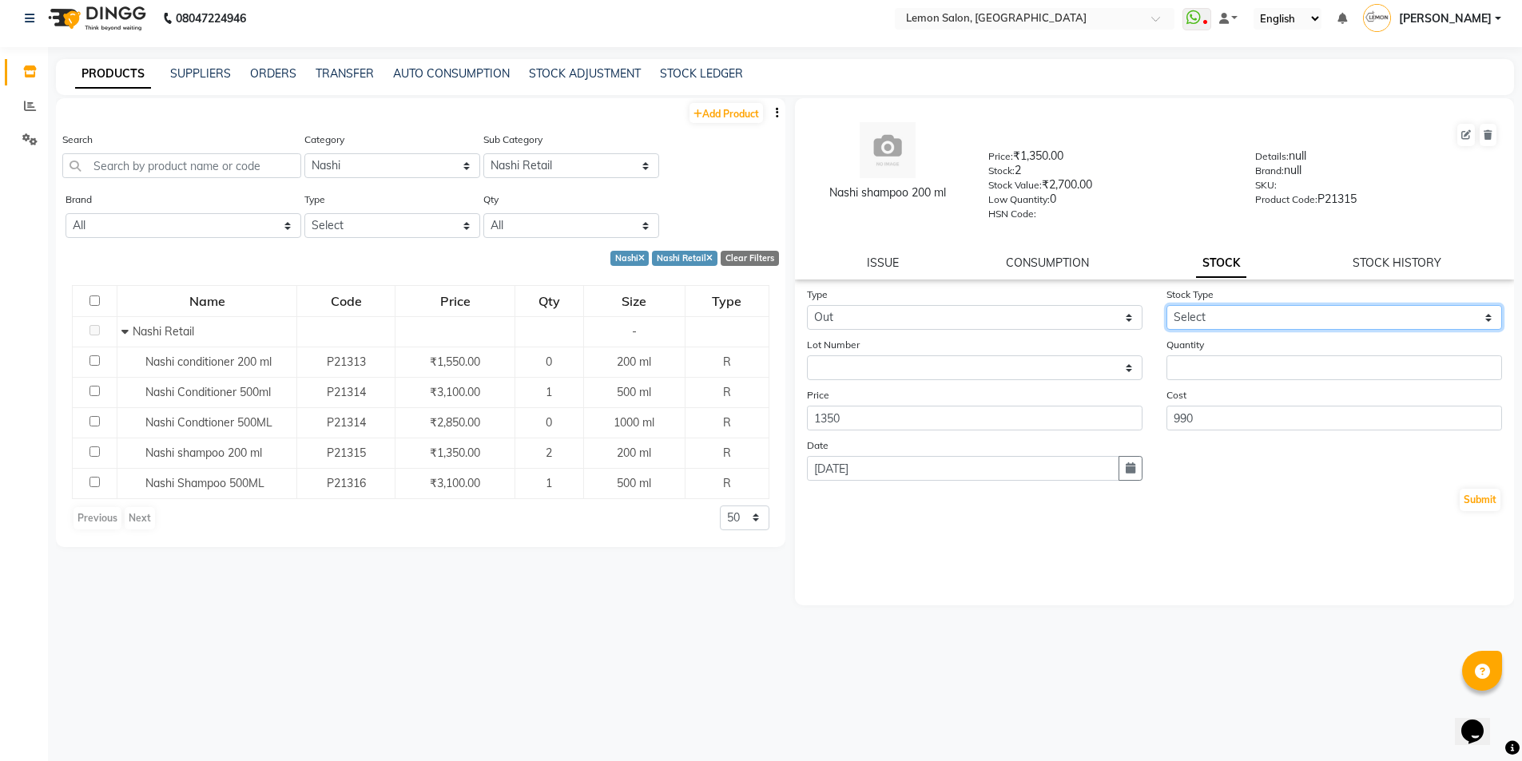
click at [1206, 321] on select "Select Internal Use Damaged Expired Adjustment Return Other" at bounding box center [1335, 317] width 336 height 25
select select "return"
click at [1167, 305] on select "Select Internal Use Damaged Expired Adjustment Return Other" at bounding box center [1335, 317] width 336 height 25
click at [1207, 364] on input "number" at bounding box center [1335, 368] width 336 height 25
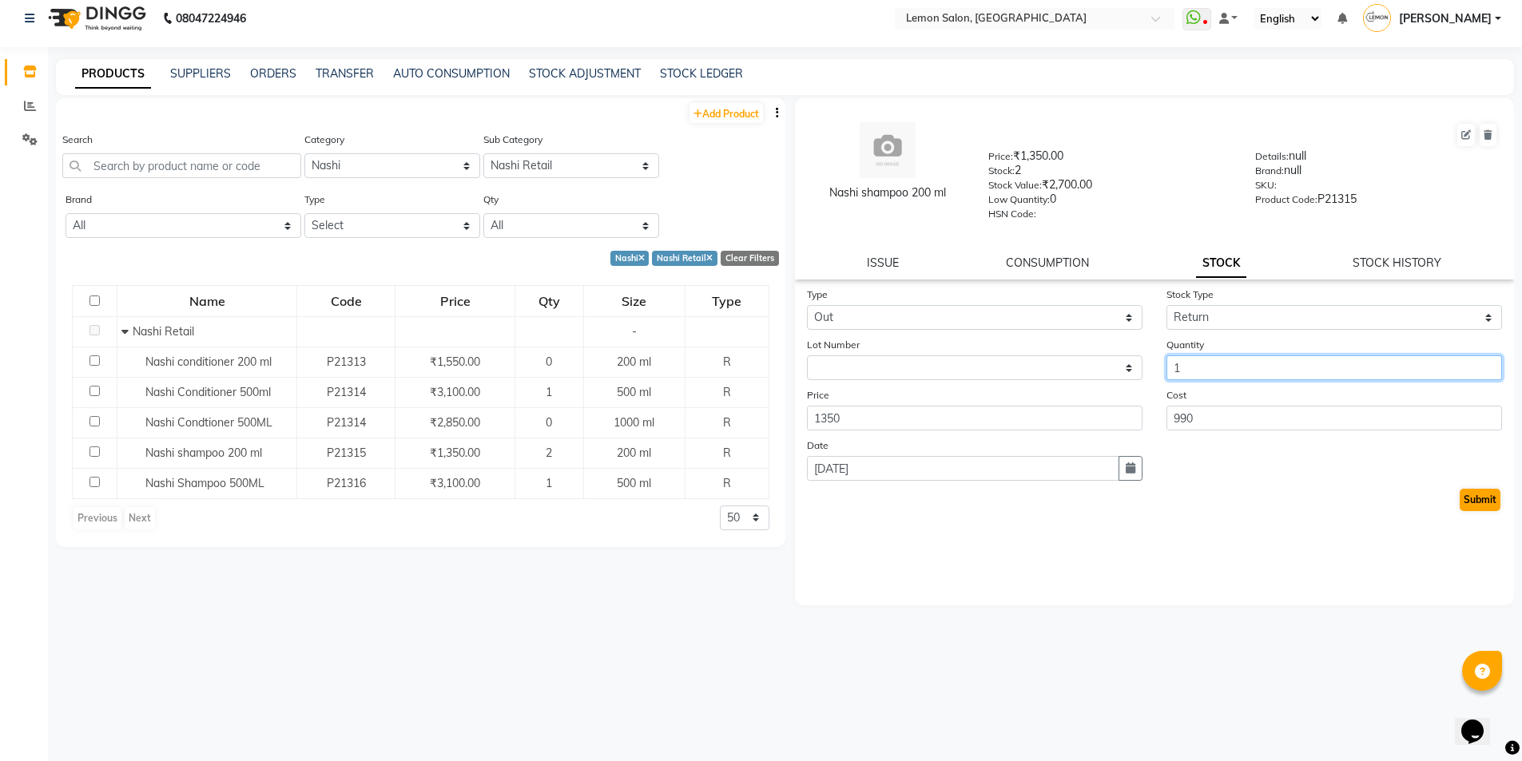
type input "1"
click at [1496, 500] on button "Submit" at bounding box center [1480, 500] width 41 height 22
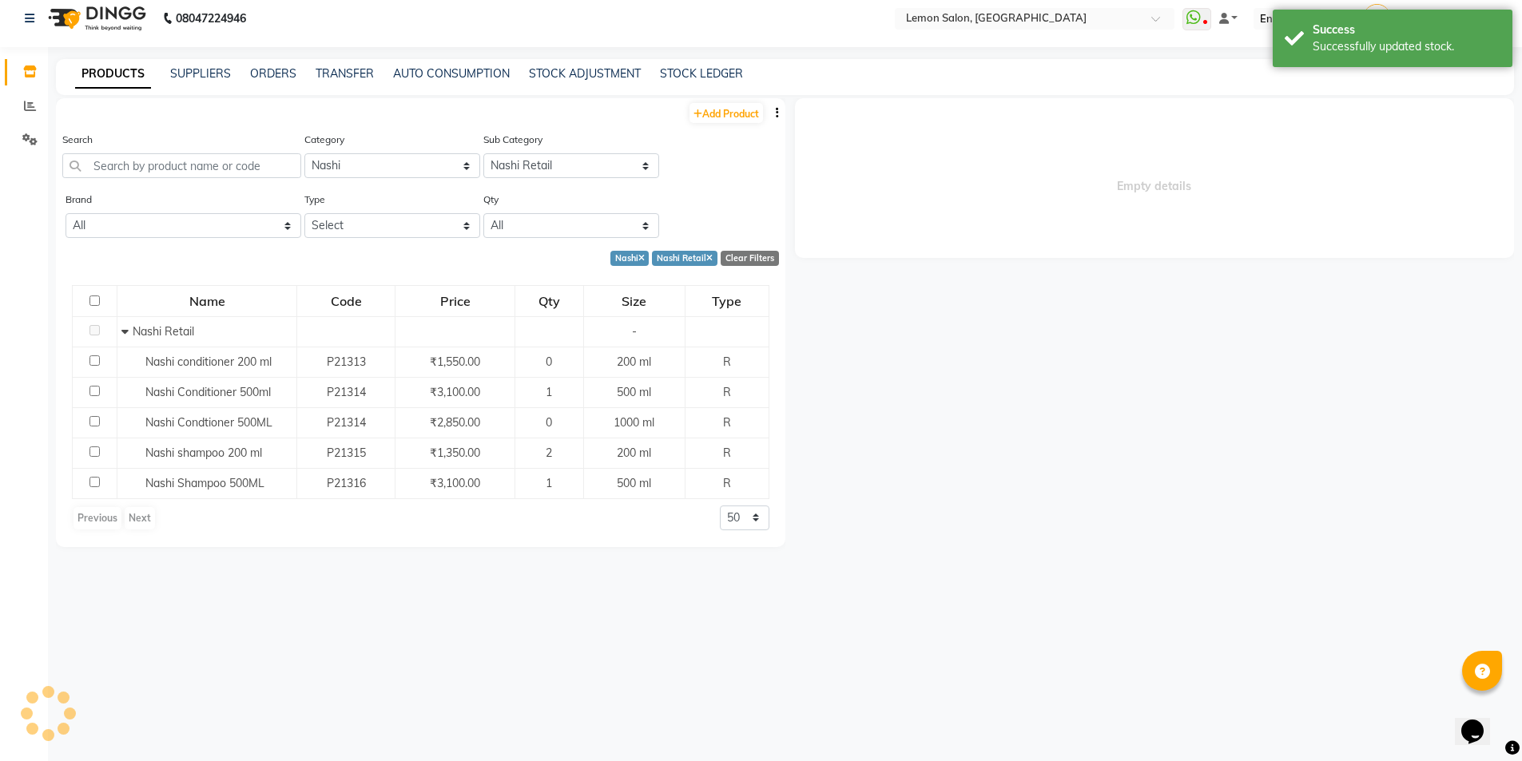
select select
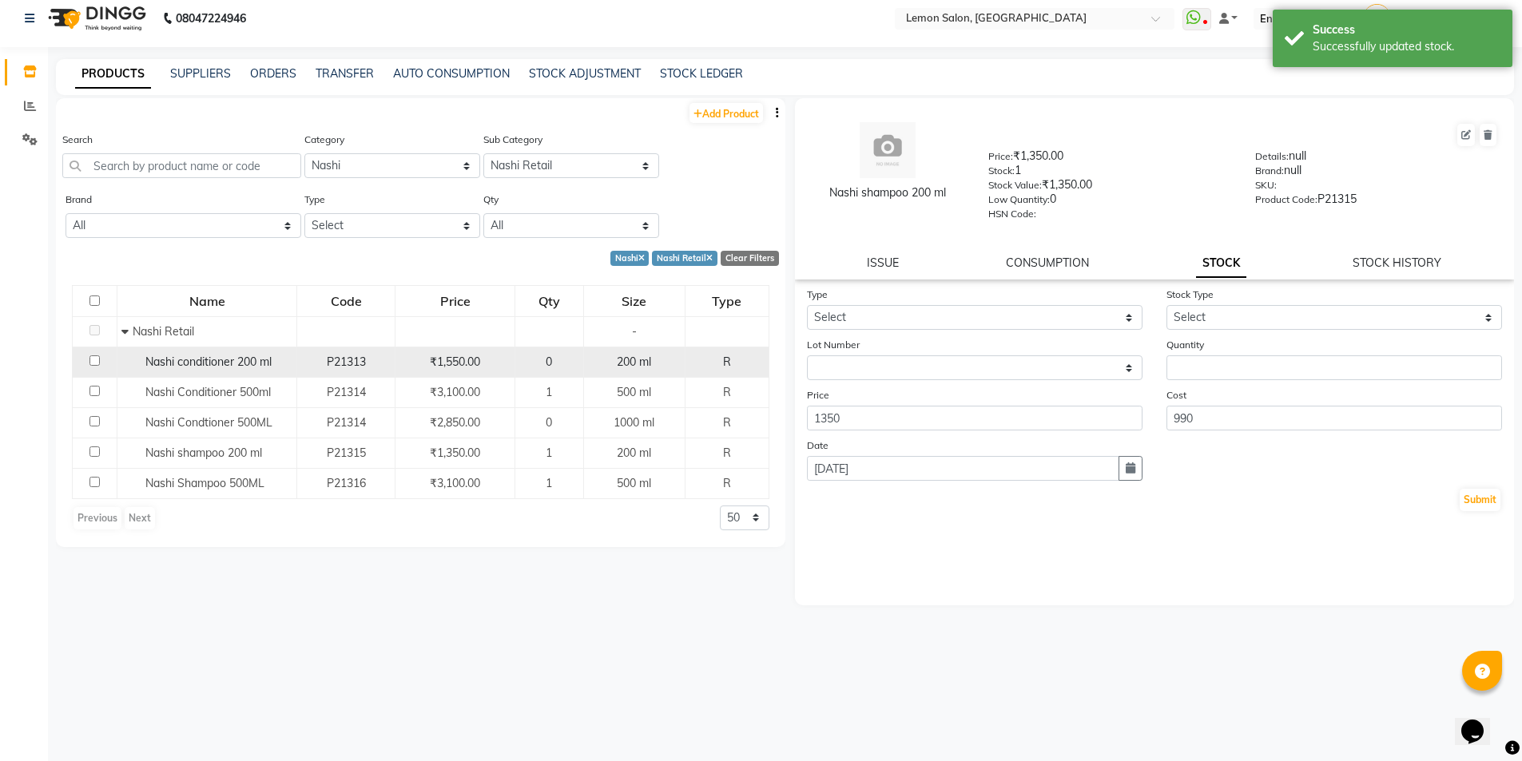
click at [237, 364] on span "Nashi conditioner 200 ml" at bounding box center [208, 362] width 126 height 14
select select
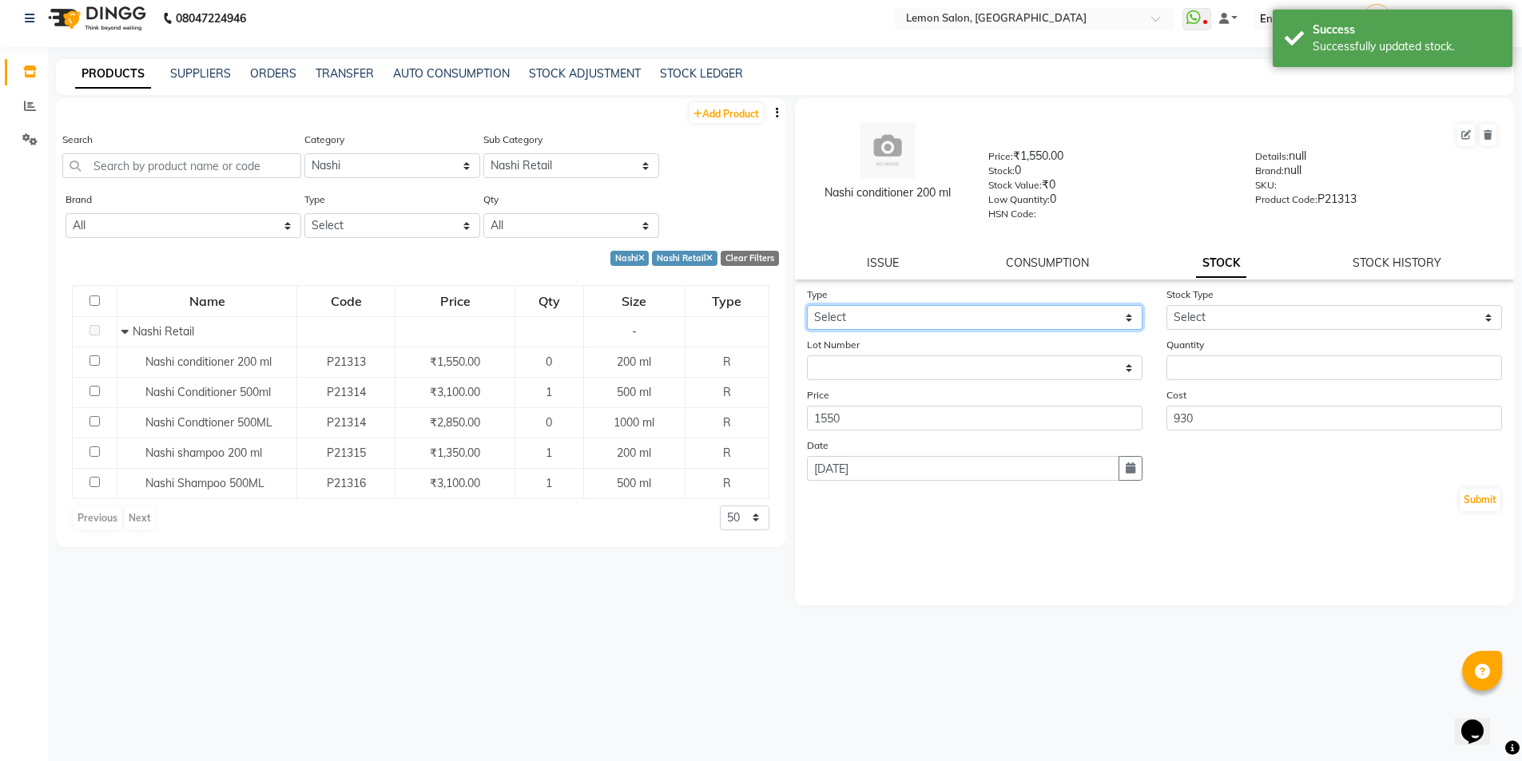
click at [939, 318] on select "Select In Out" at bounding box center [975, 317] width 336 height 25
select select "in"
click at [807, 305] on select "Select In Out" at bounding box center [975, 317] width 336 height 25
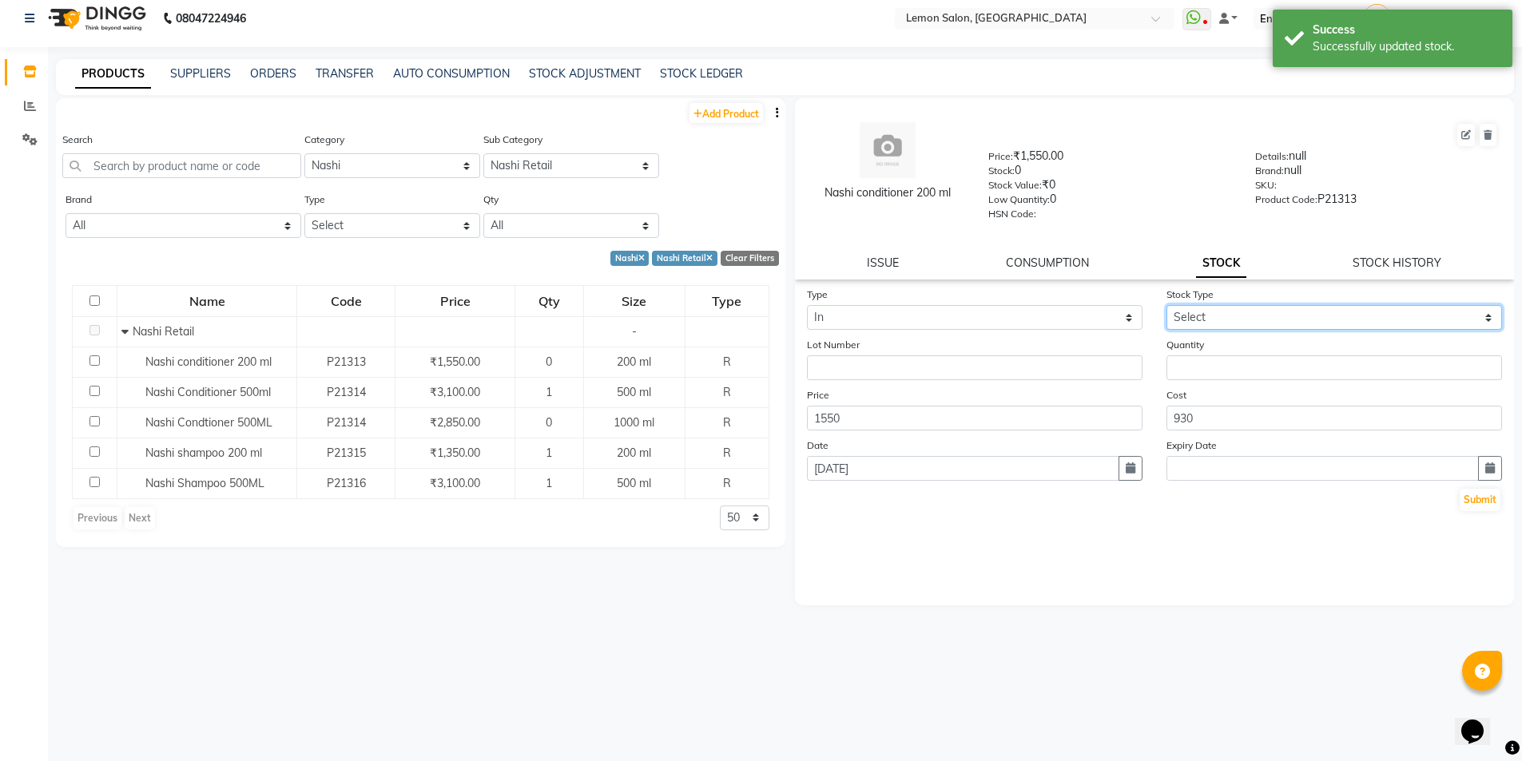
click at [1209, 322] on select "Select New Stock Adjustment Return Other" at bounding box center [1335, 317] width 336 height 25
select select "return"
click at [1167, 305] on select "Select New Stock Adjustment Return Other" at bounding box center [1335, 317] width 336 height 25
click at [1223, 367] on input "number" at bounding box center [1335, 368] width 336 height 25
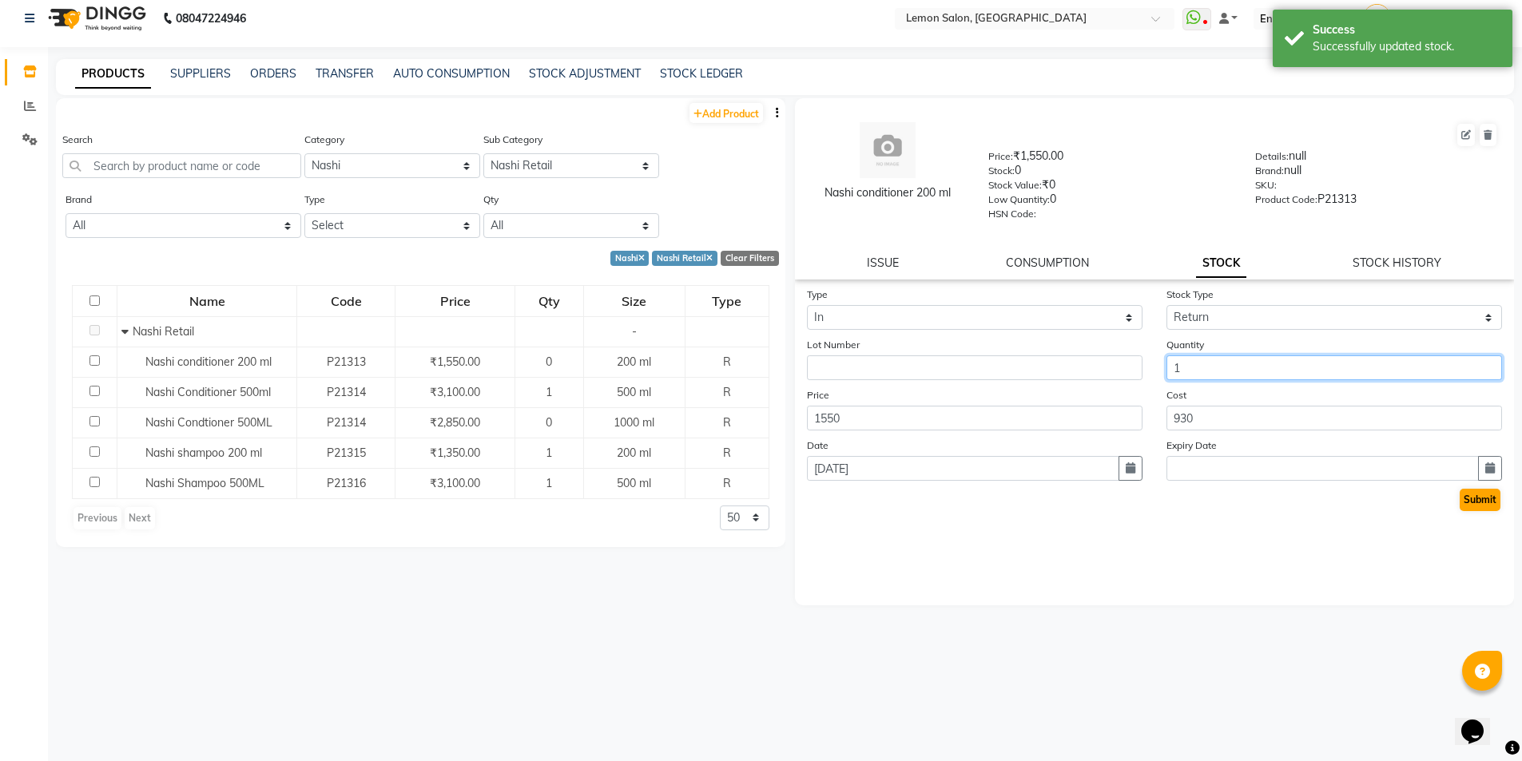
type input "1"
click at [1473, 500] on button "Submit" at bounding box center [1480, 500] width 41 height 22
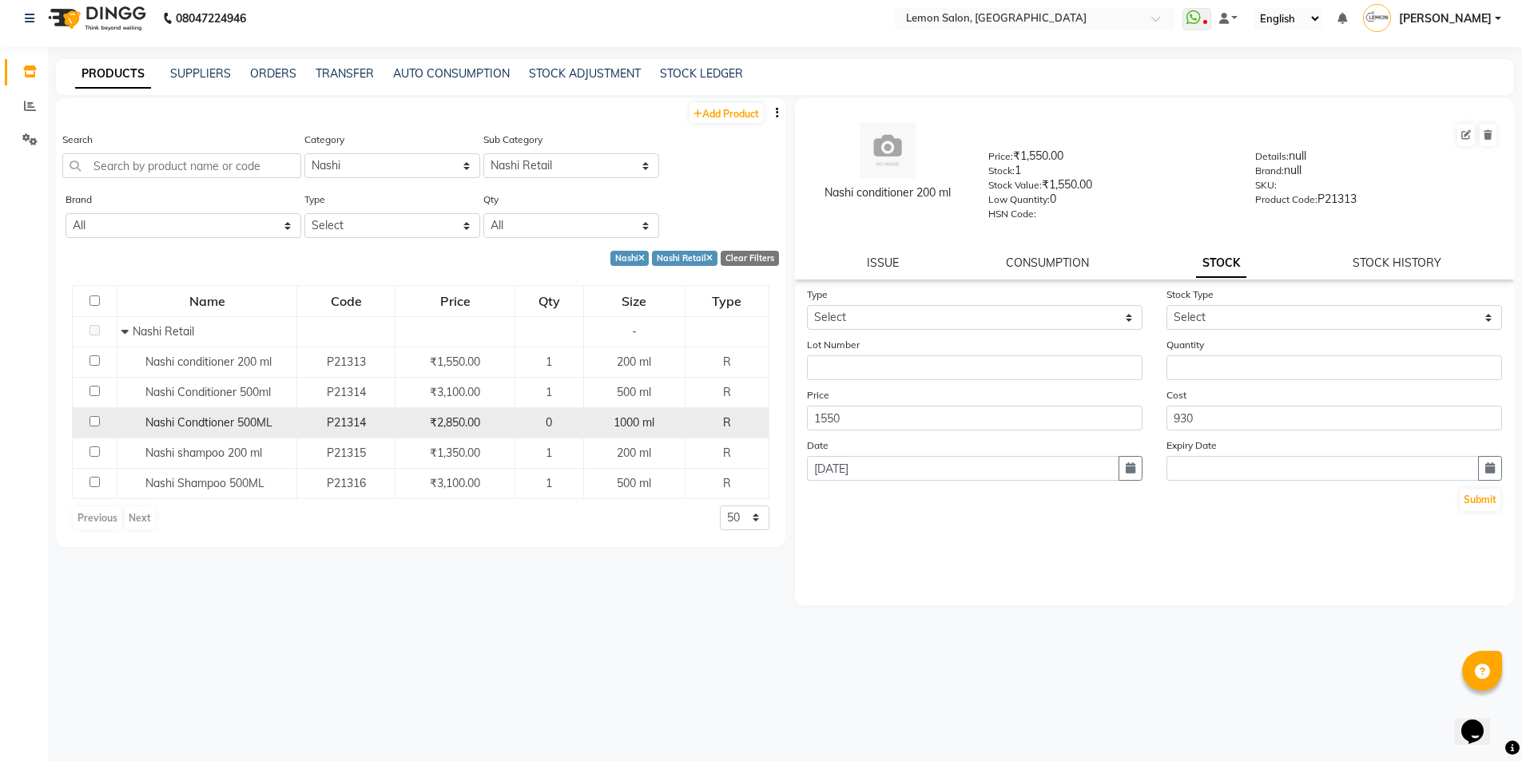
click at [150, 418] on span "Nashi Condtioner 500ML" at bounding box center [208, 423] width 127 height 14
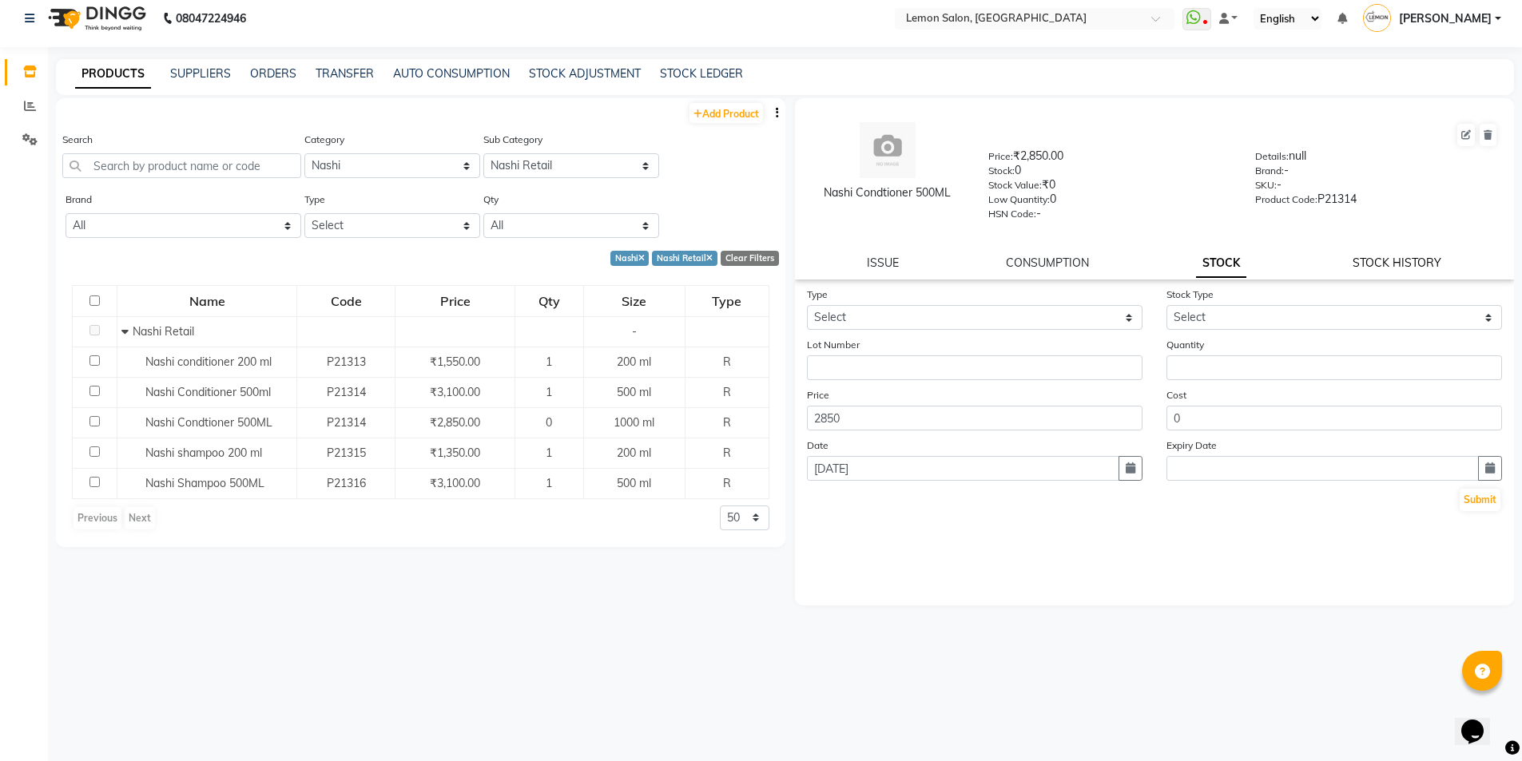
click at [1421, 259] on link "STOCK HISTORY" at bounding box center [1397, 263] width 89 height 14
select select "all"
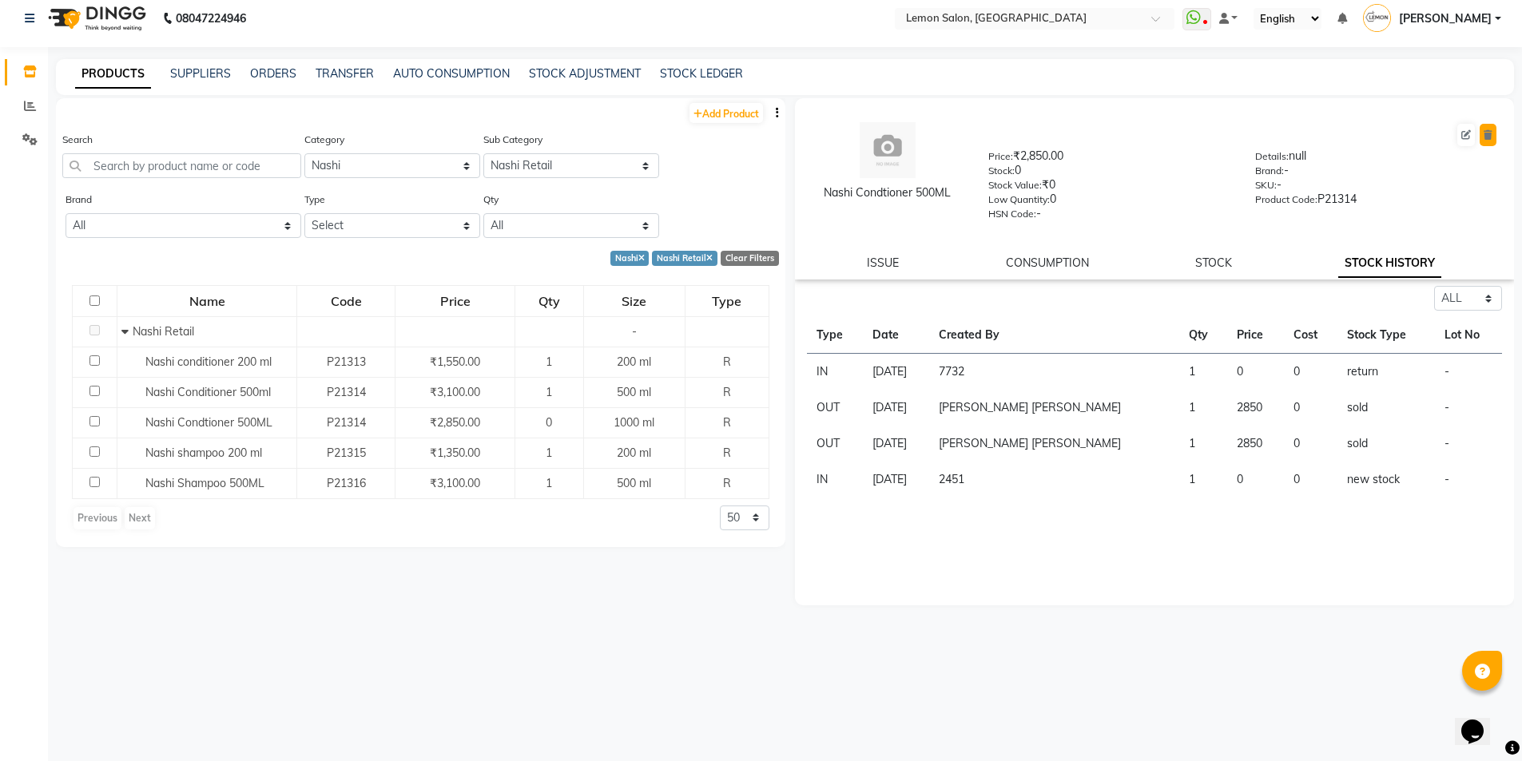
click at [1493, 133] on button at bounding box center [1488, 135] width 17 height 22
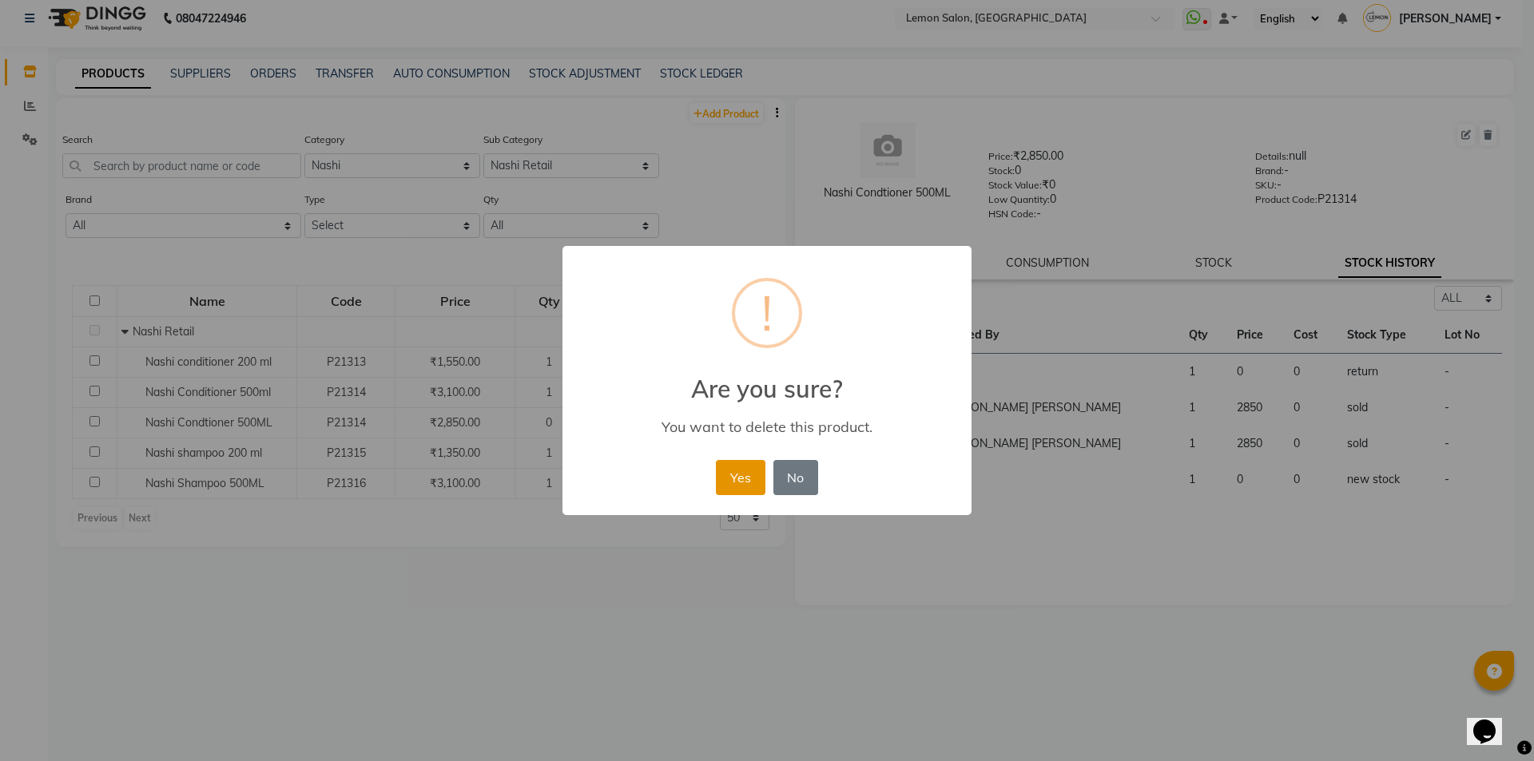
click at [740, 477] on button "Yes" at bounding box center [740, 477] width 49 height 35
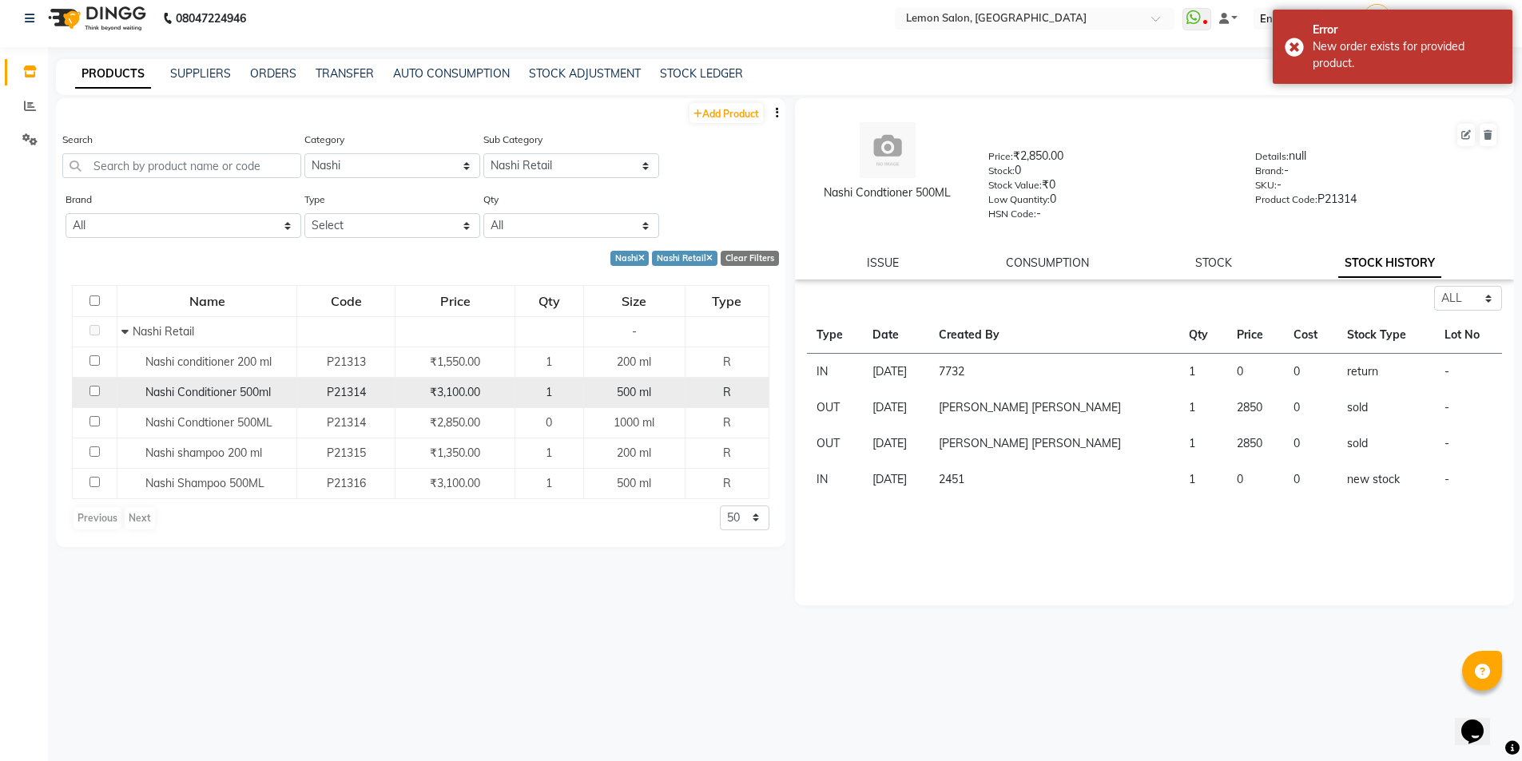
click at [249, 396] on span "Nashi Conditioner 500ml" at bounding box center [207, 392] width 125 height 14
select select "all"
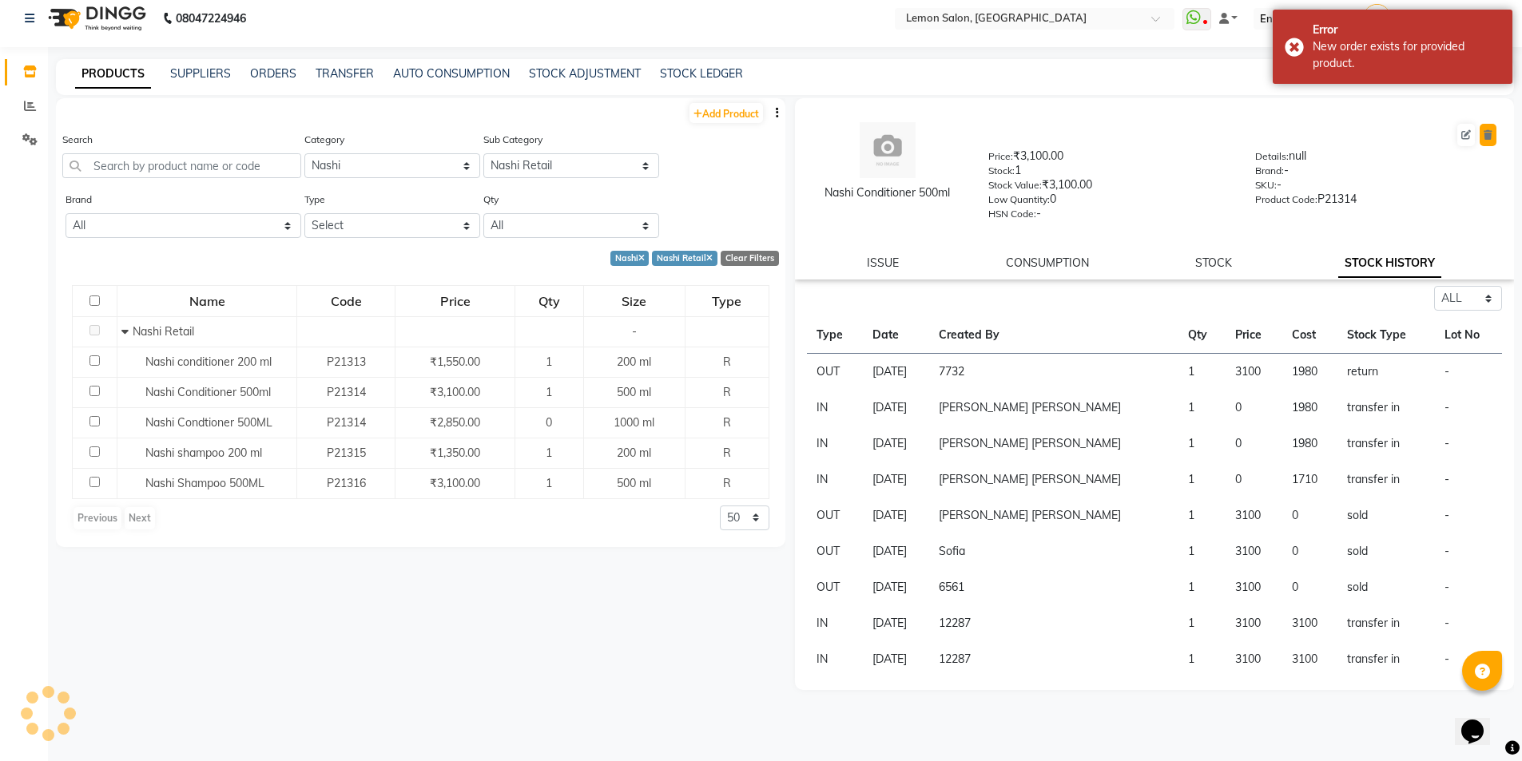
click at [1485, 133] on icon at bounding box center [1488, 135] width 9 height 10
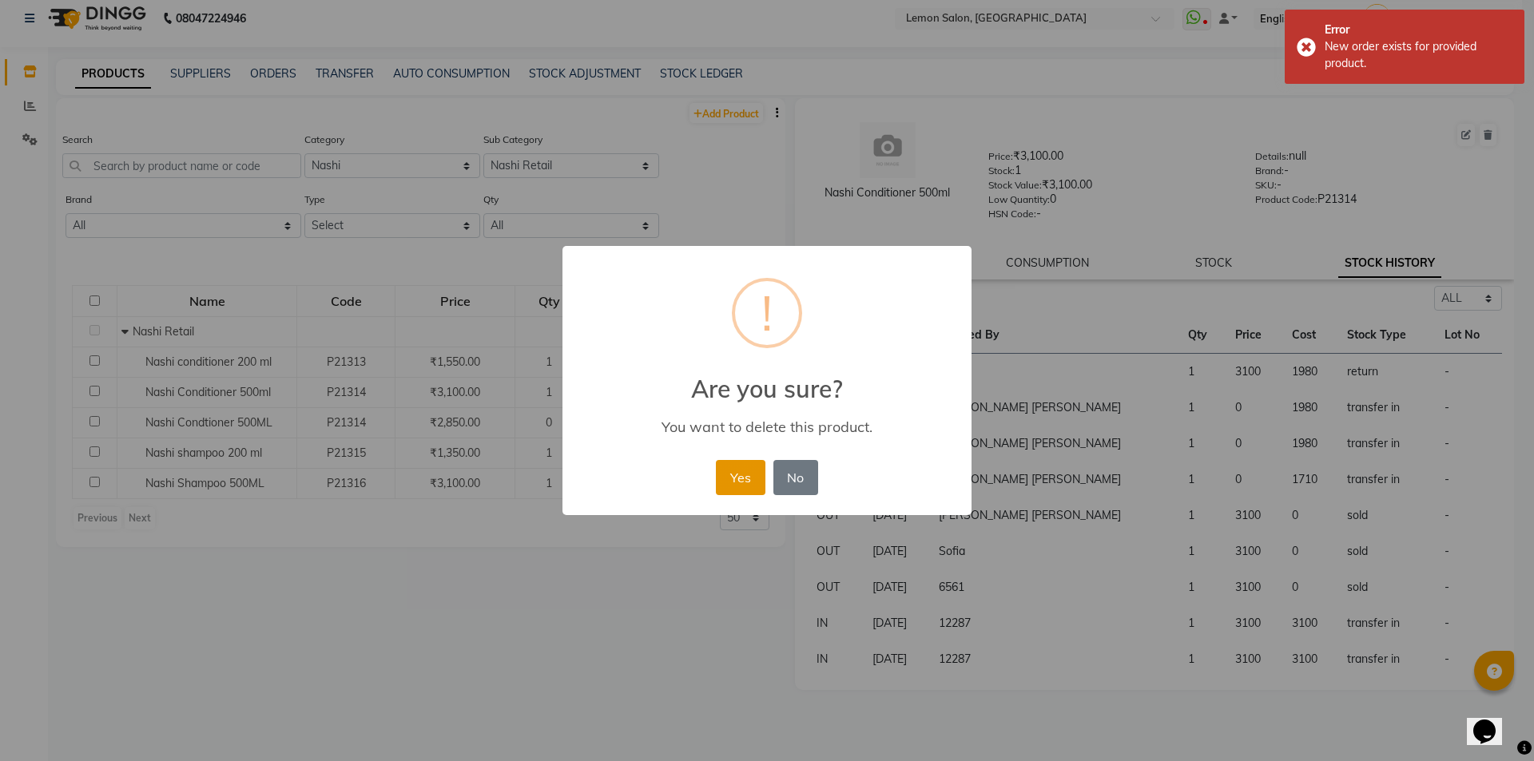
click at [744, 476] on button "Yes" at bounding box center [740, 477] width 49 height 35
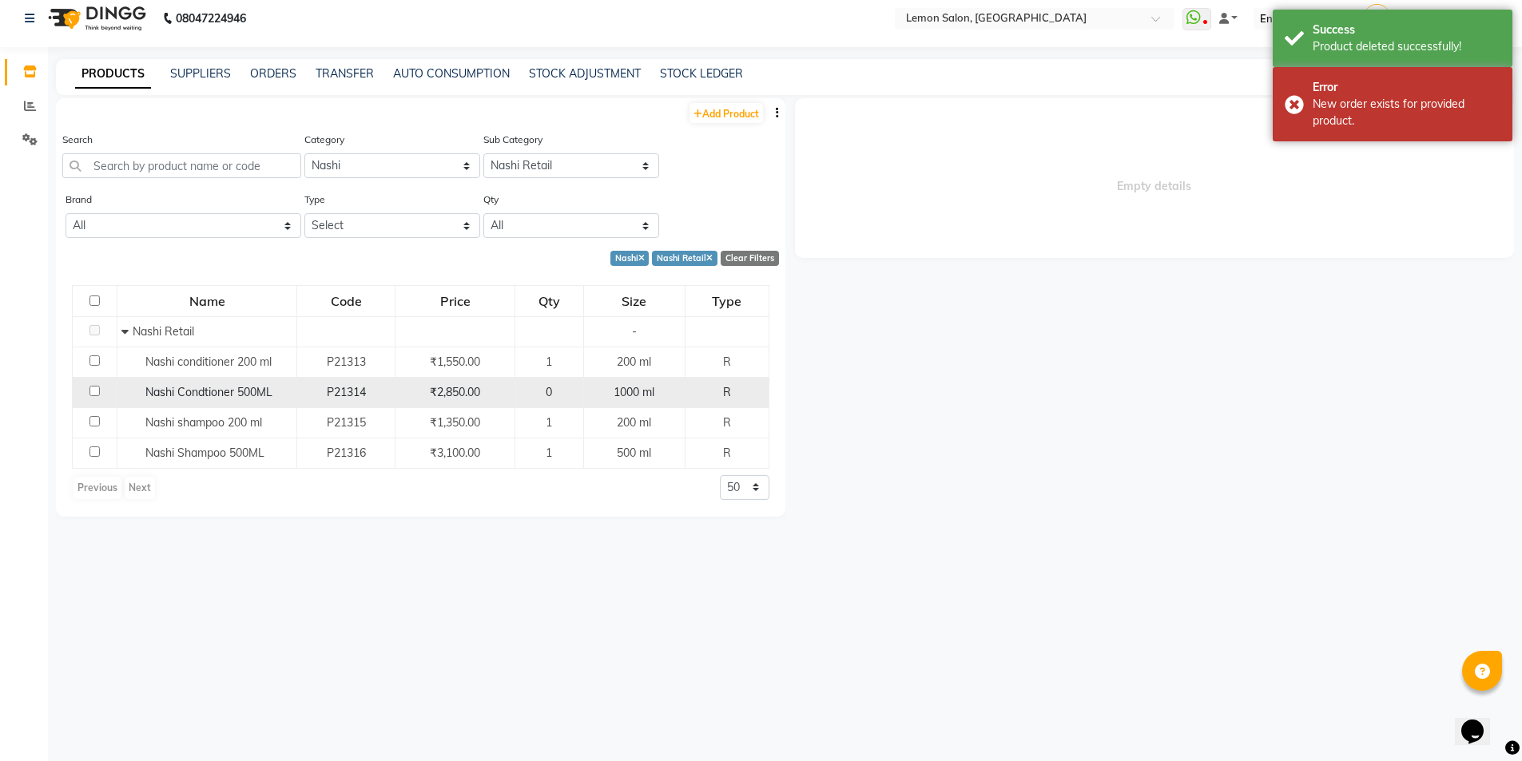
click at [178, 400] on div "Nashi Condtioner 500ML" at bounding box center [206, 392] width 171 height 17
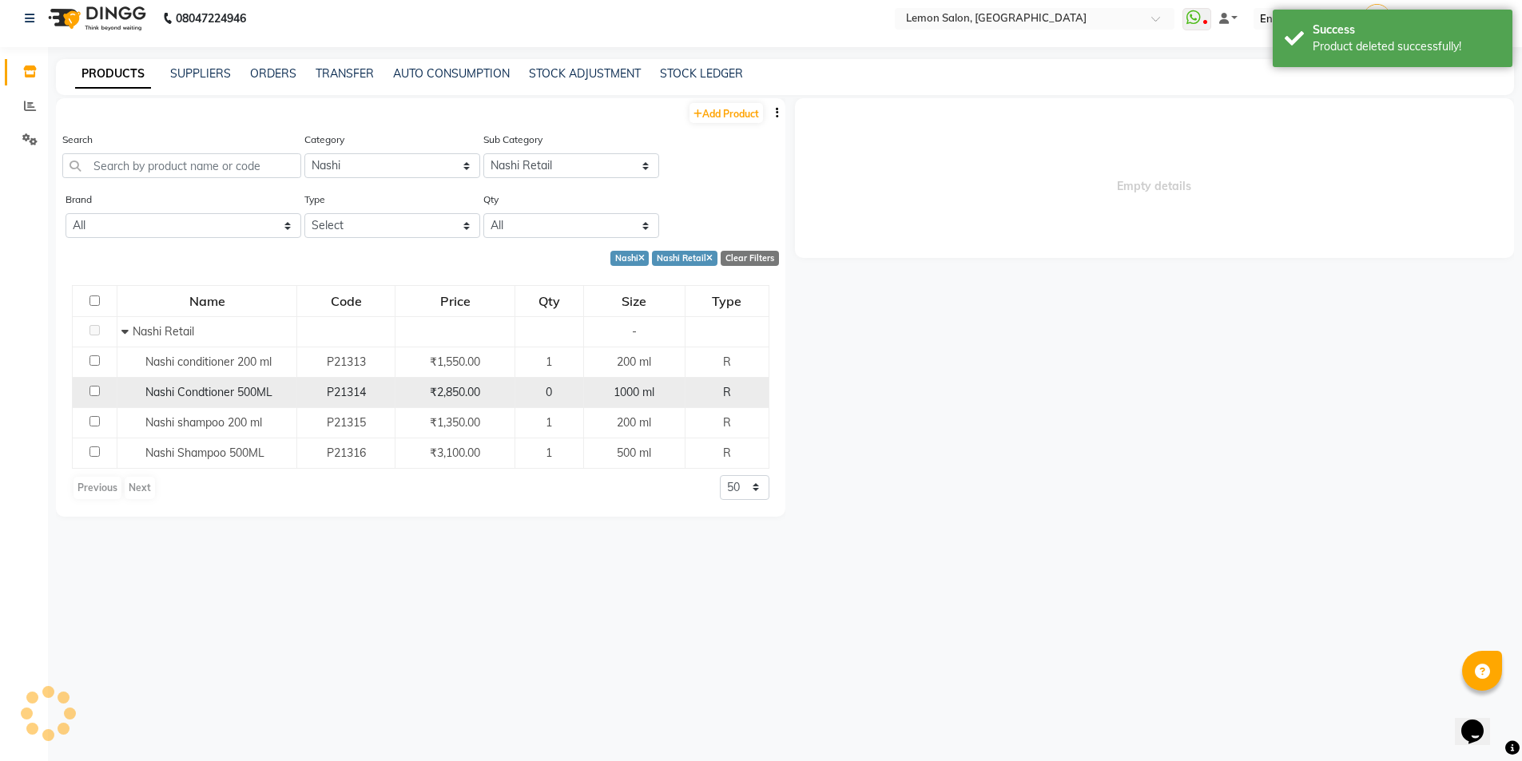
select select "all"
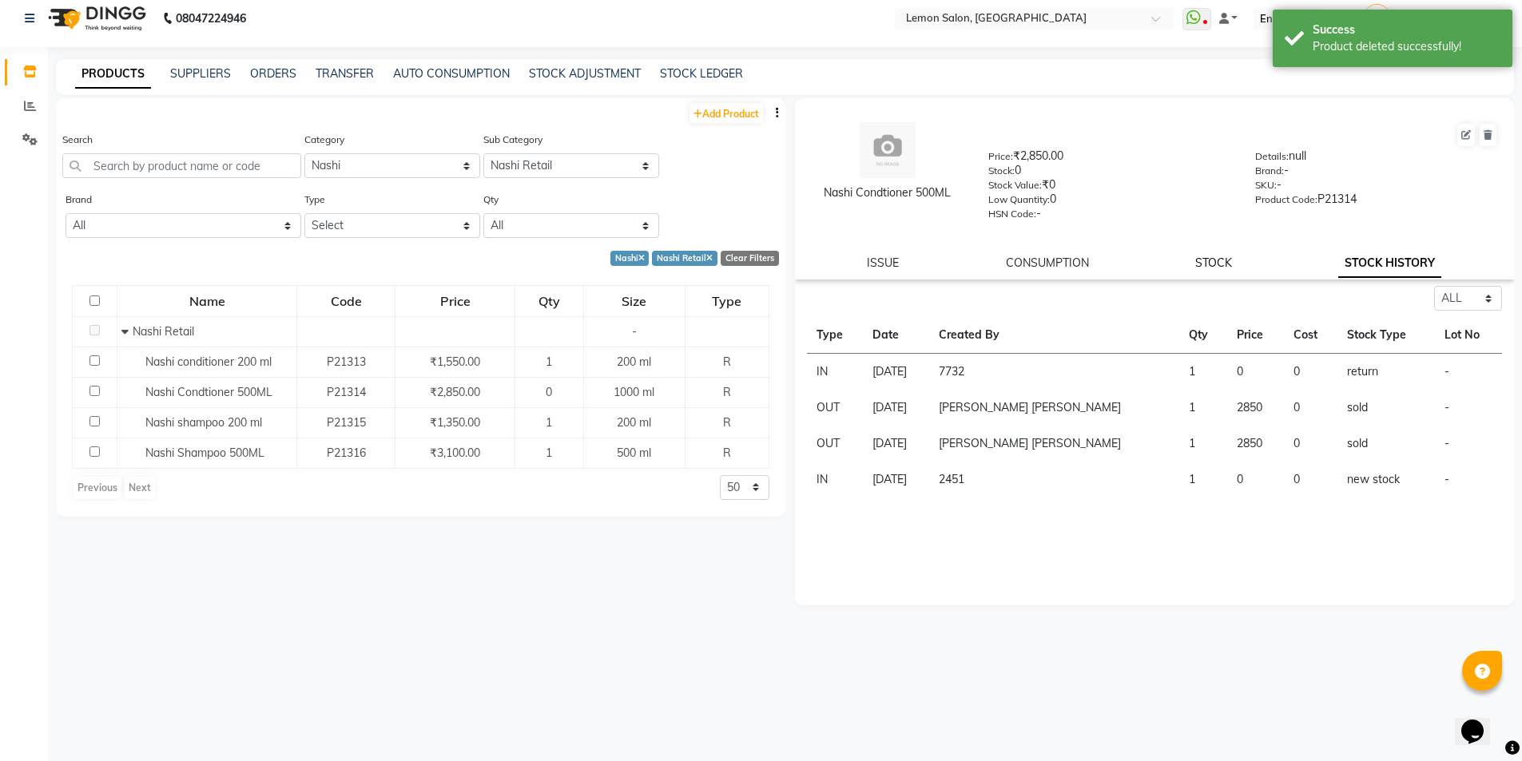
click at [1208, 257] on link "STOCK" at bounding box center [1213, 263] width 37 height 14
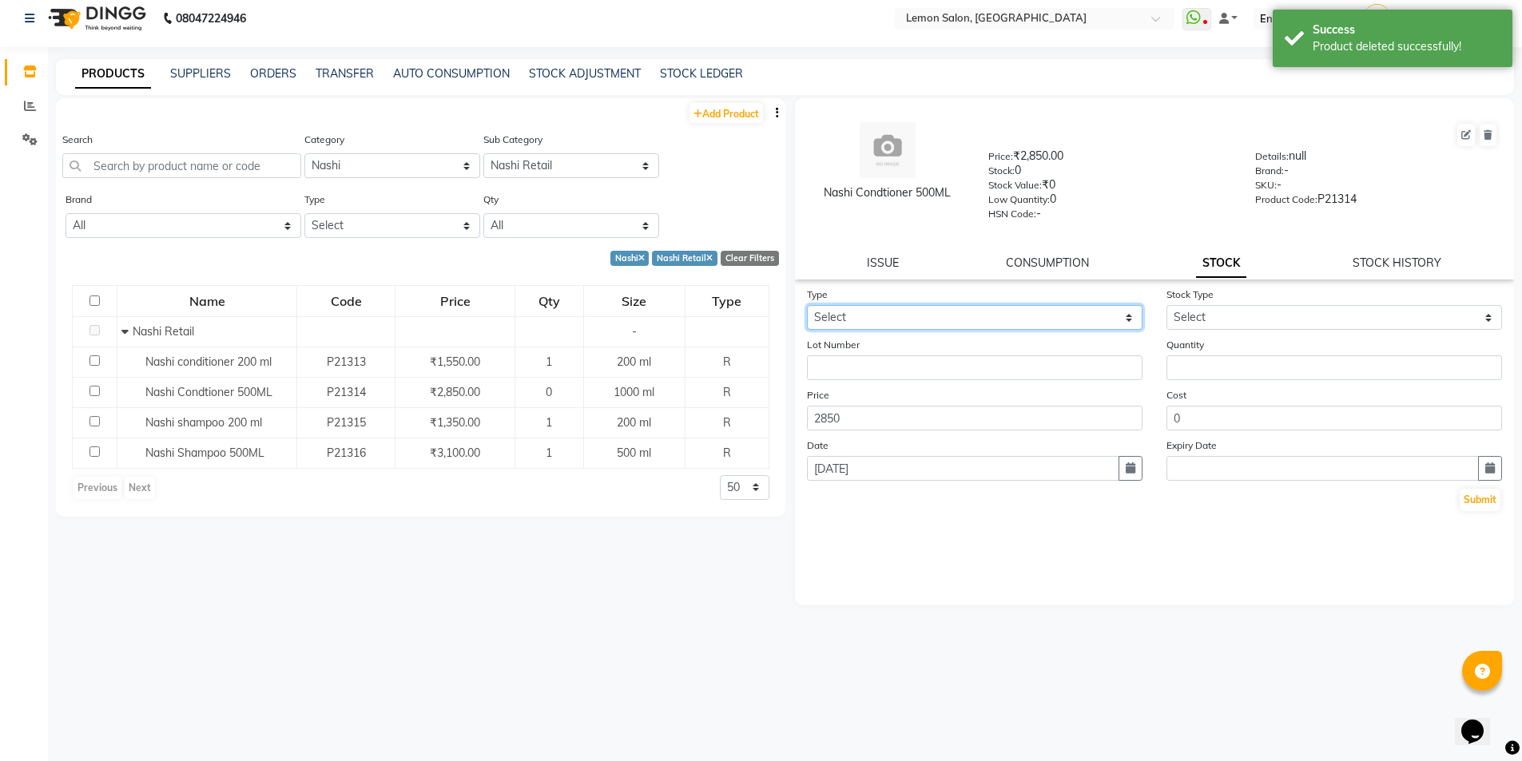
click at [1057, 306] on select "Select In Out" at bounding box center [975, 317] width 336 height 25
select select "in"
click at [807, 305] on select "Select In Out" at bounding box center [975, 317] width 336 height 25
click at [1279, 304] on div "Stock Type Select New Stock Adjustment Return Other" at bounding box center [1335, 308] width 360 height 44
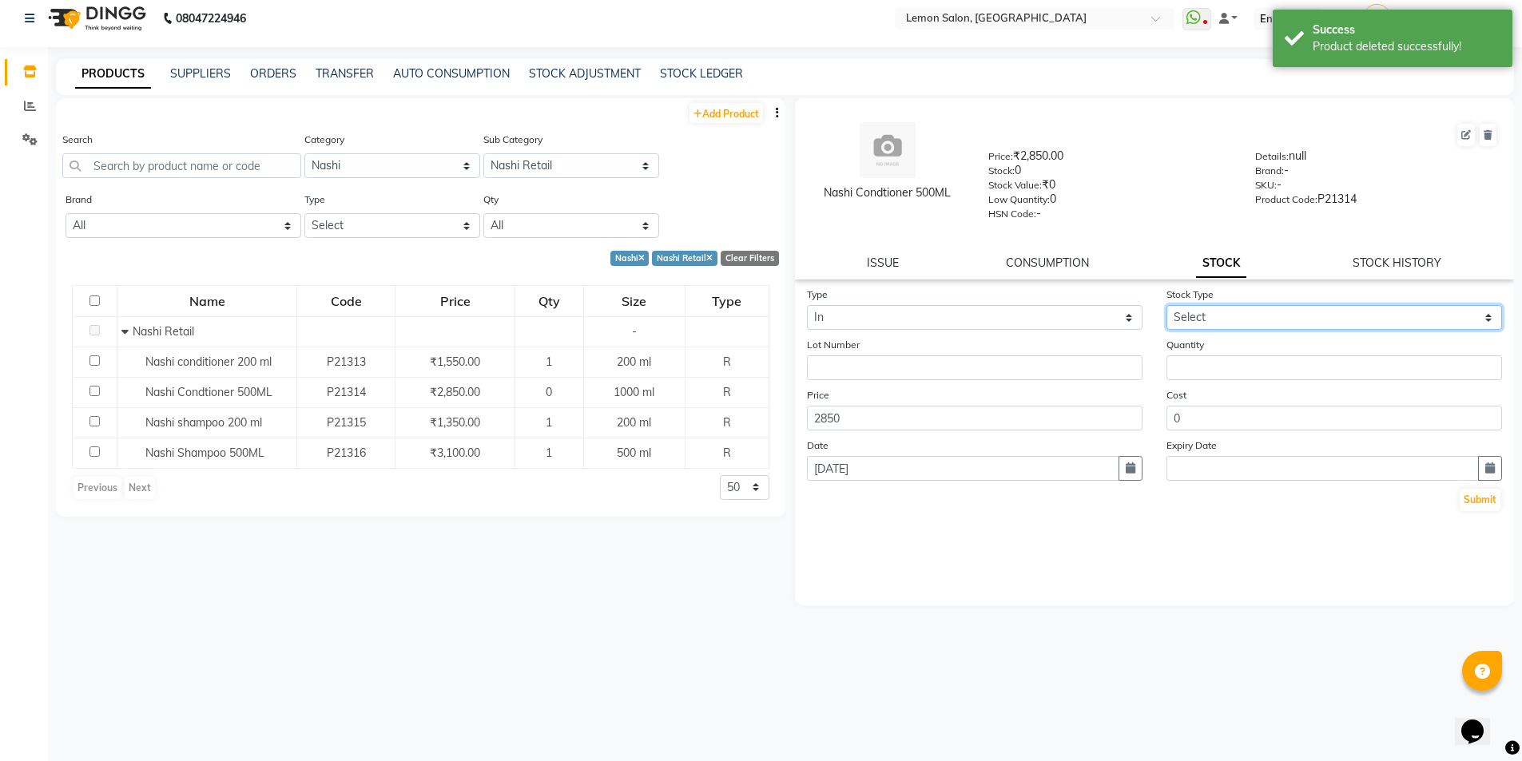
click at [1271, 311] on select "Select New Stock Adjustment Return Other" at bounding box center [1335, 317] width 336 height 25
select select "return"
click at [1167, 305] on select "Select New Stock Adjustment Return Other" at bounding box center [1335, 317] width 336 height 25
click at [1225, 372] on input "number" at bounding box center [1335, 368] width 336 height 25
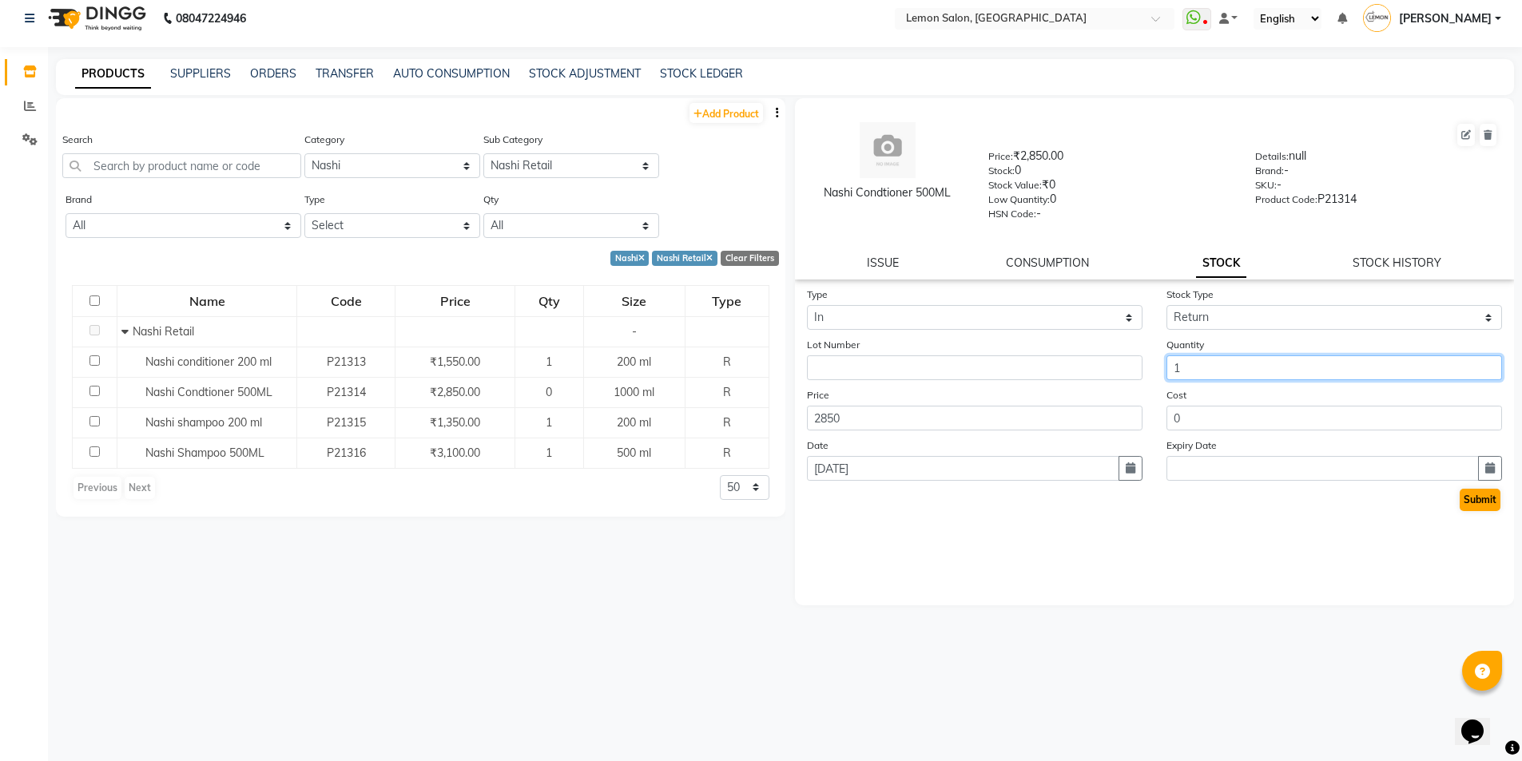
type input "1"
click at [1478, 504] on button "Submit" at bounding box center [1480, 500] width 41 height 22
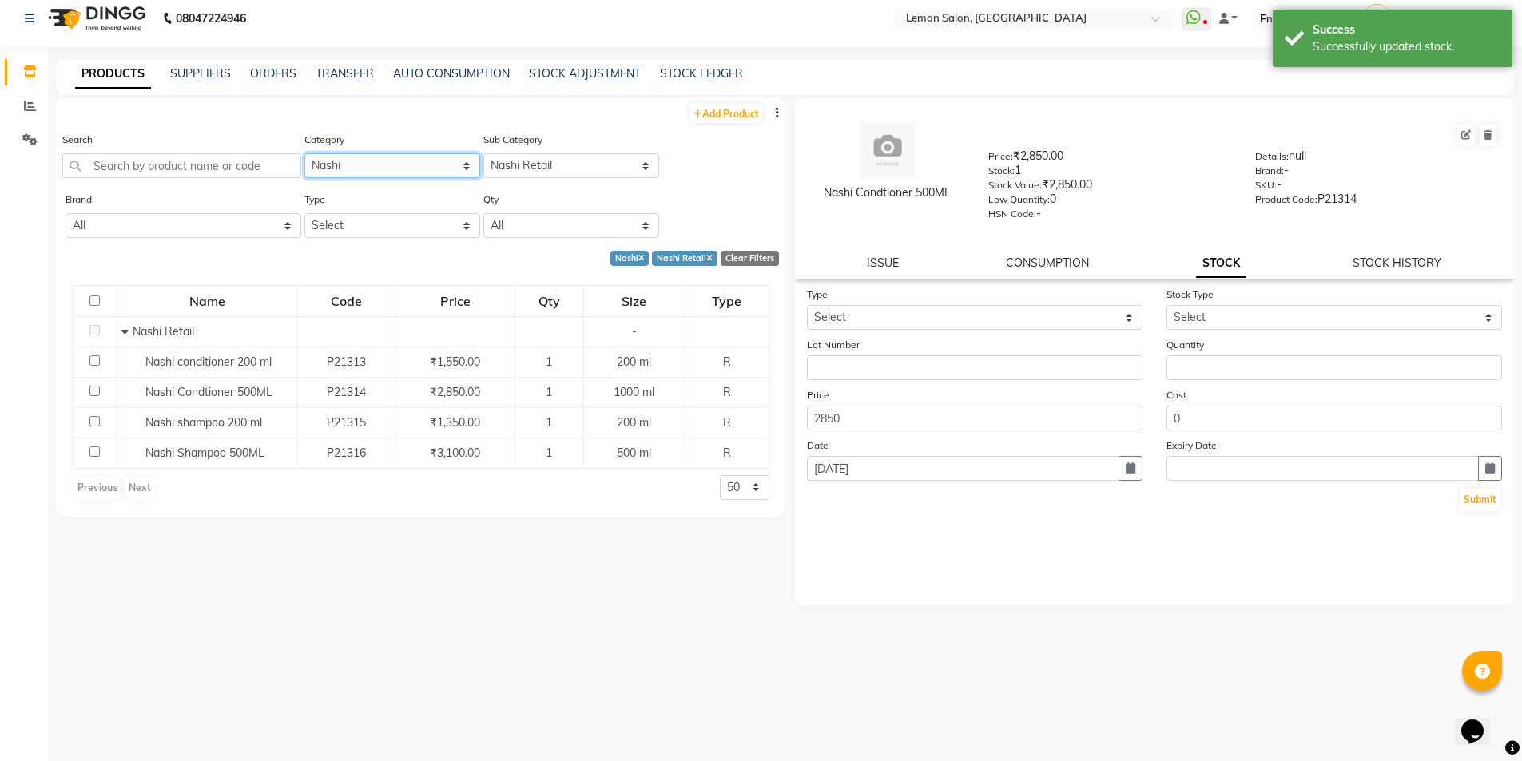
click at [366, 157] on select "Select Hair Skin Makeup Personal Care Appliances [PERSON_NAME] Waxing Disposabl…" at bounding box center [392, 165] width 176 height 25
select select "213701700"
click at [304, 153] on select "Select Hair Skin Makeup Personal Care Appliances [PERSON_NAME] Waxing Disposabl…" at bounding box center [392, 165] width 176 height 25
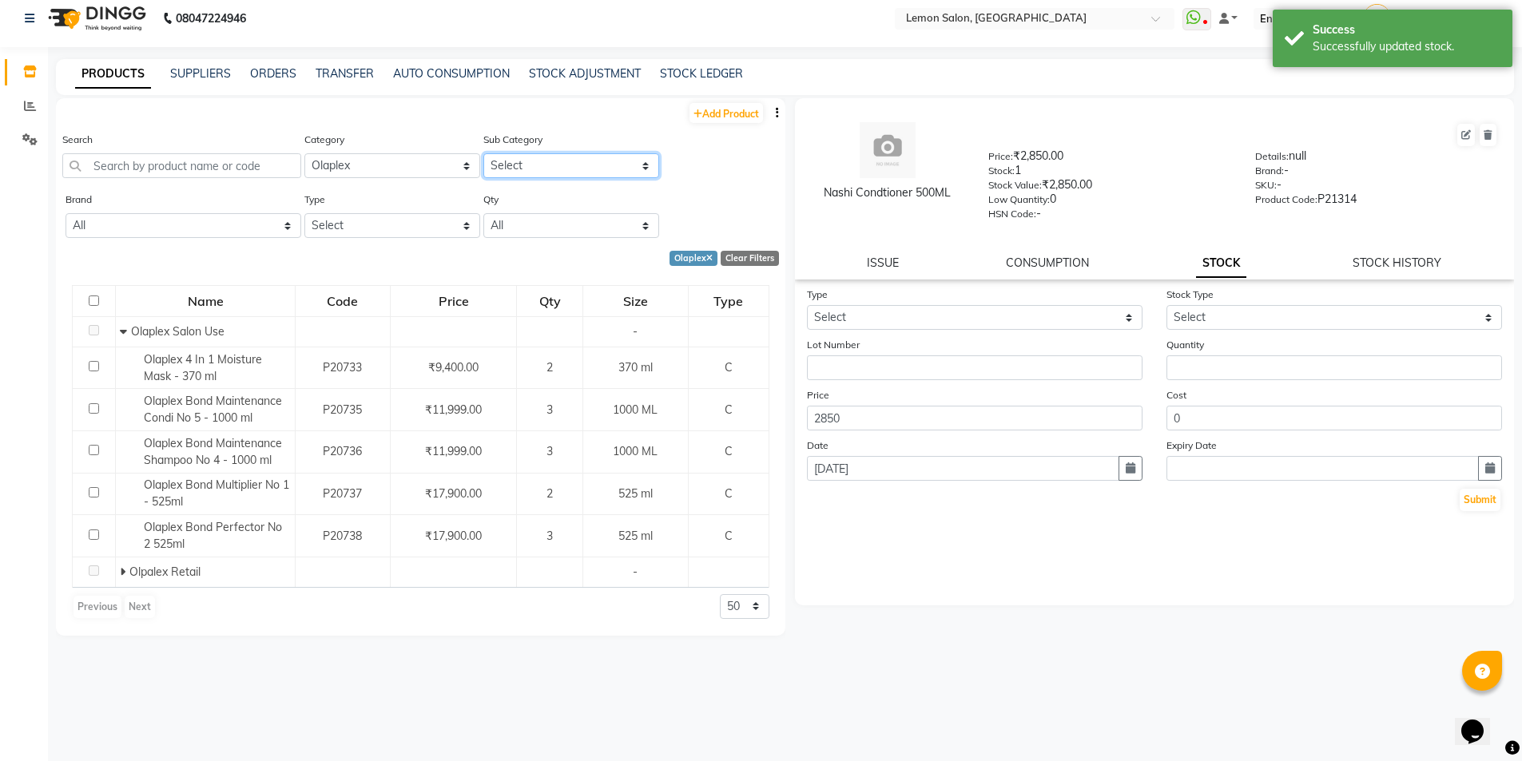
click at [555, 169] on select "Select Olaplex Salon Use Olpalex Retail" at bounding box center [571, 165] width 176 height 25
select select "213701702"
click at [483, 153] on select "Select Olaplex Salon Use Olpalex Retail" at bounding box center [571, 165] width 176 height 25
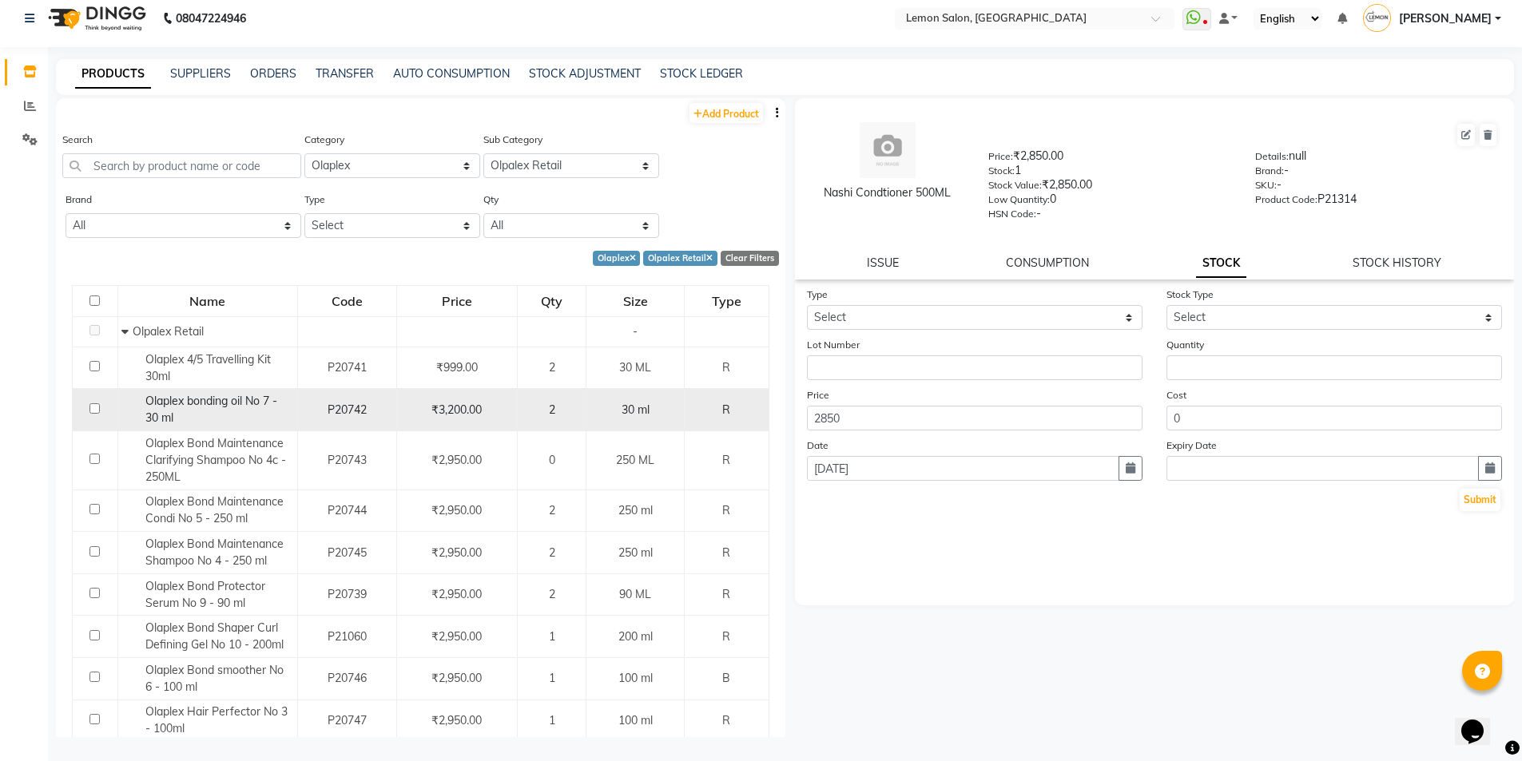
click at [249, 412] on div "Olaplex bonding oil No 7 - 30 ml" at bounding box center [206, 410] width 171 height 34
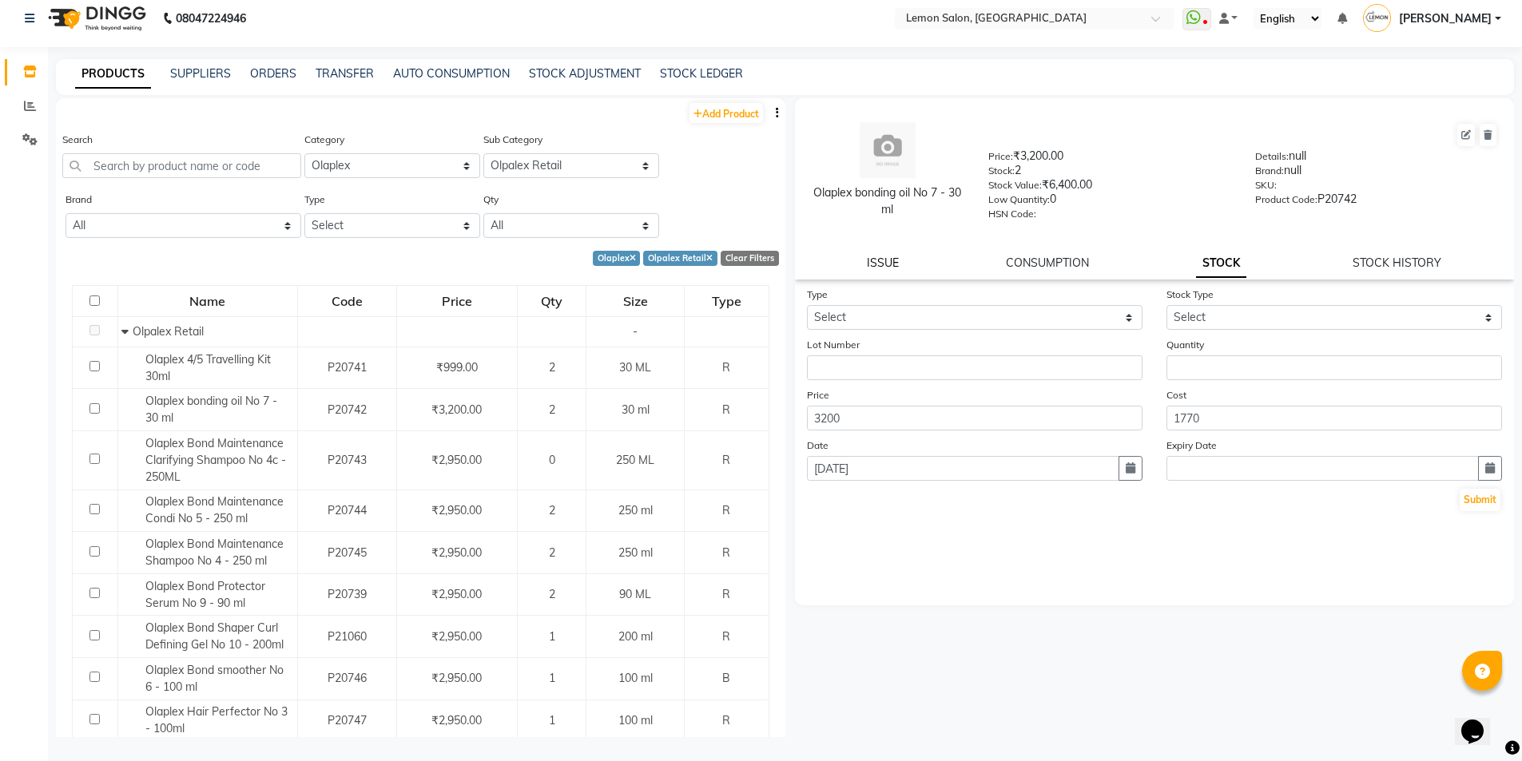
click at [882, 268] on link "ISSUE" at bounding box center [883, 263] width 32 height 14
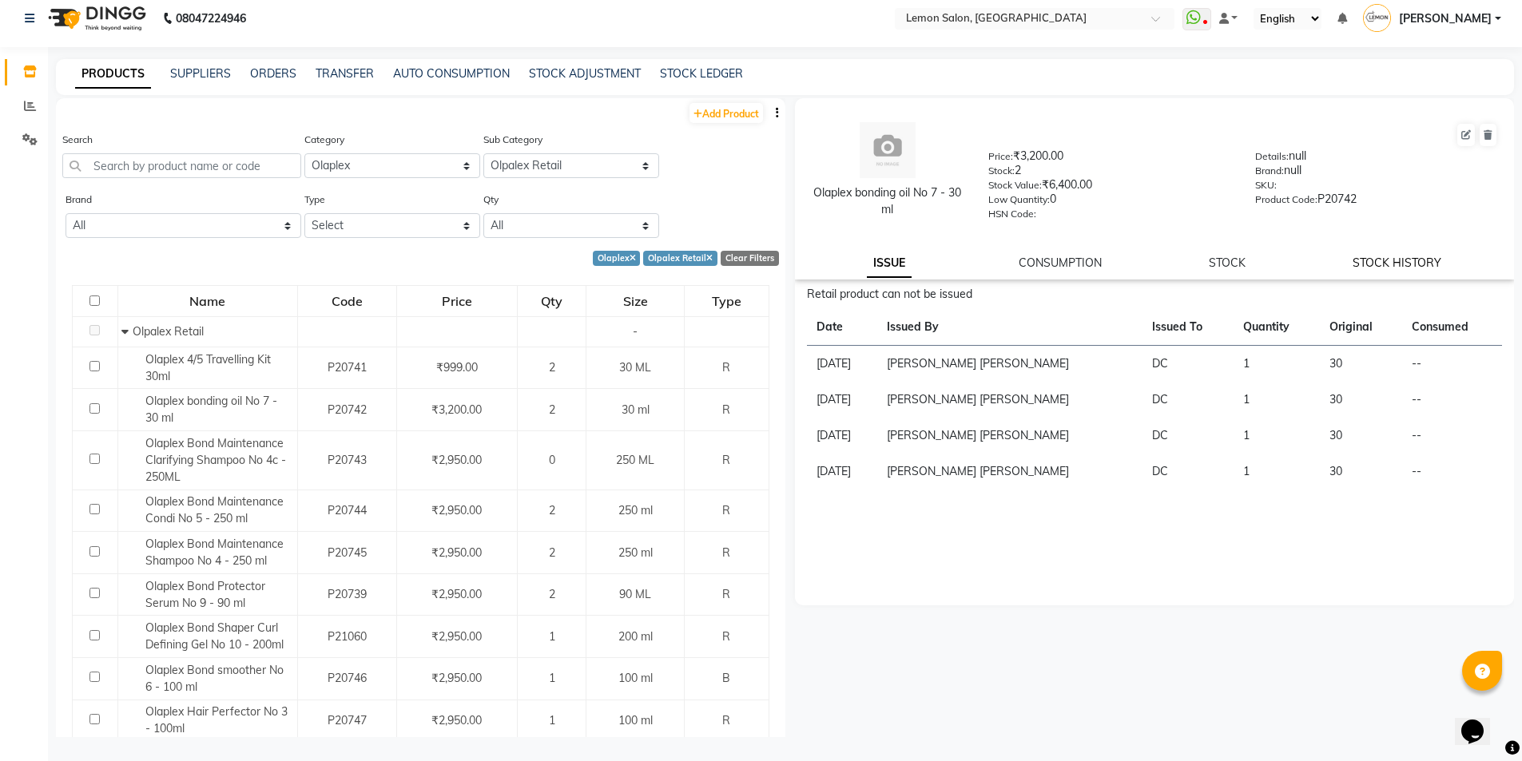
click at [1397, 256] on link "STOCK HISTORY" at bounding box center [1397, 263] width 89 height 14
select select "all"
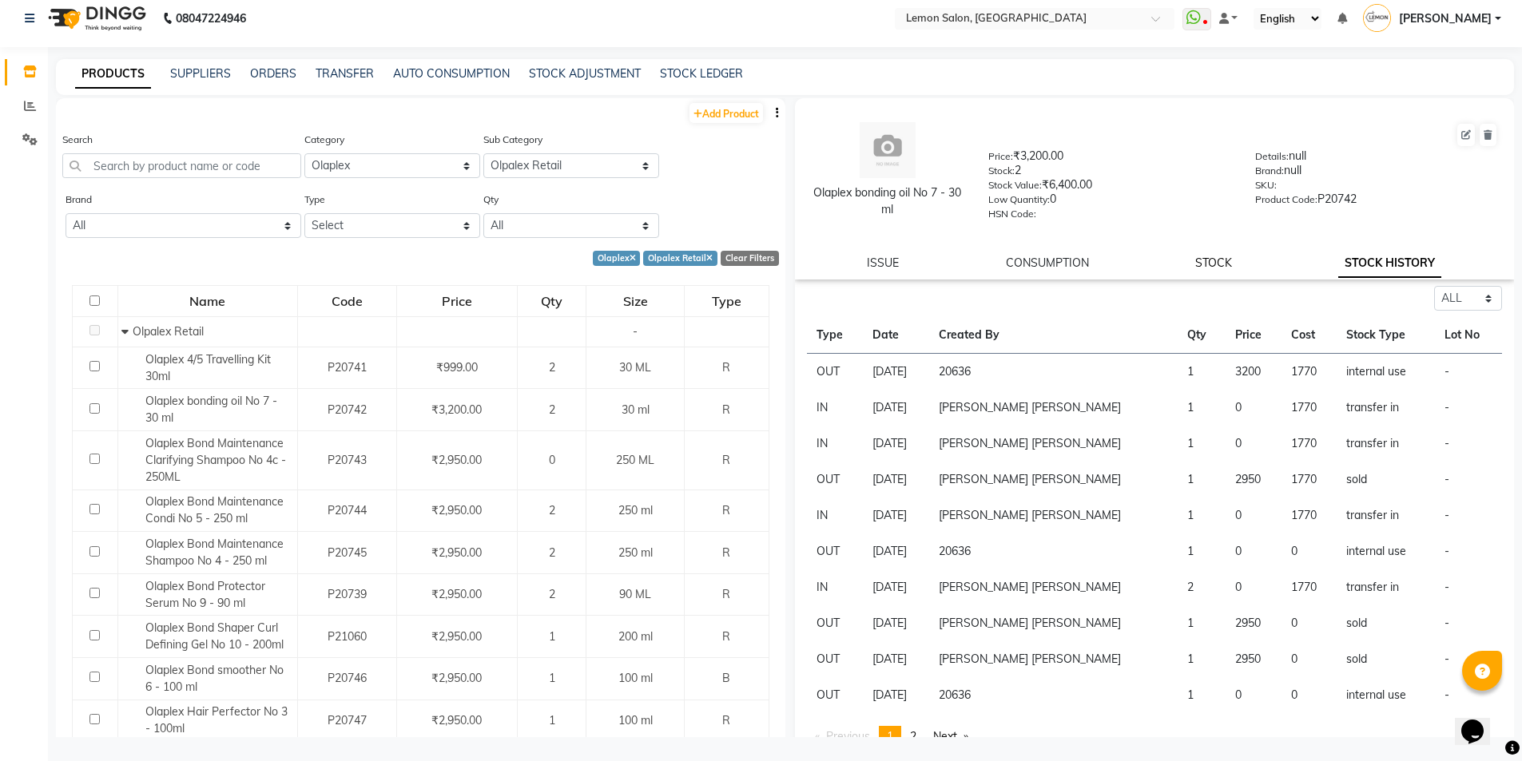
click at [1211, 257] on link "STOCK" at bounding box center [1213, 263] width 37 height 14
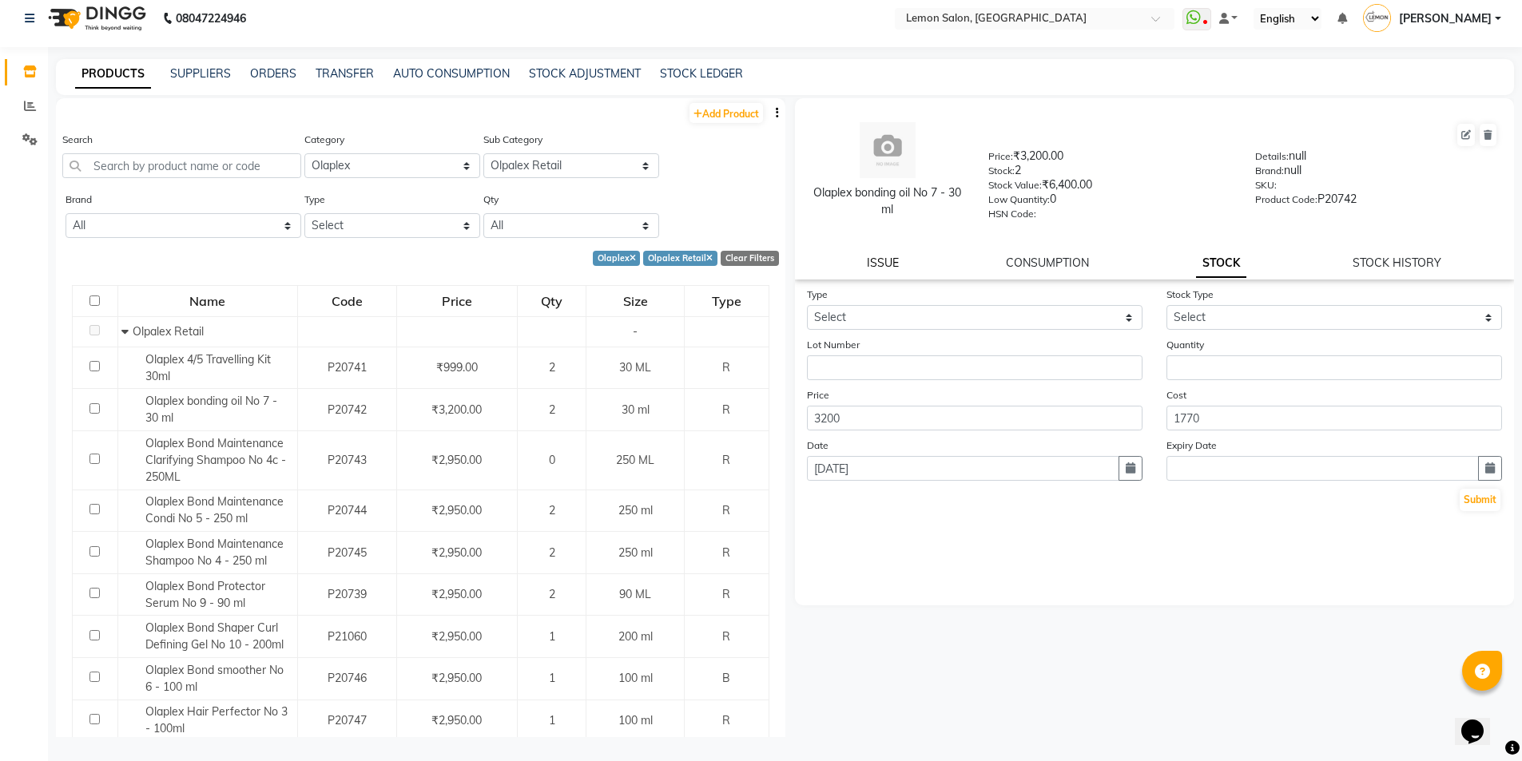
click at [886, 263] on link "ISSUE" at bounding box center [883, 263] width 32 height 14
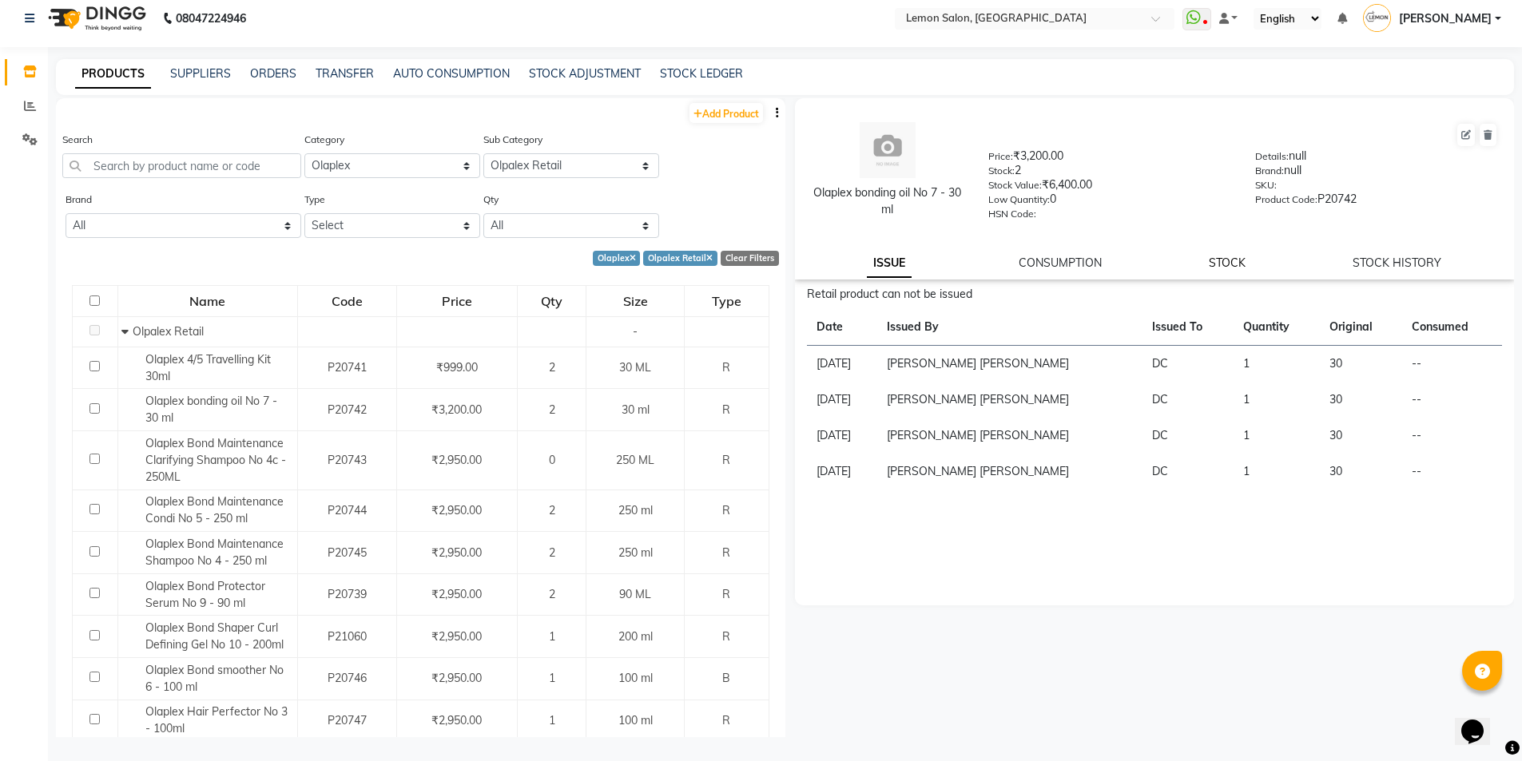
click at [1222, 257] on link "STOCK" at bounding box center [1227, 263] width 37 height 14
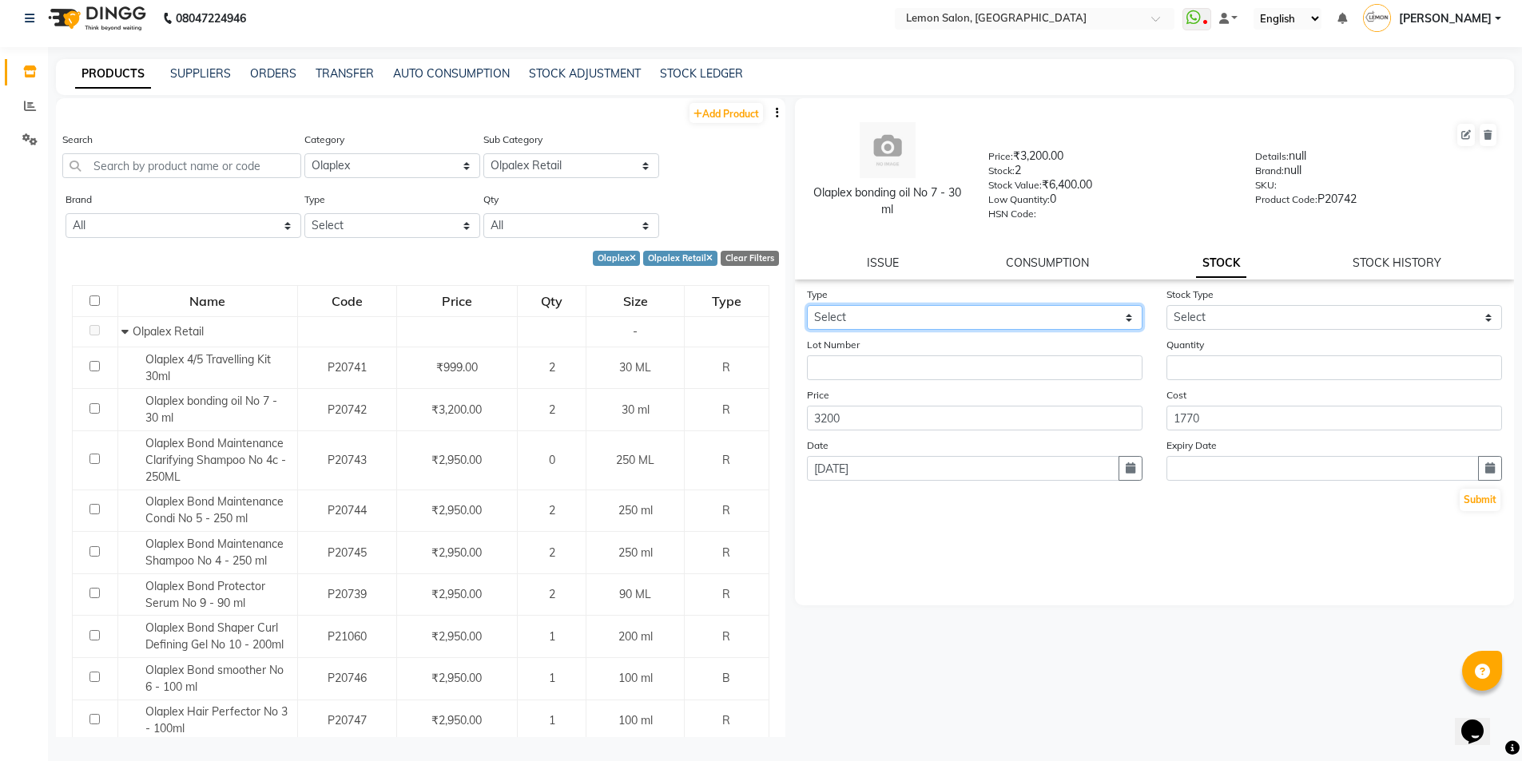
click at [1092, 315] on select "Select In Out" at bounding box center [975, 317] width 336 height 25
click at [807, 305] on select "Select In Out" at bounding box center [975, 317] width 336 height 25
click at [1076, 311] on select "Select In Out" at bounding box center [975, 317] width 336 height 25
select select "out"
click at [807, 305] on select "Select In Out" at bounding box center [975, 317] width 336 height 25
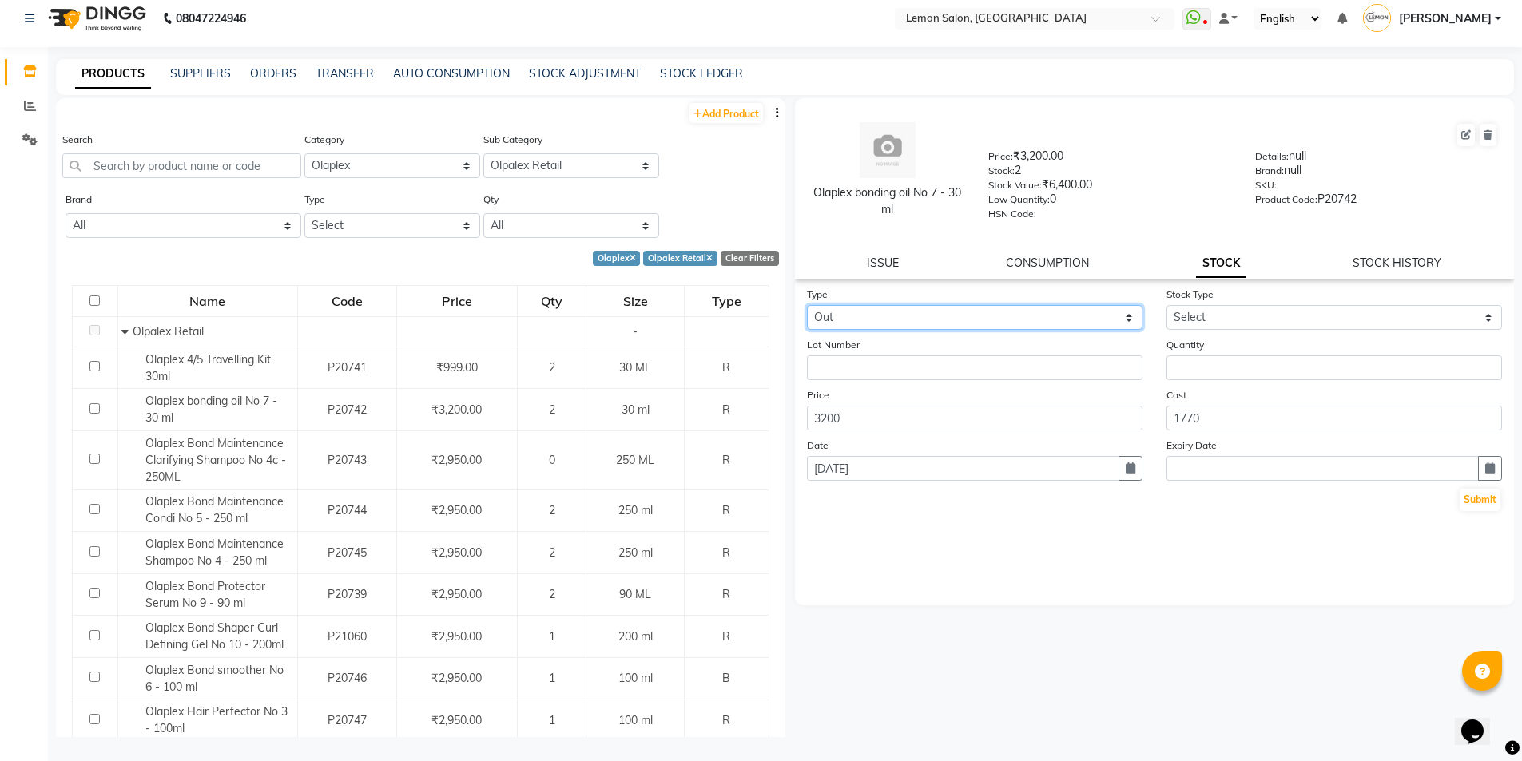
select select
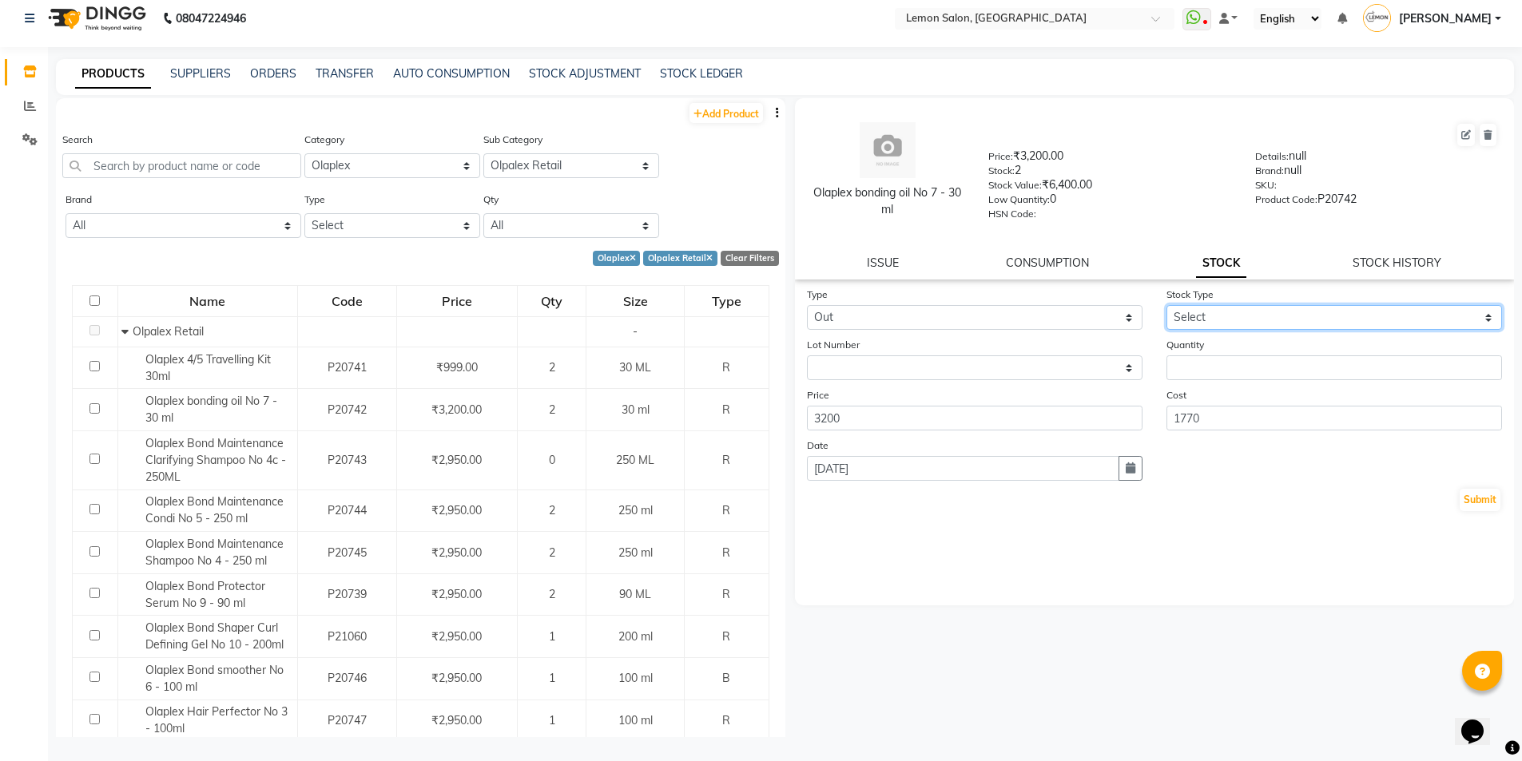
click at [1256, 323] on select "Select Internal Use Damaged Expired Adjustment Return Other" at bounding box center [1335, 317] width 336 height 25
select select "return"
click at [1167, 305] on select "Select Internal Use Damaged Expired Adjustment Return Other" at bounding box center [1335, 317] width 336 height 25
click at [1247, 357] on input "number" at bounding box center [1335, 368] width 336 height 25
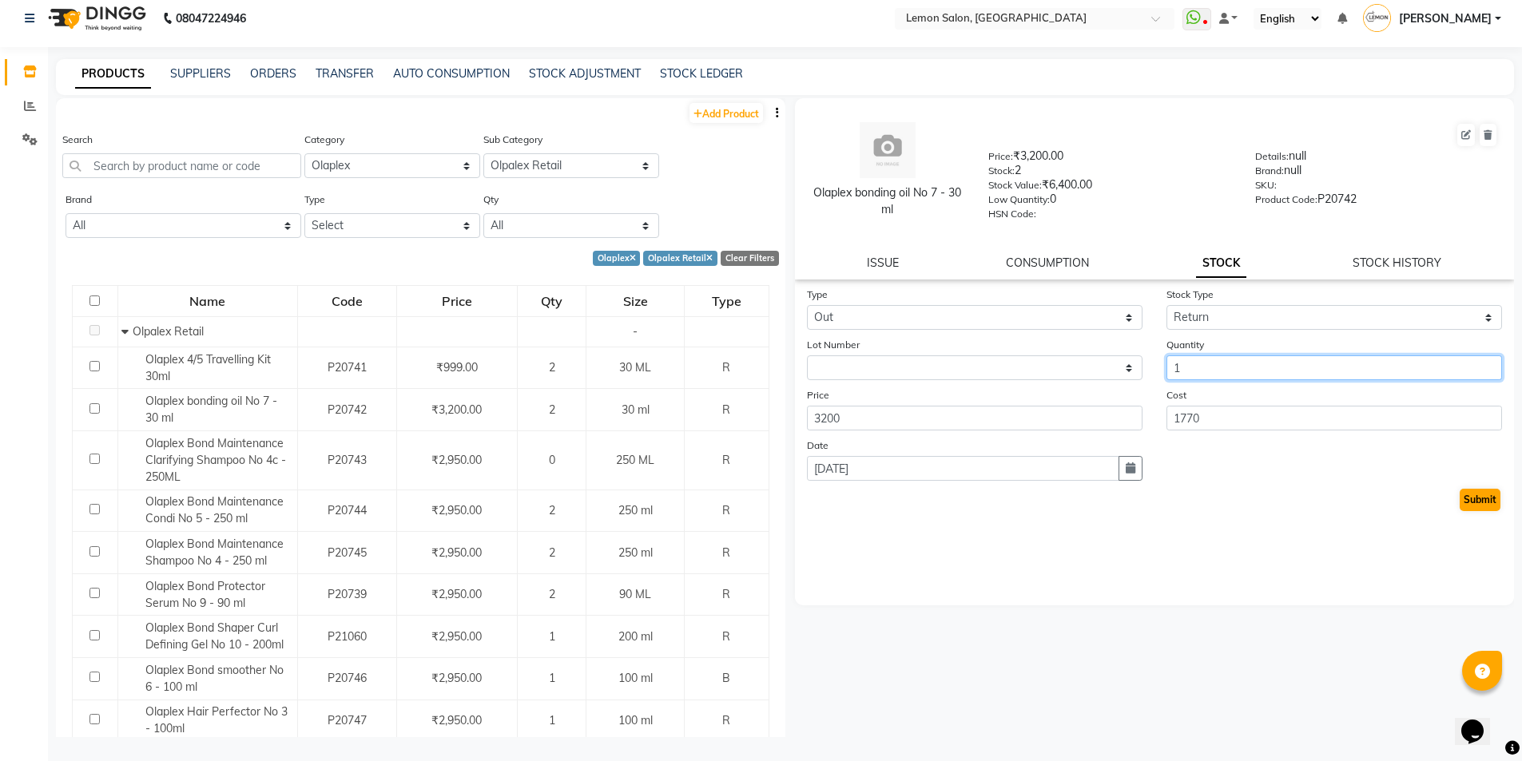
type input "1"
click at [1470, 496] on button "Submit" at bounding box center [1480, 500] width 41 height 22
select select
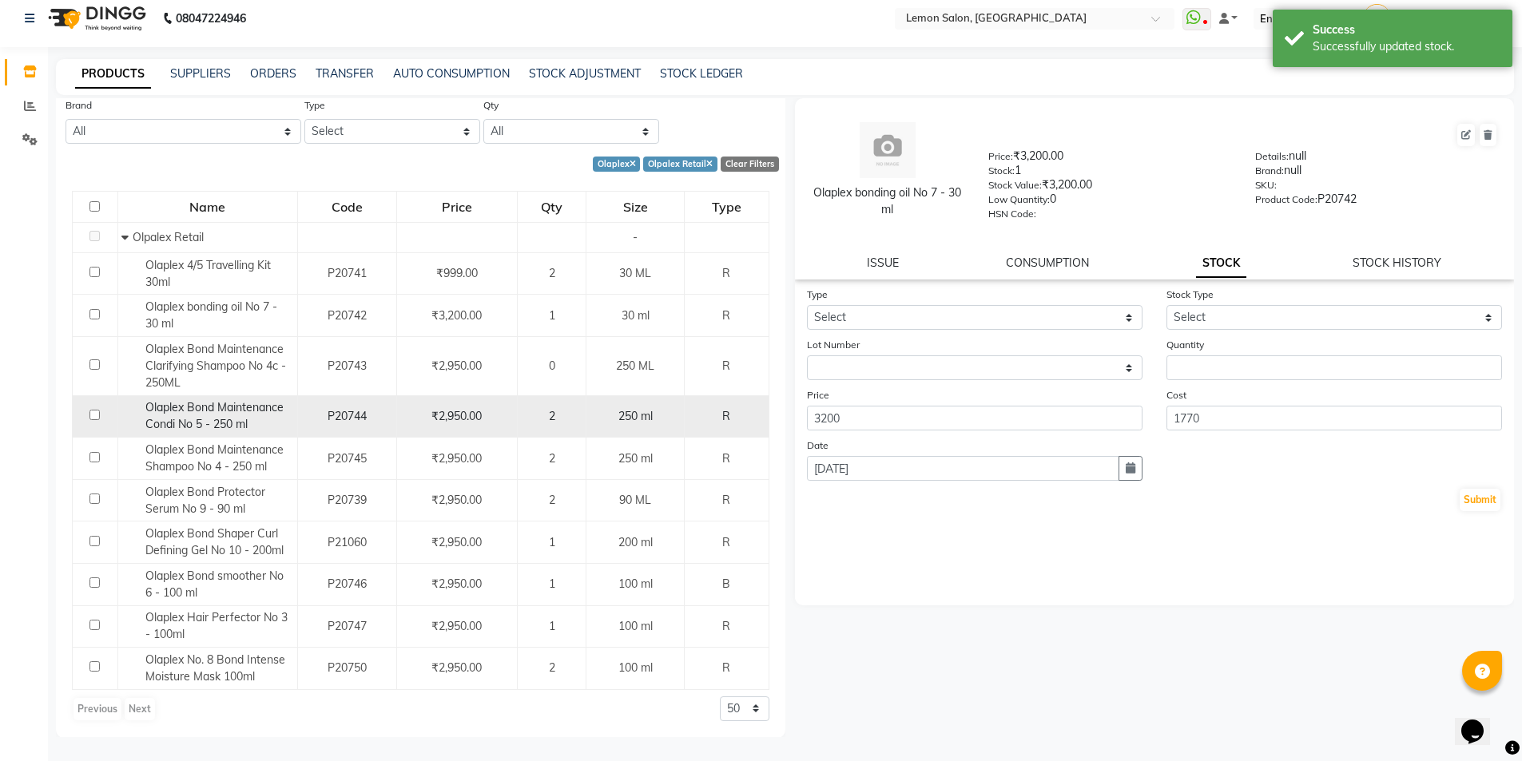
scroll to position [95, 0]
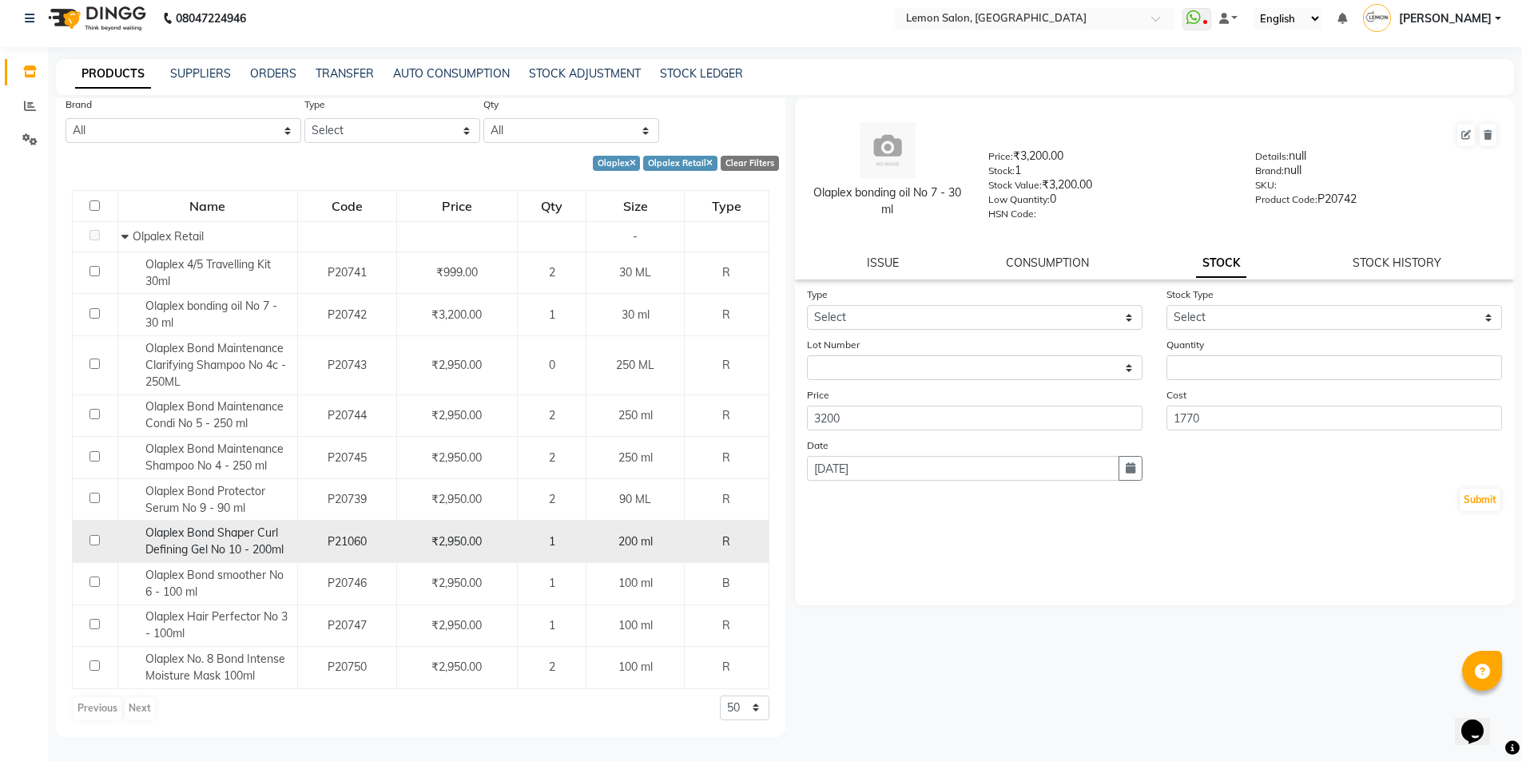
click at [229, 538] on span "Olaplex Bond Shaper Curl Defining Gel No 10 - 200ml" at bounding box center [214, 541] width 138 height 31
select select
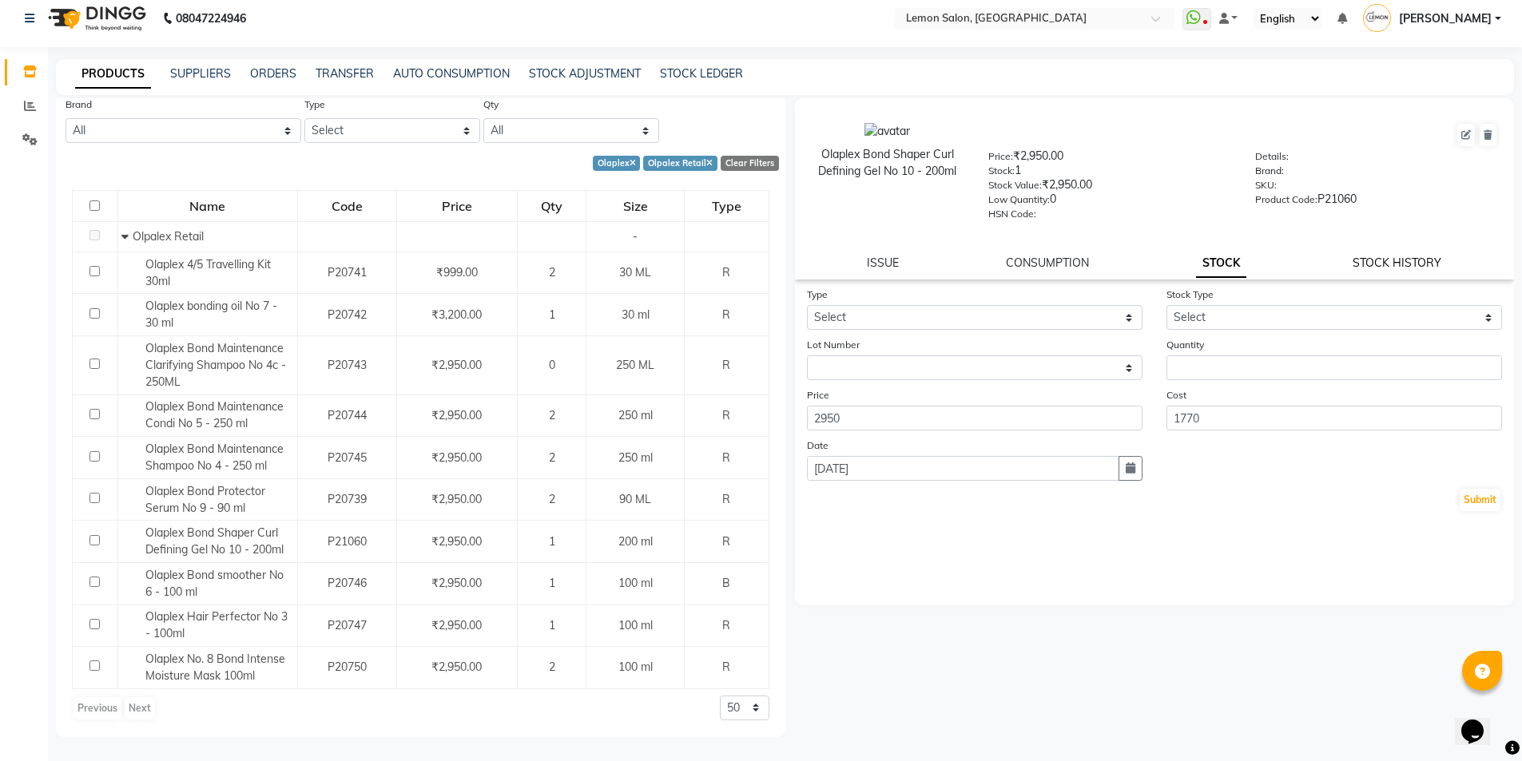
click at [1390, 260] on link "STOCK HISTORY" at bounding box center [1397, 263] width 89 height 14
select select "all"
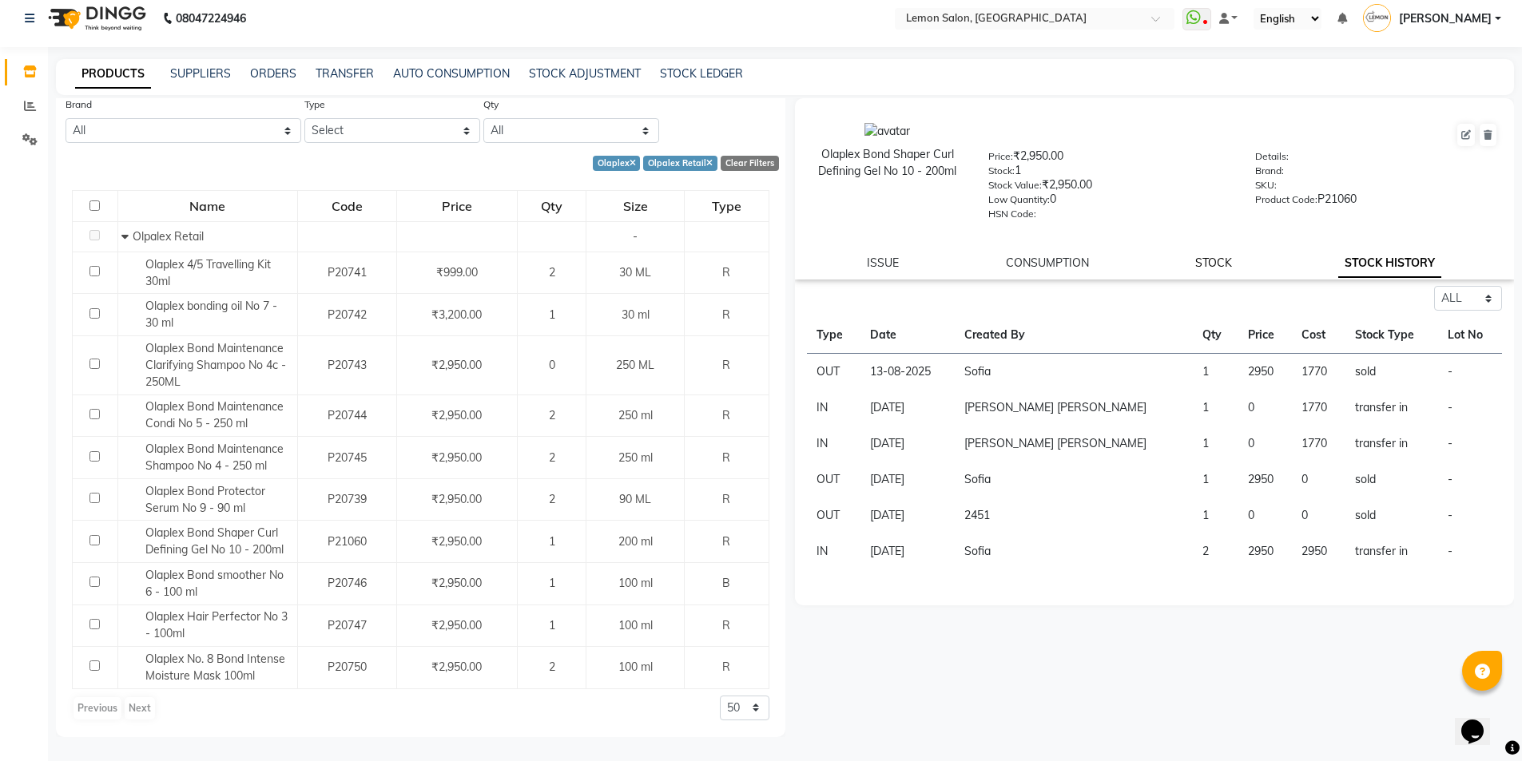
click at [1218, 263] on link "STOCK" at bounding box center [1213, 263] width 37 height 14
select select
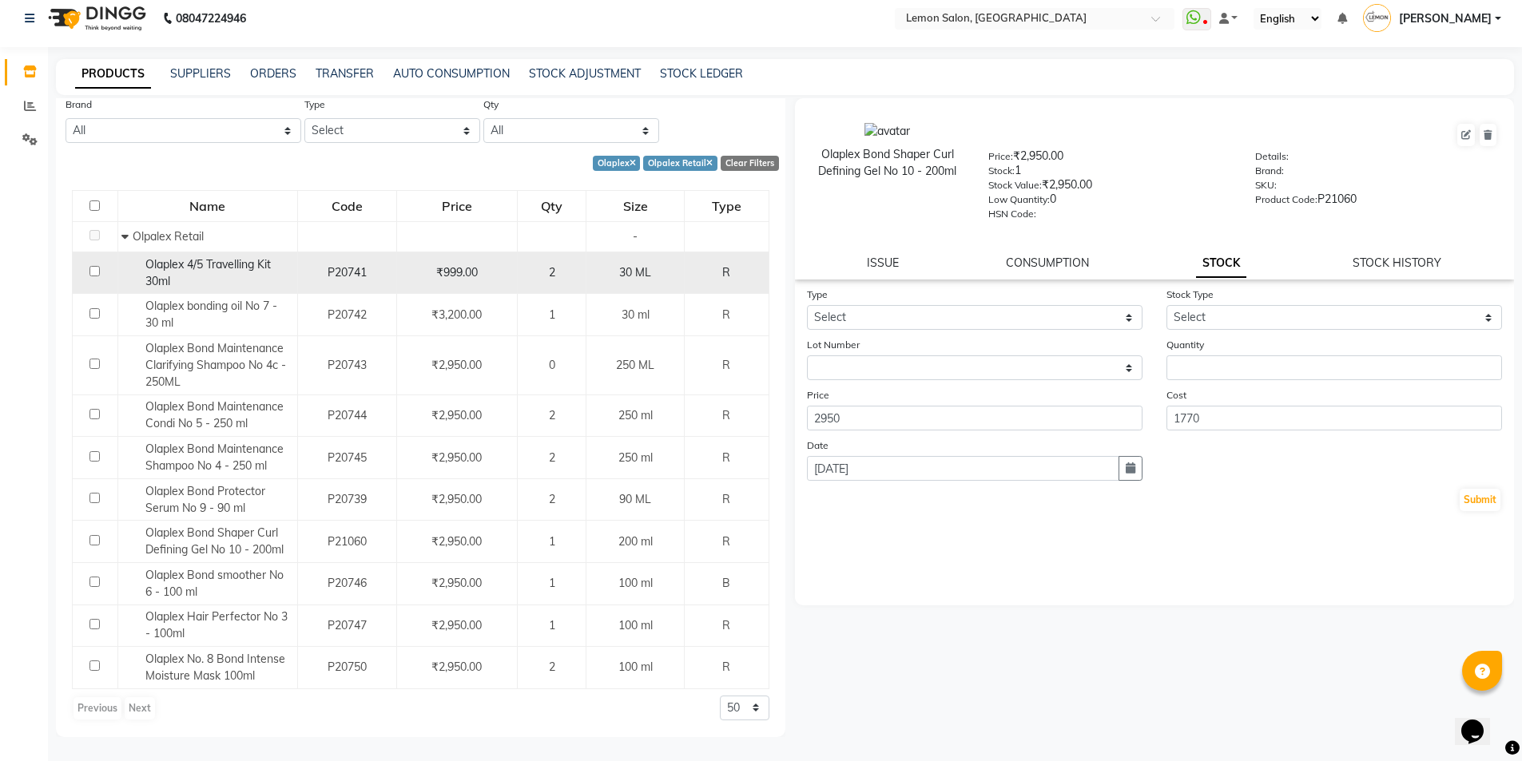
scroll to position [0, 0]
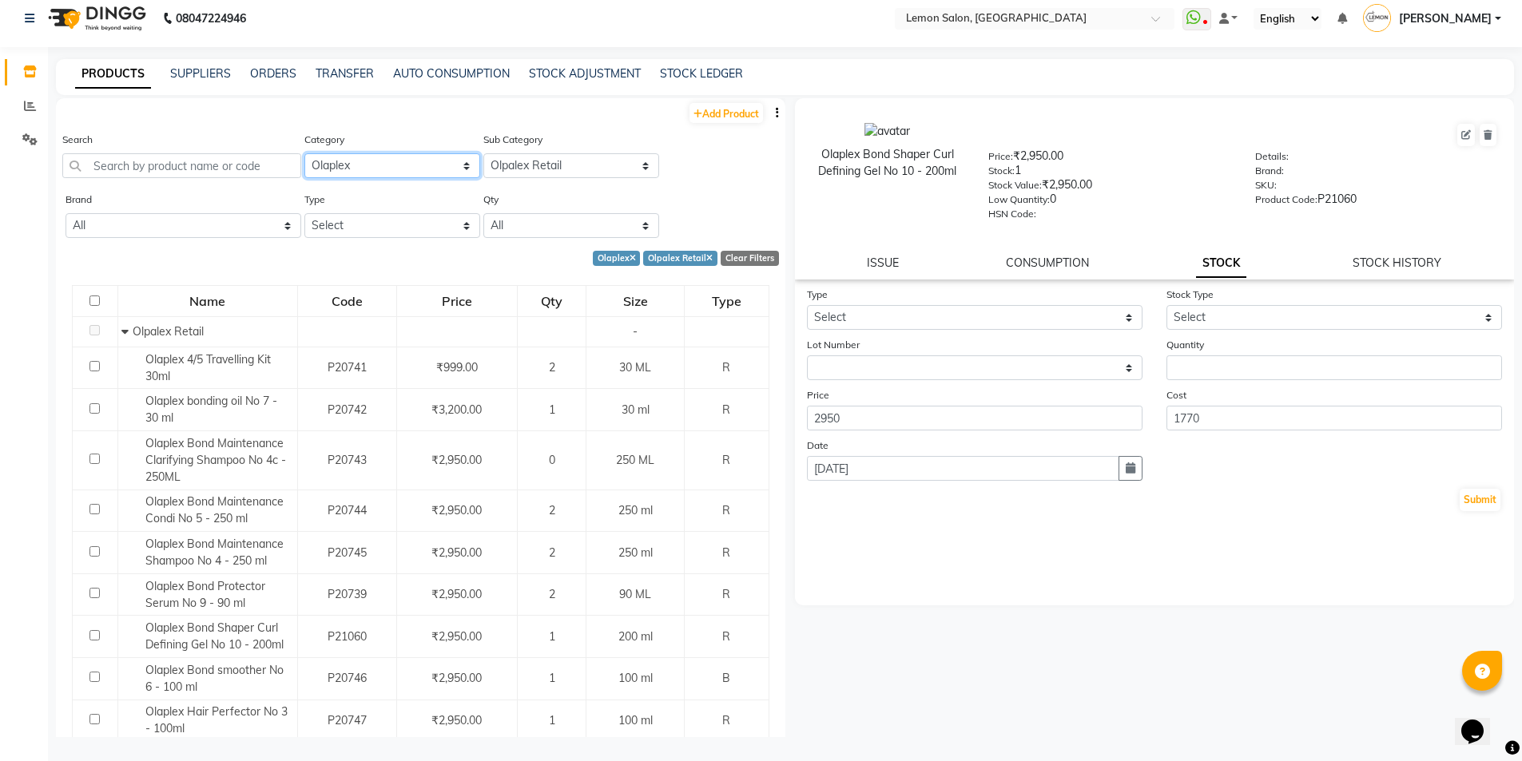
click at [366, 161] on select "Select Hair Skin Makeup Personal Care Appliances [PERSON_NAME] Waxing Disposabl…" at bounding box center [392, 165] width 176 height 25
select select "213702350"
click at [304, 153] on select "Select Hair Skin Makeup Personal Care Appliances [PERSON_NAME] Waxing Disposabl…" at bounding box center [392, 165] width 176 height 25
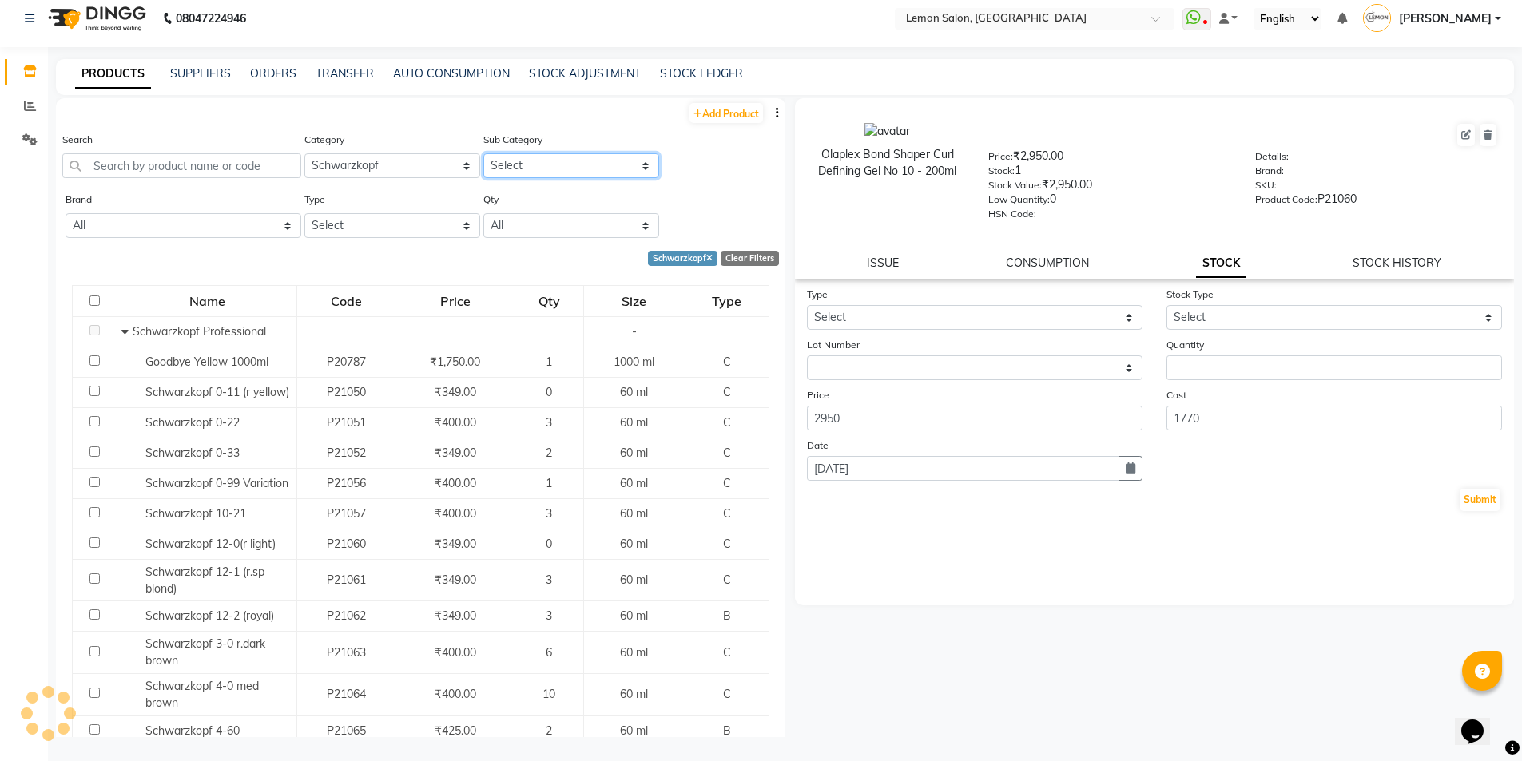
click at [525, 167] on select "Select Olaplex Salon Use Olpalex Retail" at bounding box center [571, 165] width 176 height 25
select select "2137023502"
click at [483, 153] on select "Select Schwarzkopf Professional Schwarzkopf Retail" at bounding box center [571, 165] width 176 height 25
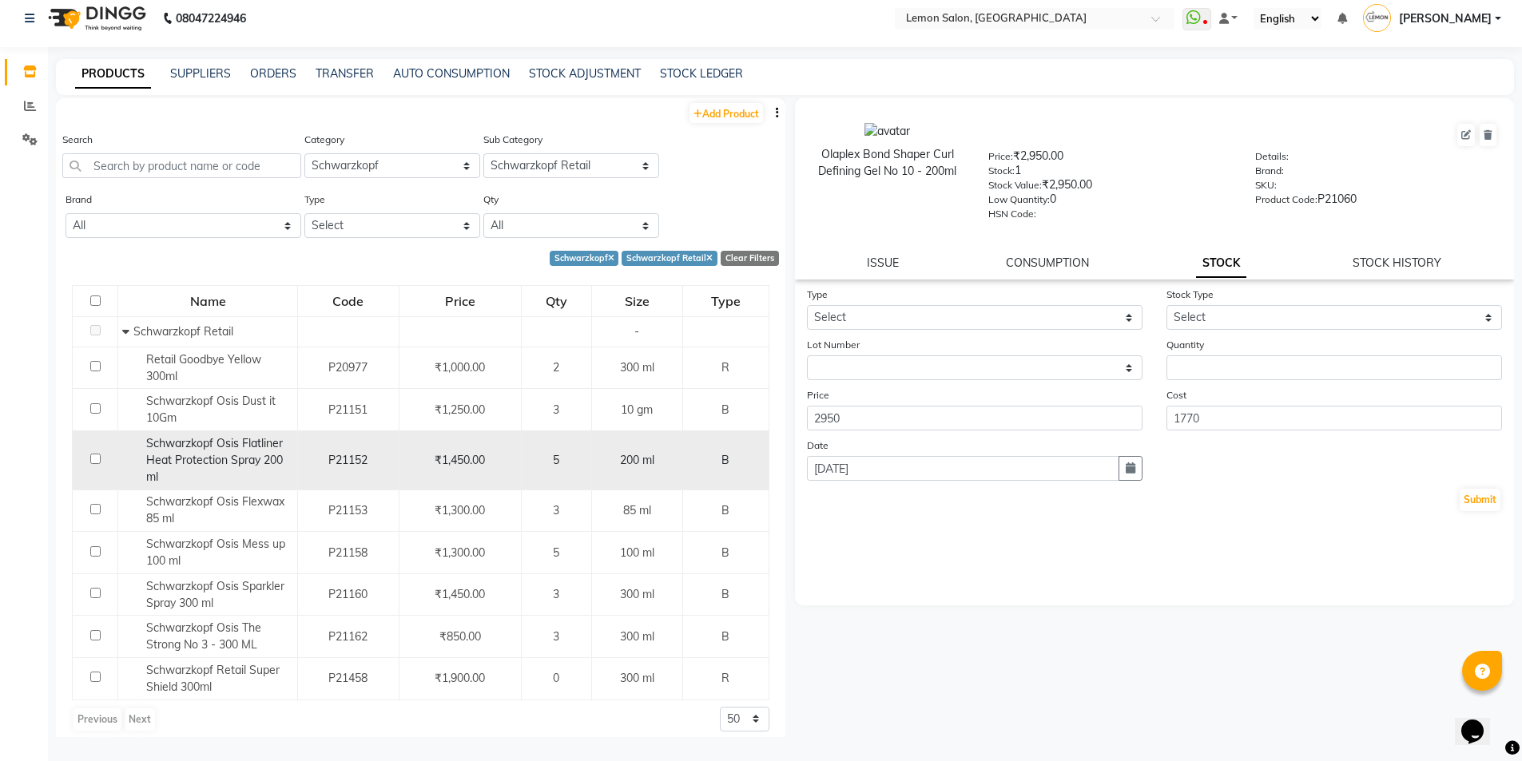
click at [251, 459] on span "Schwarzkopf Osis Flatliner Heat Protection Spray 200 ml" at bounding box center [214, 460] width 137 height 48
select select
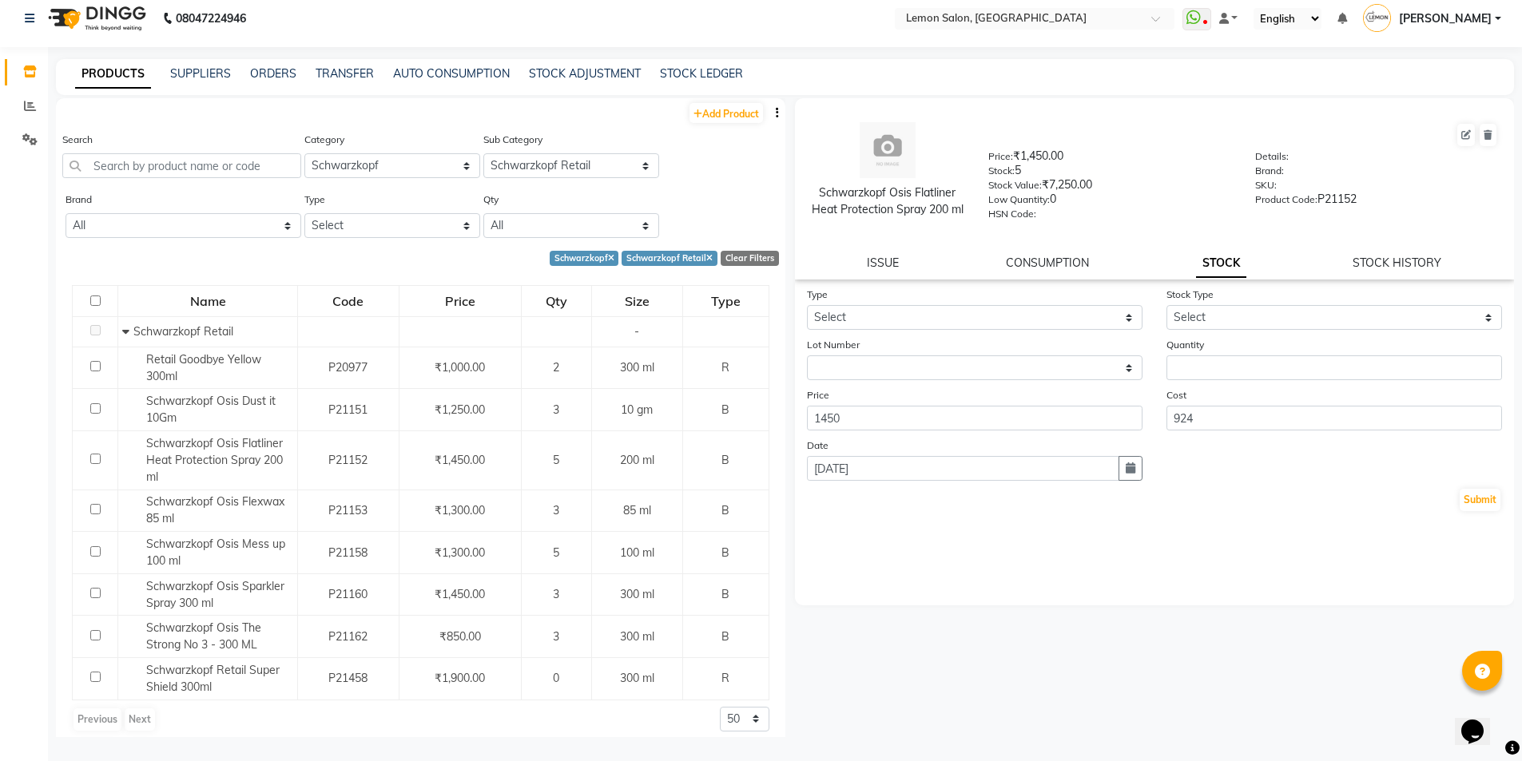
click at [1390, 254] on div "Schwarzkopf Osis Flatliner Heat Protection Spray 200 ml Price: ₹1,450.00 Stock:…" at bounding box center [1155, 188] width 720 height 181
click at [1390, 255] on div "STOCK HISTORY" at bounding box center [1397, 263] width 89 height 17
click at [1389, 266] on link "STOCK HISTORY" at bounding box center [1397, 263] width 89 height 14
select select "all"
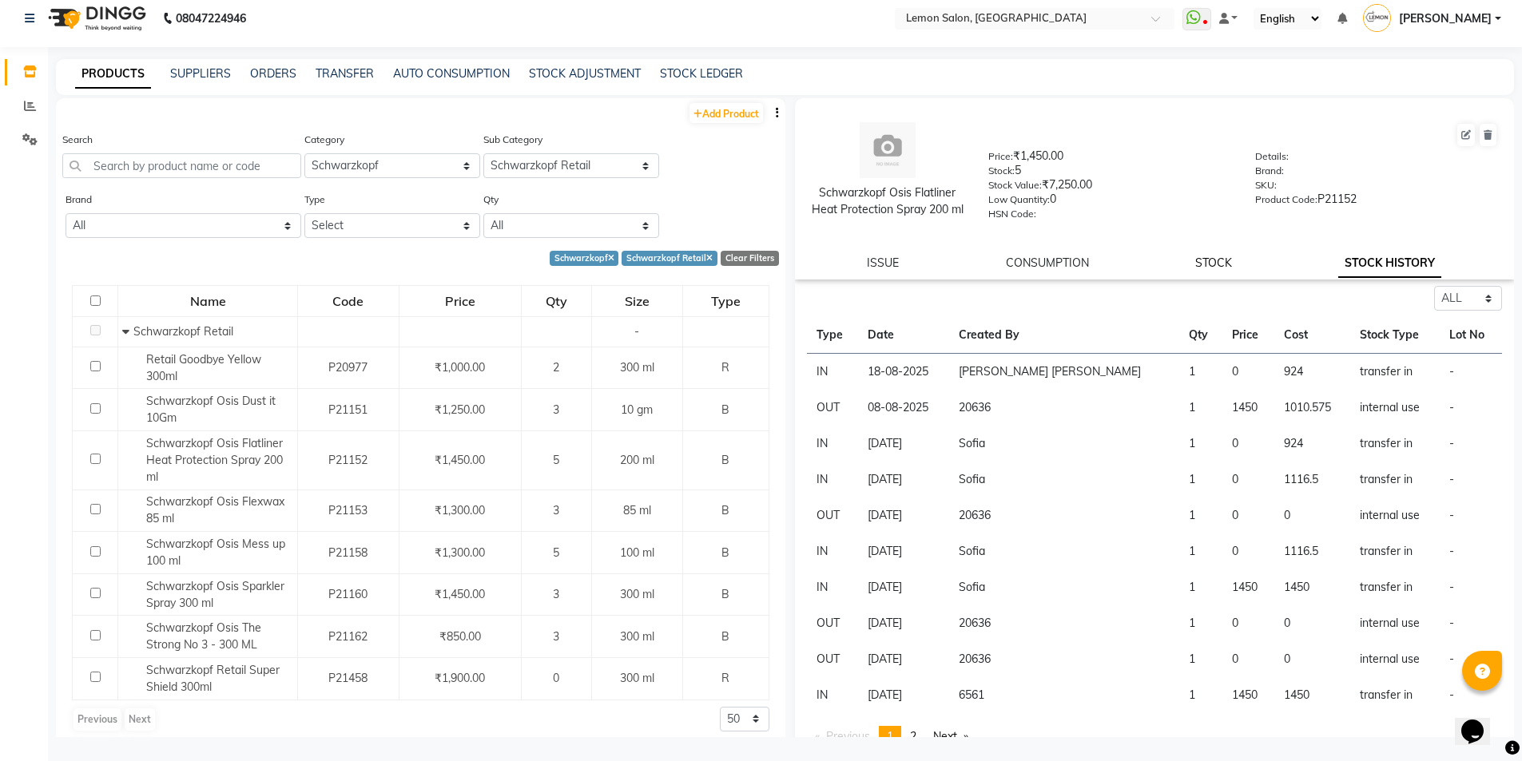
click at [1201, 270] on link "STOCK" at bounding box center [1213, 263] width 37 height 14
select select
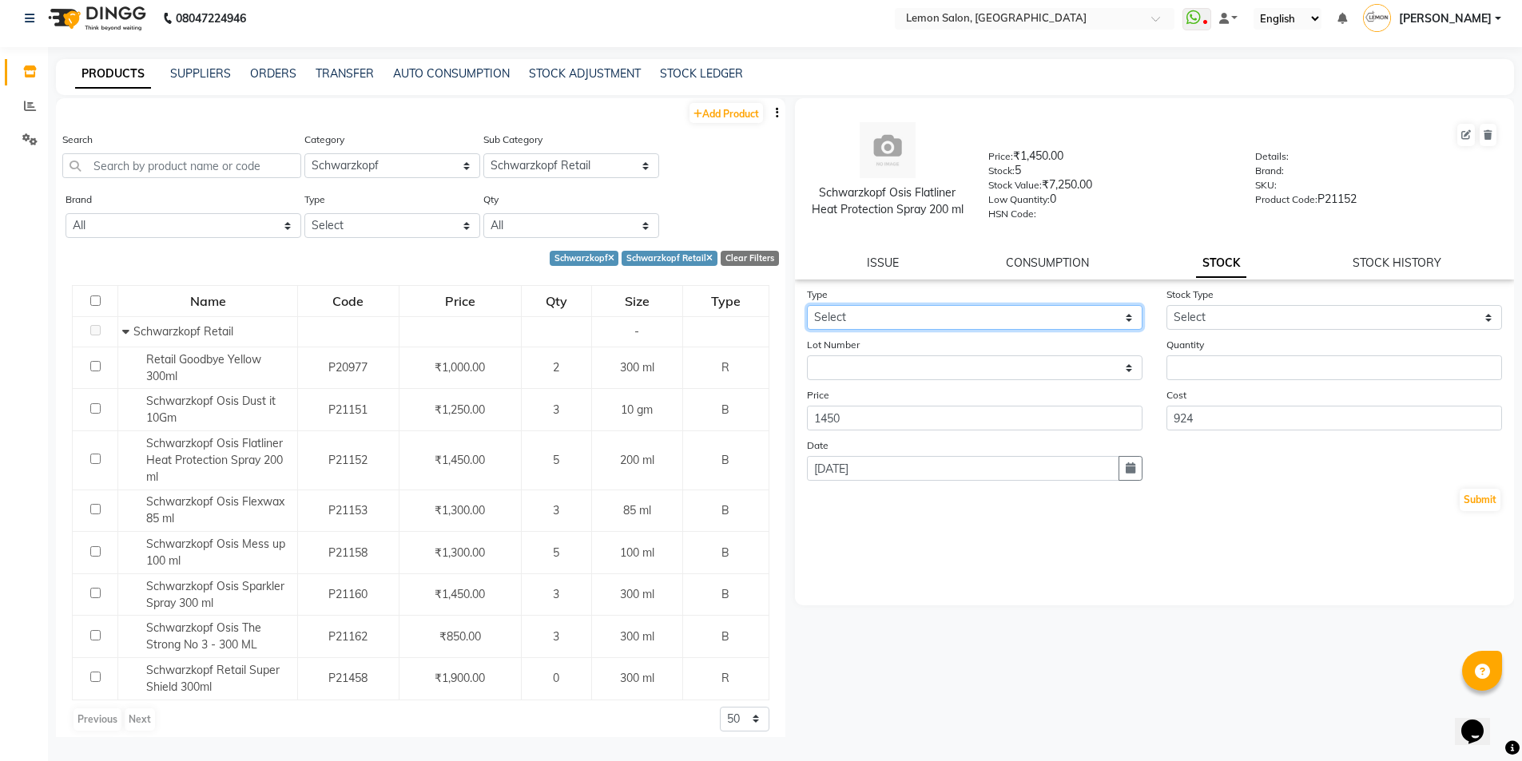
click at [1065, 313] on select "Select In Out" at bounding box center [975, 317] width 336 height 25
select select "out"
click at [807, 305] on select "Select In Out" at bounding box center [975, 317] width 336 height 25
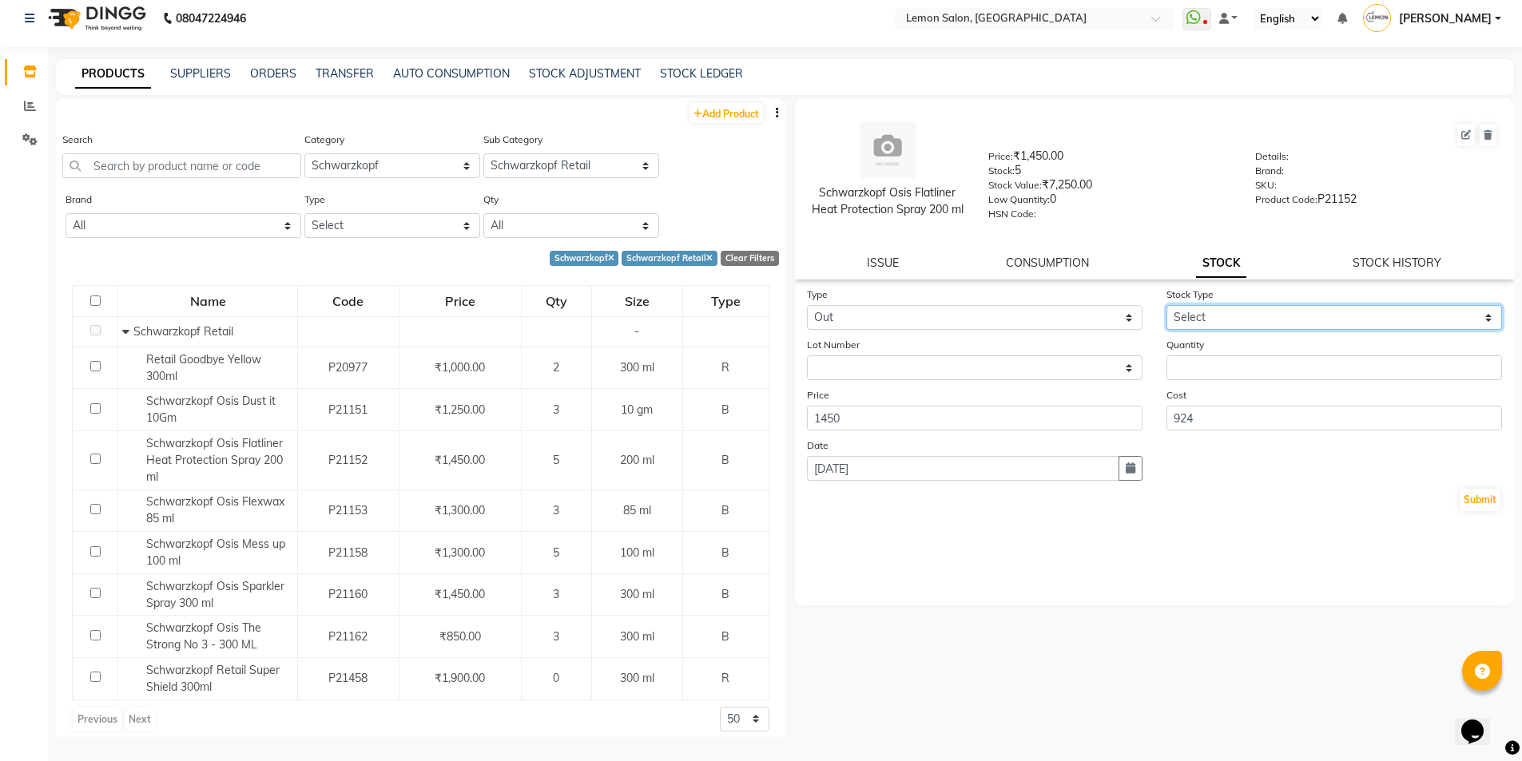
click at [1265, 327] on select "Select Internal Use Damaged Expired Adjustment Return Other" at bounding box center [1335, 317] width 336 height 25
select select "return"
click at [1167, 305] on select "Select Internal Use Damaged Expired Adjustment Return Other" at bounding box center [1335, 317] width 336 height 25
click at [1224, 375] on input "number" at bounding box center [1335, 368] width 336 height 25
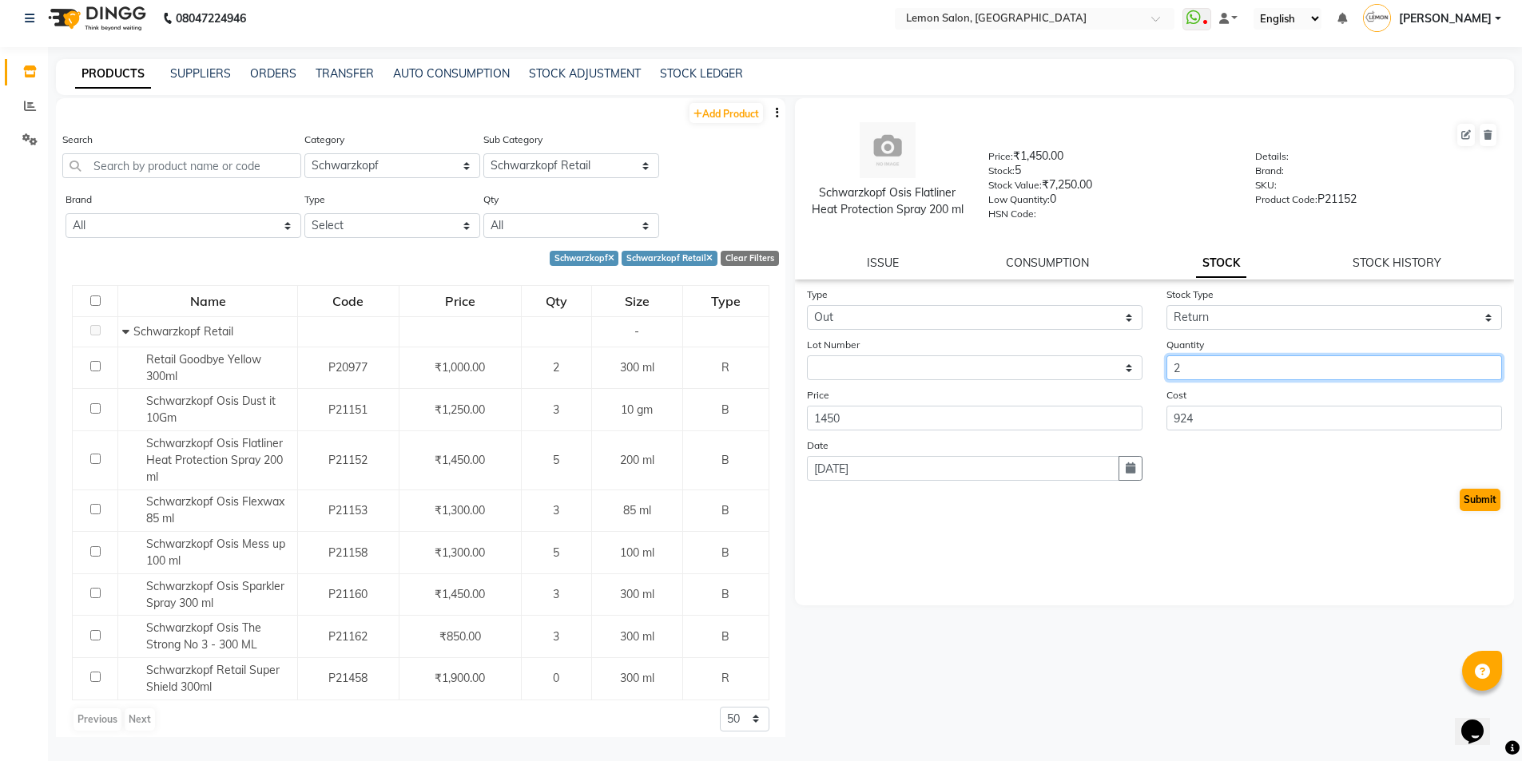
type input "2"
click at [1469, 500] on button "Submit" at bounding box center [1480, 500] width 41 height 22
select select
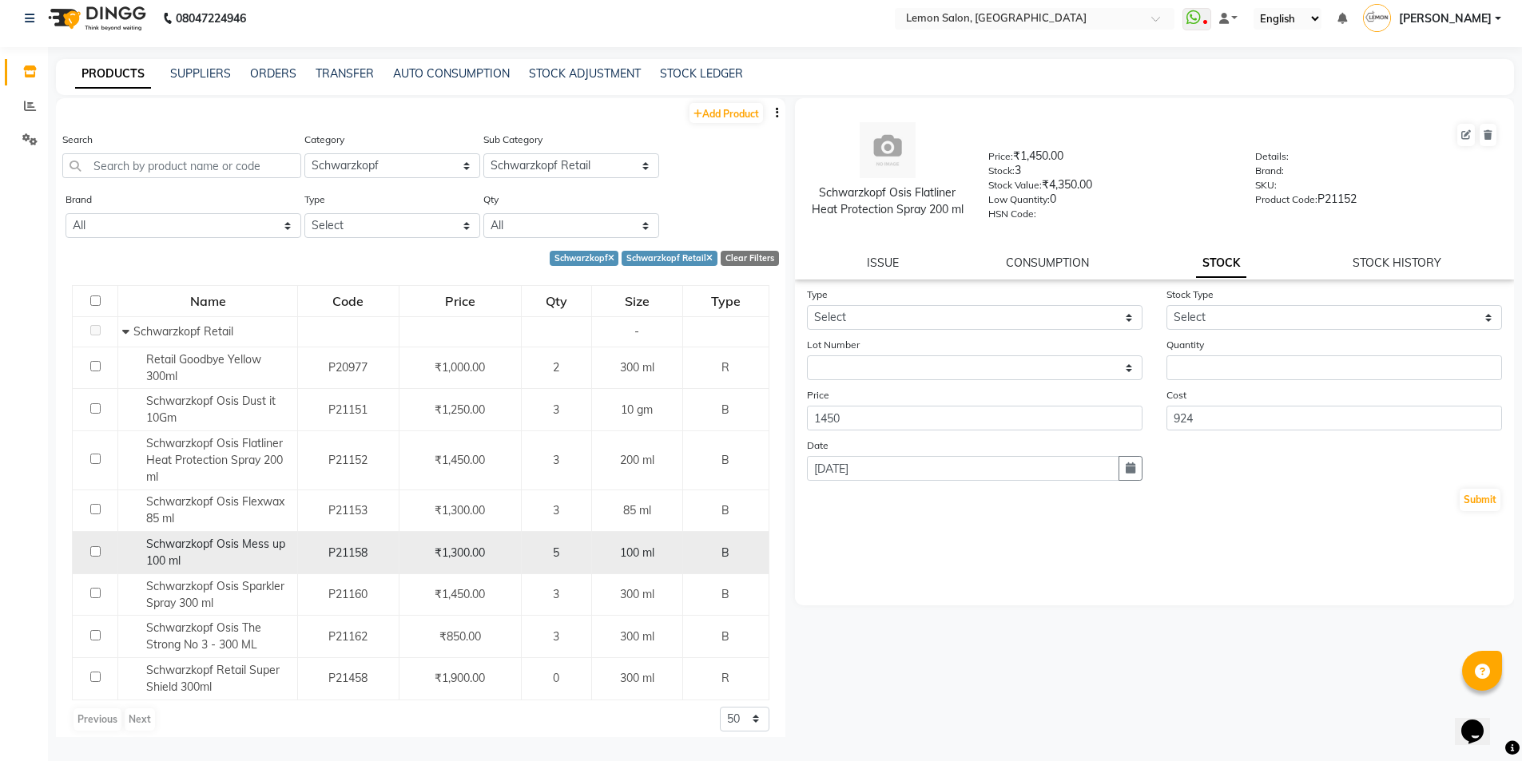
click at [276, 547] on span "Schwarzkopf Osis Mess up 100 ml" at bounding box center [215, 552] width 139 height 31
select select
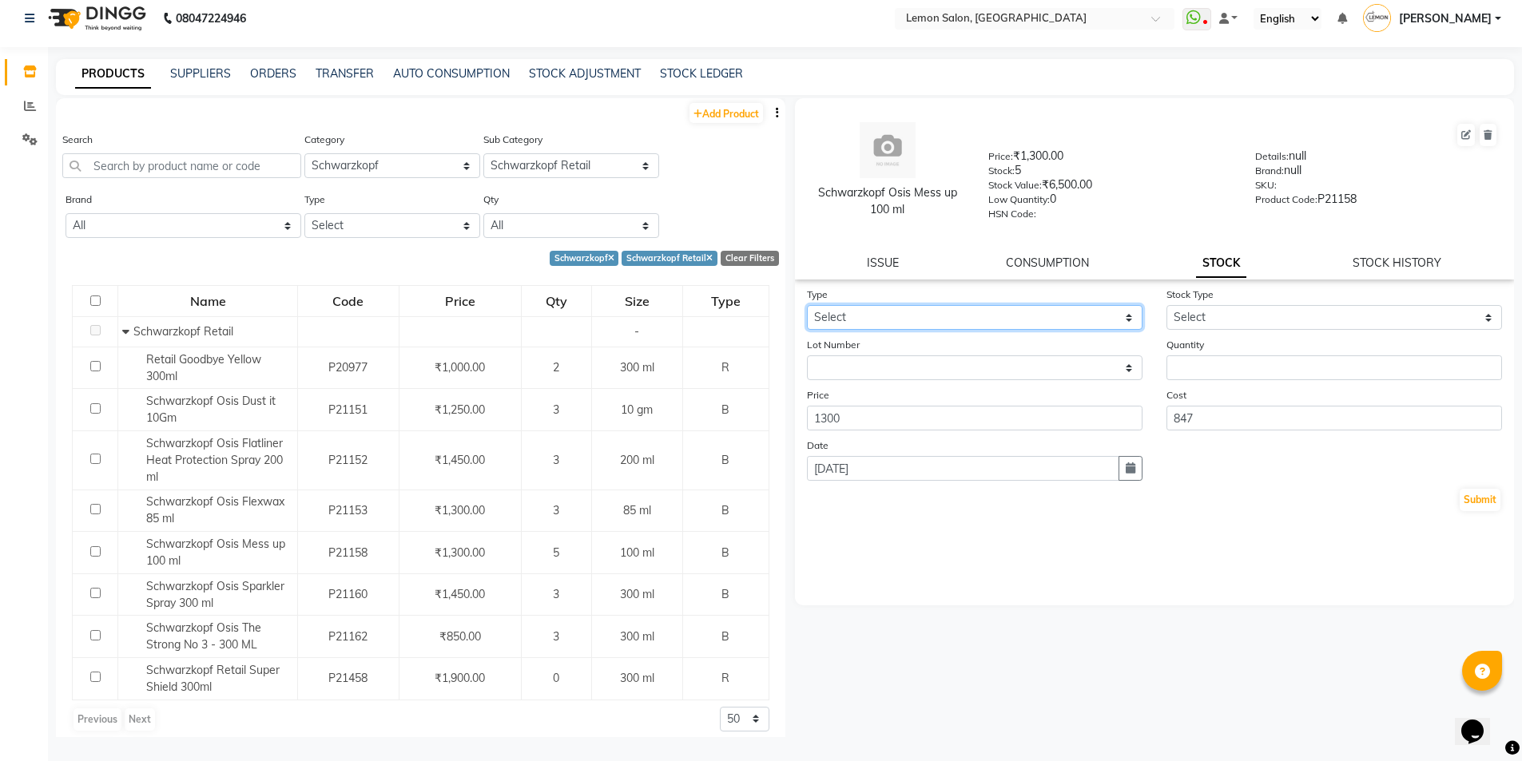
click at [966, 318] on select "Select In Out" at bounding box center [975, 317] width 336 height 25
select select "out"
click at [807, 305] on select "Select In Out" at bounding box center [975, 317] width 336 height 25
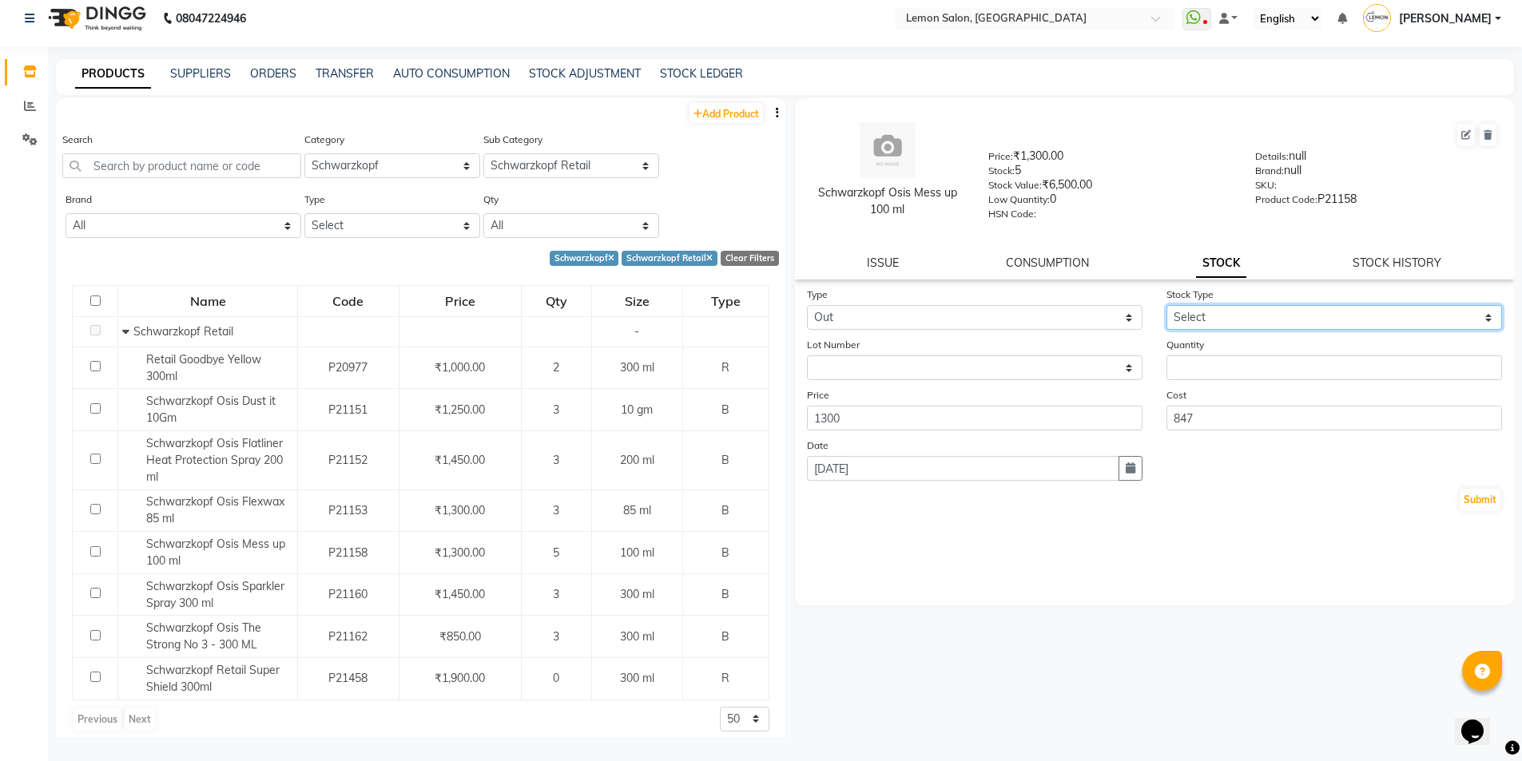
click at [1250, 317] on select "Select Internal Use Damaged Expired Adjustment Return Other" at bounding box center [1335, 317] width 336 height 25
select select "return"
click at [1167, 305] on select "Select Internal Use Damaged Expired Adjustment Return Other" at bounding box center [1335, 317] width 336 height 25
click at [1224, 365] on input "number" at bounding box center [1335, 368] width 336 height 25
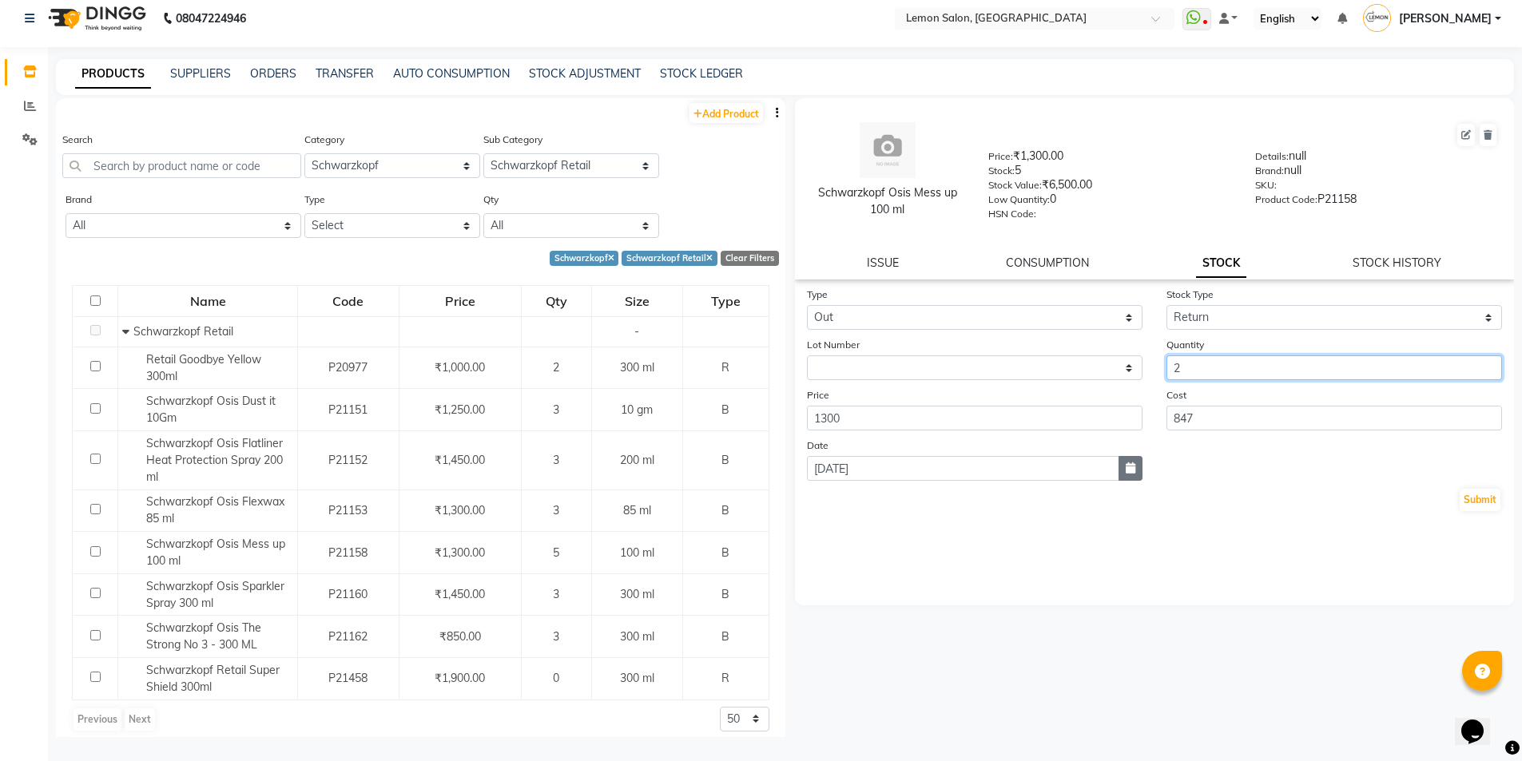
type input "2"
click at [1137, 463] on button "button" at bounding box center [1131, 468] width 24 height 25
select select "9"
select select "2025"
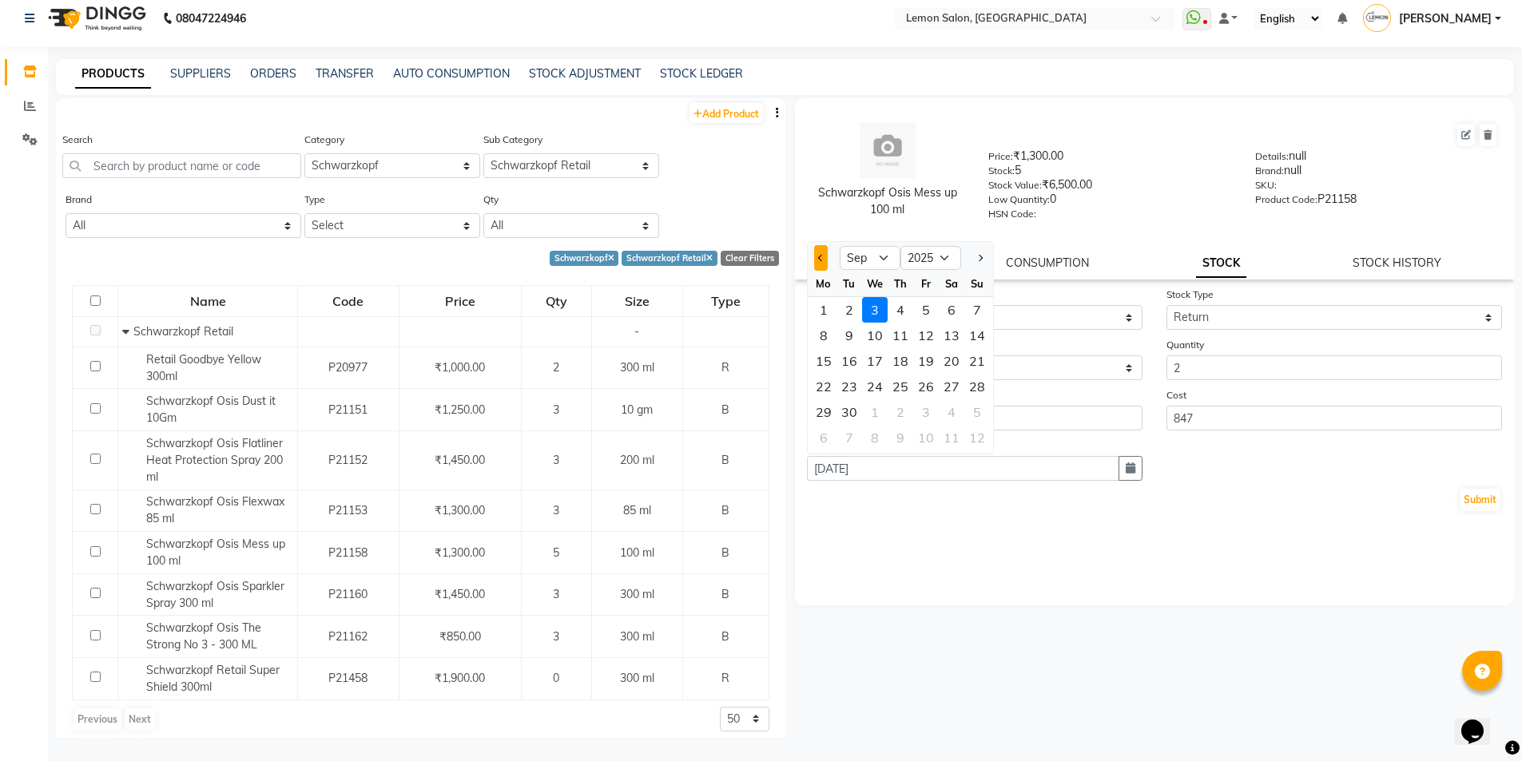
click at [822, 252] on button "Previous month" at bounding box center [821, 258] width 14 height 26
select select "8"
click at [847, 312] on div "29" at bounding box center [850, 310] width 26 height 26
type input "29-07-2025"
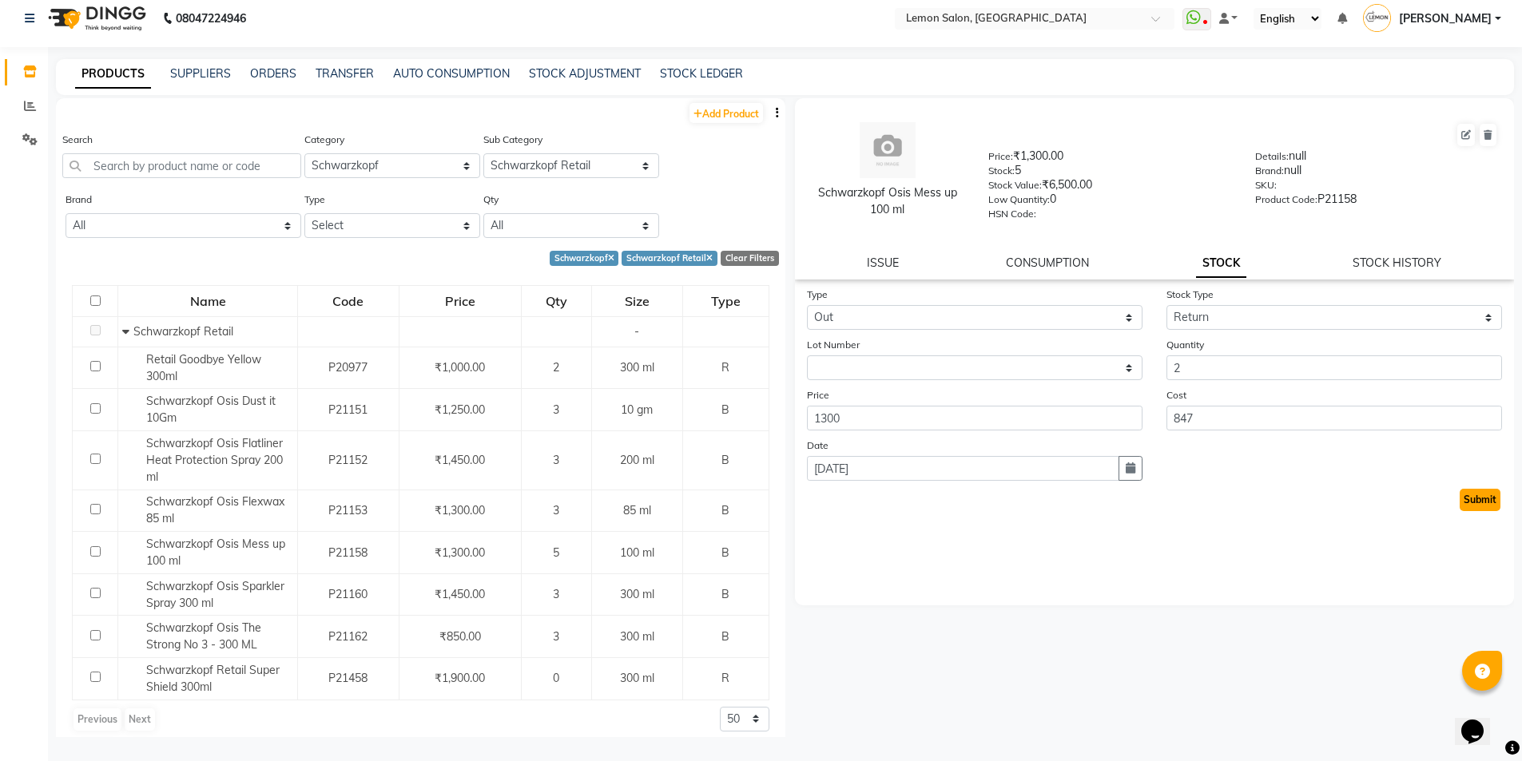
click at [1482, 495] on button "Submit" at bounding box center [1480, 500] width 41 height 22
select select
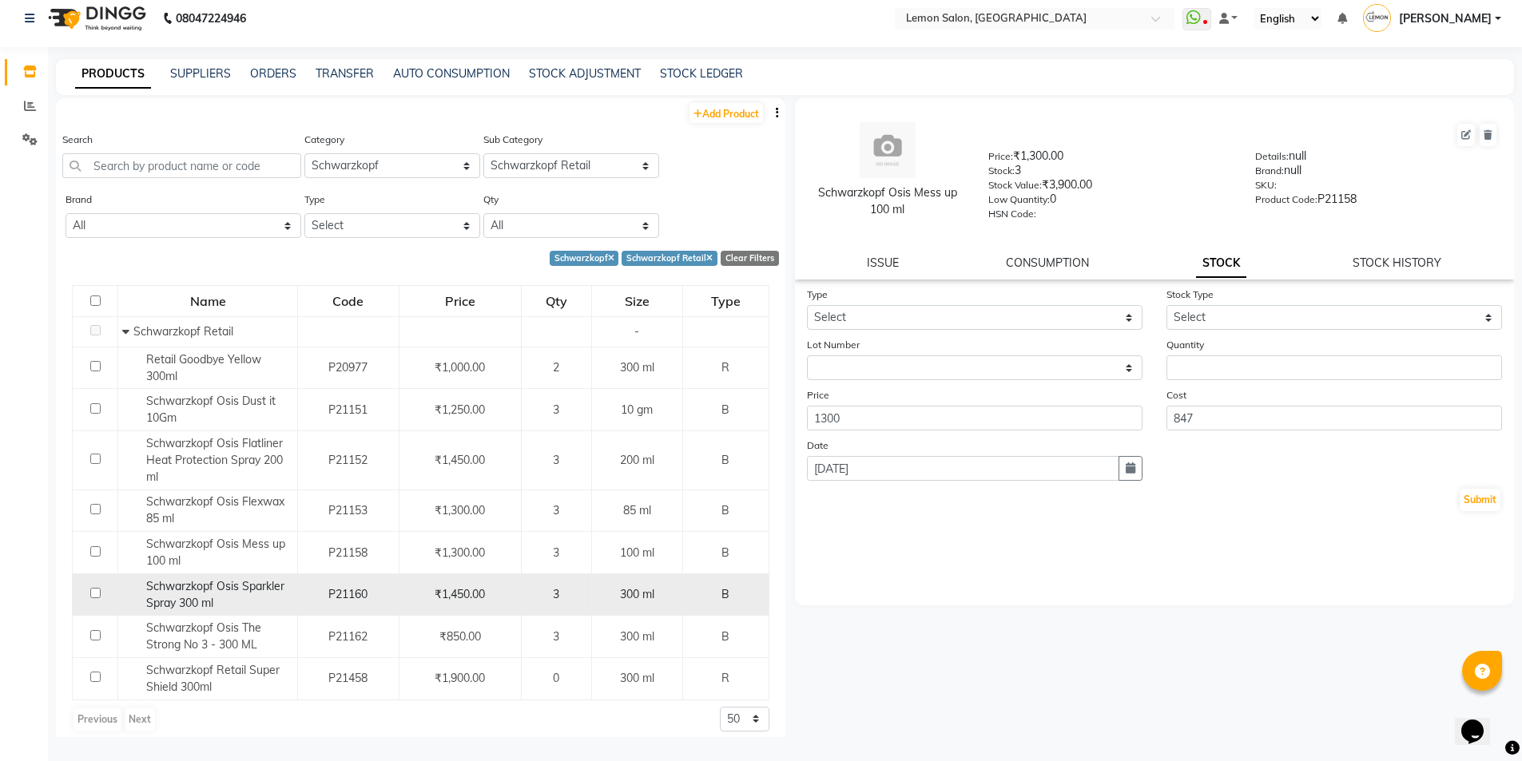
click at [264, 593] on span "Schwarzkopf Osis Sparkler Spray 300 ml" at bounding box center [215, 594] width 138 height 31
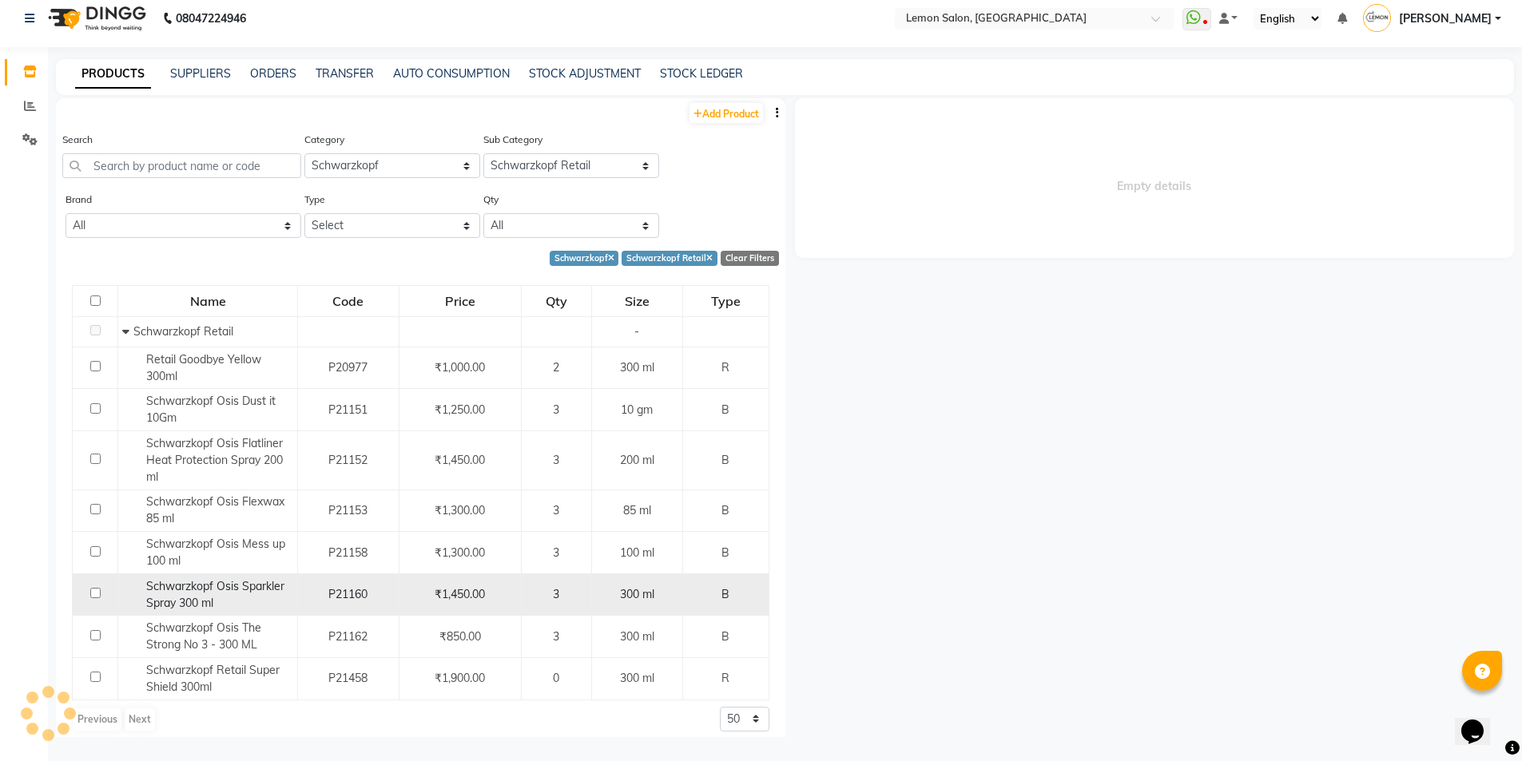
select select
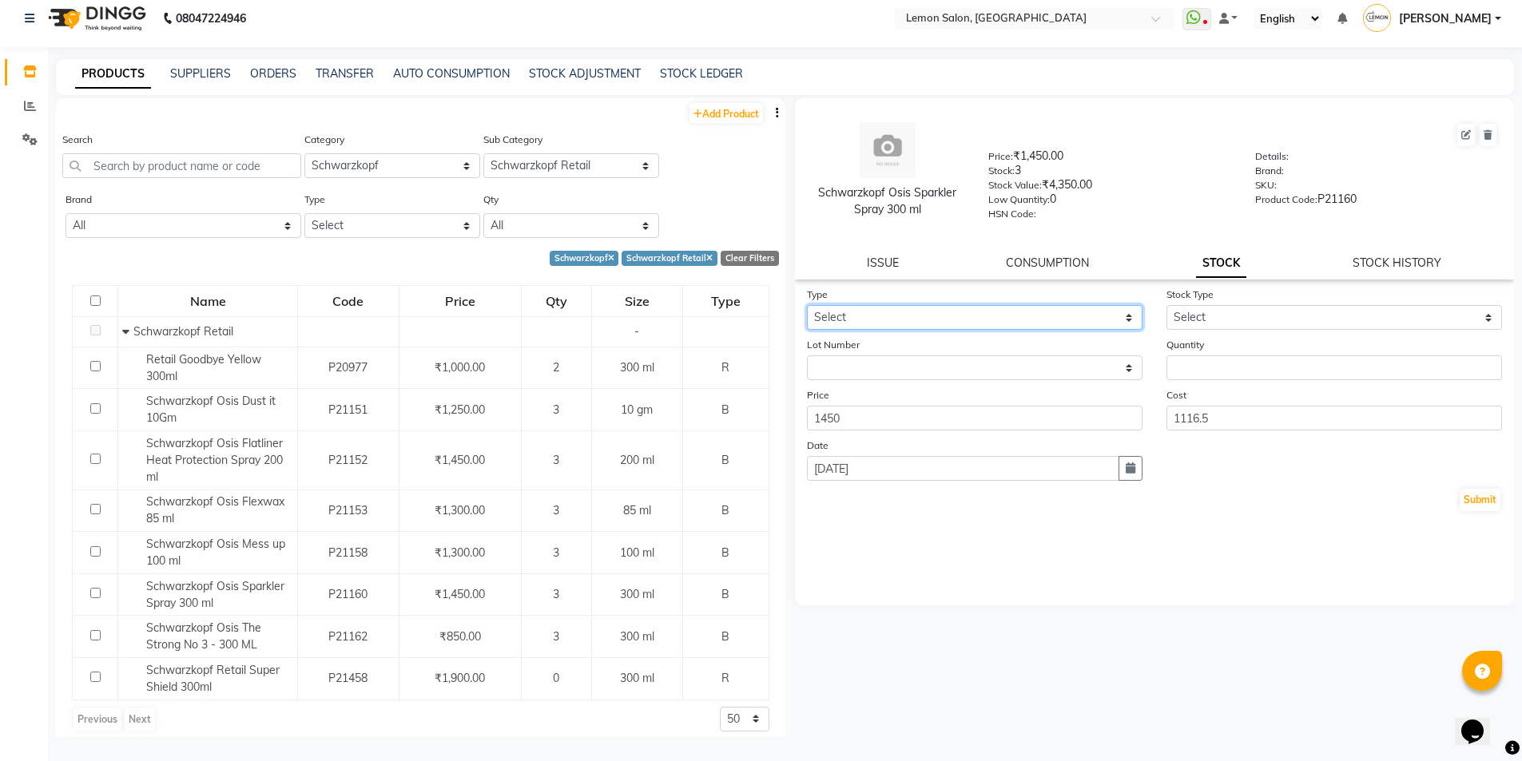
click at [928, 305] on select "Select In Out" at bounding box center [975, 317] width 336 height 25
click at [807, 305] on select "Select In Out" at bounding box center [975, 317] width 336 height 25
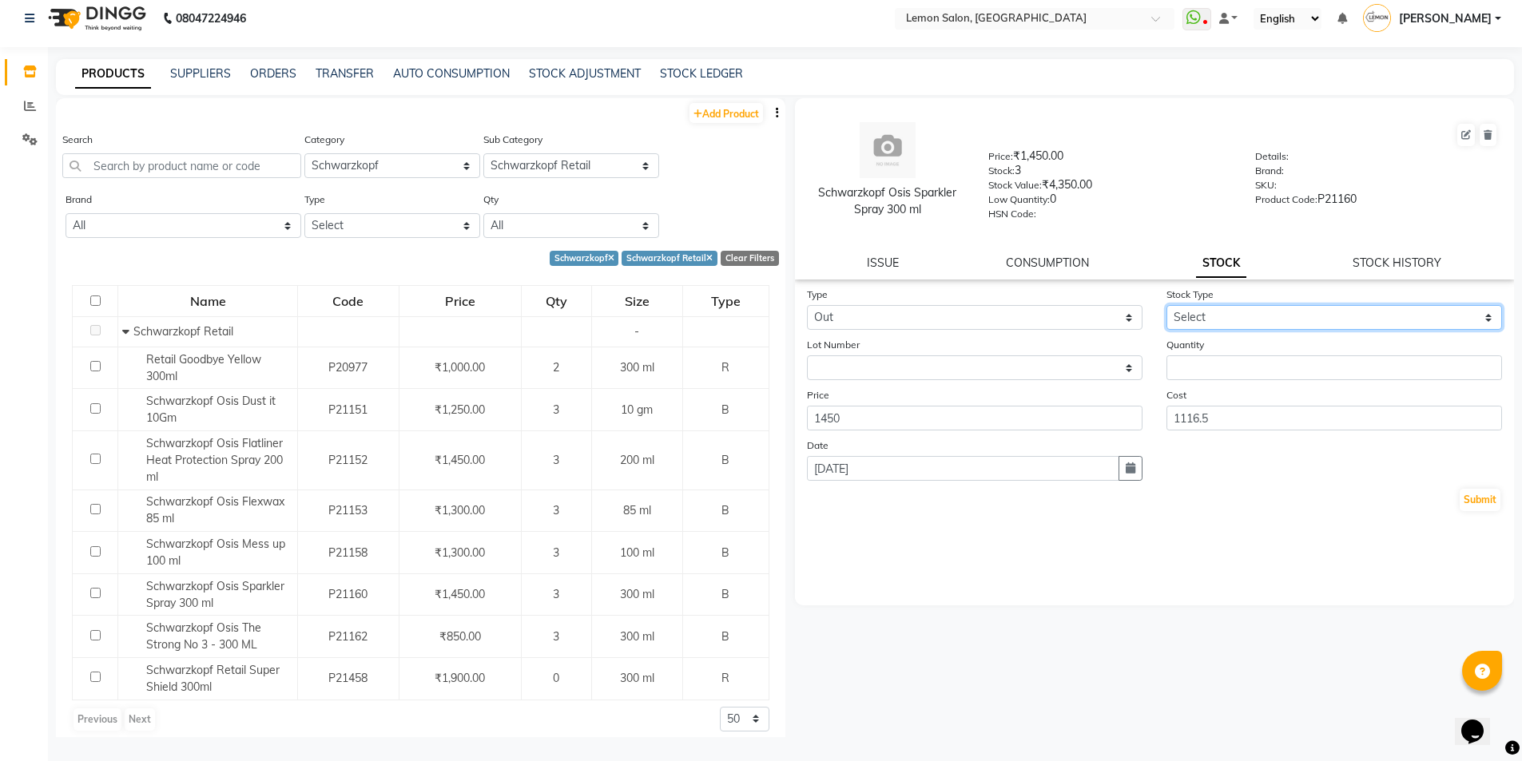
drag, startPoint x: 1236, startPoint y: 305, endPoint x: 1235, endPoint y: 318, distance: 12.8
click at [1236, 305] on select "Select Internal Use Damaged Expired Adjustment Return Other" at bounding box center [1335, 317] width 336 height 25
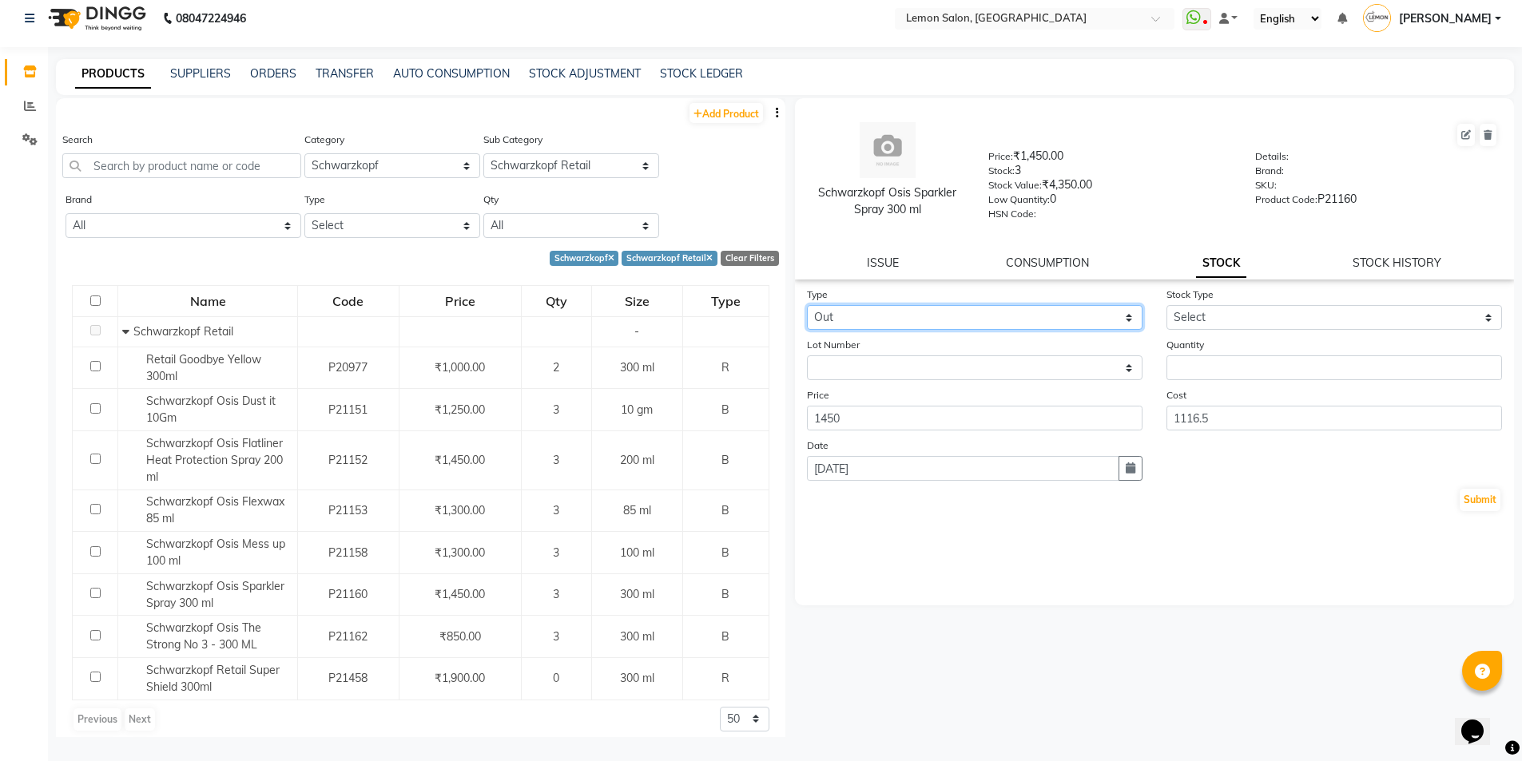
click at [1000, 320] on select "Select In Out" at bounding box center [975, 317] width 336 height 25
select select "in"
click at [807, 305] on select "Select In Out" at bounding box center [975, 317] width 336 height 25
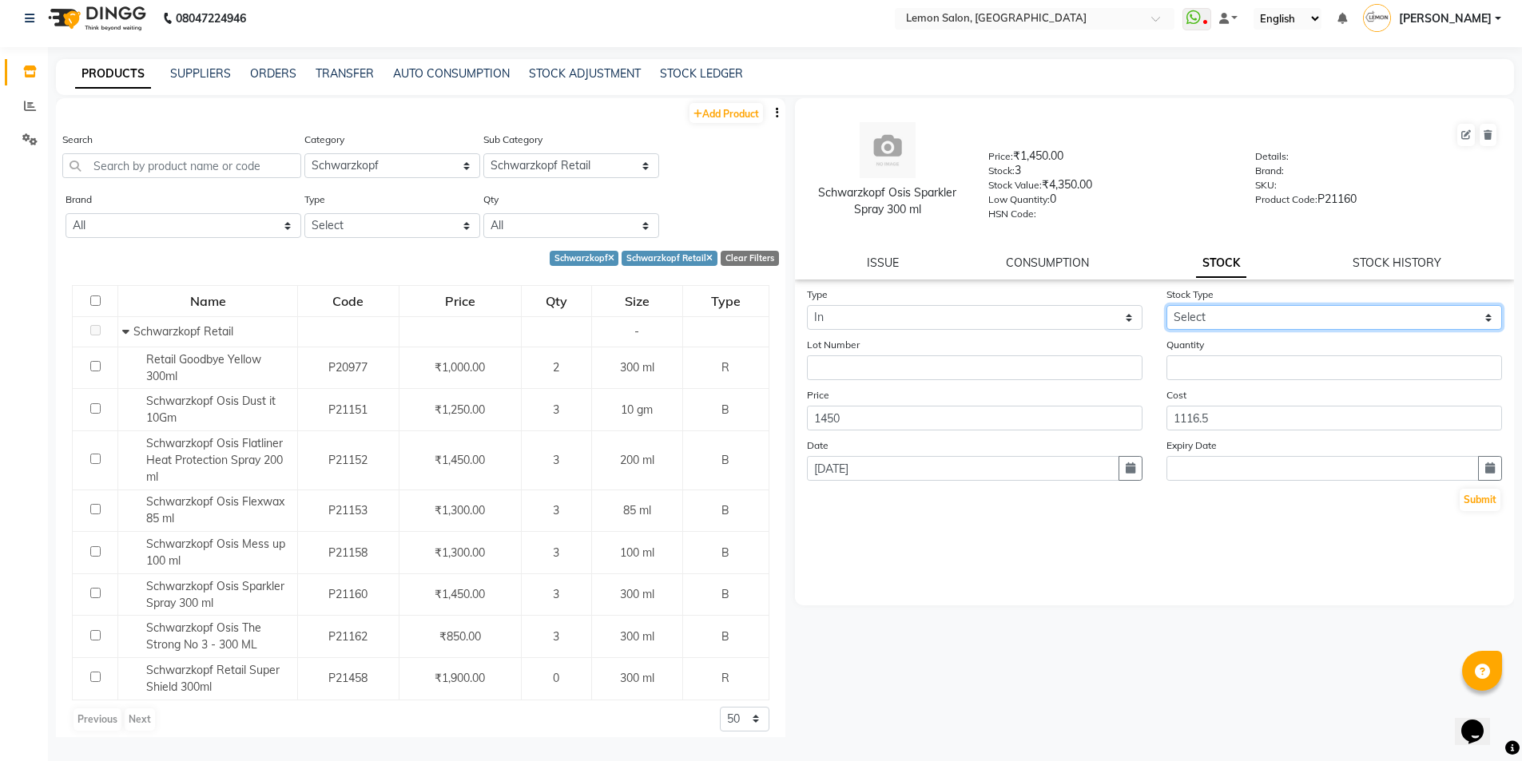
click at [1258, 309] on select "Select New Stock Adjustment Return Other" at bounding box center [1335, 317] width 336 height 25
select select "return"
click at [1167, 305] on select "Select New Stock Adjustment Return Other" at bounding box center [1335, 317] width 336 height 25
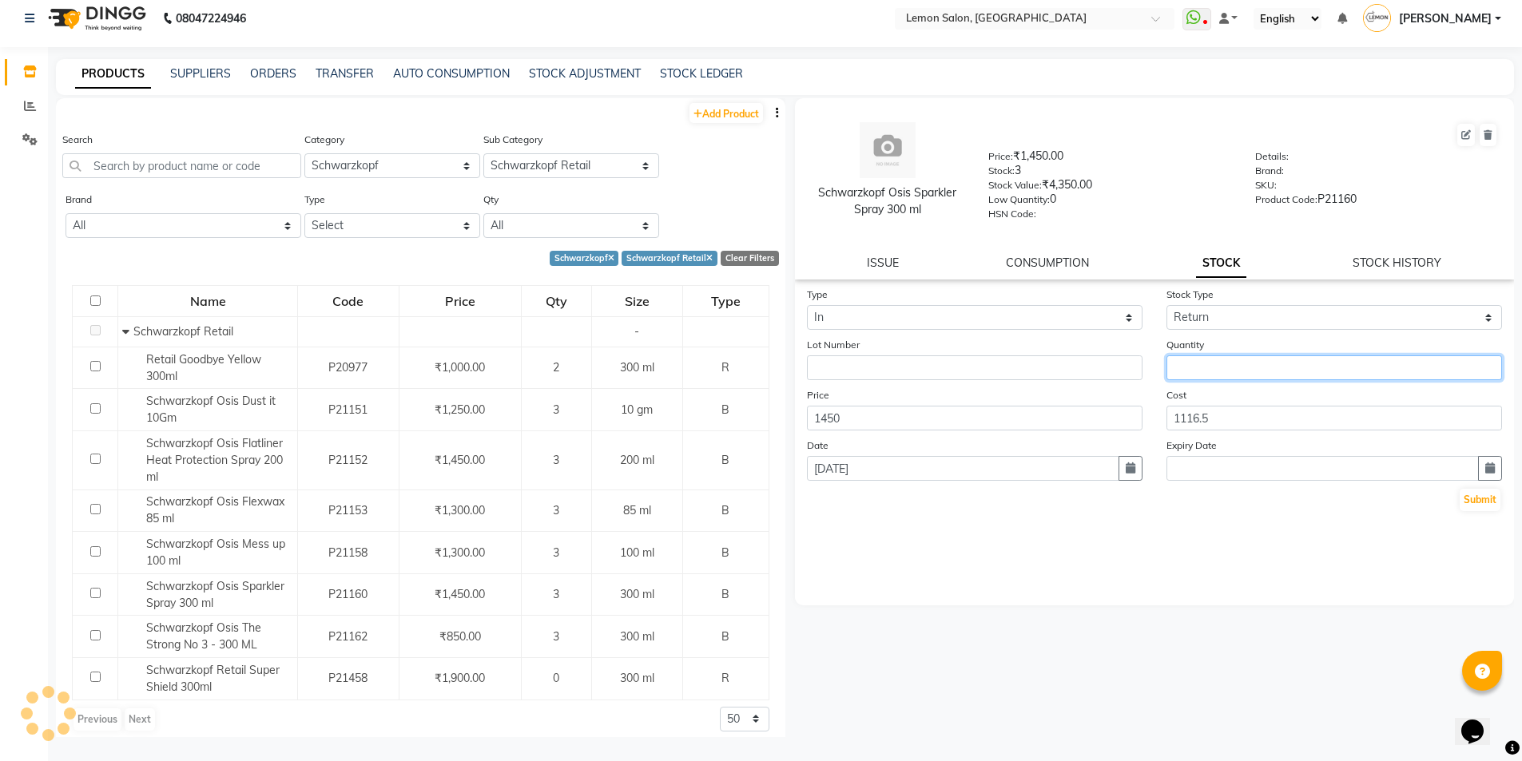
click at [1217, 368] on input "number" at bounding box center [1335, 368] width 336 height 25
type input "1"
click at [1491, 503] on button "Submit" at bounding box center [1480, 500] width 41 height 22
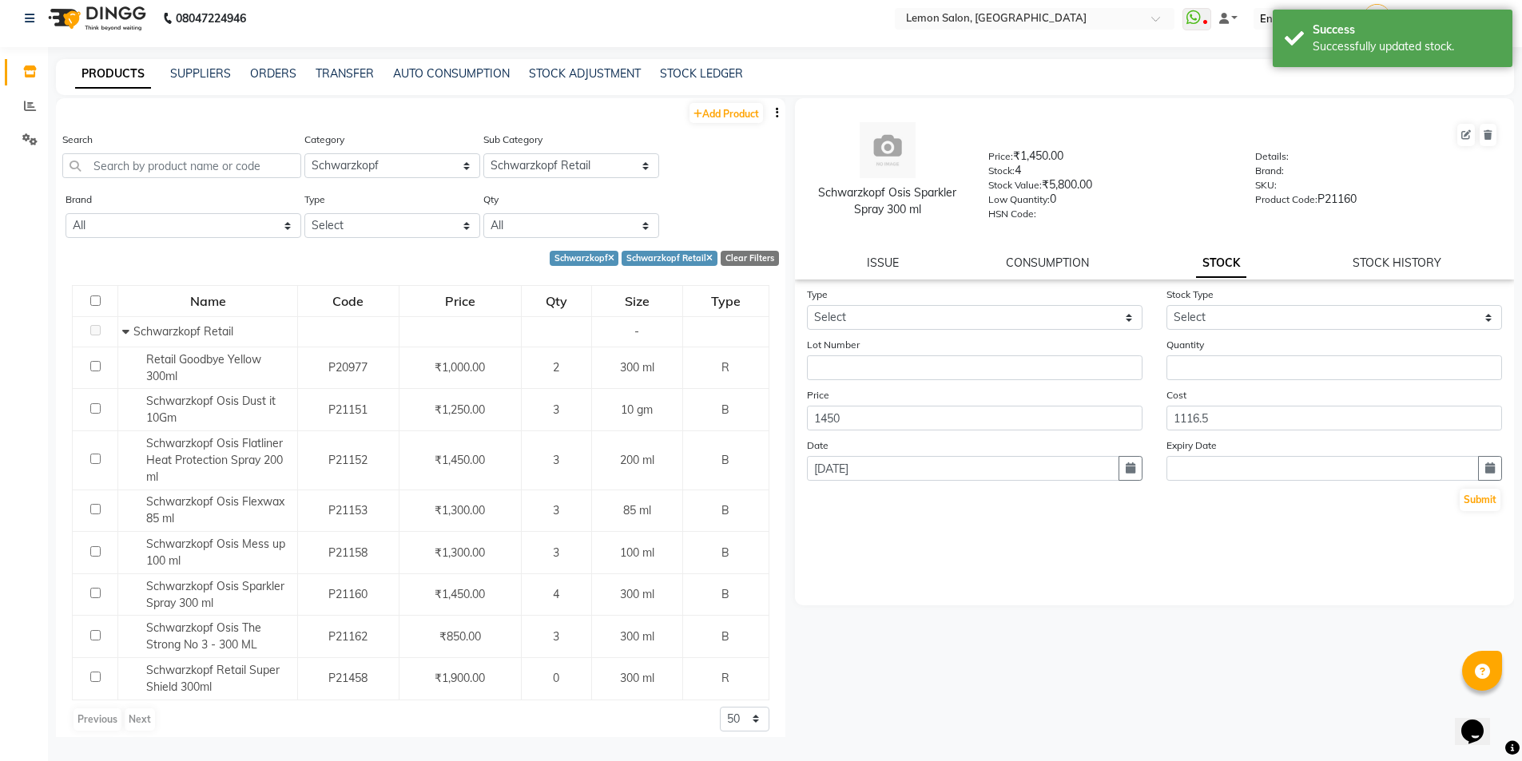
click at [738, 253] on div "Clear Filters" at bounding box center [750, 258] width 58 height 15
select select
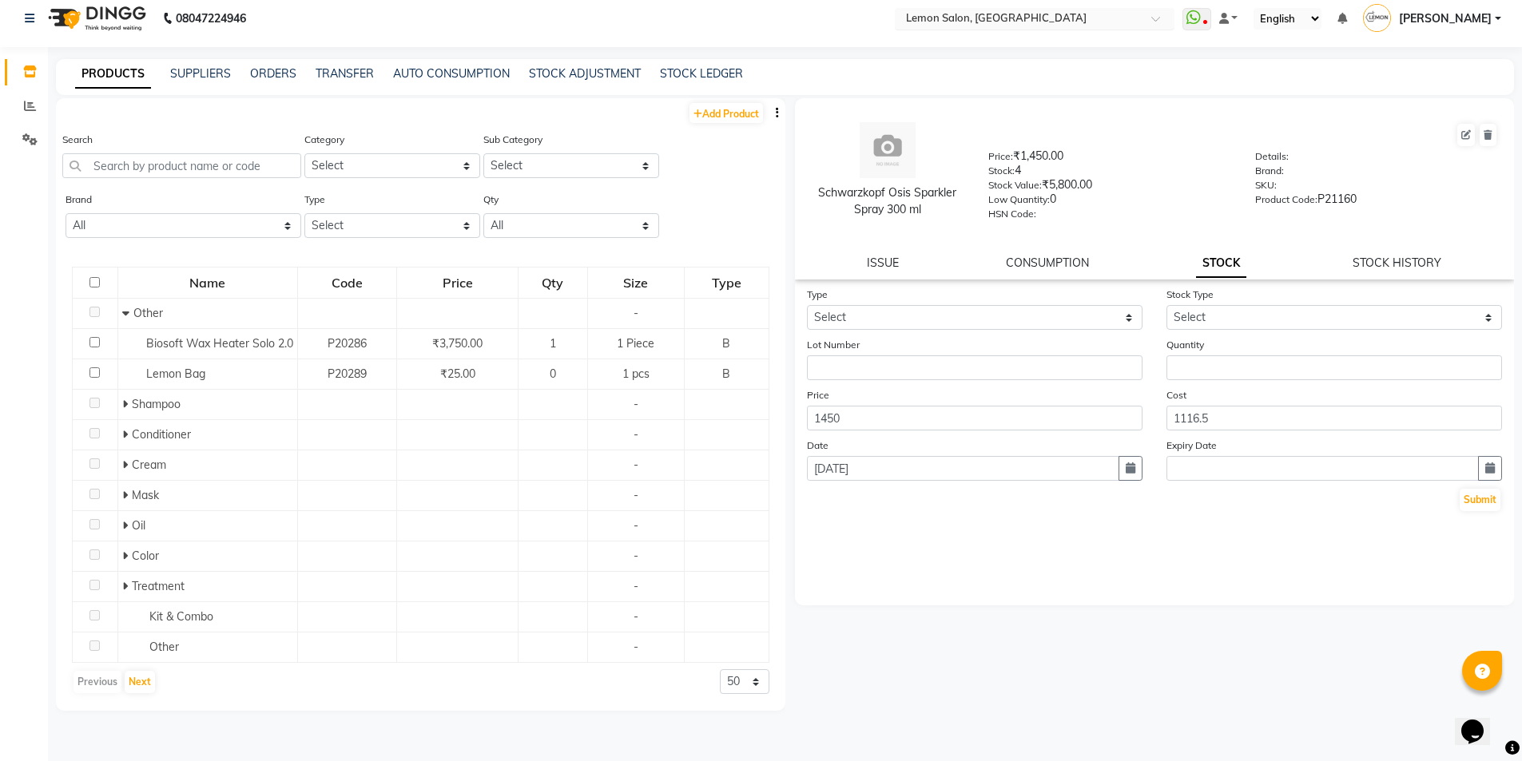
click at [1107, 8] on div "Select Location × Lemon Salon, Lokhandwala" at bounding box center [1035, 19] width 280 height 22
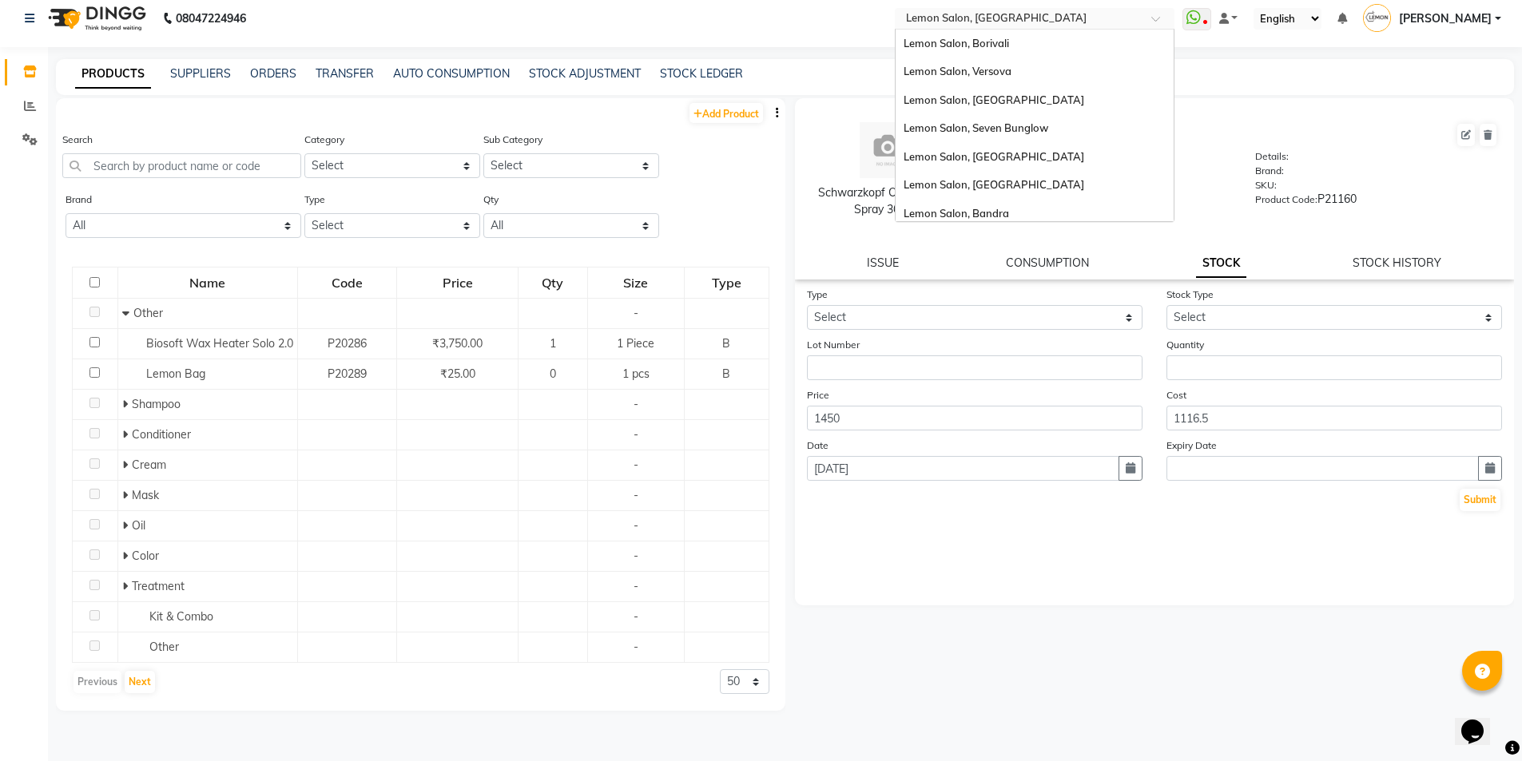
scroll to position [149, 0]
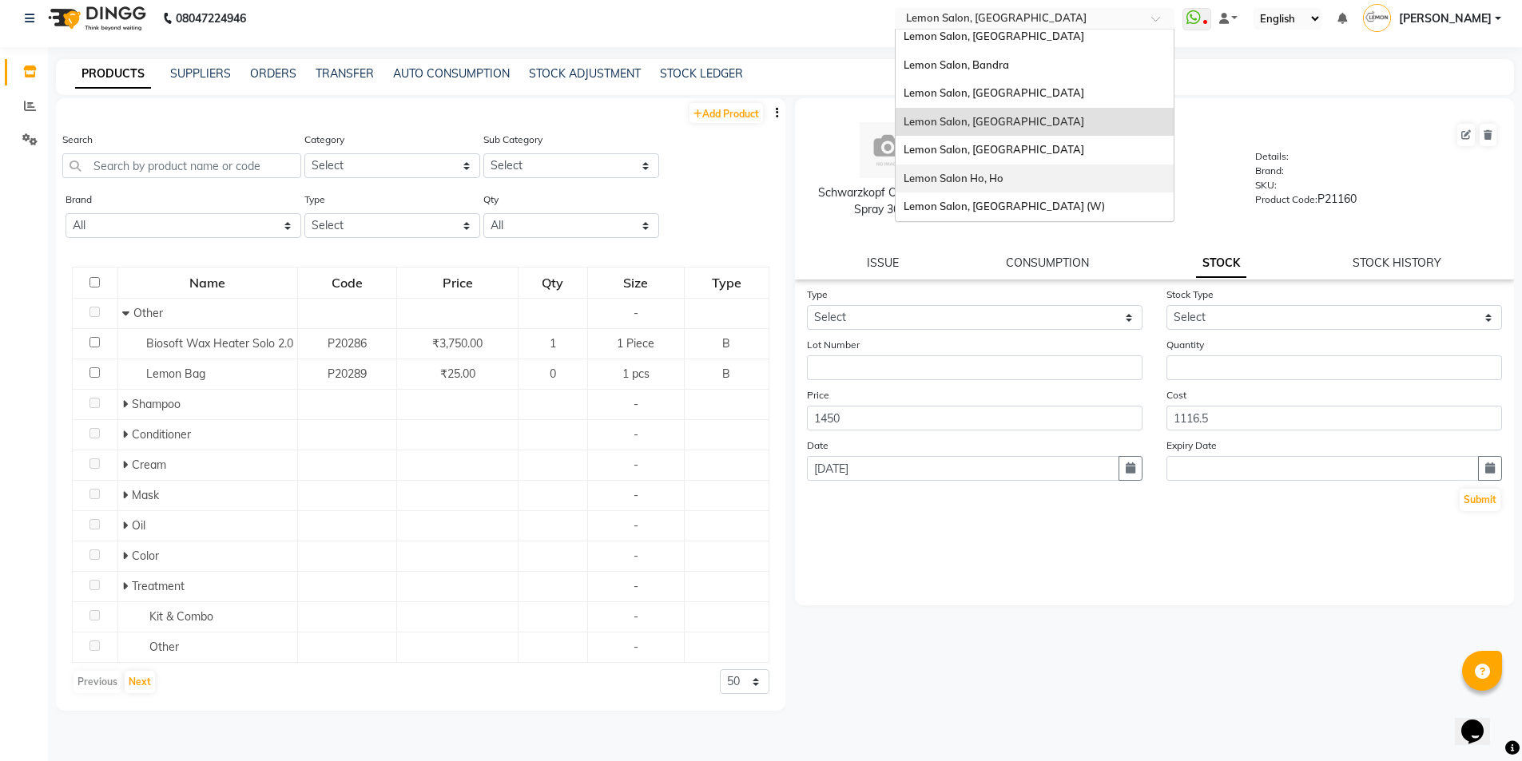
click at [1026, 173] on div "Lemon Salon Ho, Ho" at bounding box center [1035, 179] width 278 height 29
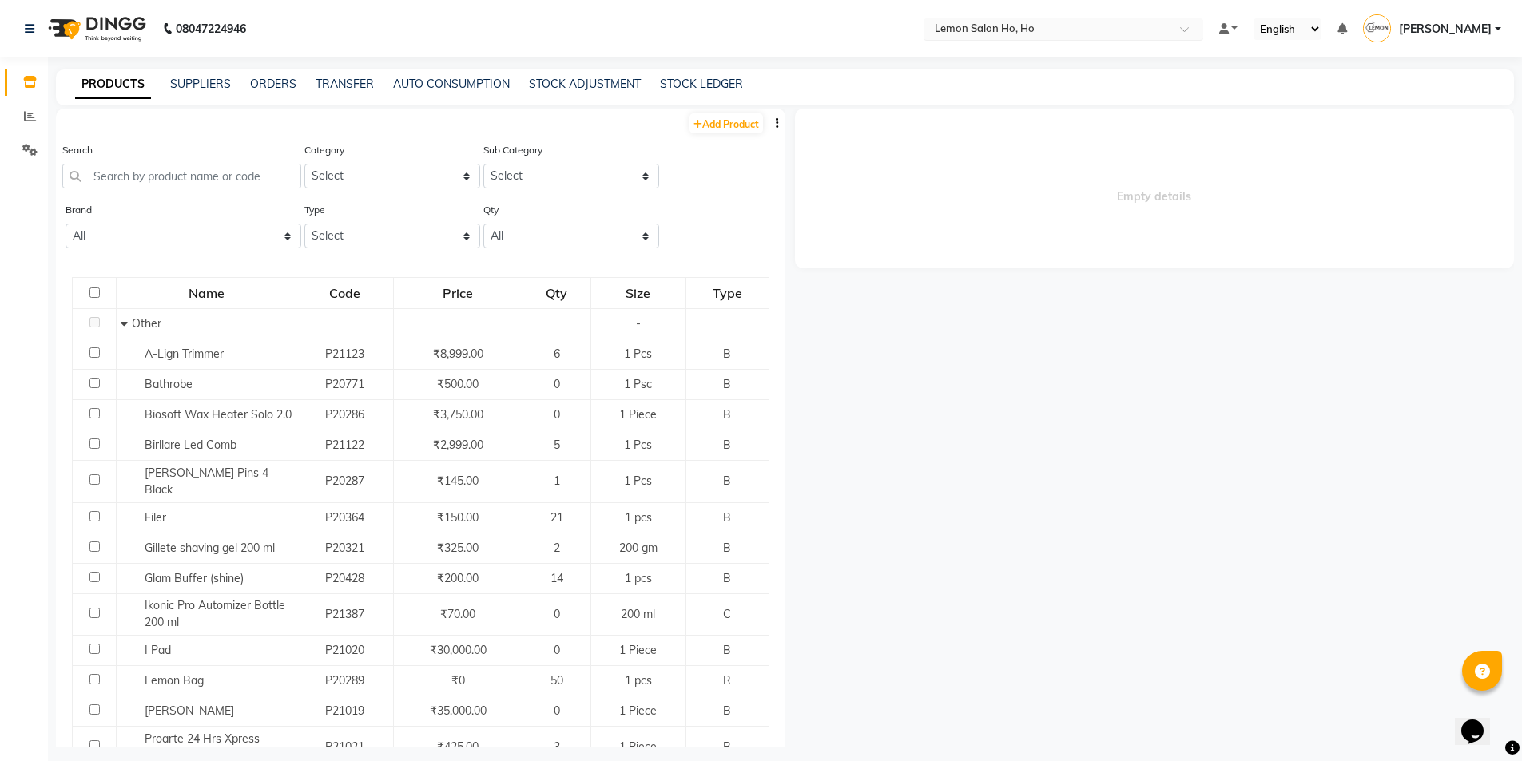
click at [1032, 32] on input "text" at bounding box center [1048, 30] width 232 height 16
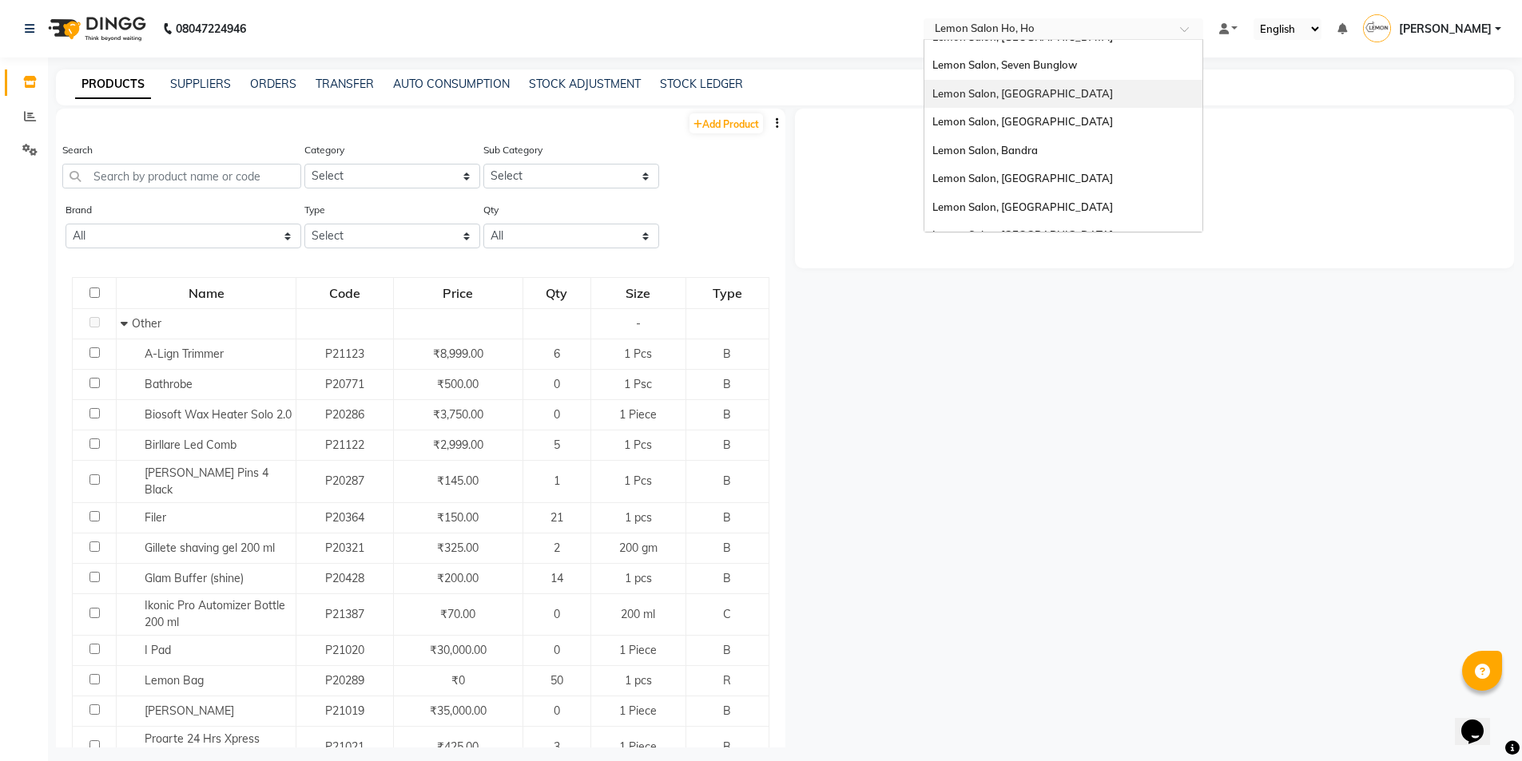
scroll to position [106, 0]
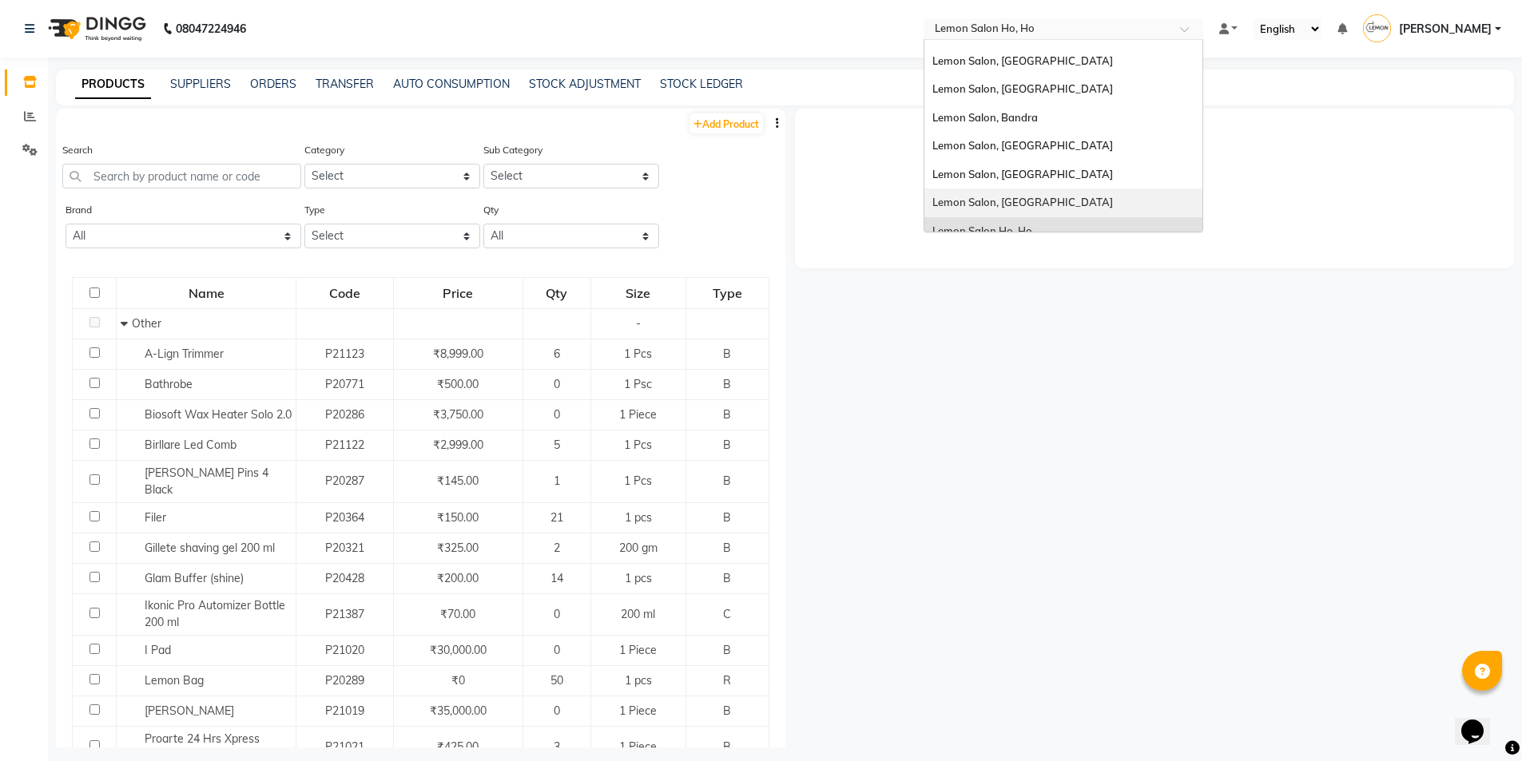
click at [1029, 194] on div "Lemon Salon, [GEOGRAPHIC_DATA]" at bounding box center [1063, 203] width 278 height 29
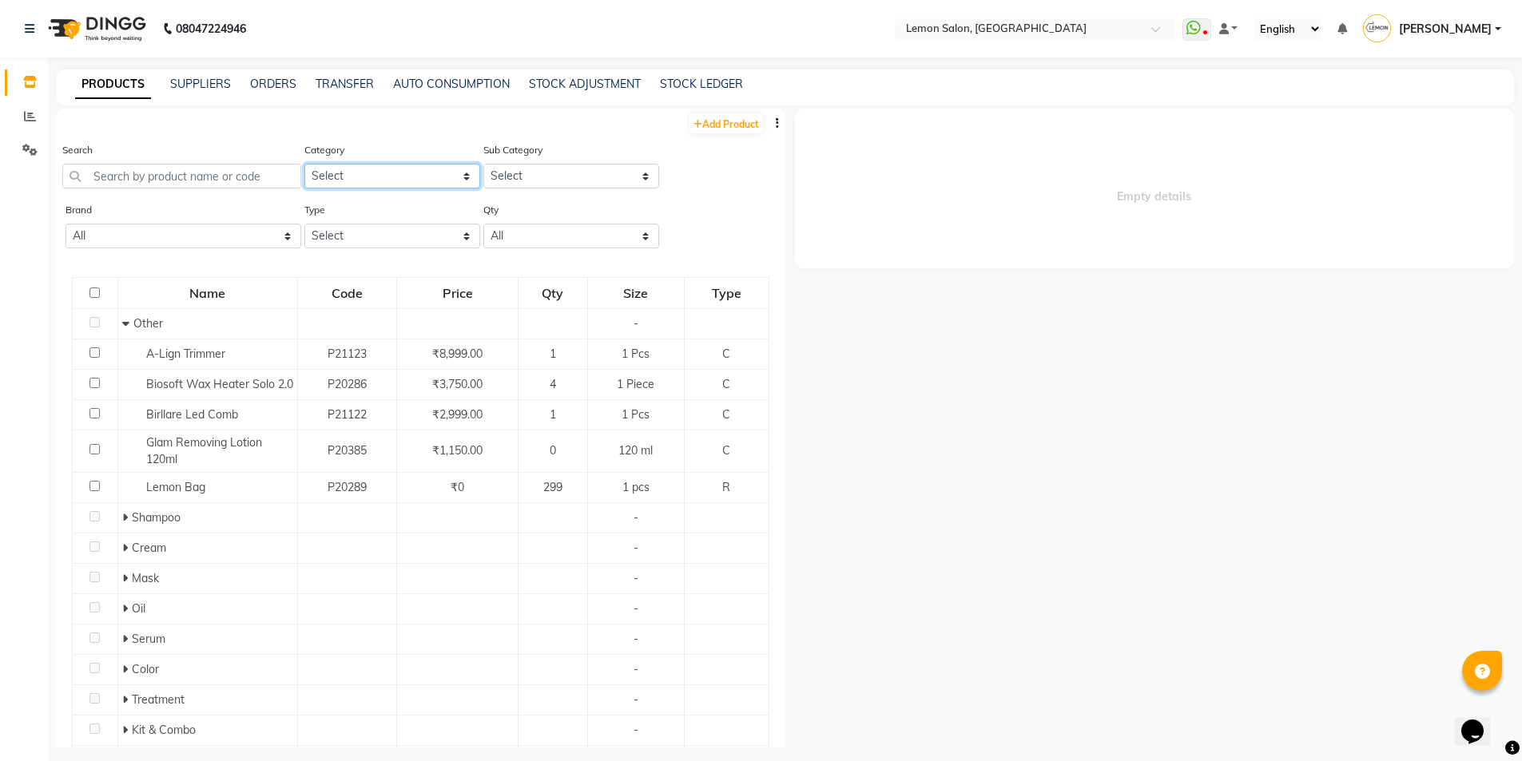
click at [394, 180] on select "Select Hair Skin Makeup Personal Care Appliances [PERSON_NAME] Waxing Disposabl…" at bounding box center [392, 176] width 176 height 25
click at [226, 177] on input "text" at bounding box center [181, 176] width 239 height 25
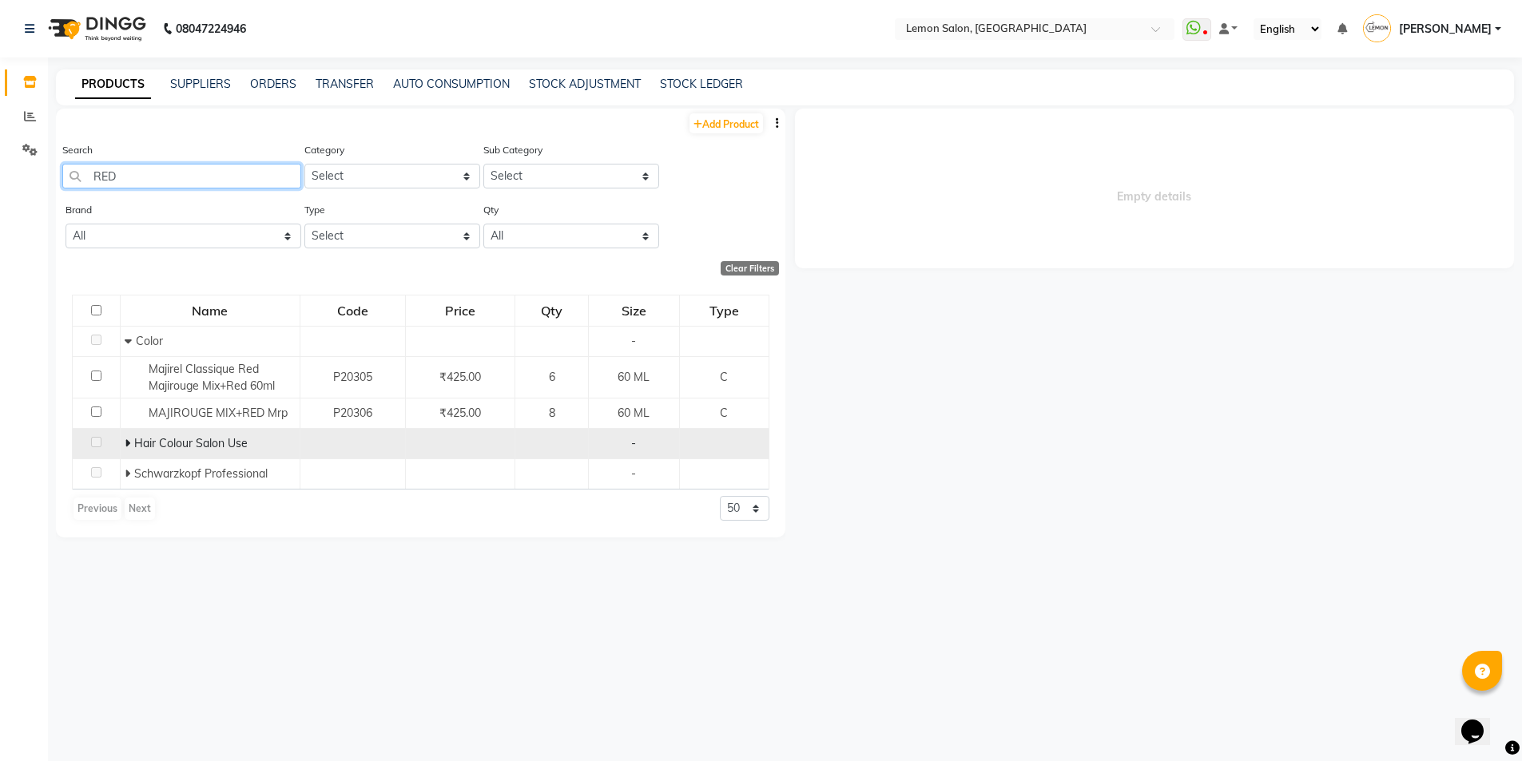
type input "RED"
click at [127, 442] on icon at bounding box center [128, 443] width 6 height 11
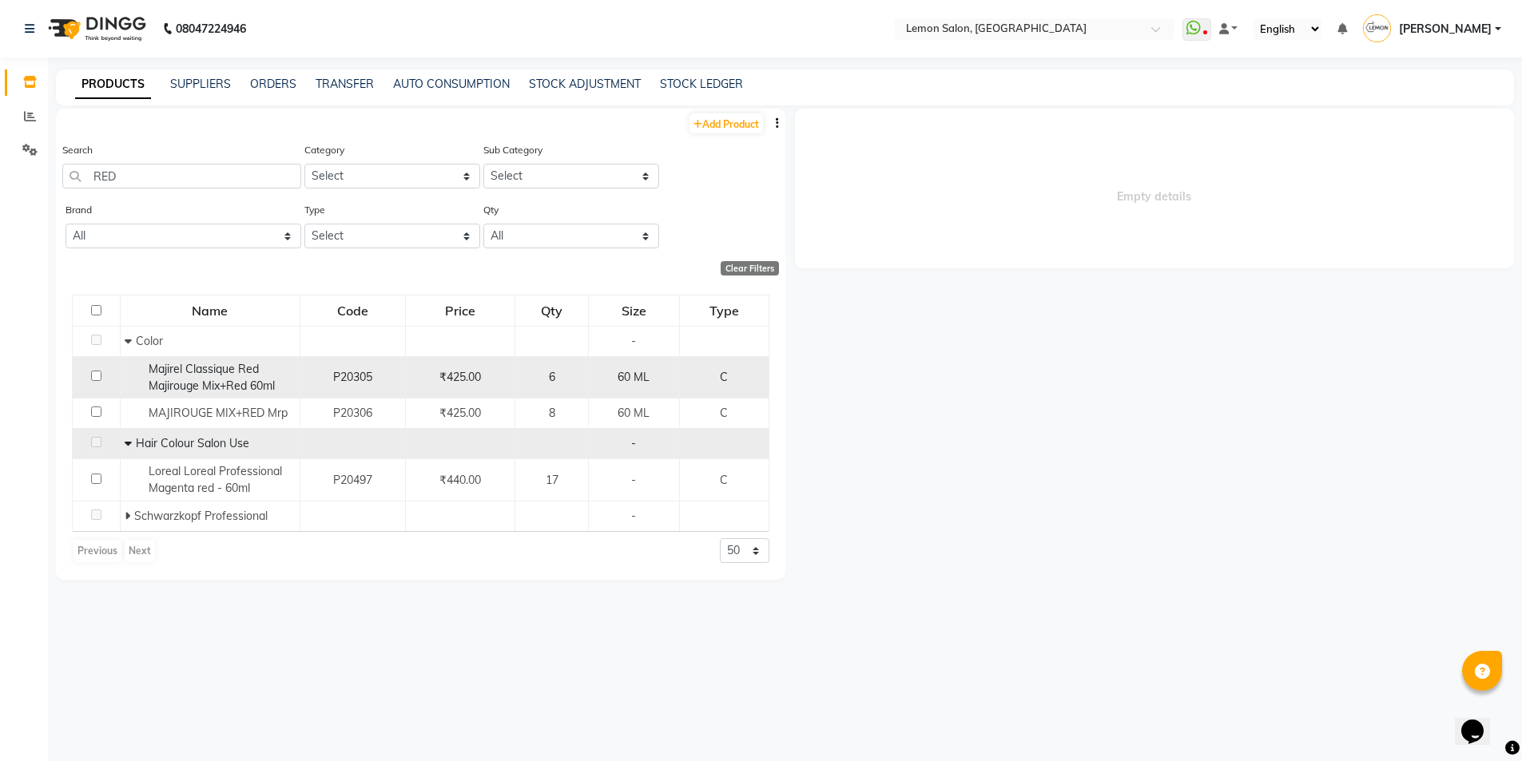
click at [177, 379] on span "Majirel Classique Red Majirouge Mix+Red 60ml" at bounding box center [212, 377] width 126 height 31
select select
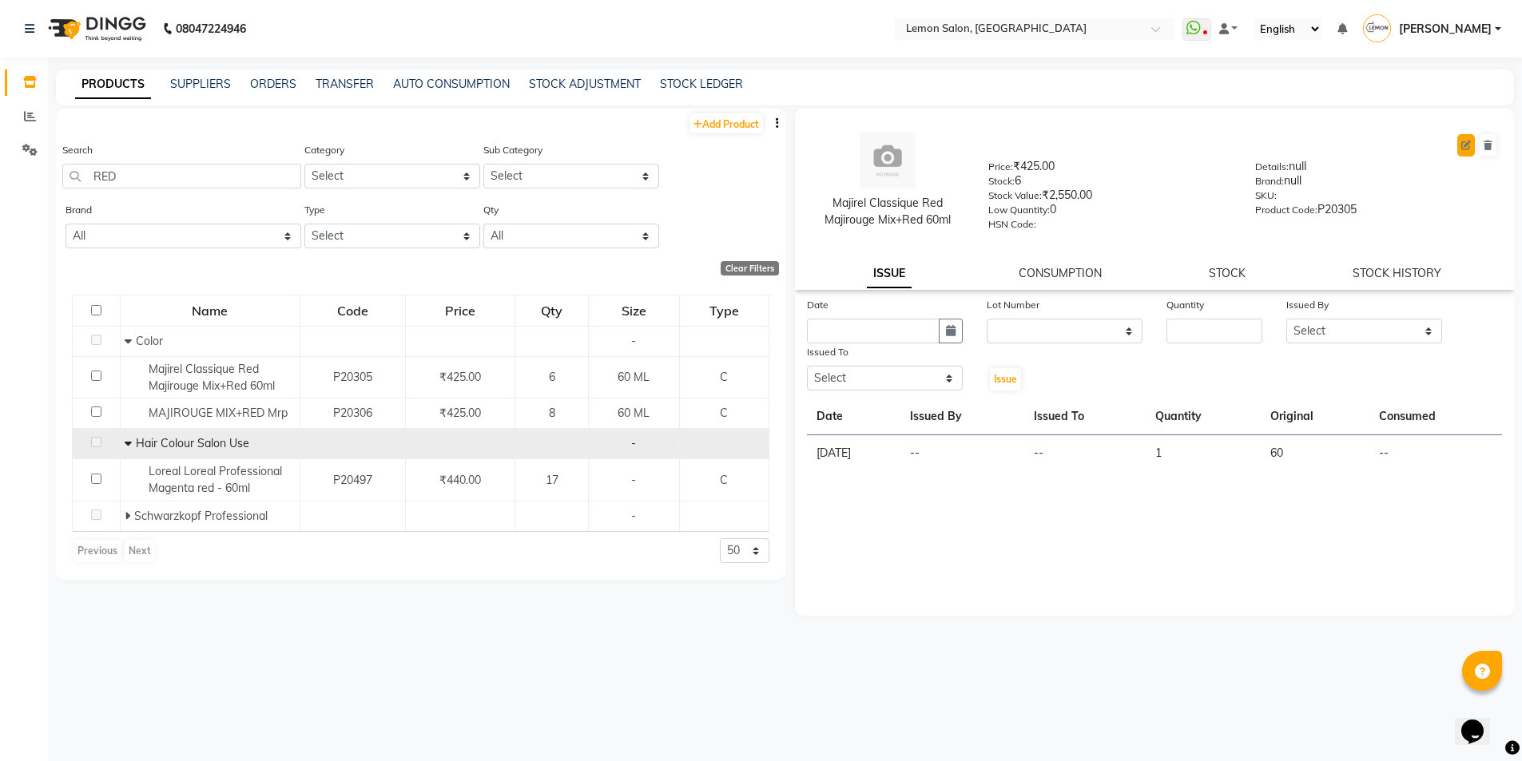
click at [1470, 152] on button at bounding box center [1466, 145] width 18 height 22
select select "C"
select select "213701100"
select select "true"
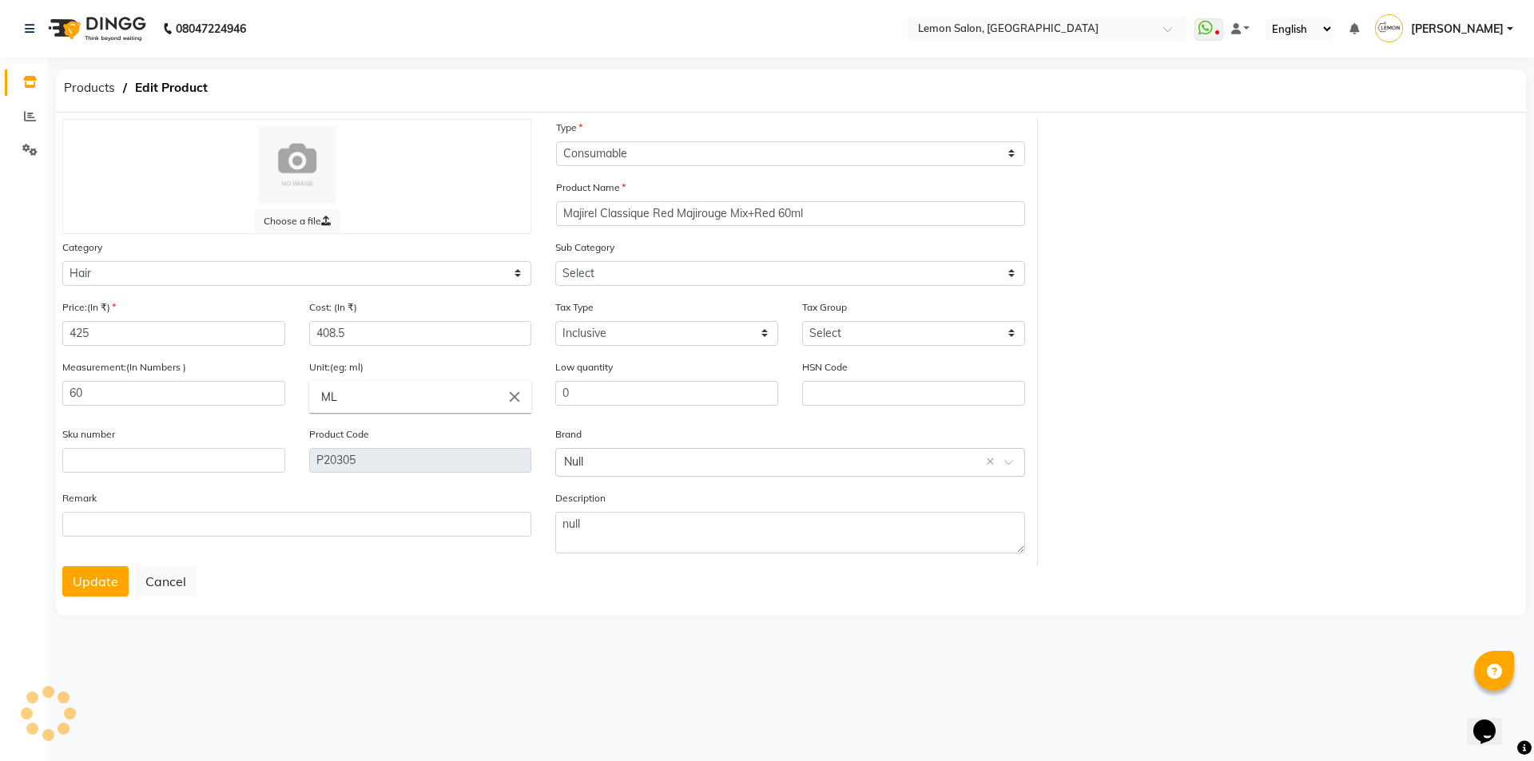
select select "213701107"
click at [89, 338] on input "425" at bounding box center [173, 333] width 223 height 25
type input "475"
click at [86, 586] on button "Update" at bounding box center [95, 582] width 66 height 30
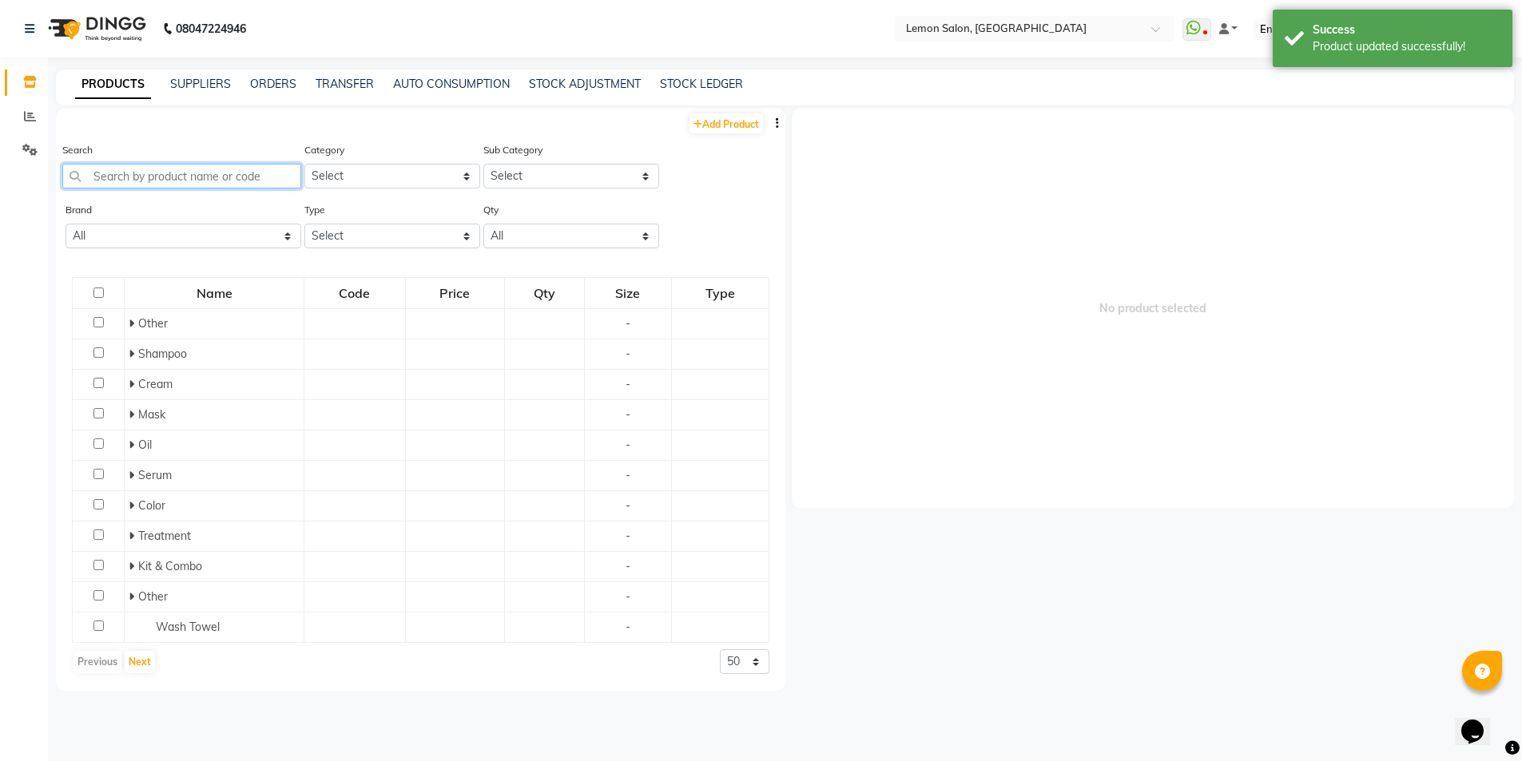
click at [161, 169] on input "text" at bounding box center [181, 176] width 239 height 25
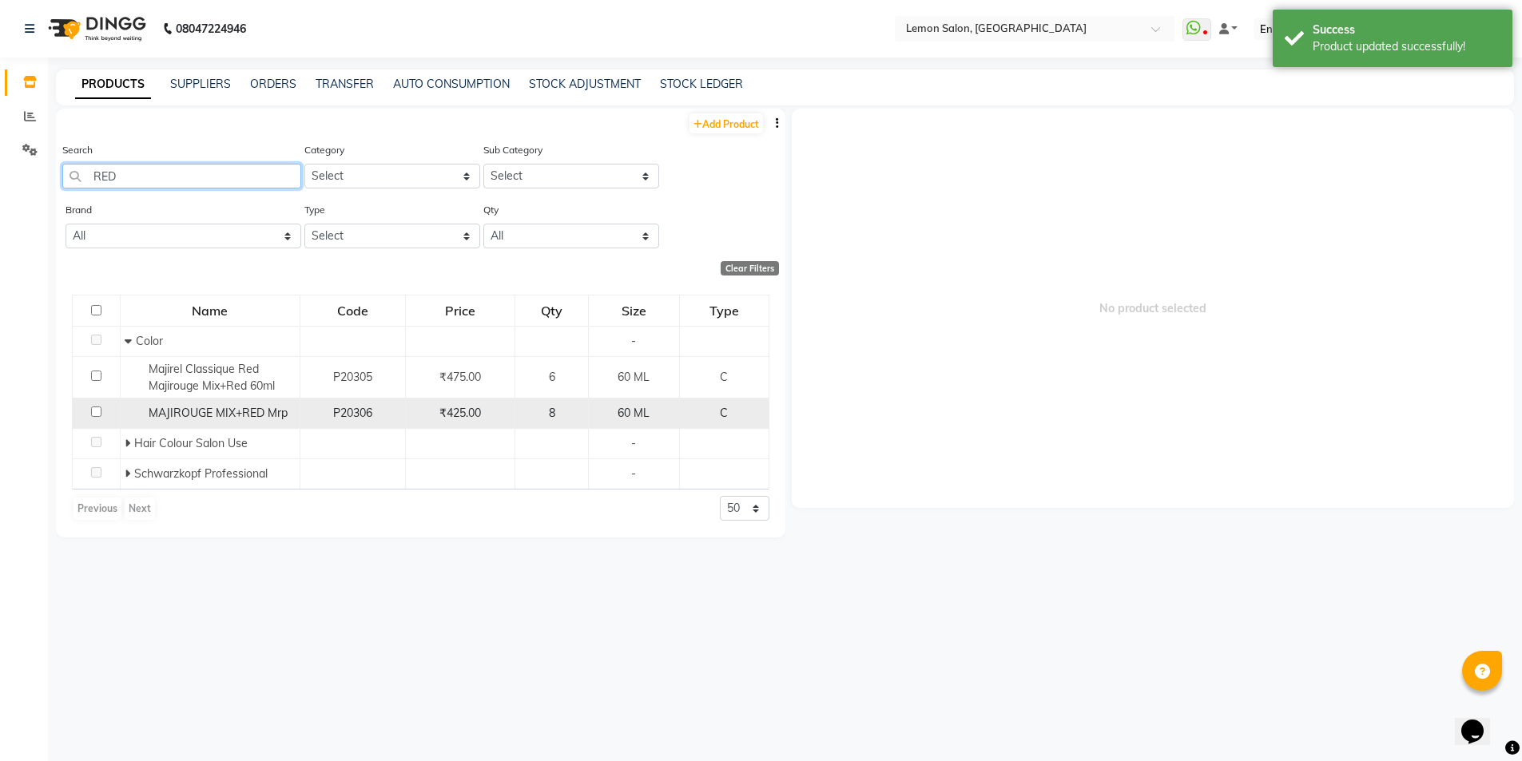
type input "RED"
click at [181, 417] on span "MAJIROUGE MIX+RED Mrp" at bounding box center [218, 413] width 139 height 14
select select
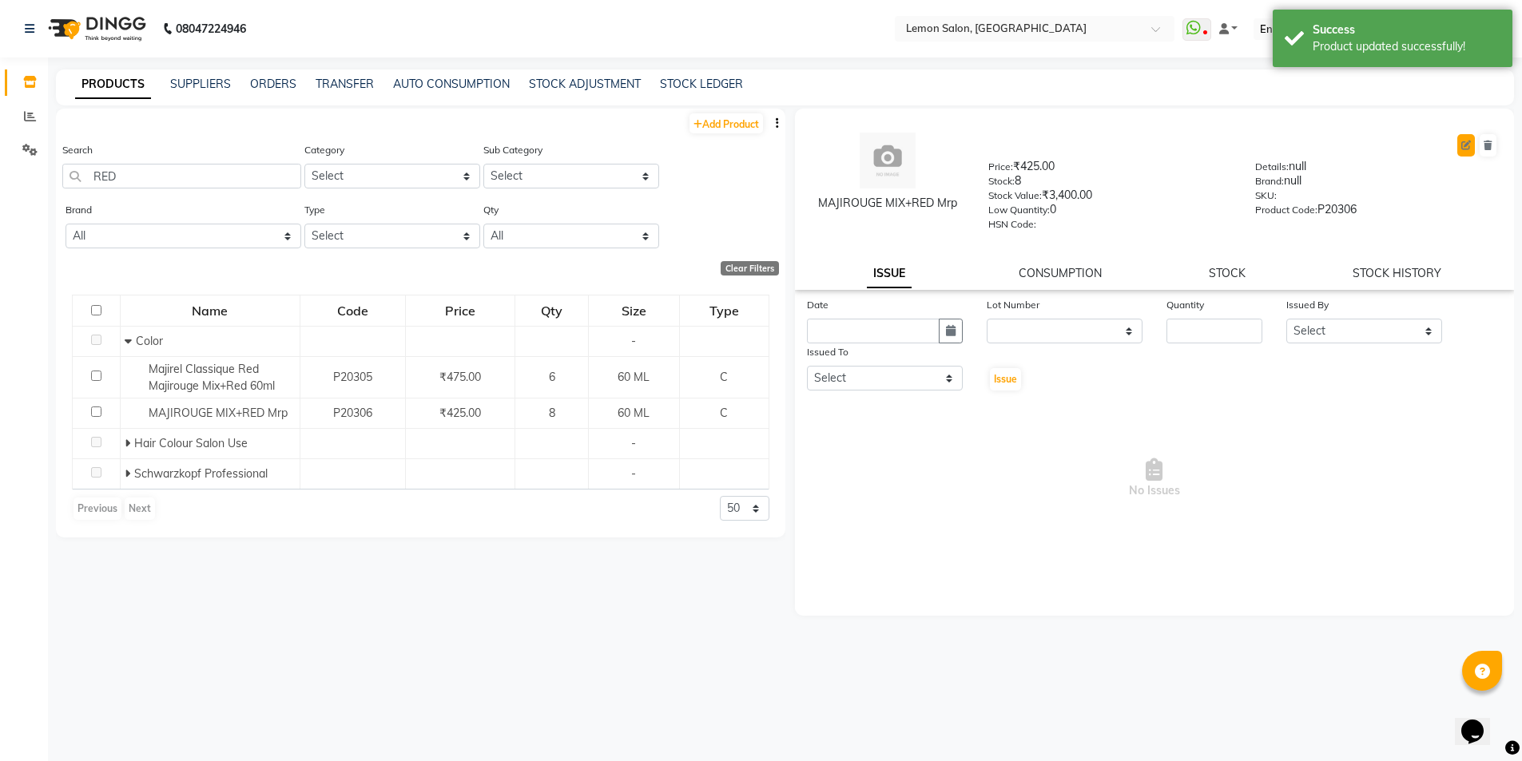
click at [1462, 142] on icon at bounding box center [1466, 146] width 10 height 10
select select "C"
select select "213701100"
select select "213701107"
select select "true"
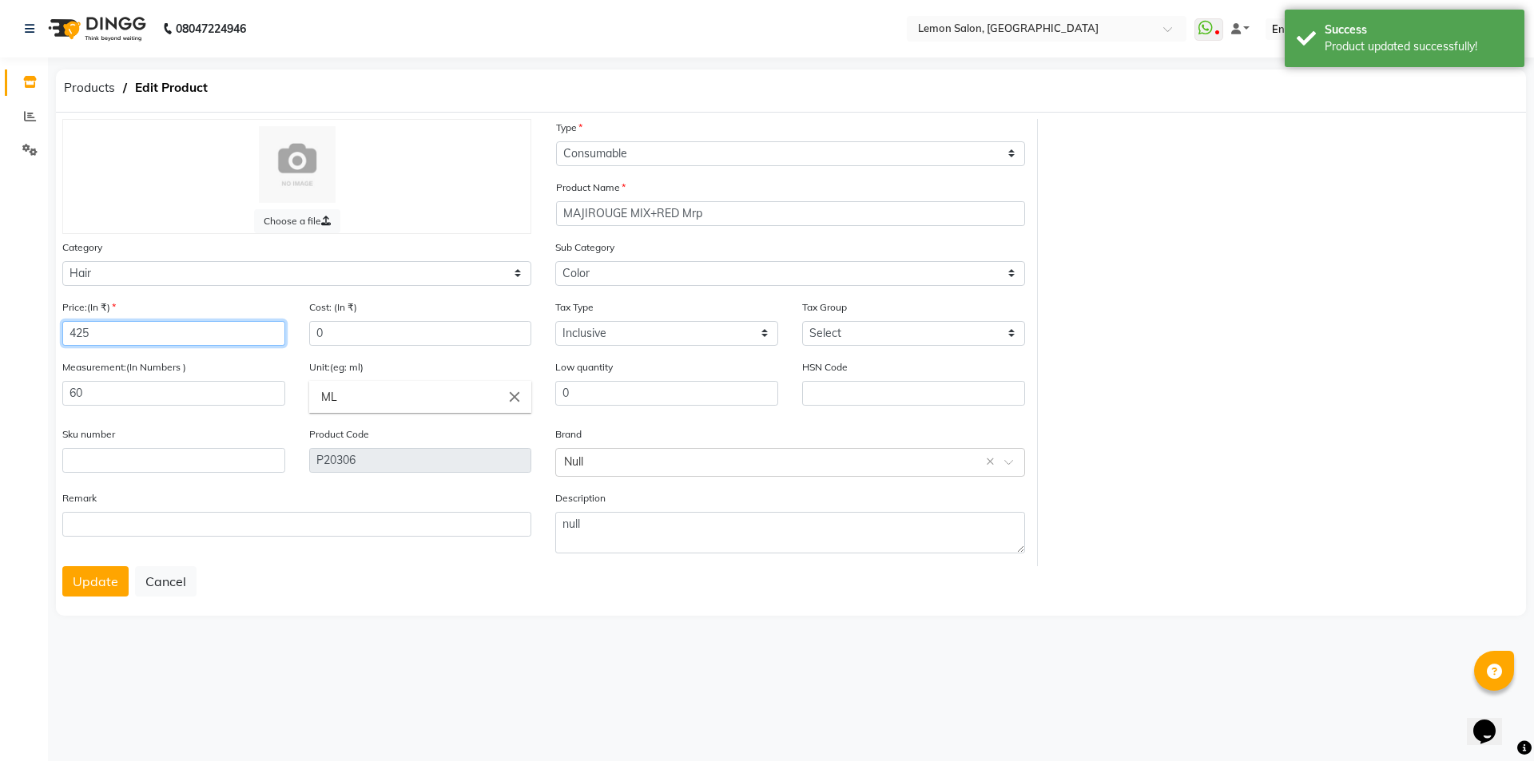
click at [165, 332] on input "425" at bounding box center [173, 333] width 223 height 25
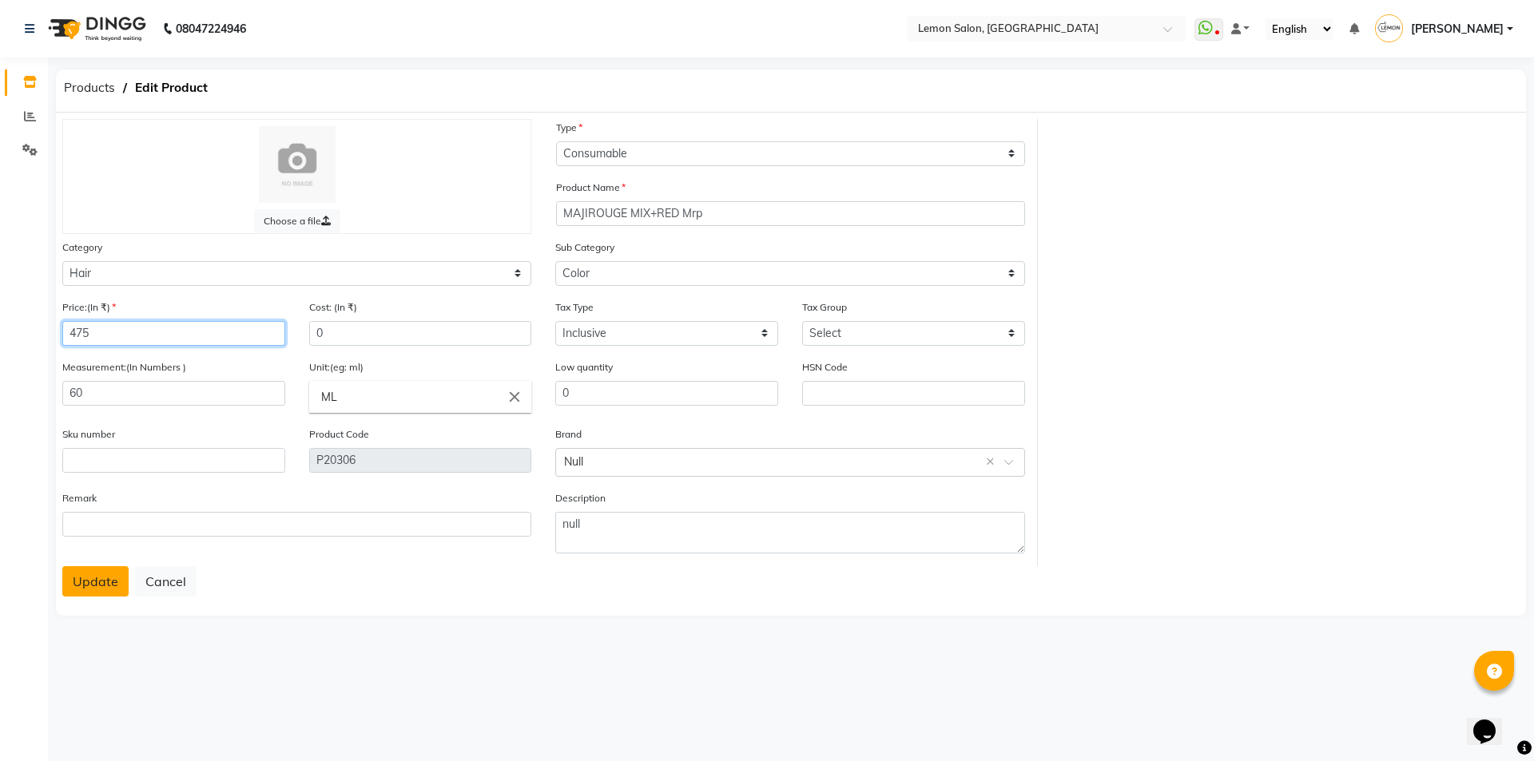
type input "475"
click at [100, 583] on button "Update" at bounding box center [95, 582] width 66 height 30
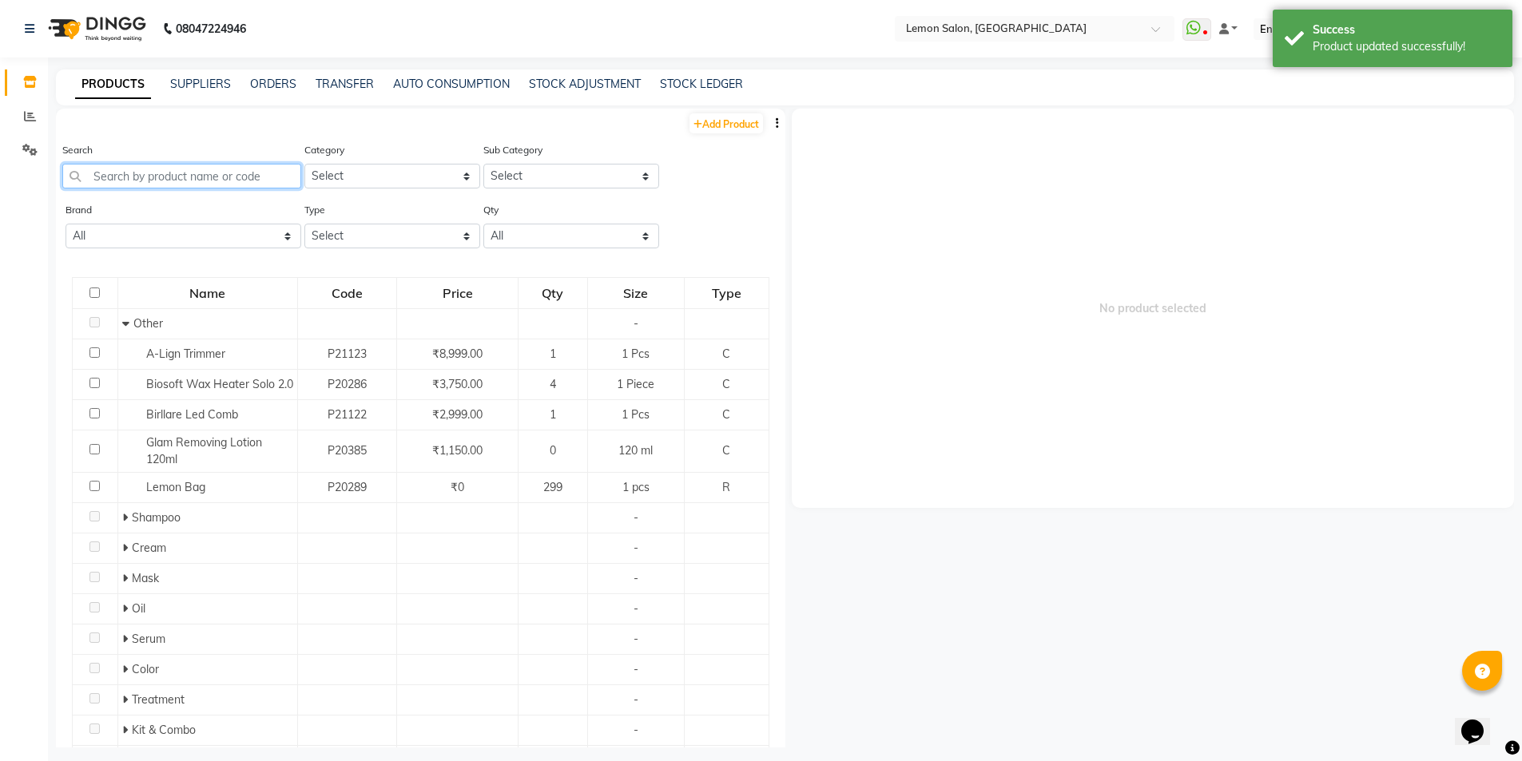
click at [179, 175] on input "text" at bounding box center [181, 176] width 239 height 25
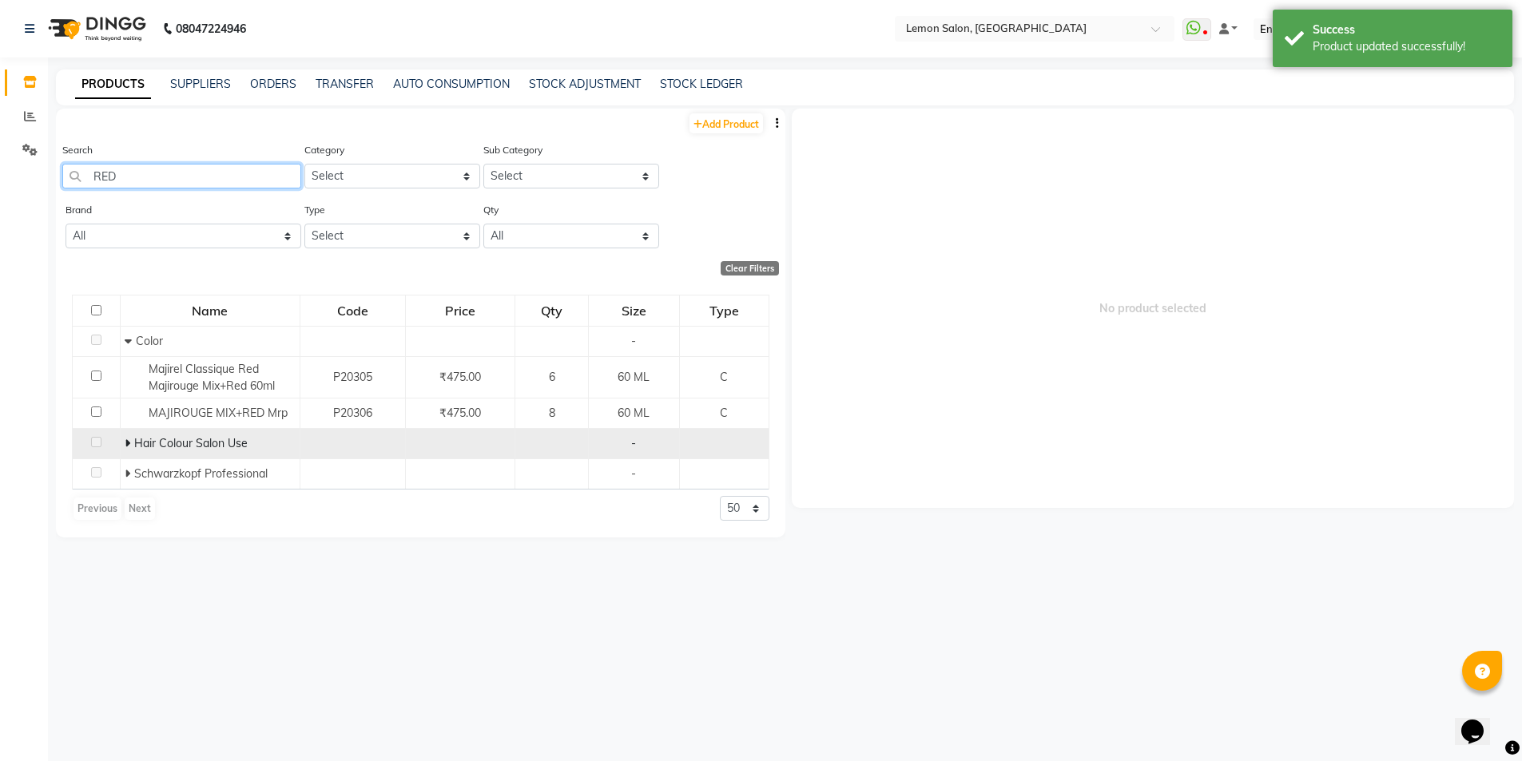
type input "RED"
click at [128, 443] on icon at bounding box center [128, 443] width 6 height 11
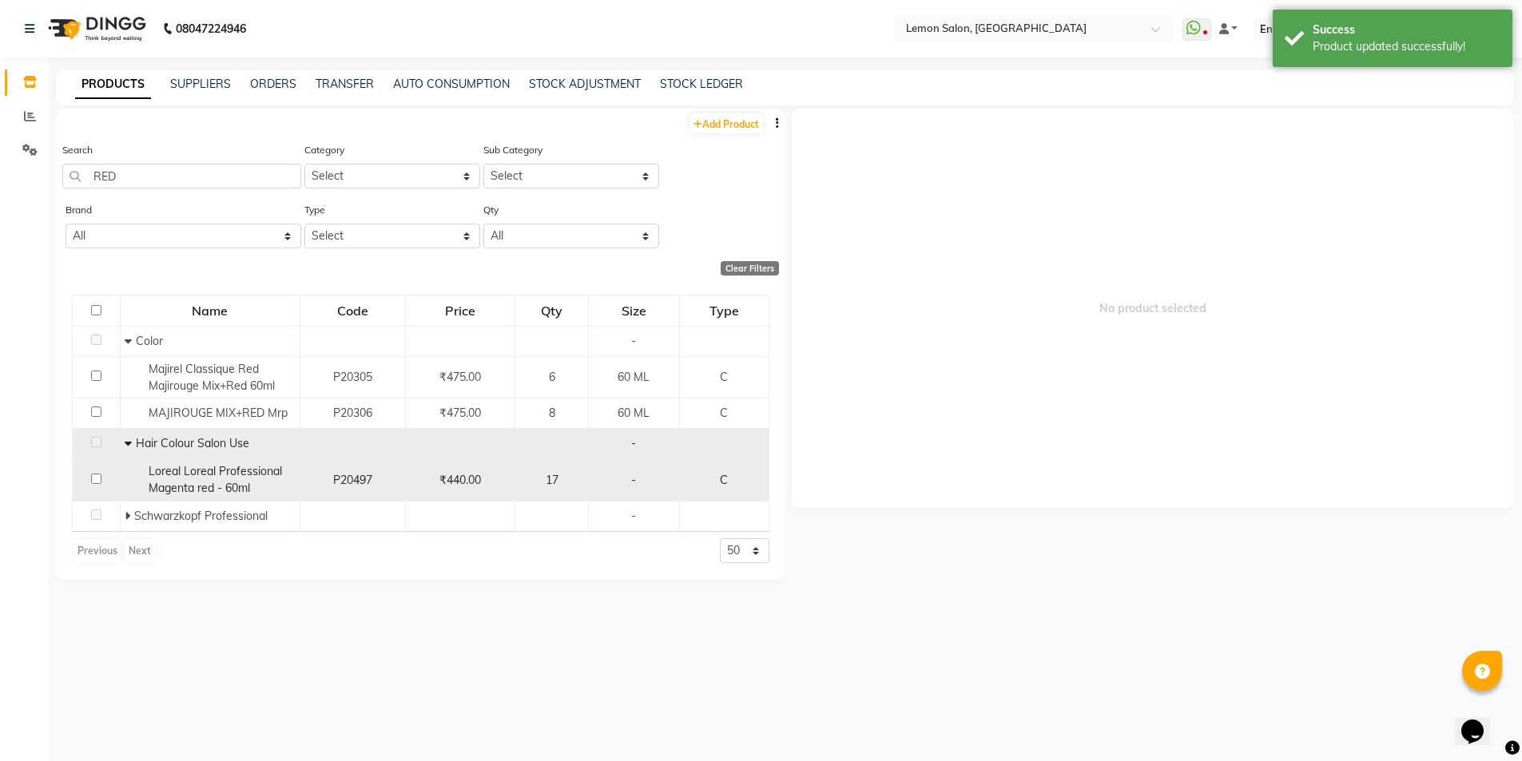
click at [173, 471] on span "Loreal Loreal Professional Magenta red - 60ml" at bounding box center [215, 479] width 133 height 31
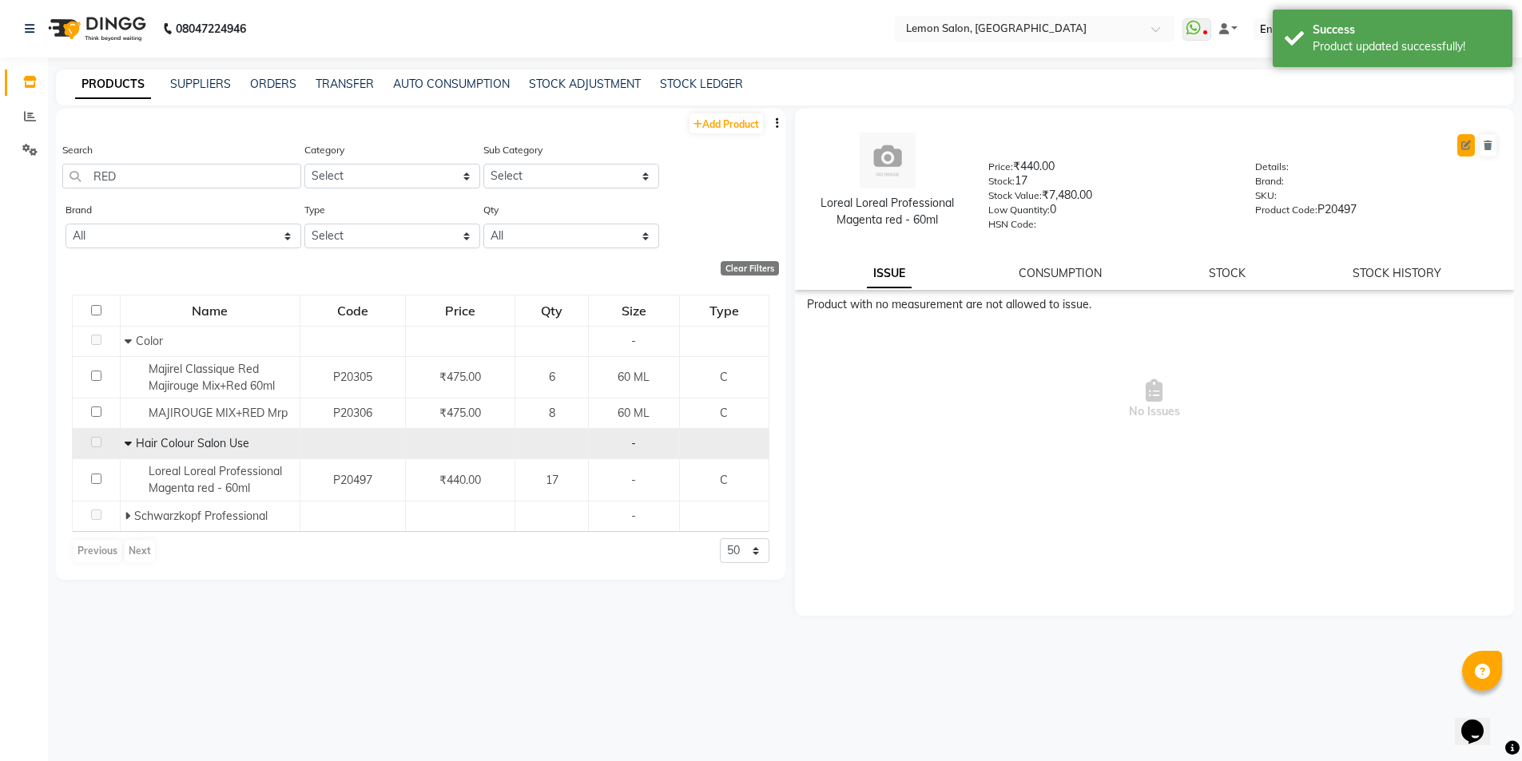
click at [1461, 140] on button at bounding box center [1466, 145] width 18 height 22
select select "true"
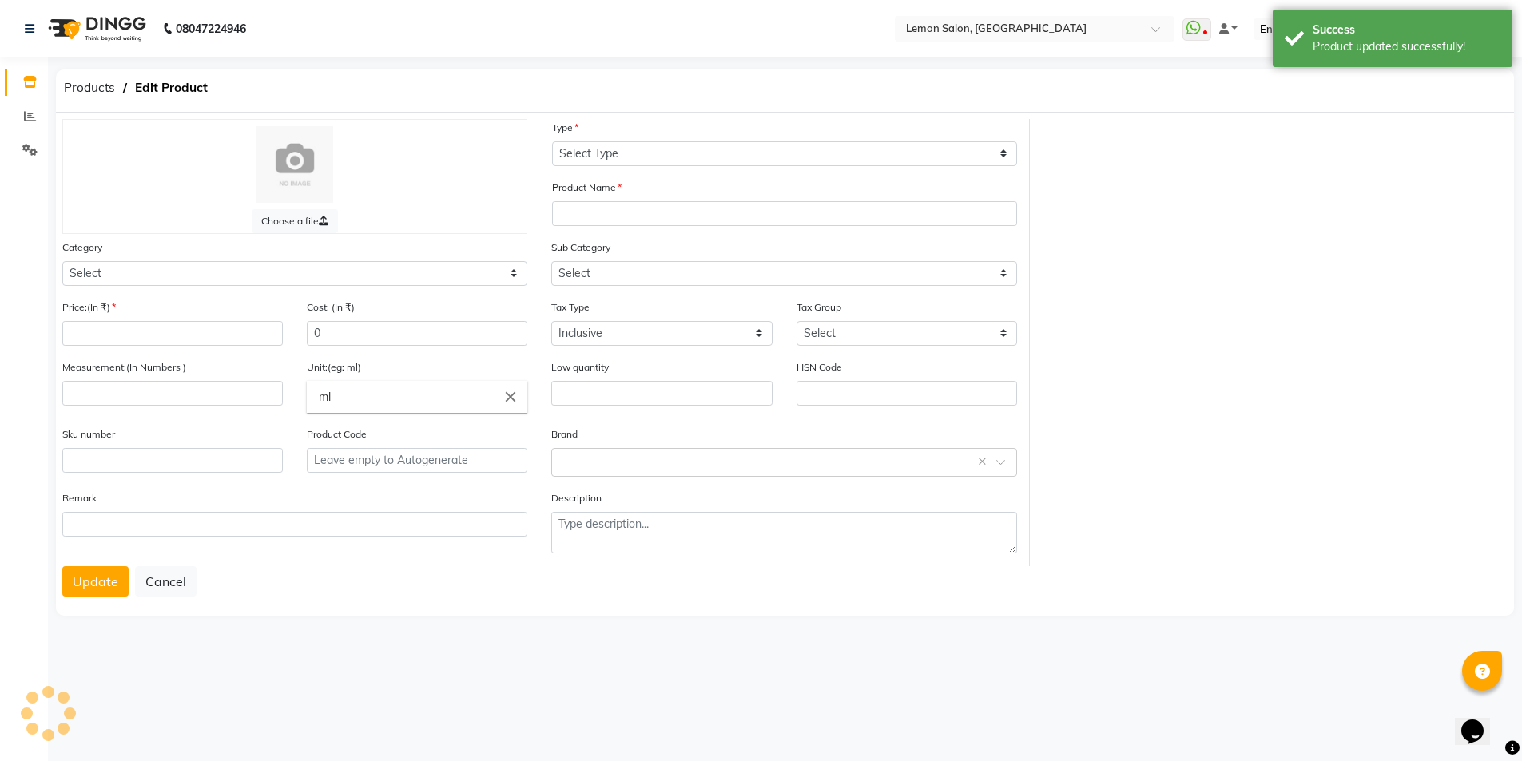
select select "C"
type input "Loreal Loreal Professional Magenta red - 60ml"
select select
type input "440"
type input "0"
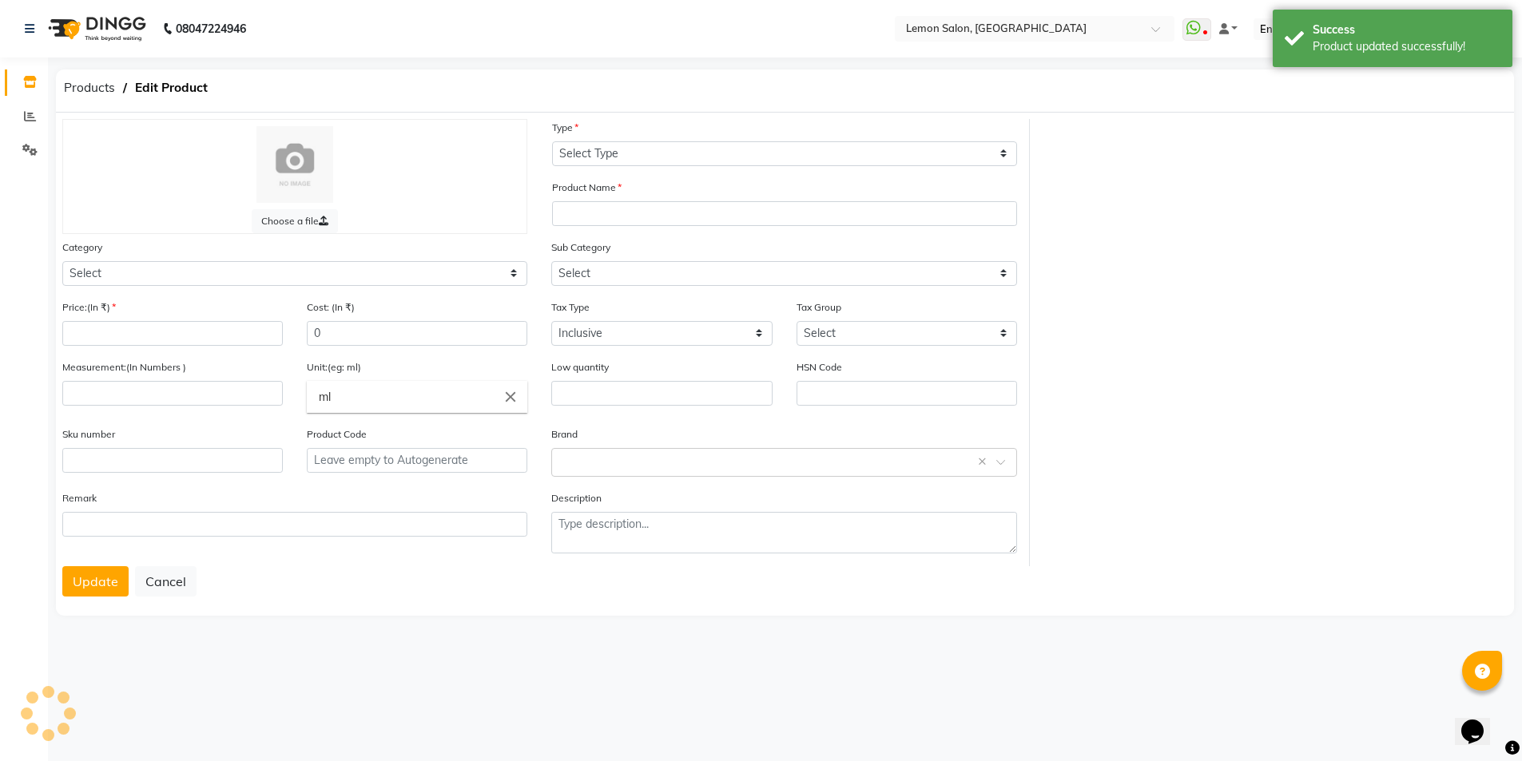
type input "P20497"
select select "213701650"
select select "213701653"
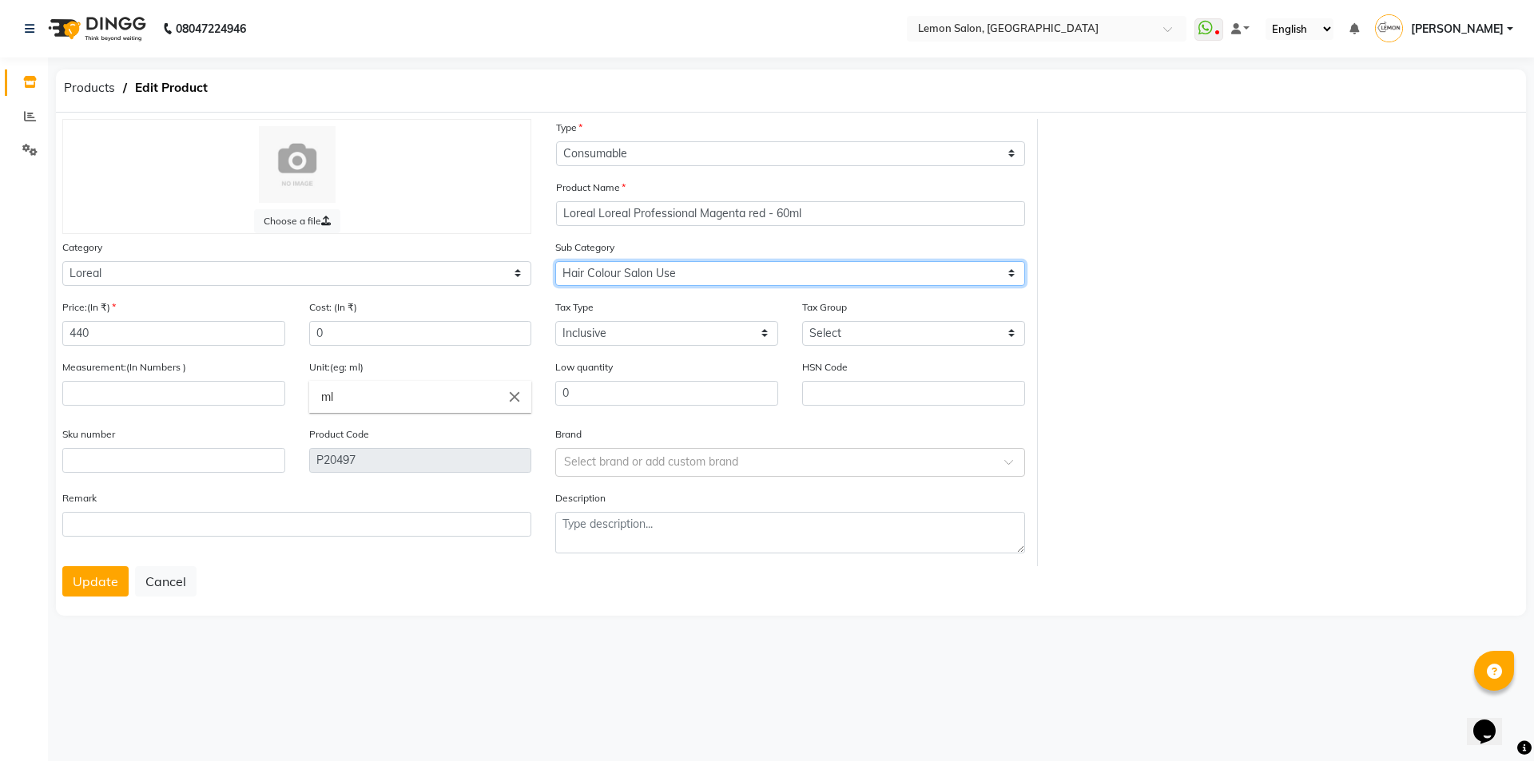
click at [684, 276] on select "Select Loreal Retail Loreal Salon Use Hair Colour Salon Use" at bounding box center [789, 273] width 469 height 25
click at [186, 336] on input "440" at bounding box center [173, 333] width 223 height 25
type input "475"
click at [89, 577] on button "Update" at bounding box center [95, 582] width 66 height 30
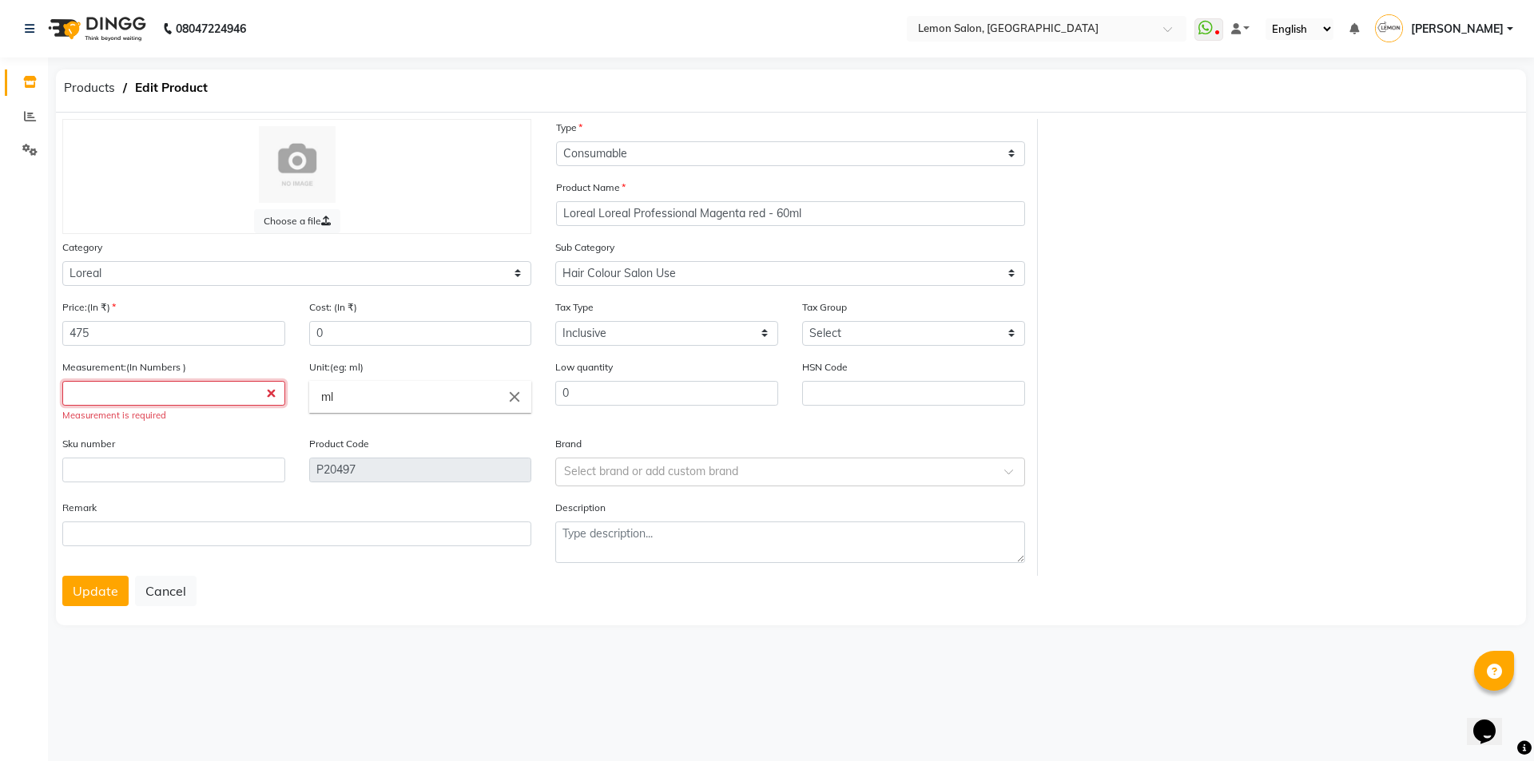
click at [120, 393] on input "number" at bounding box center [173, 393] width 223 height 25
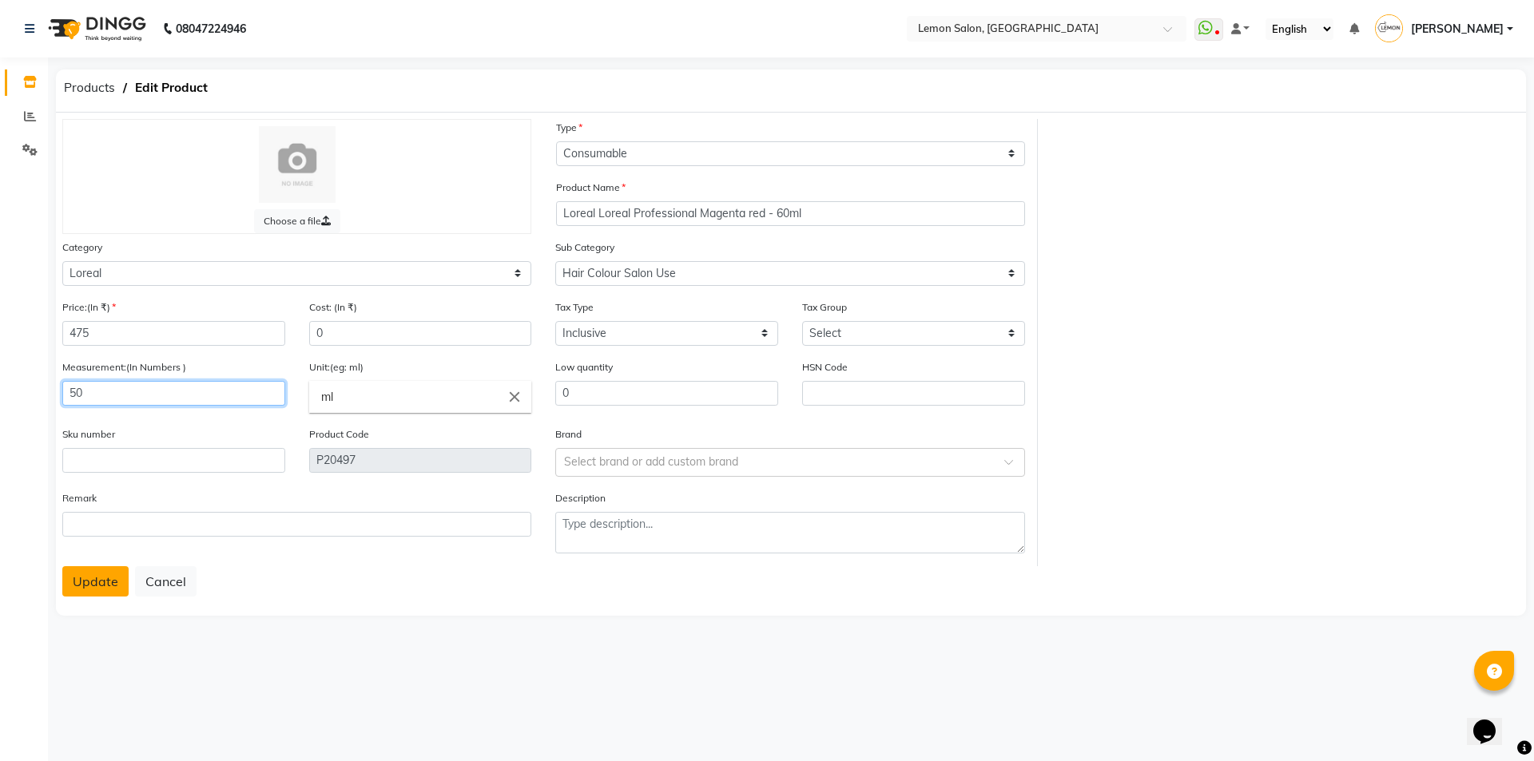
type input "50"
click at [88, 586] on button "Update" at bounding box center [95, 582] width 66 height 30
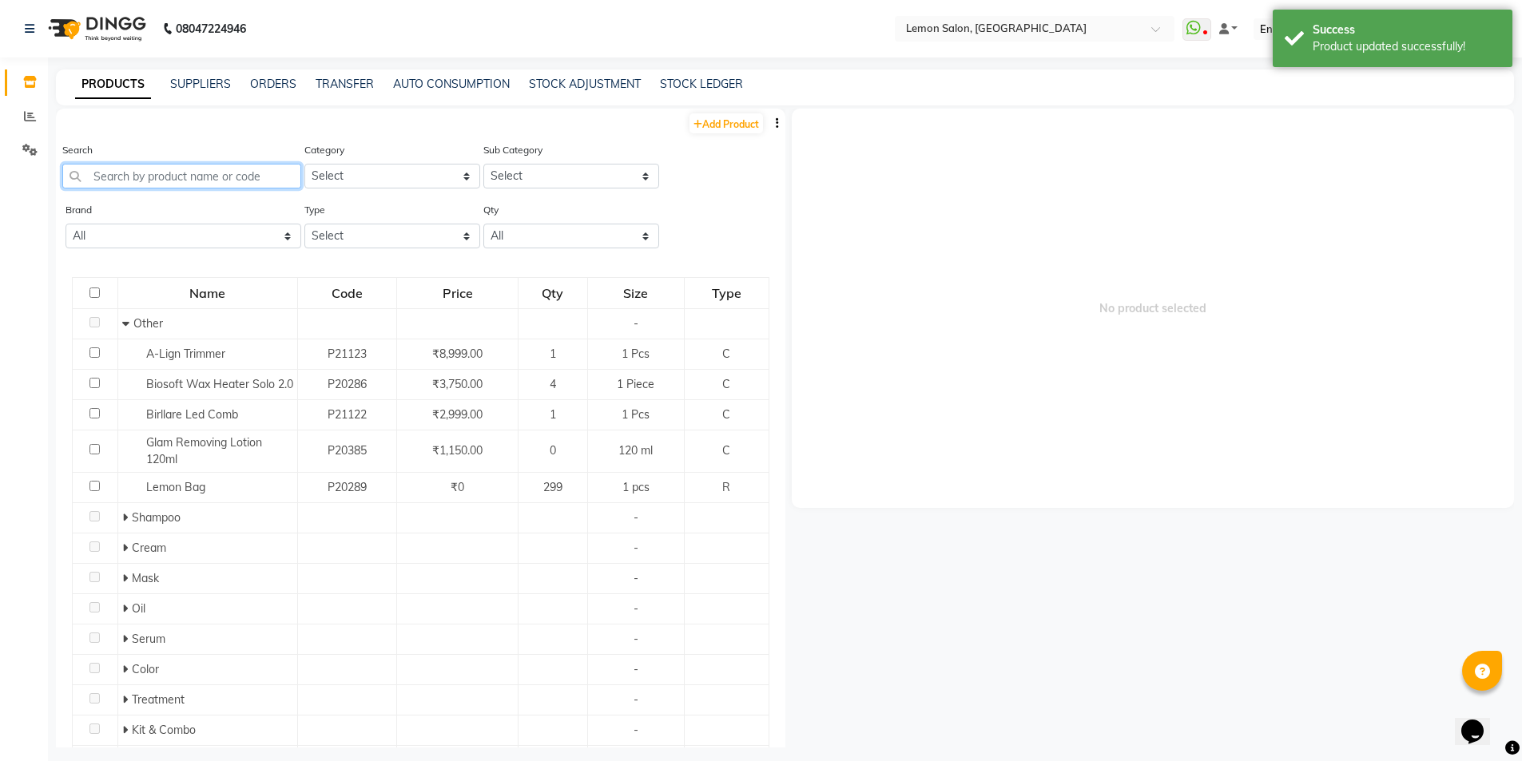
click at [178, 171] on input "text" at bounding box center [181, 176] width 239 height 25
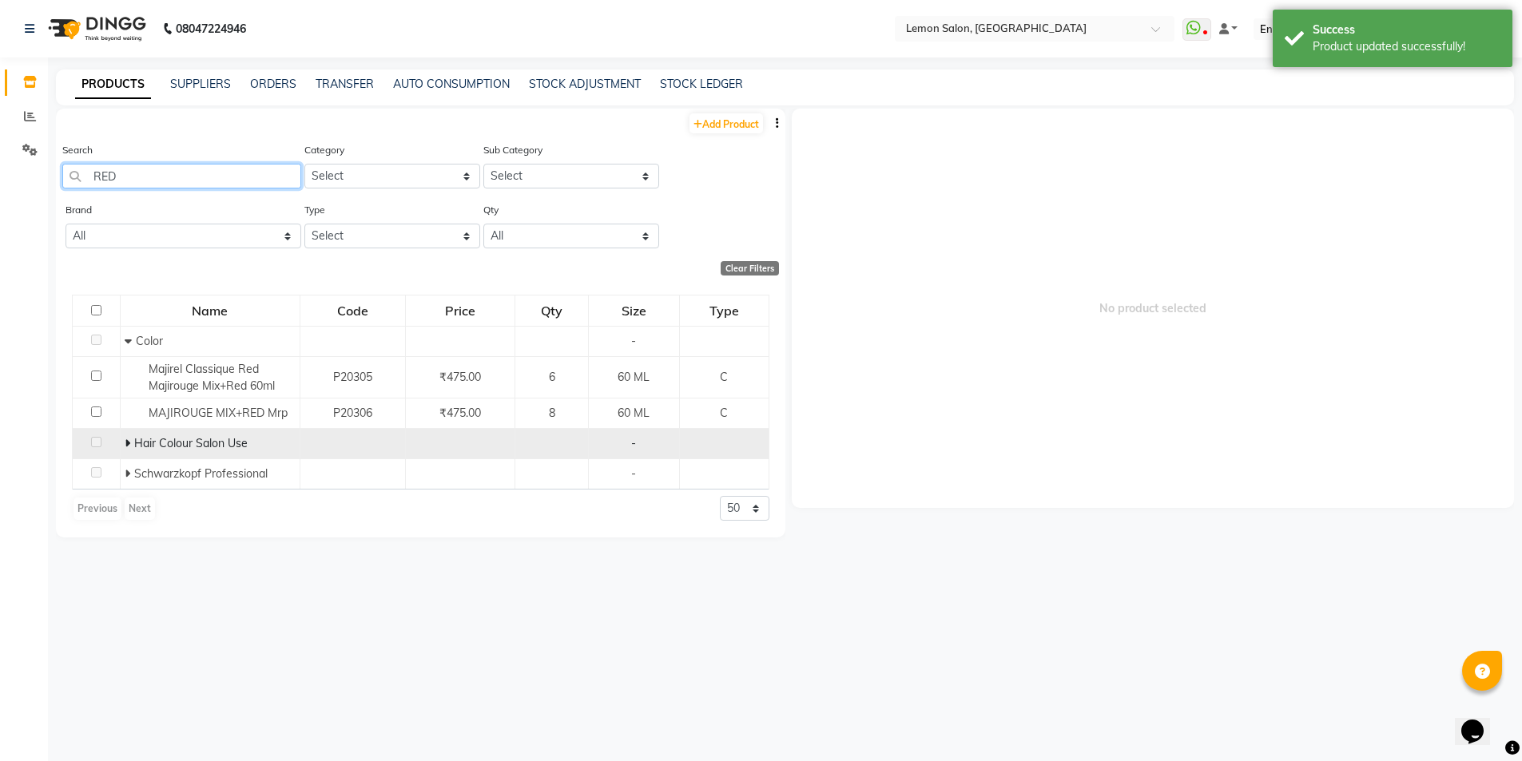
type input "RED"
click at [132, 441] on span at bounding box center [130, 443] width 10 height 14
